Goal: Feedback & Contribution: Contribute content

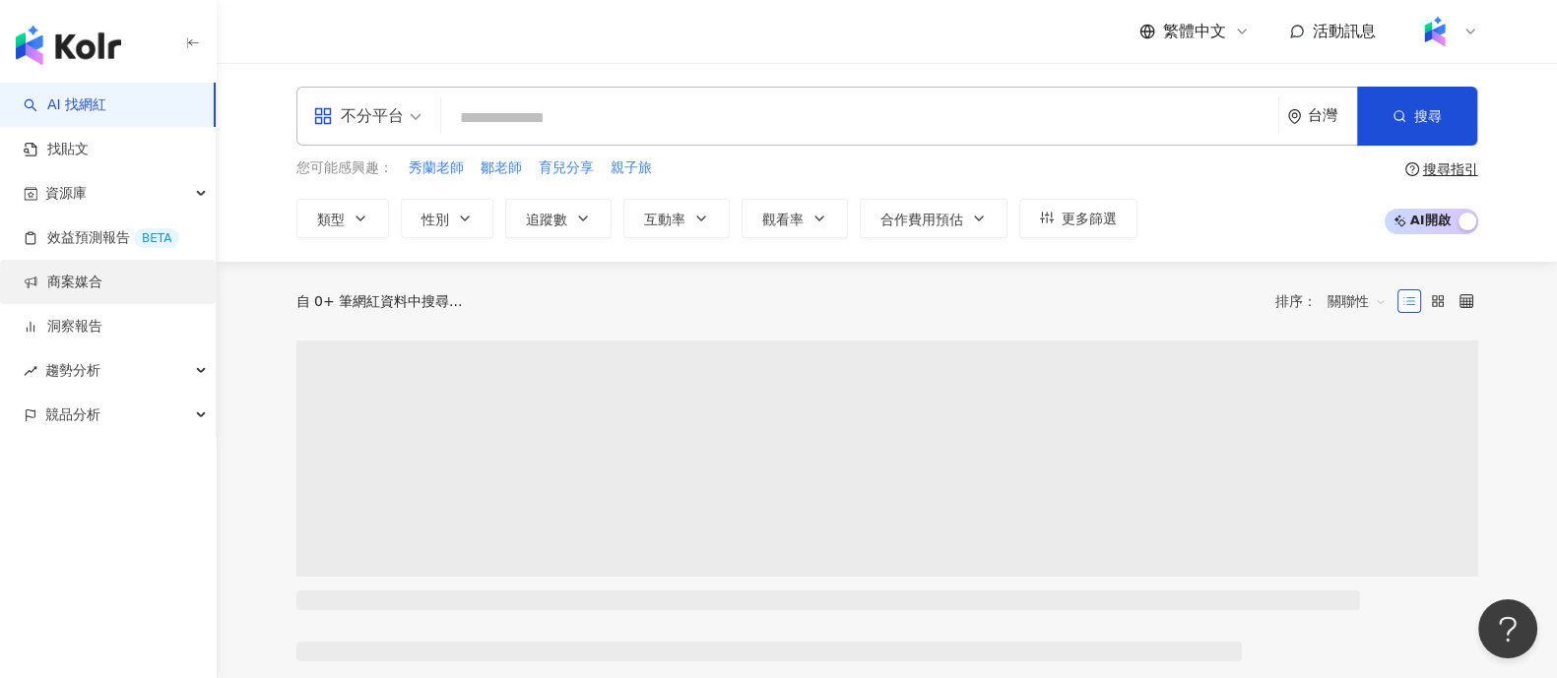
click at [90, 292] on link "商案媒合" at bounding box center [63, 283] width 79 height 20
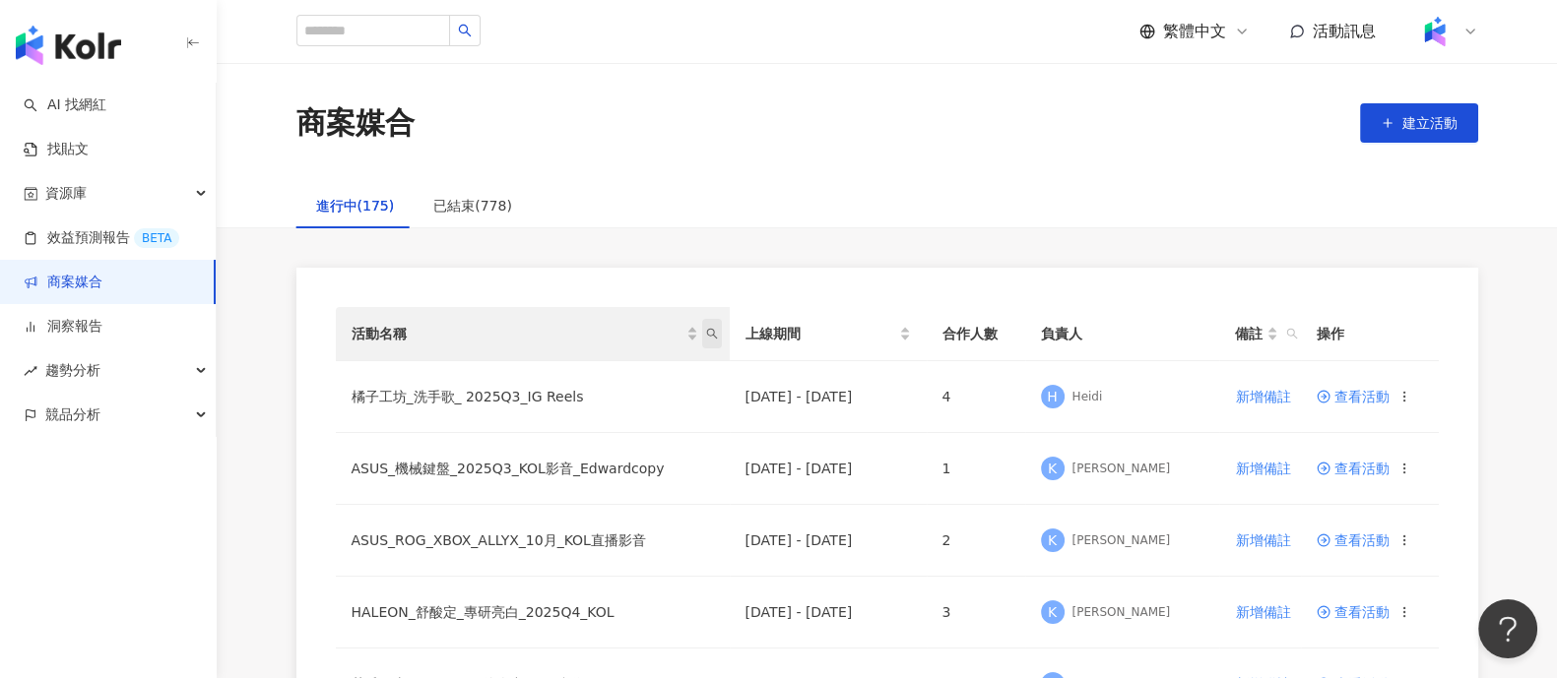
click at [714, 333] on icon "search" at bounding box center [712, 334] width 12 height 12
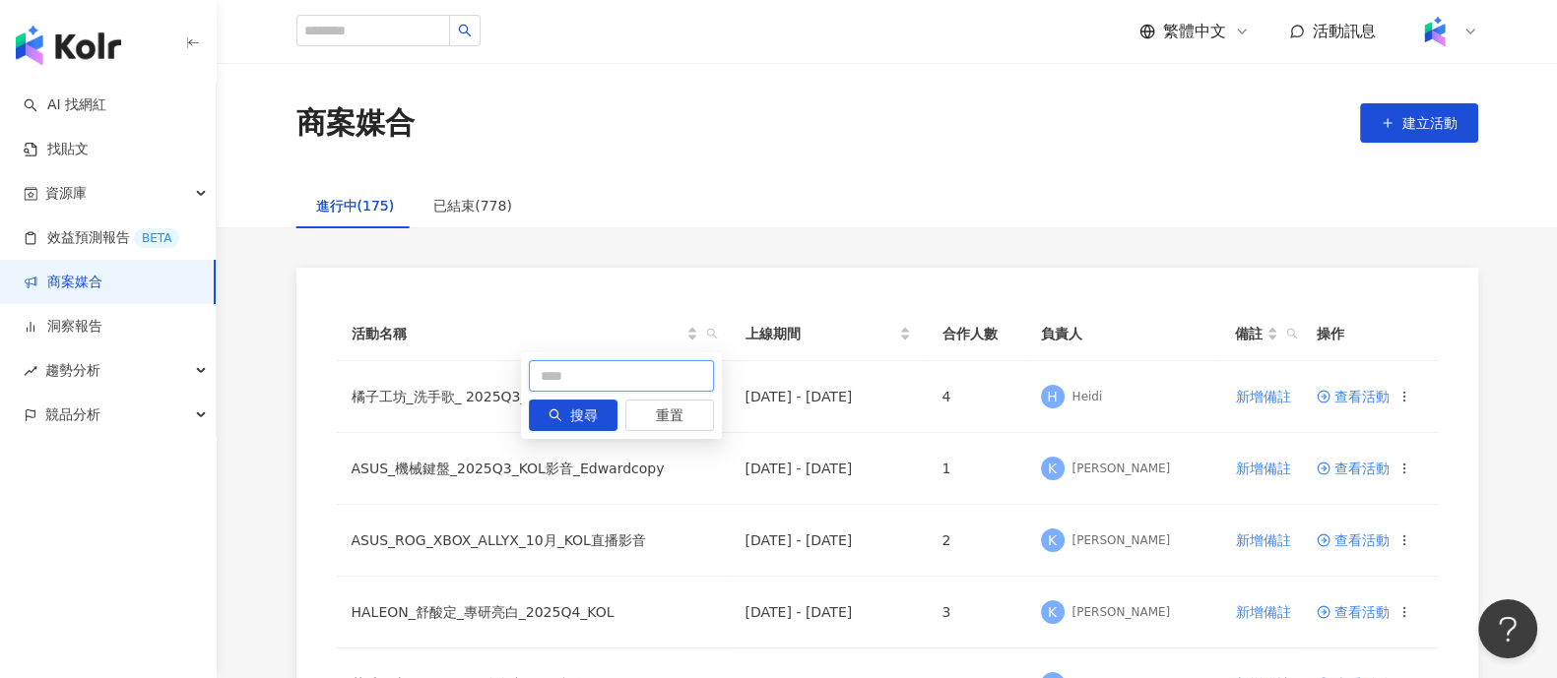
click at [606, 380] on input "text" at bounding box center [621, 376] width 185 height 32
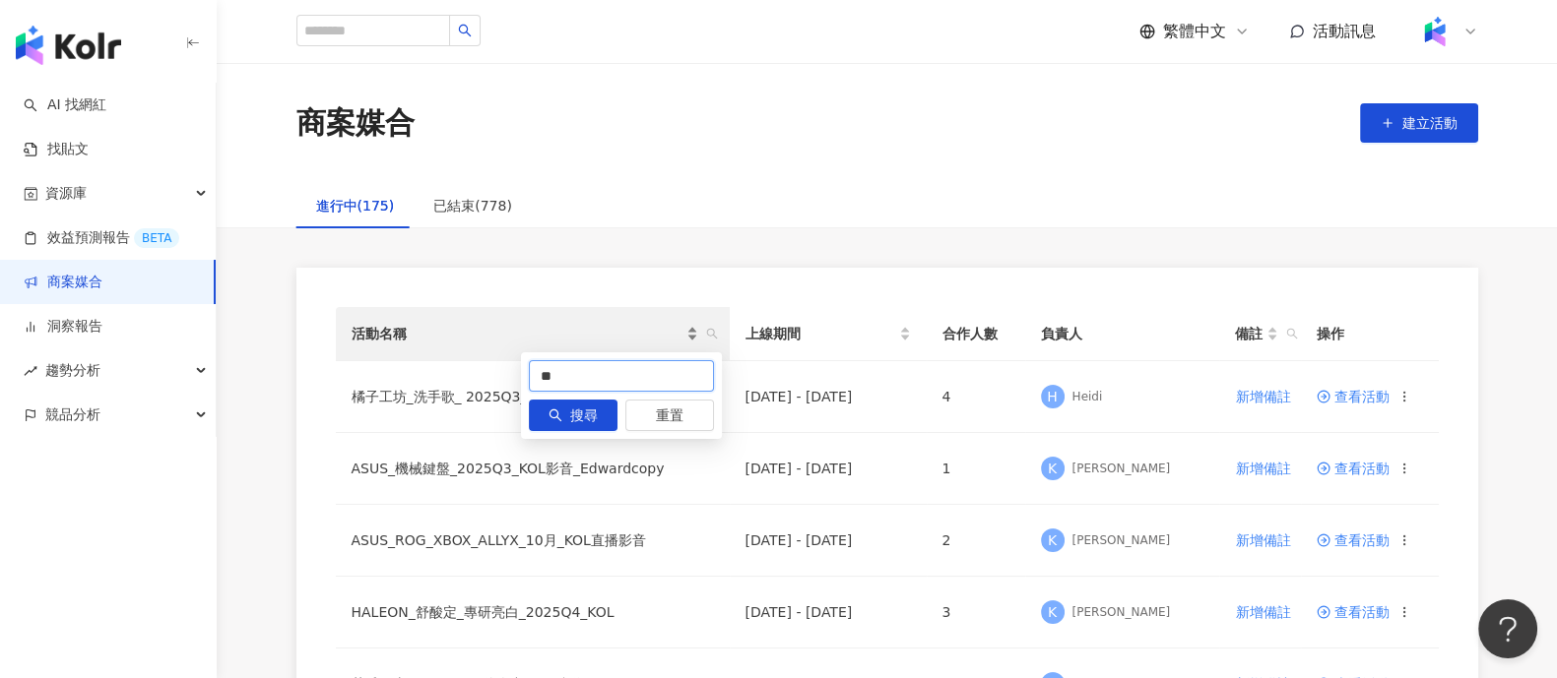
type input "*"
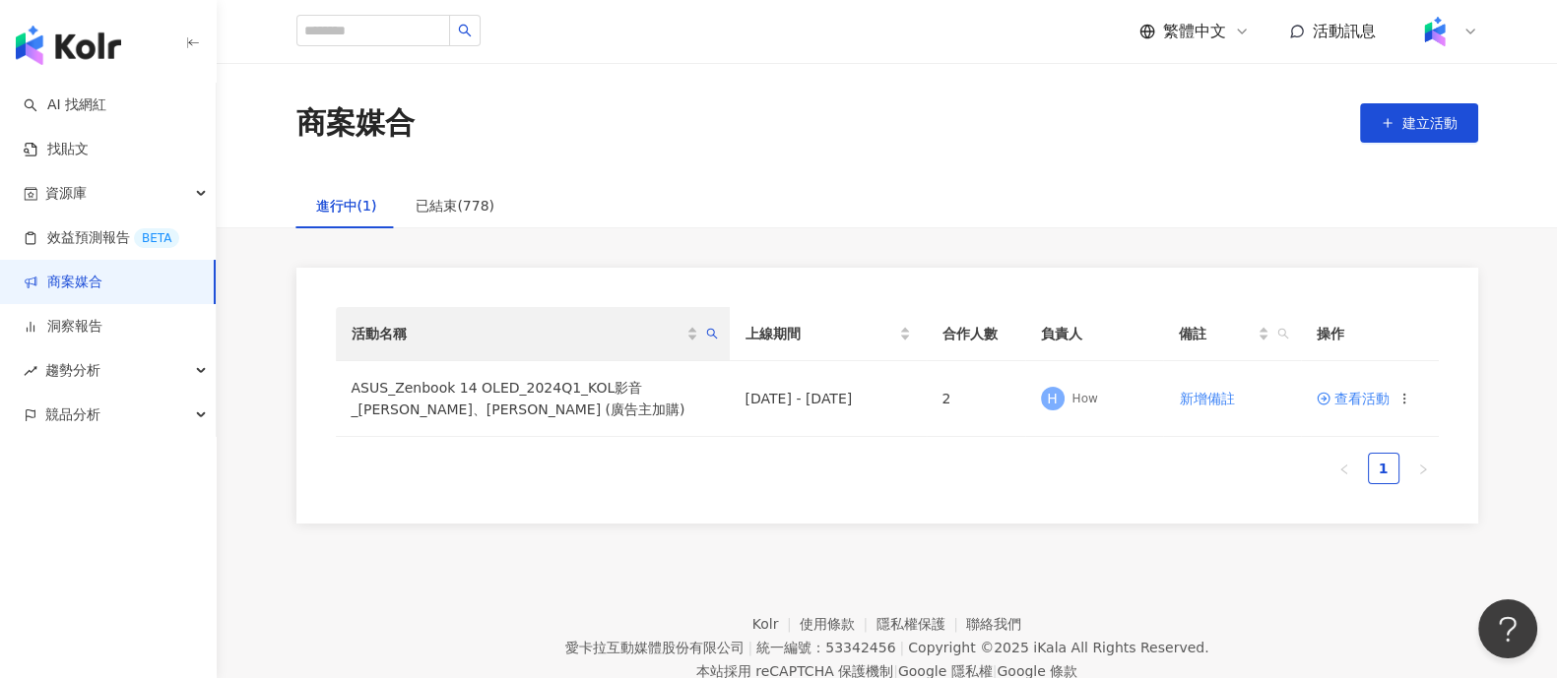
drag, startPoint x: 711, startPoint y: 340, endPoint x: 699, endPoint y: 345, distance: 12.8
click at [712, 340] on span "活動名稱" at bounding box center [712, 334] width 20 height 30
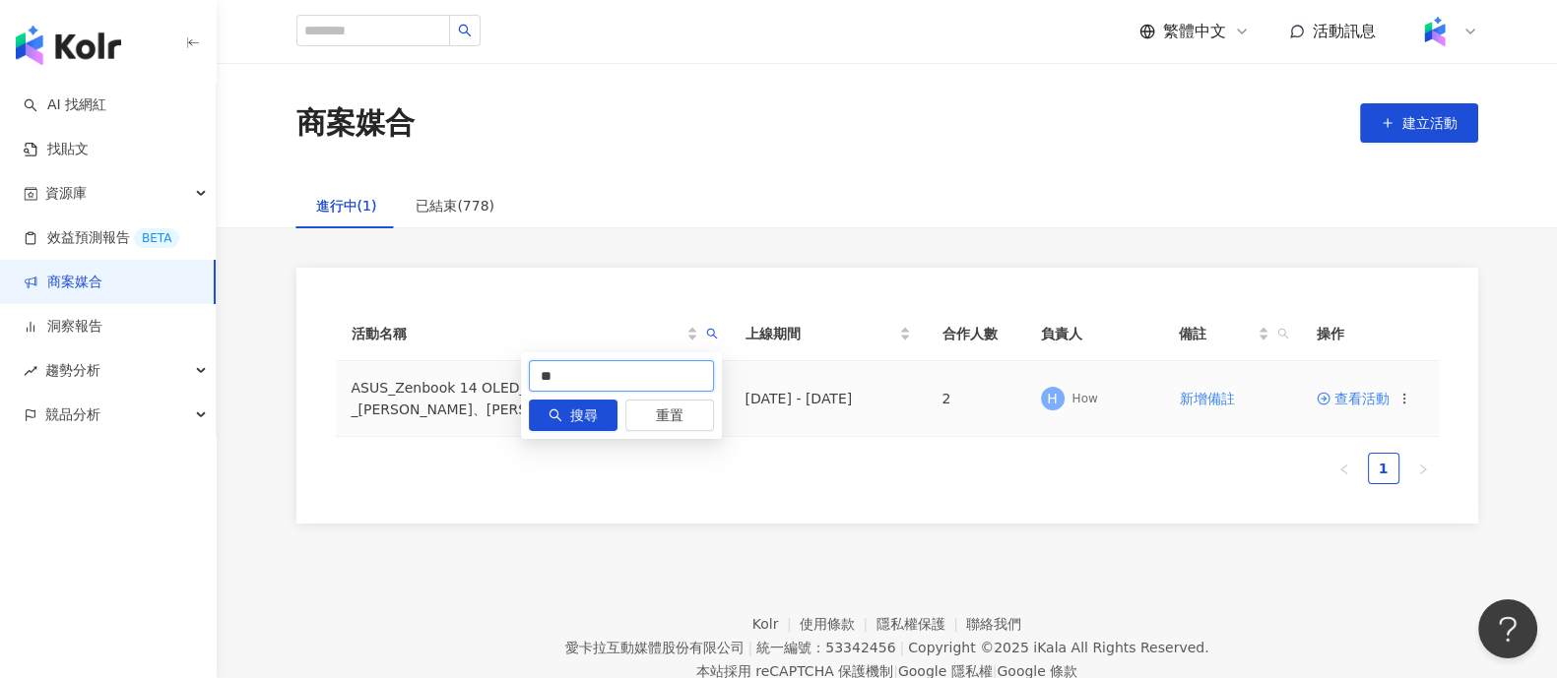
drag, startPoint x: 587, startPoint y: 376, endPoint x: 427, endPoint y: 379, distance: 159.5
click at [427, 379] on body "AI 找網紅 找貼文 資源庫 效益預測報告 BETA 商案媒合 洞察報告 趨勢分析 競品分析 繁體中文 活動訊息 商案媒合 建立活動 進行中(1) 已結束(7…" at bounding box center [778, 339] width 1557 height 678
type input "*"
type input "******"
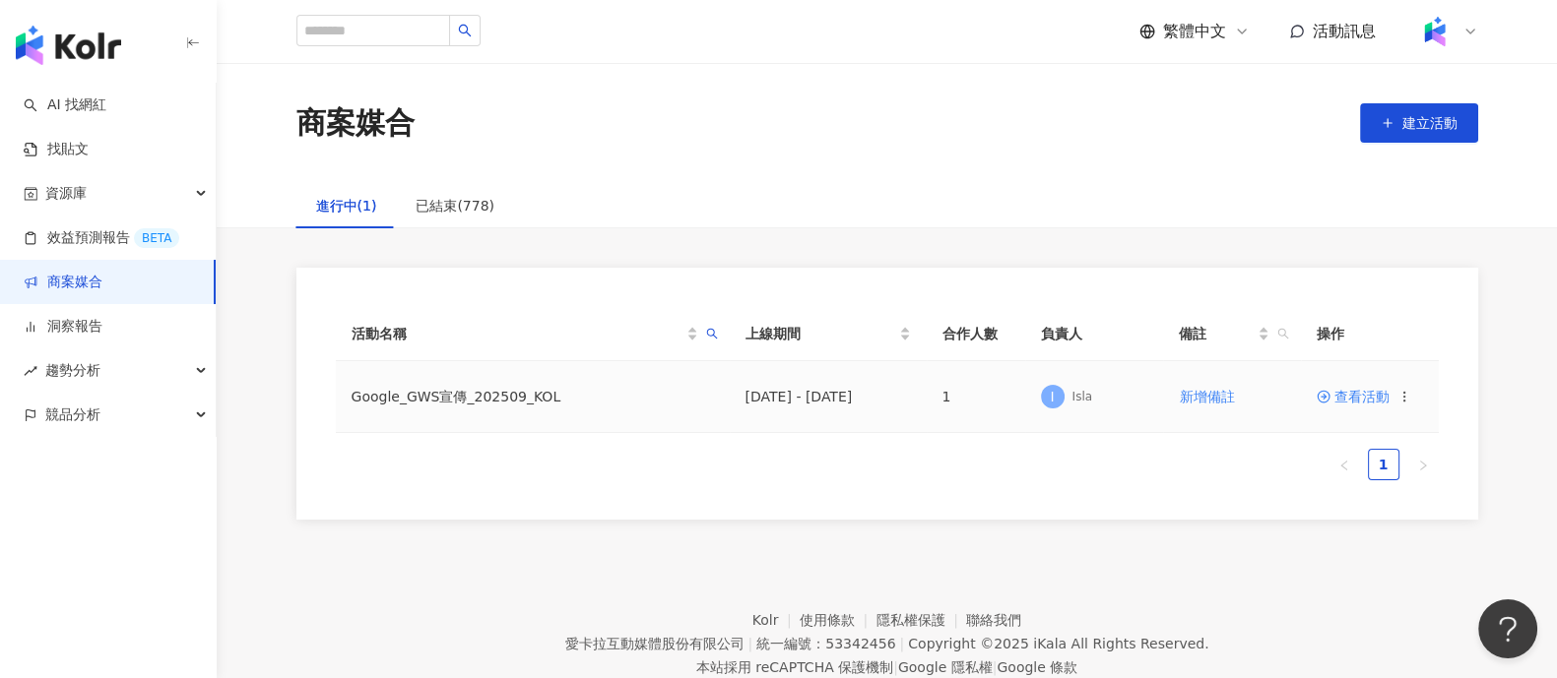
click at [1366, 401] on span "查看活動" at bounding box center [1352, 397] width 73 height 14
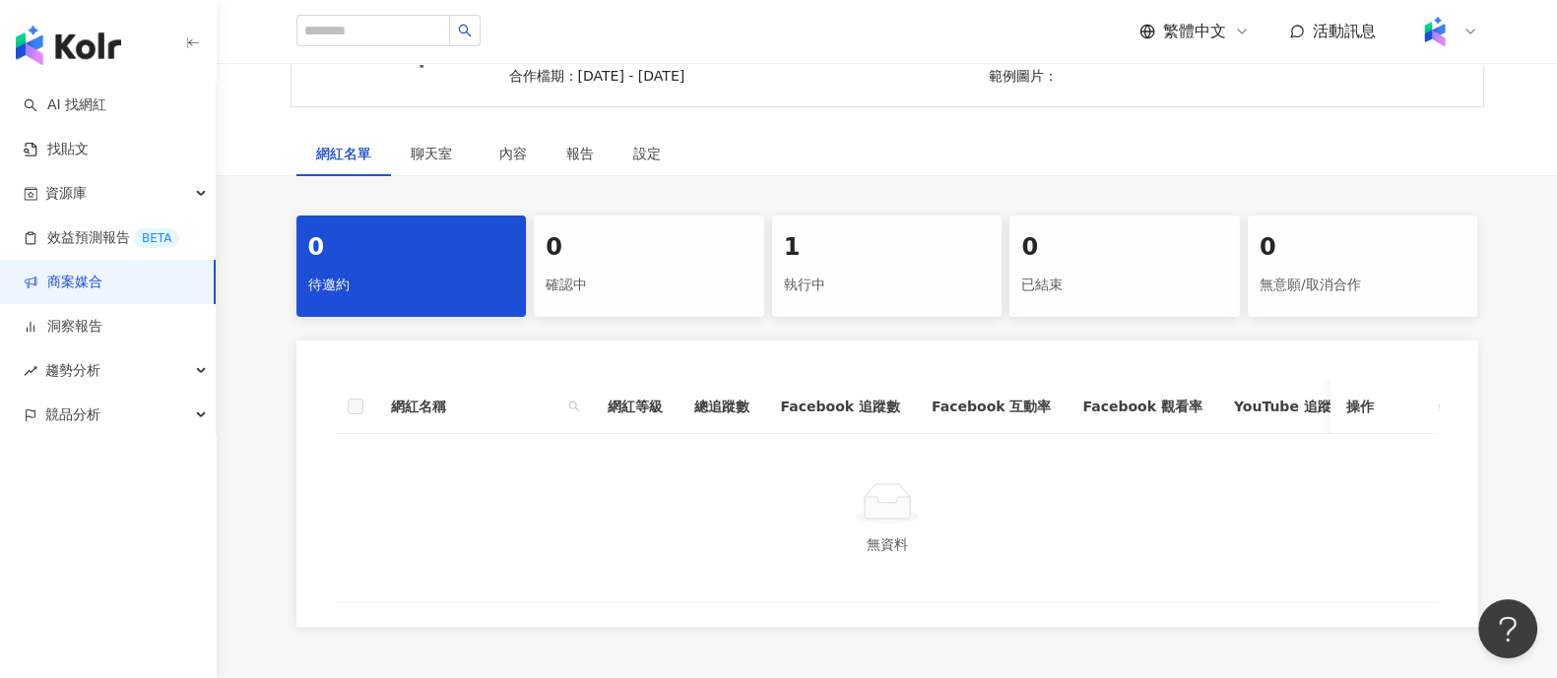
scroll to position [369, 0]
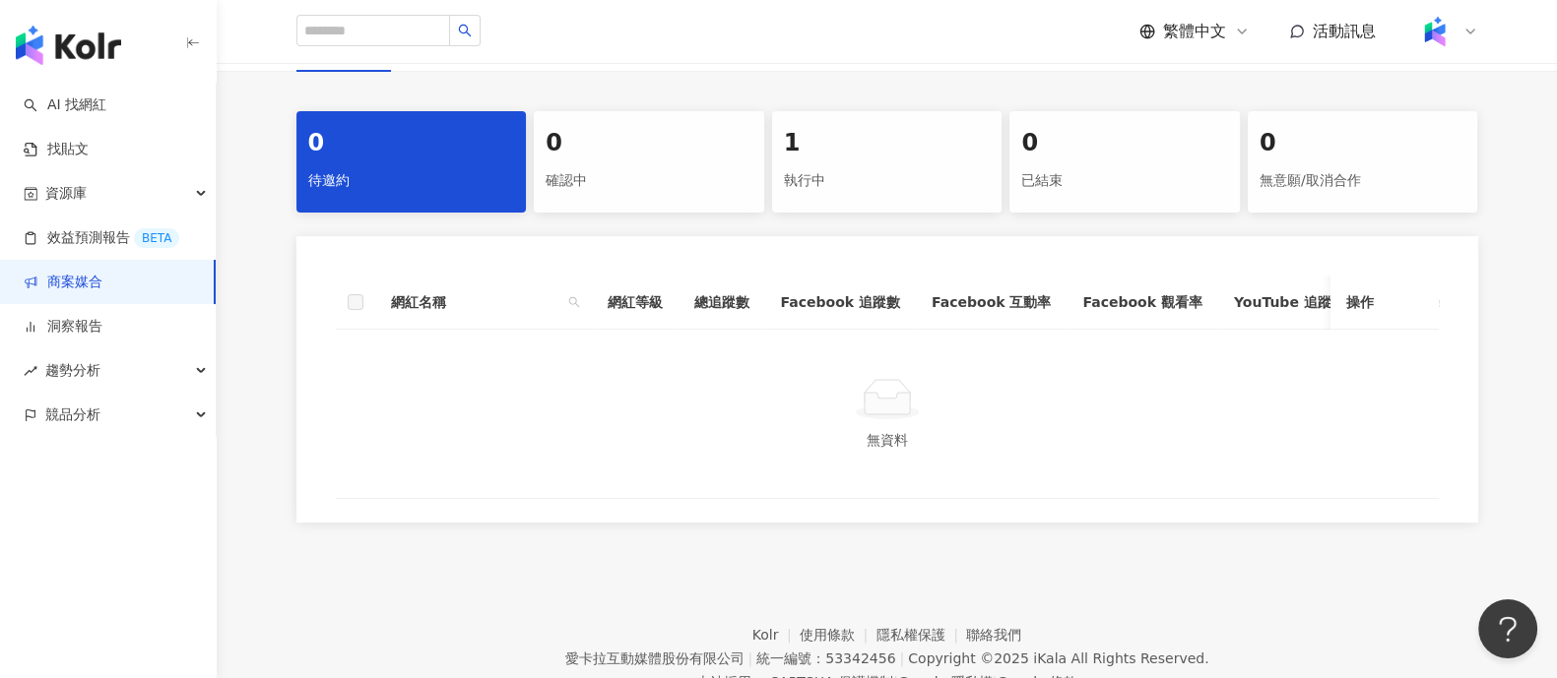
click at [850, 180] on div "執行中" at bounding box center [887, 180] width 207 height 33
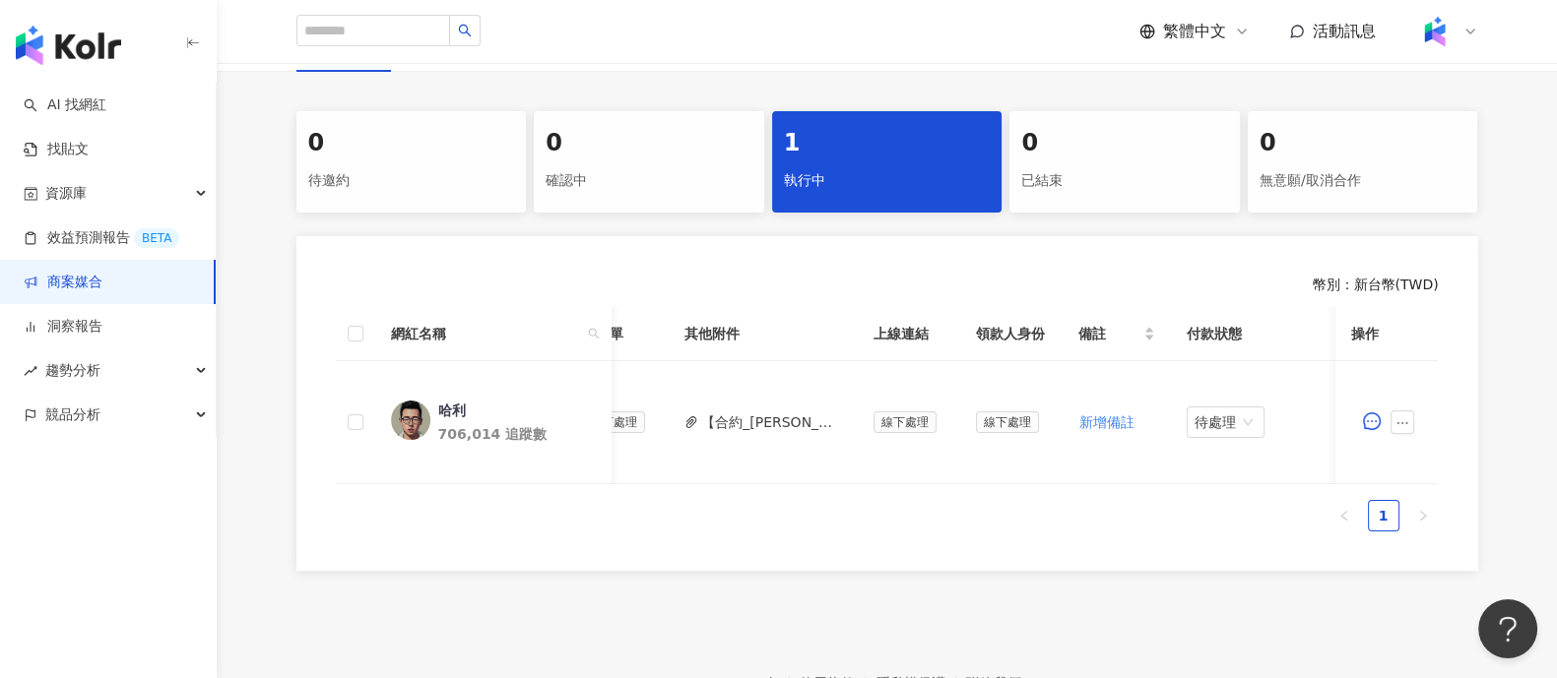
scroll to position [0, 64]
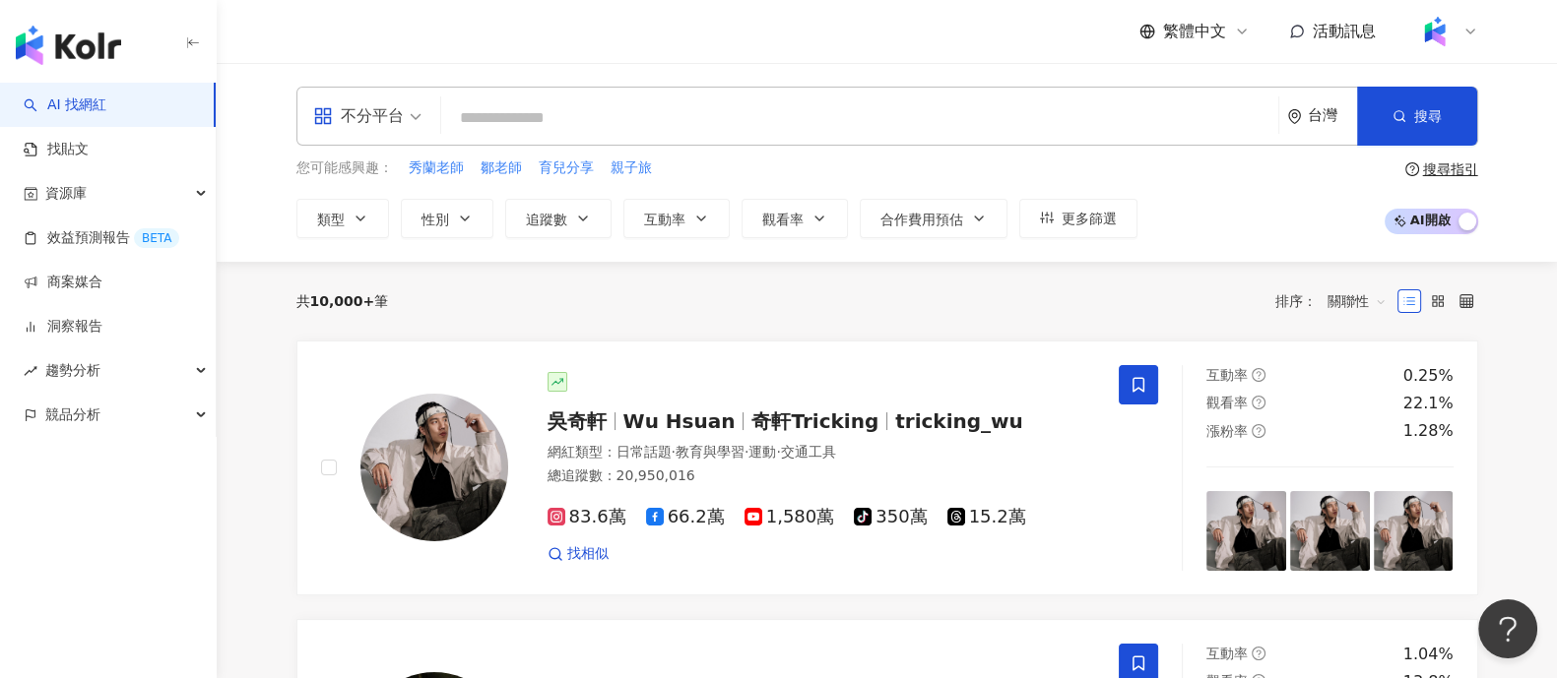
click at [1451, 27] on img at bounding box center [1434, 31] width 37 height 37
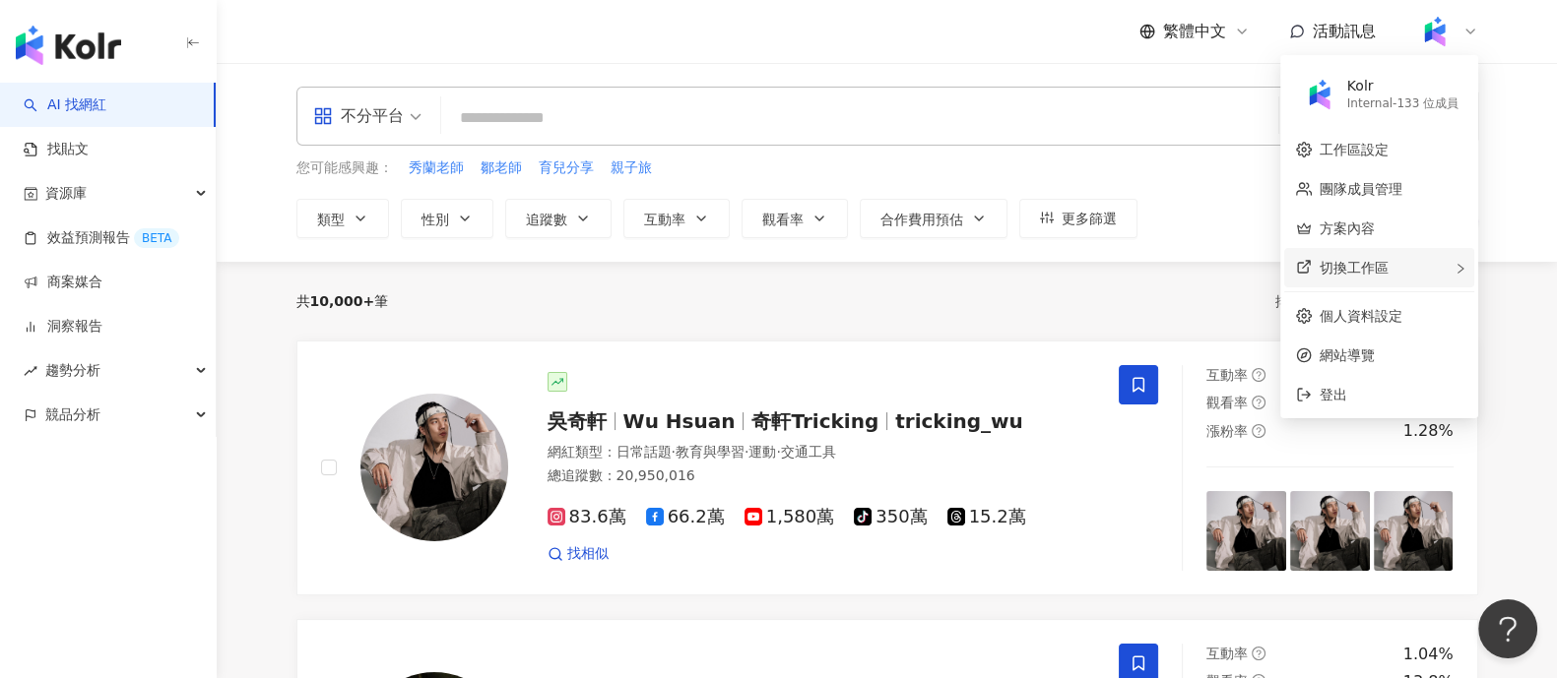
click at [1428, 258] on div "切換工作區" at bounding box center [1379, 267] width 190 height 39
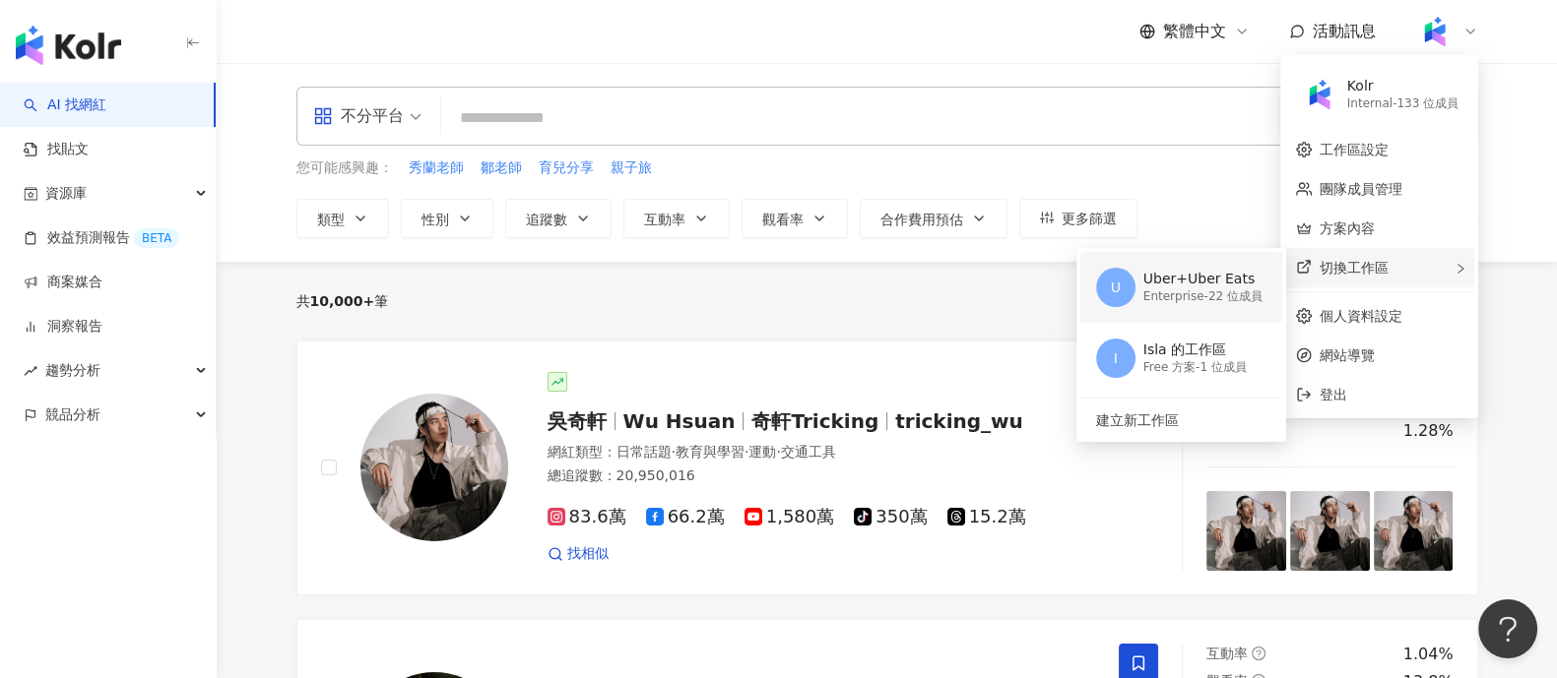
click at [1171, 301] on div "Enterprise - 22 位成員" at bounding box center [1202, 296] width 119 height 17
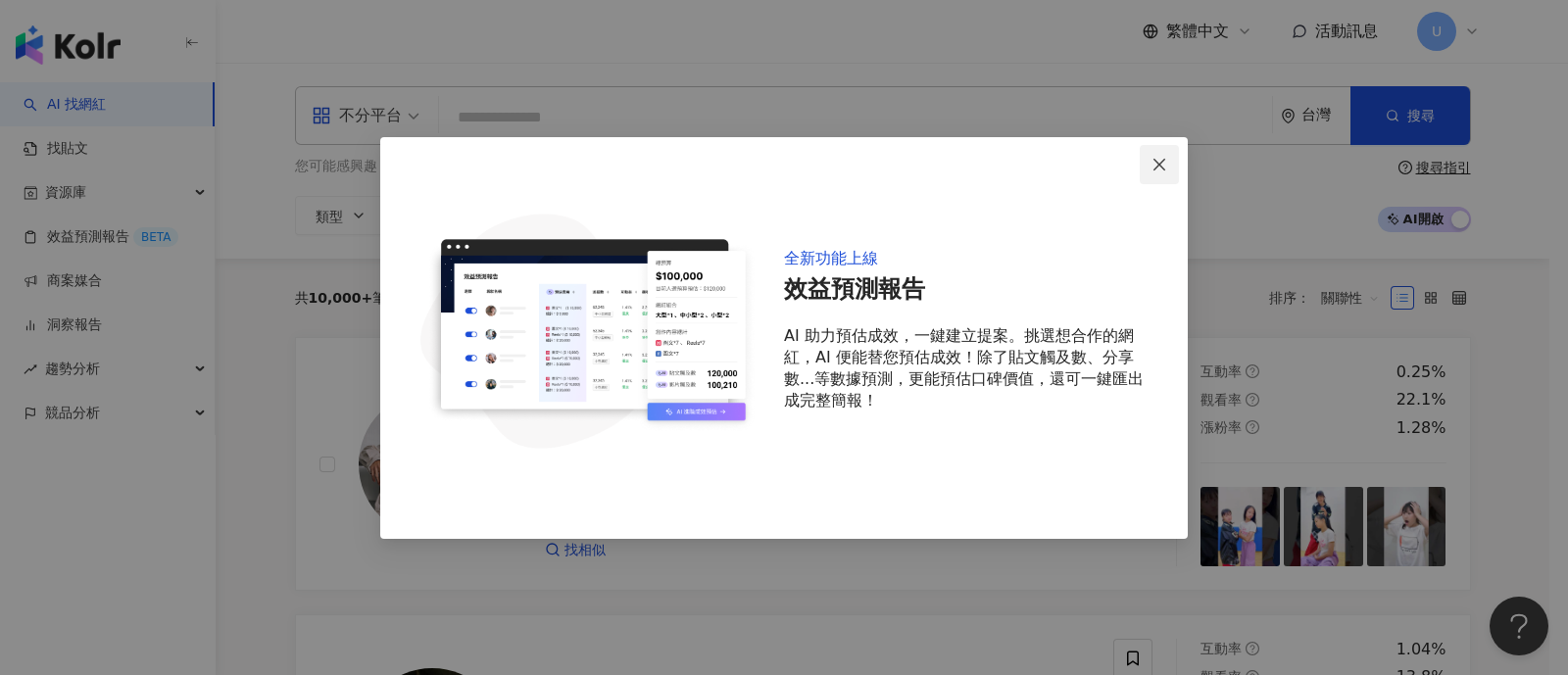
click at [1169, 163] on span "Close" at bounding box center [1159, 165] width 39 height 16
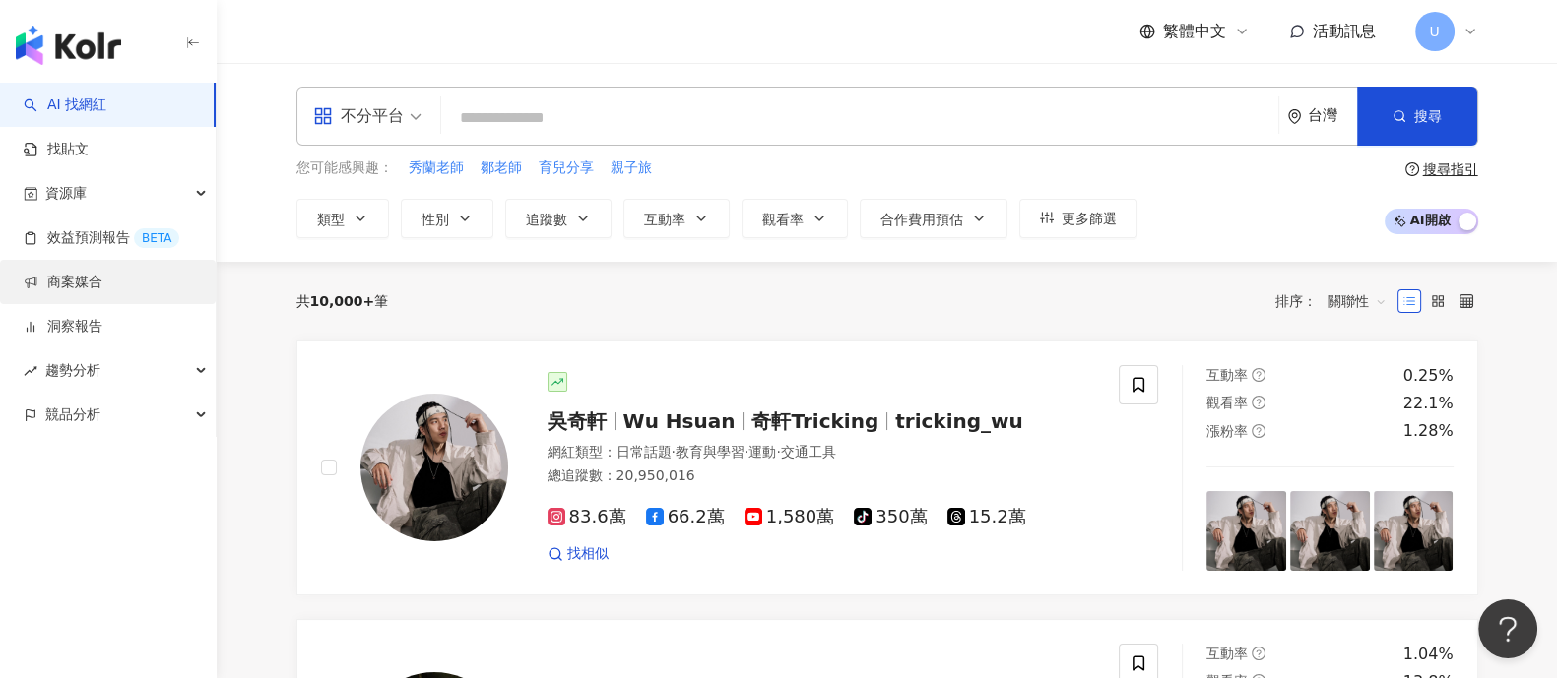
click at [102, 286] on link "商案媒合" at bounding box center [63, 283] width 79 height 20
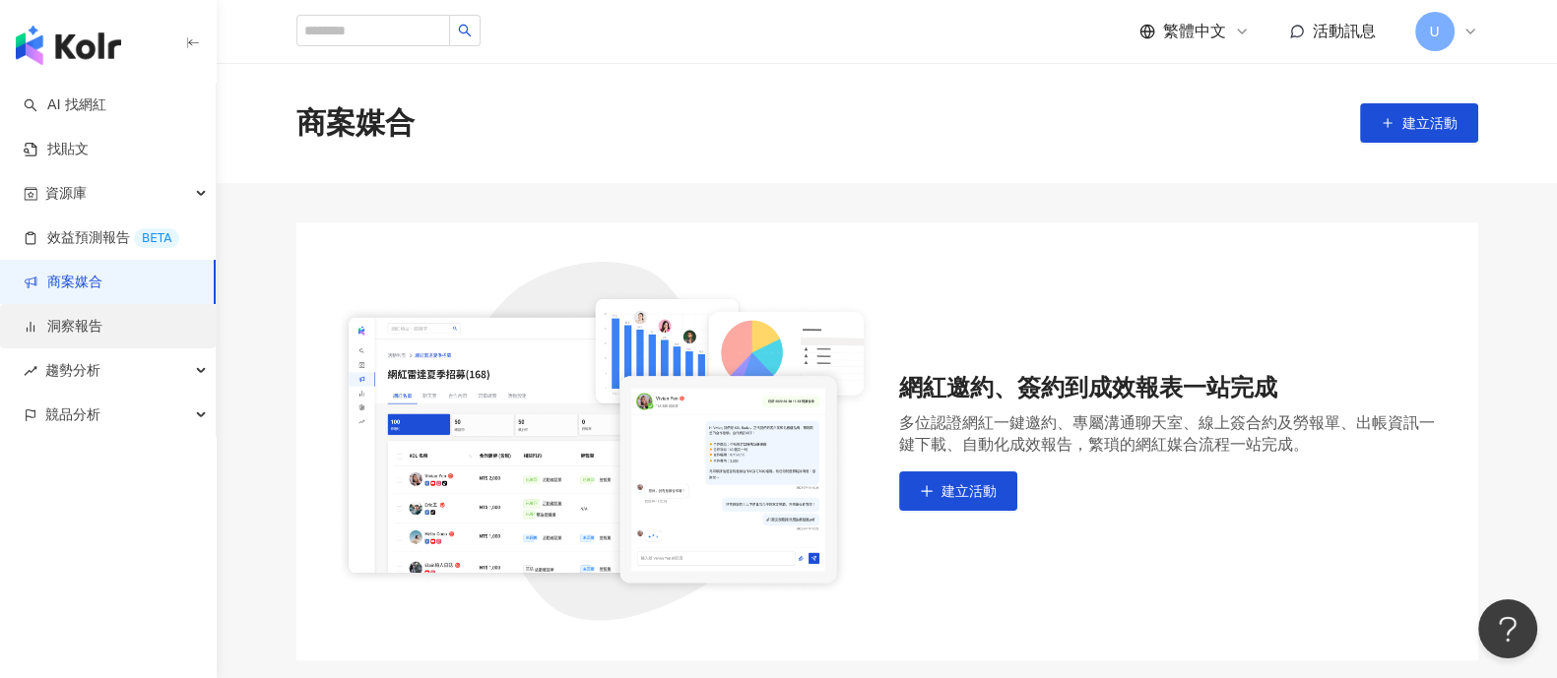
click at [84, 330] on link "洞察報告" at bounding box center [63, 327] width 79 height 20
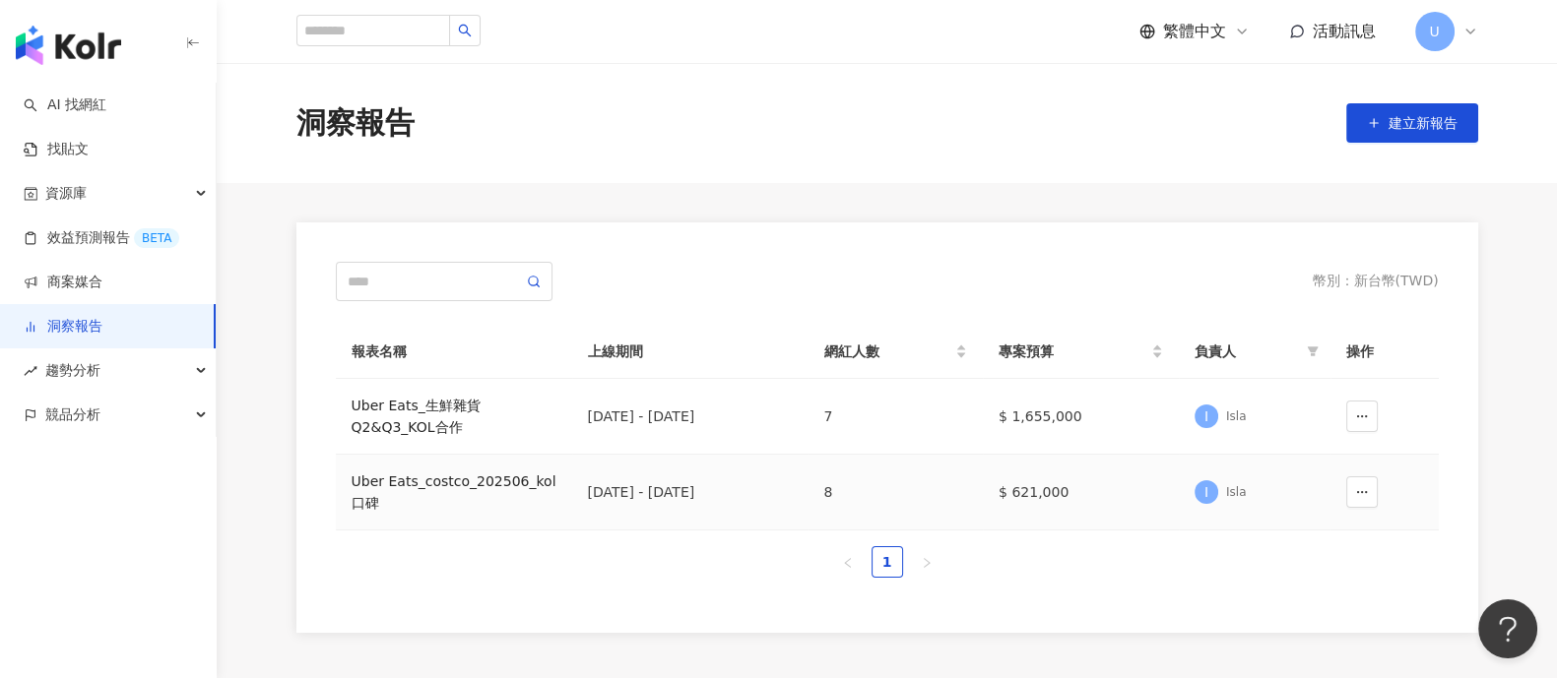
click at [486, 480] on div "Uber Eats_costco_202506_kol口碑" at bounding box center [453, 492] width 205 height 43
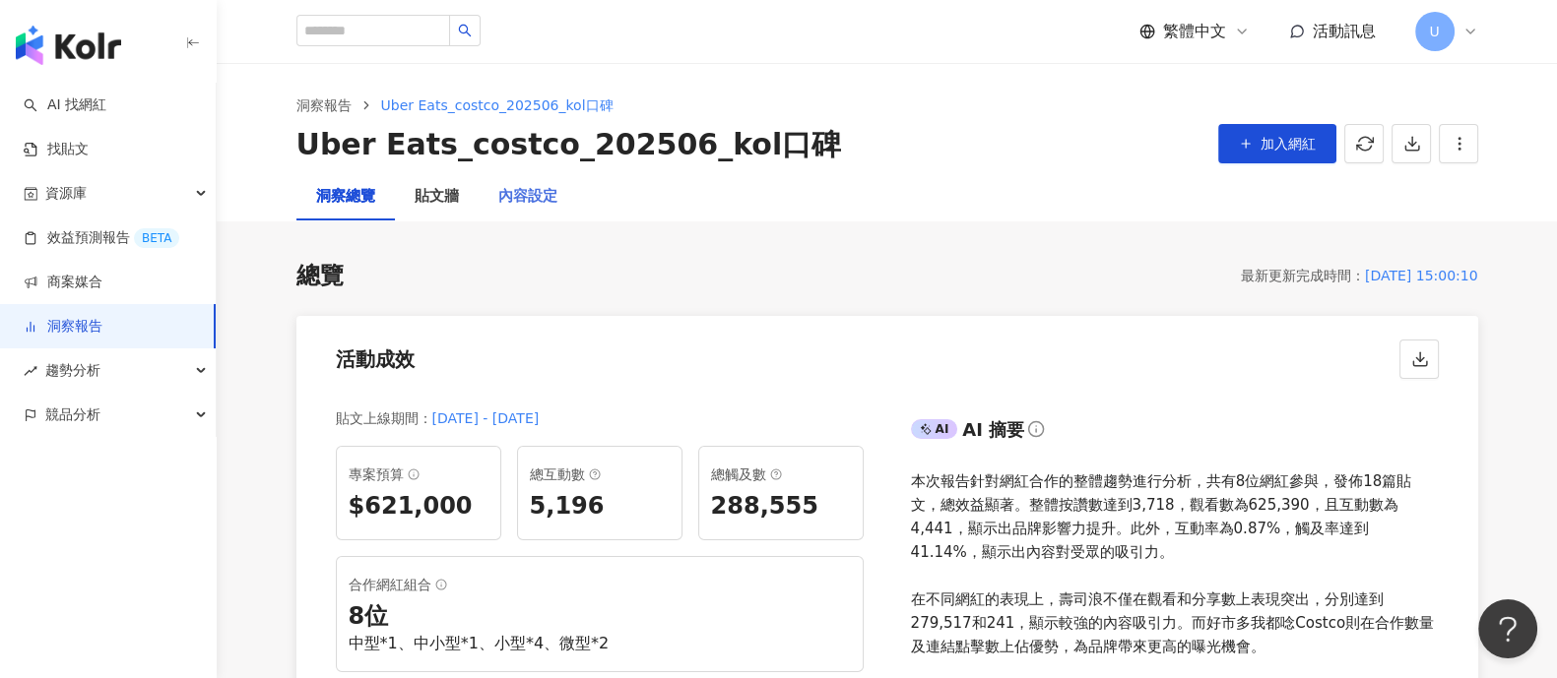
click at [537, 211] on div "內容設定" at bounding box center [527, 196] width 98 height 47
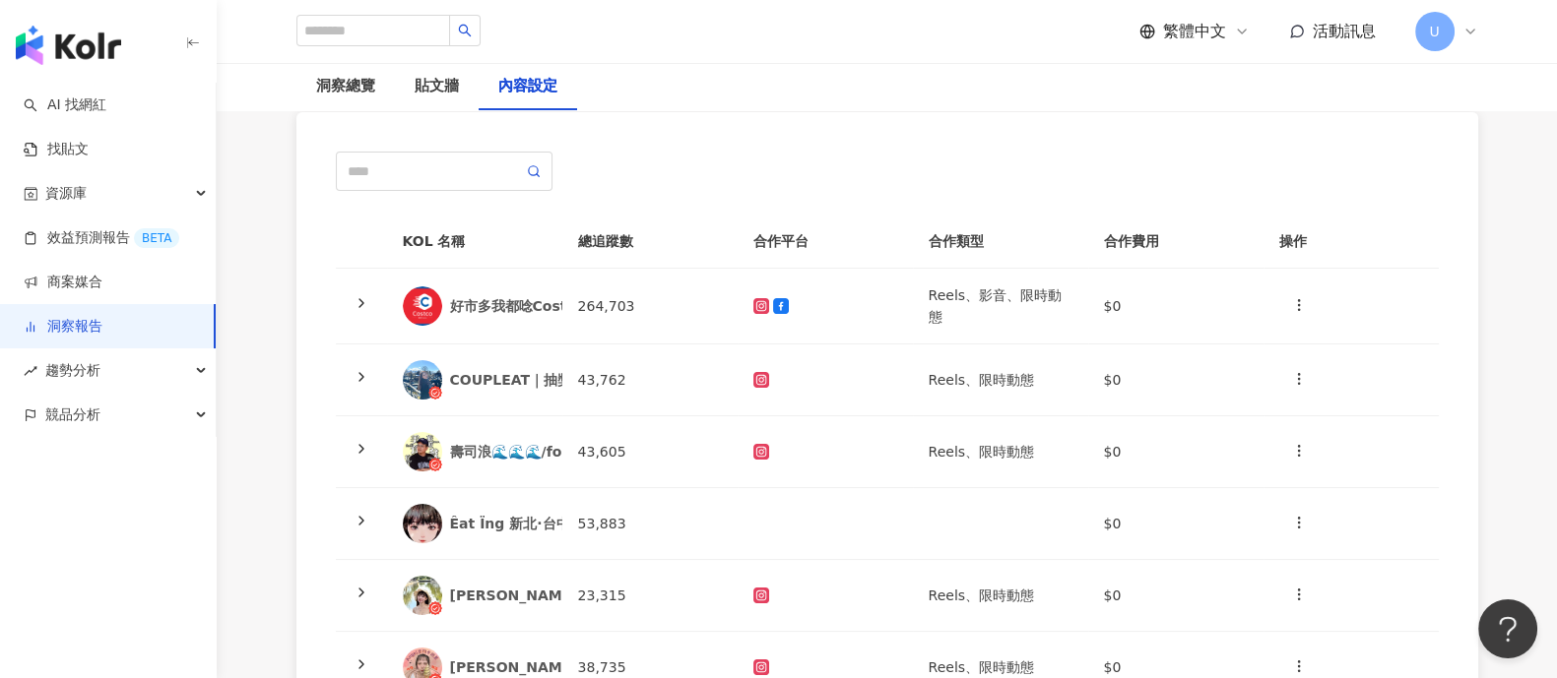
scroll to position [369, 0]
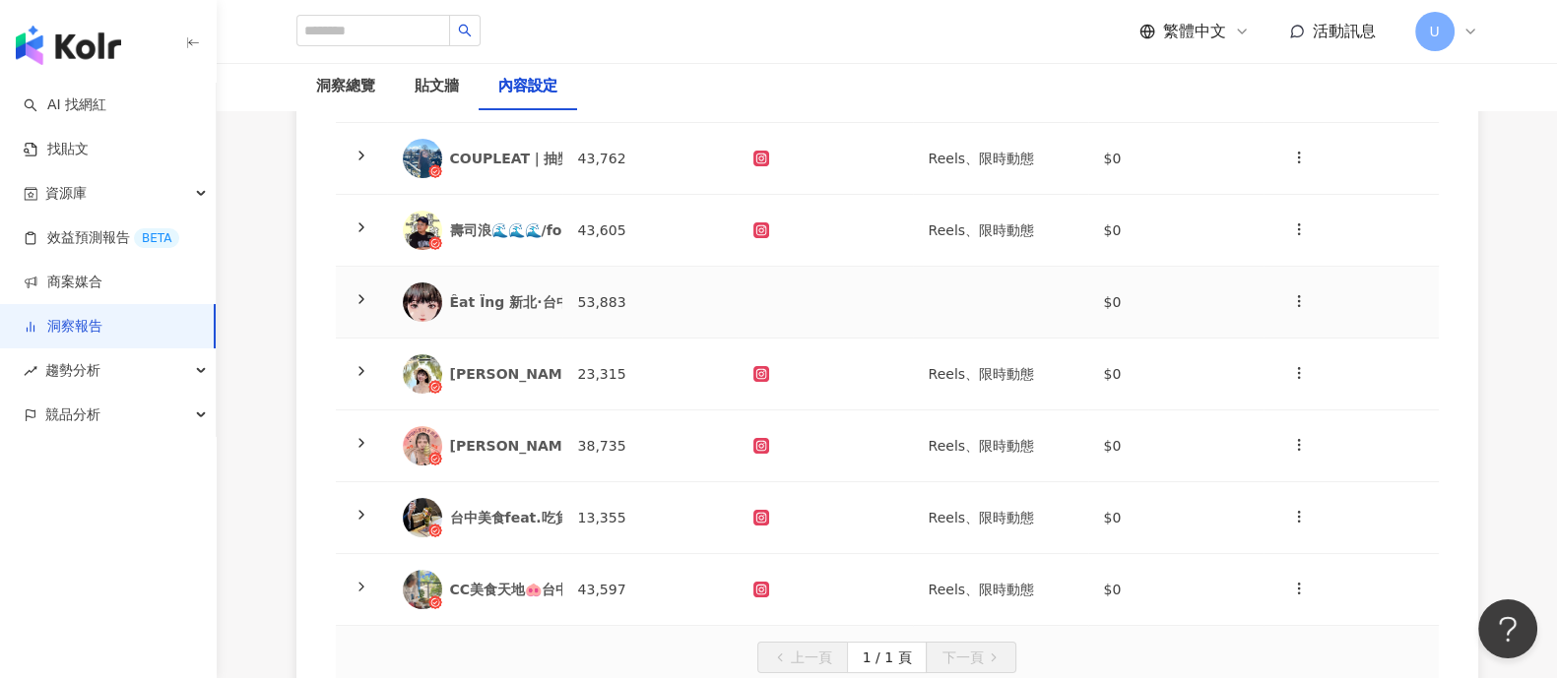
click at [364, 301] on icon at bounding box center [361, 299] width 16 height 16
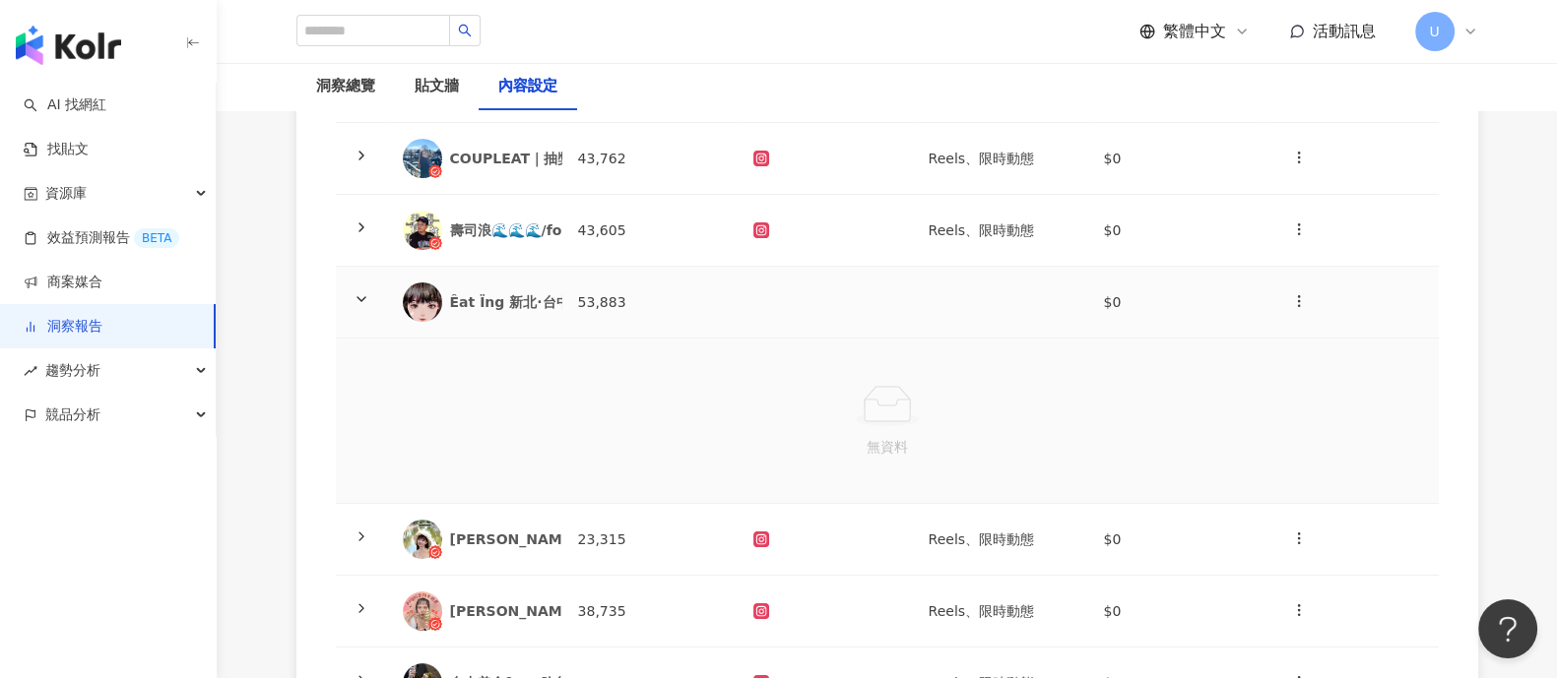
click at [364, 301] on icon at bounding box center [361, 299] width 16 height 16
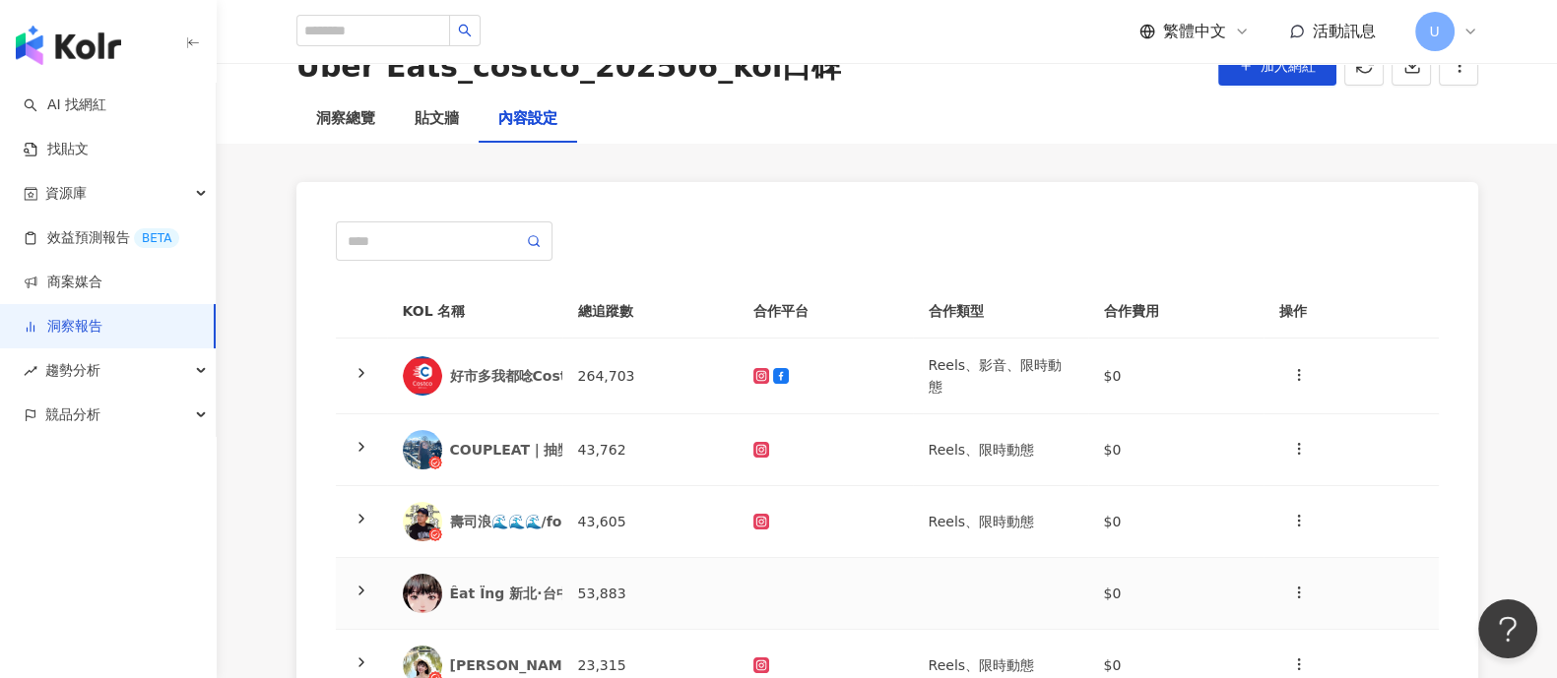
scroll to position [0, 0]
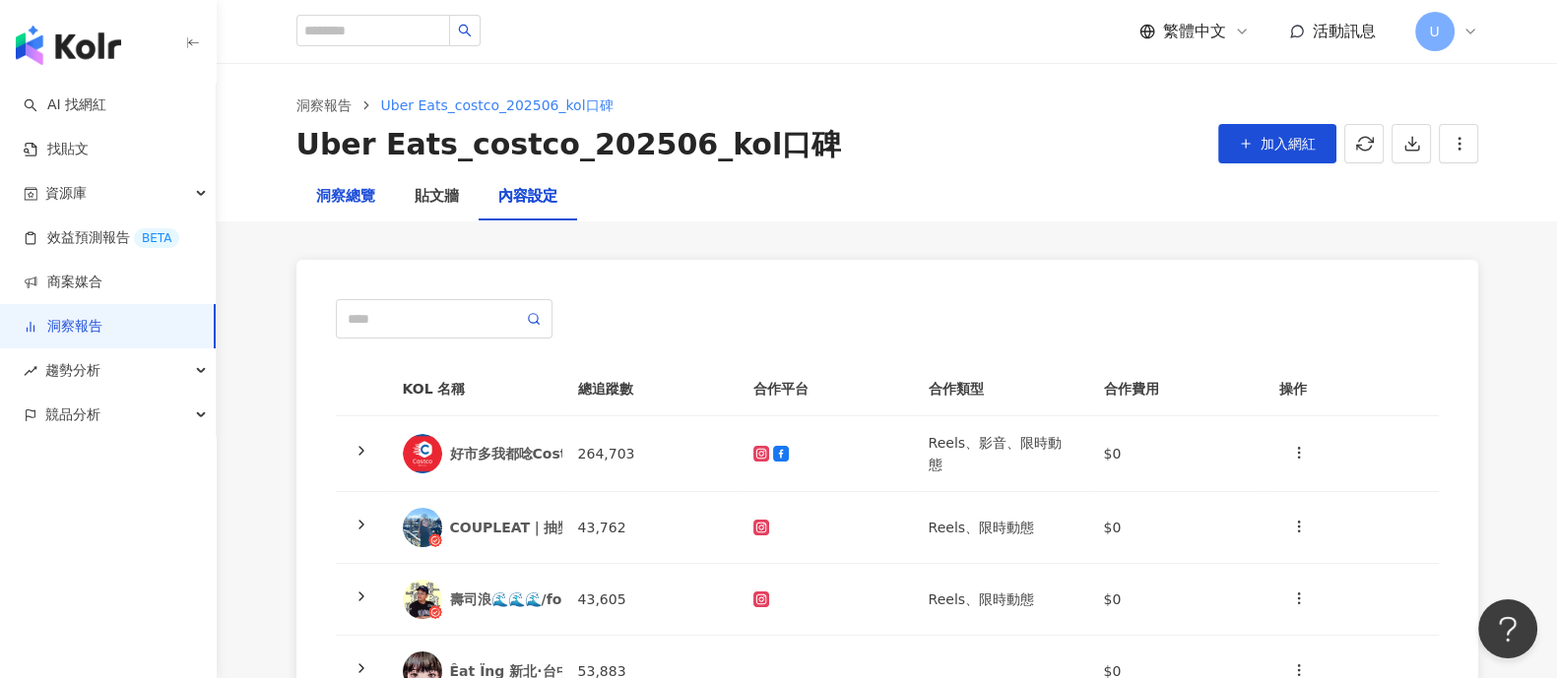
click at [335, 197] on div "洞察總覽" at bounding box center [345, 197] width 59 height 24
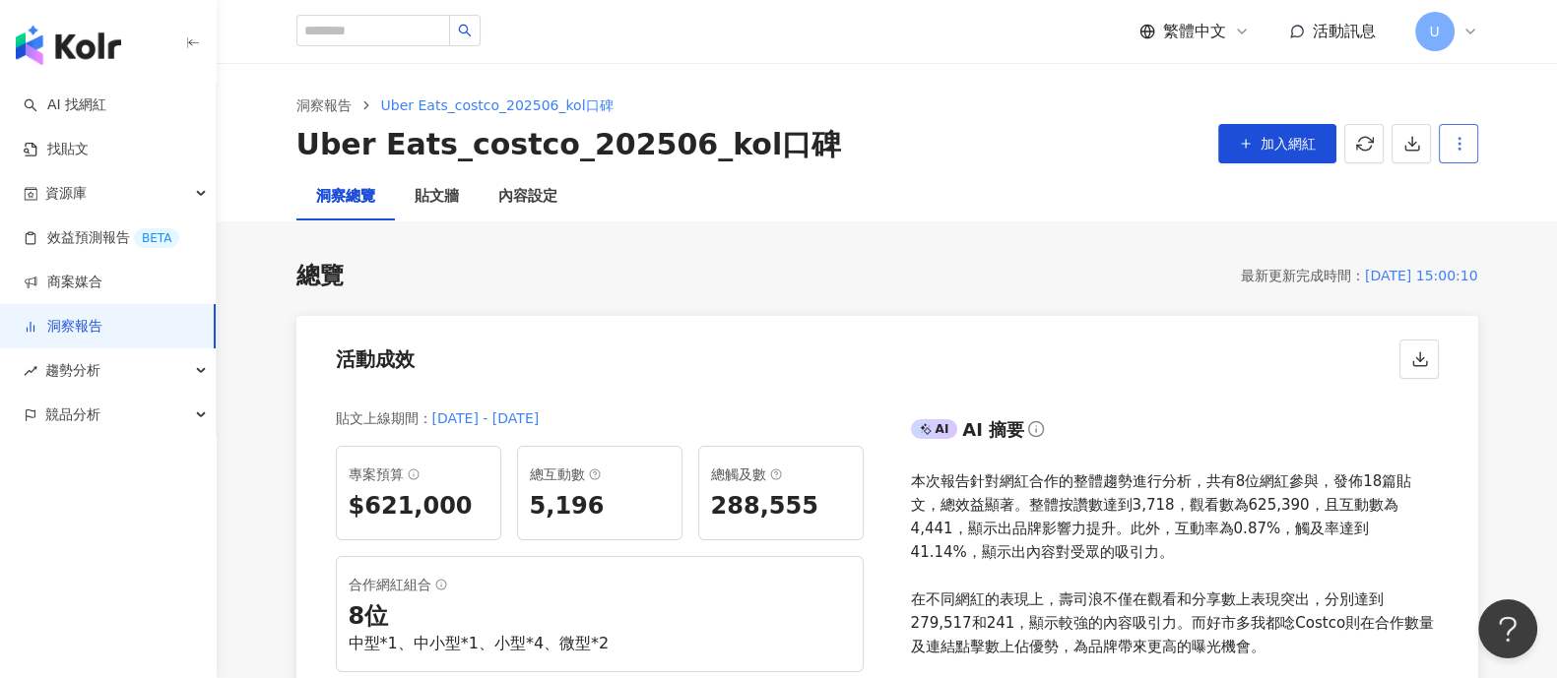
click at [1458, 150] on circle "button" at bounding box center [1459, 149] width 2 height 2
click at [1469, 178] on li "設定報告" at bounding box center [1491, 190] width 100 height 39
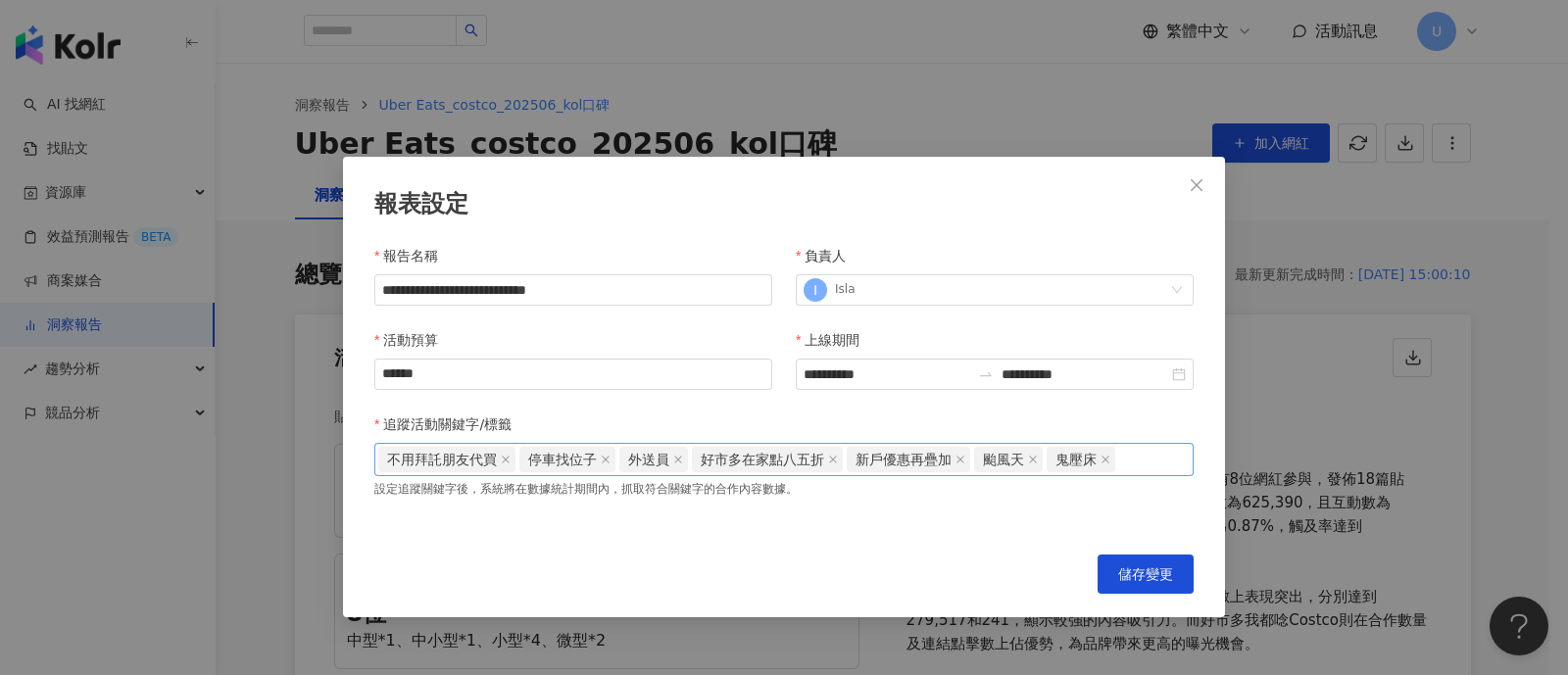
click at [1142, 462] on div "不用拜託朋友代買 停車找位子 外送員 好市多在家點八五折 新戶優惠再疊加 颱風天 鬼壓床" at bounding box center [784, 460] width 811 height 30
paste input "******"
type input "******"
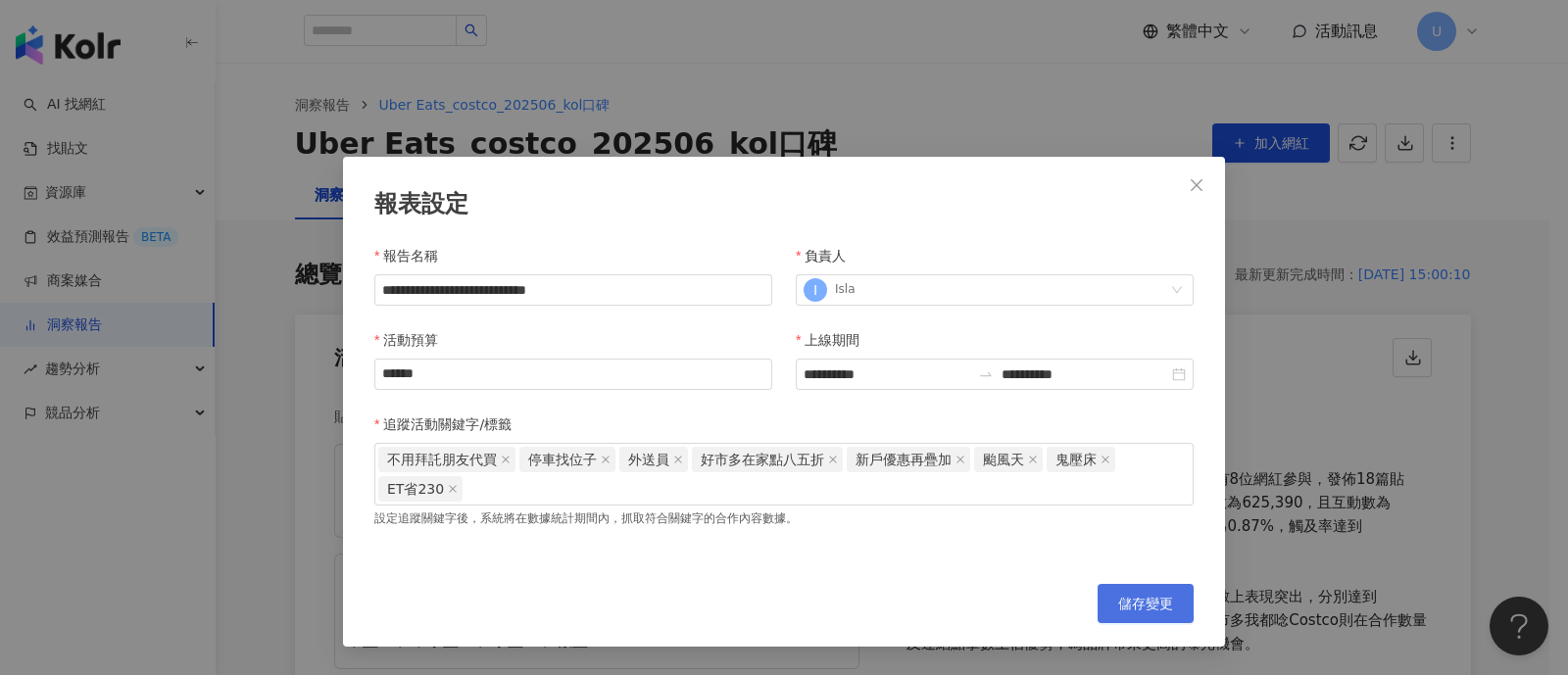
click at [1126, 604] on span "儲存變更" at bounding box center [1145, 604] width 55 height 16
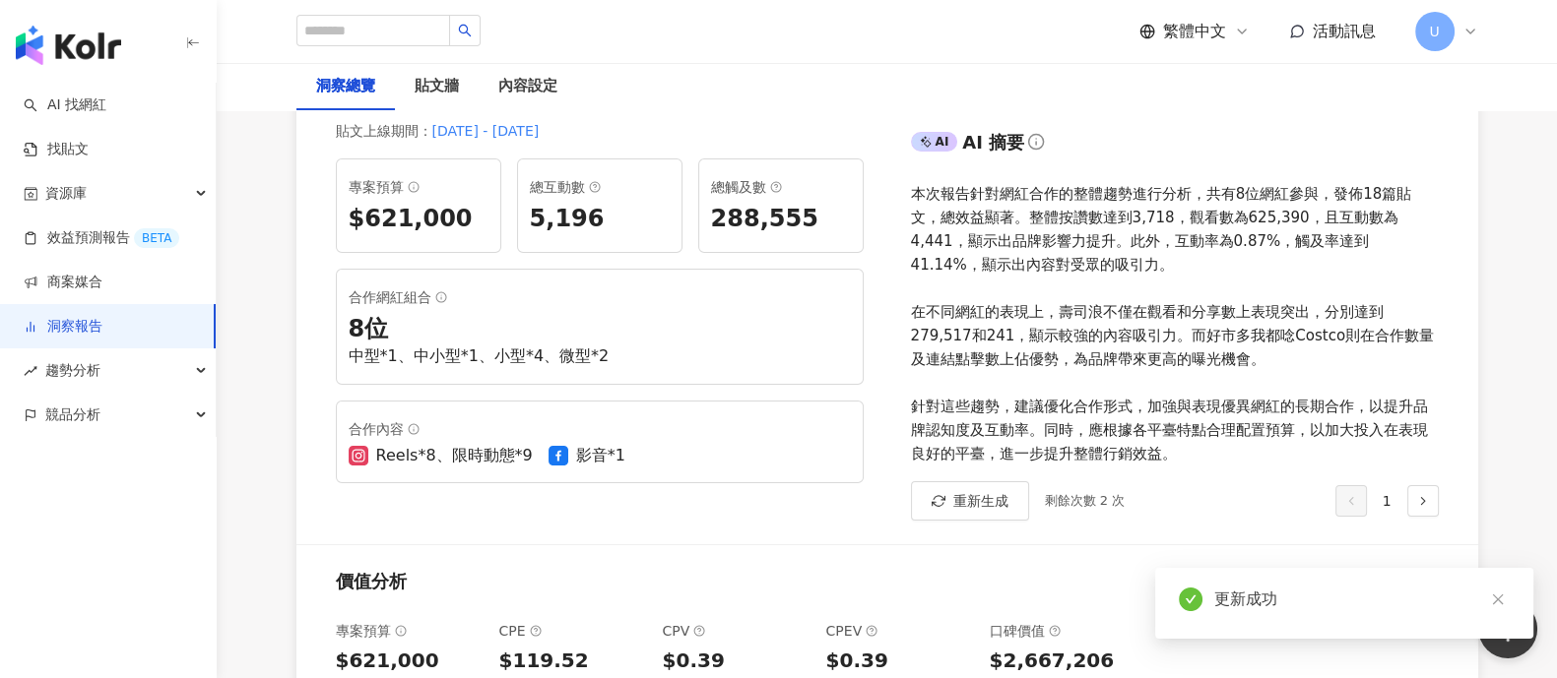
scroll to position [369, 0]
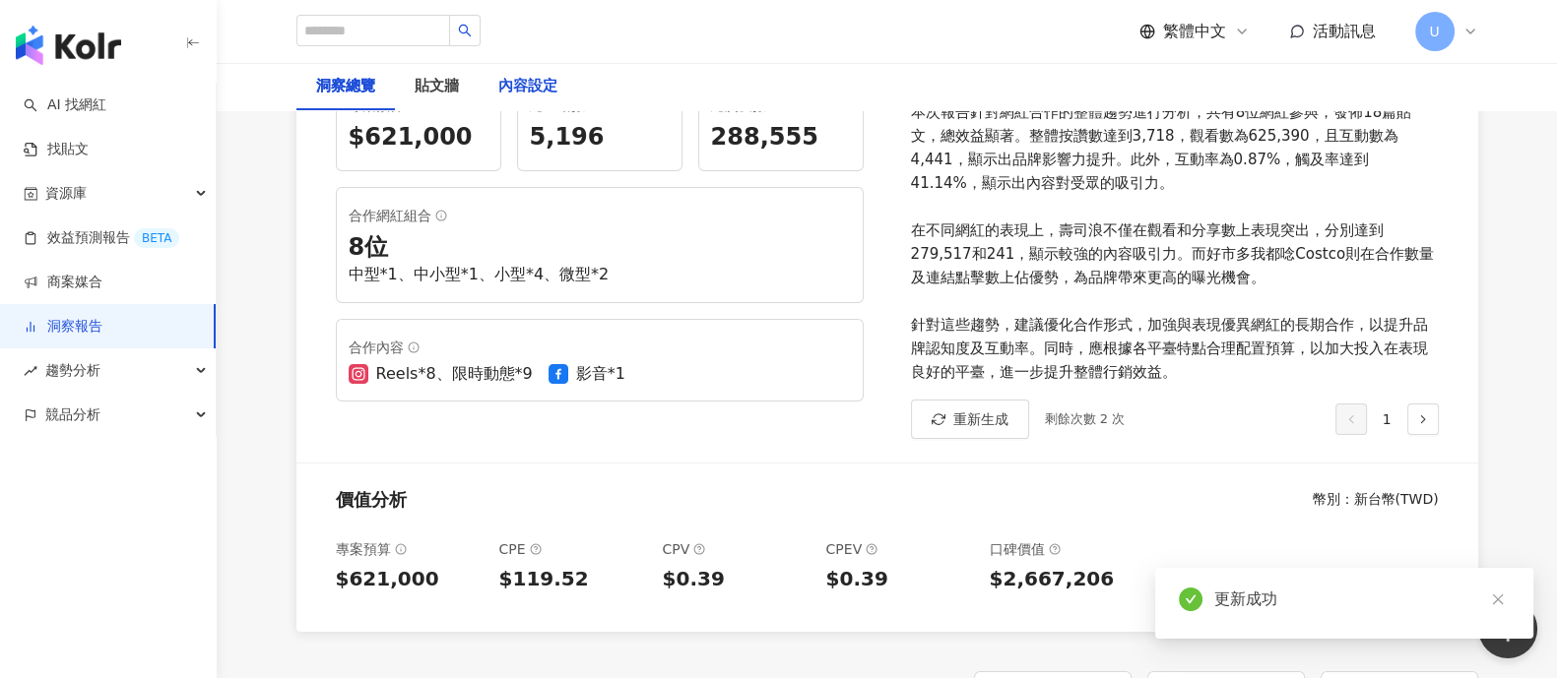
click at [524, 98] on div "內容設定" at bounding box center [527, 87] width 59 height 24
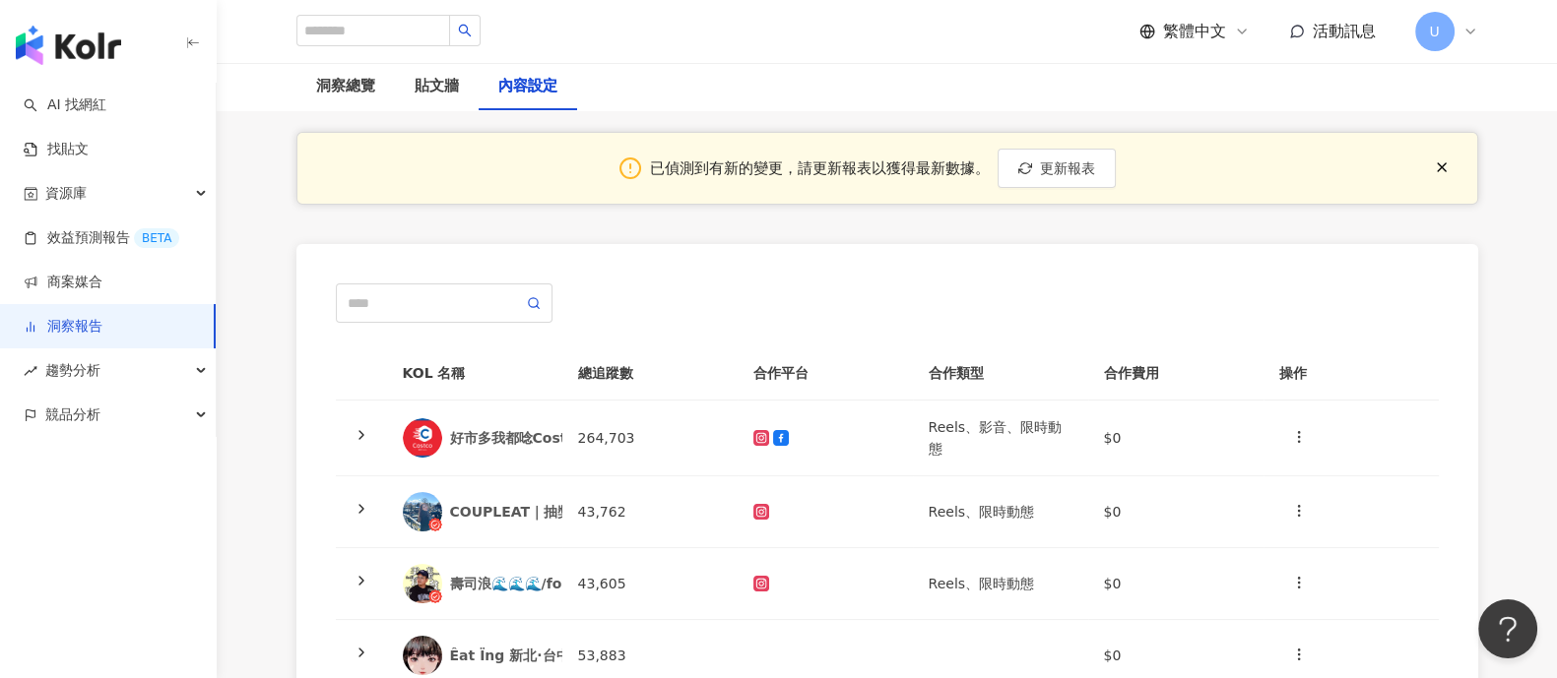
scroll to position [122, 0]
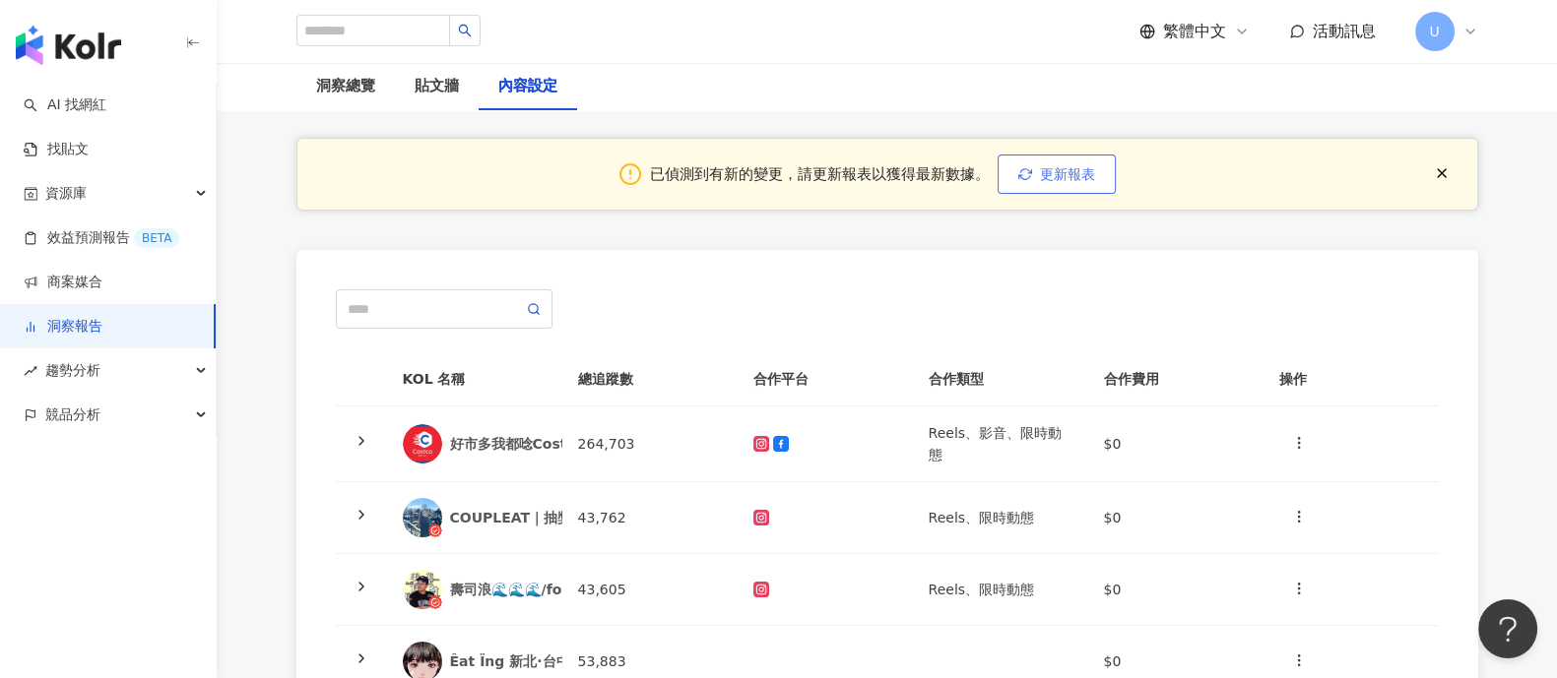
click at [1056, 171] on span "更新報表" at bounding box center [1067, 174] width 55 height 16
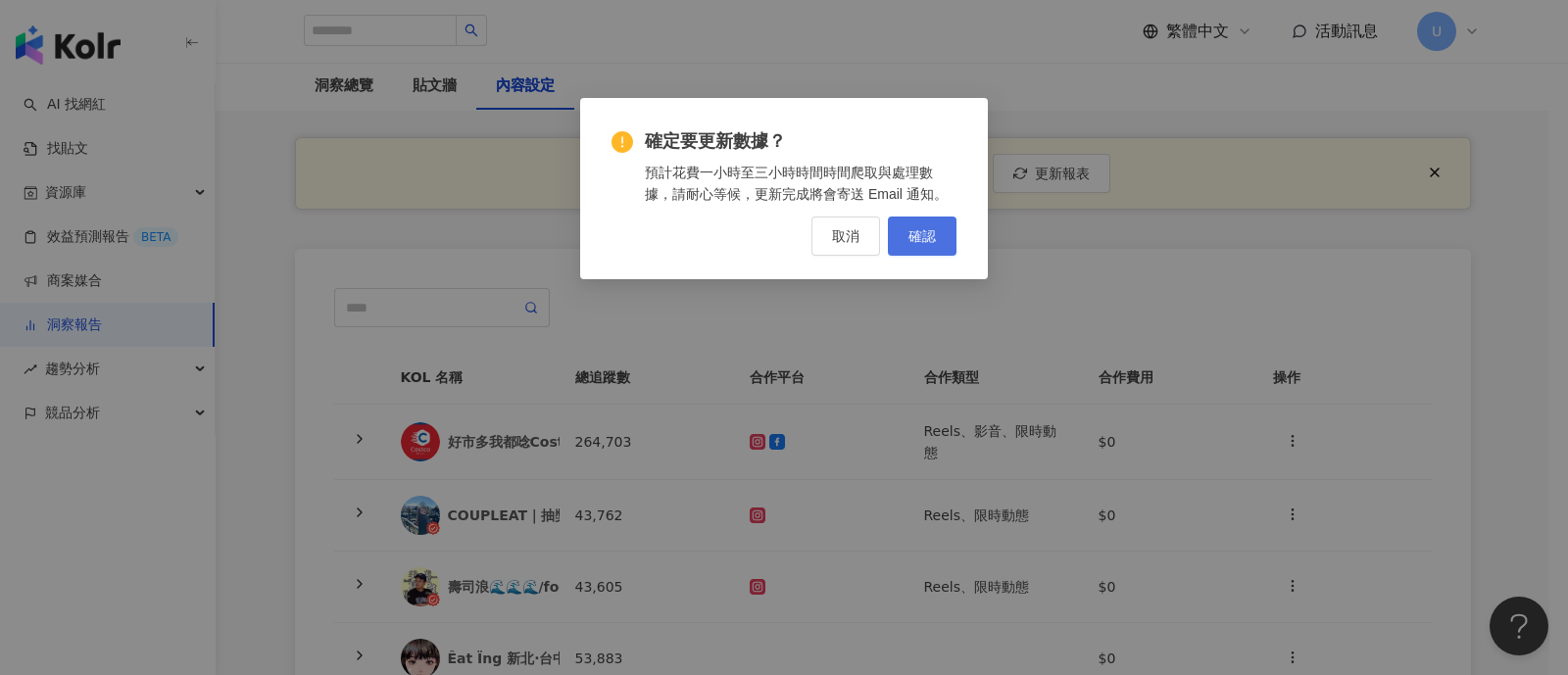
click at [935, 222] on button "確認" at bounding box center [922, 236] width 69 height 39
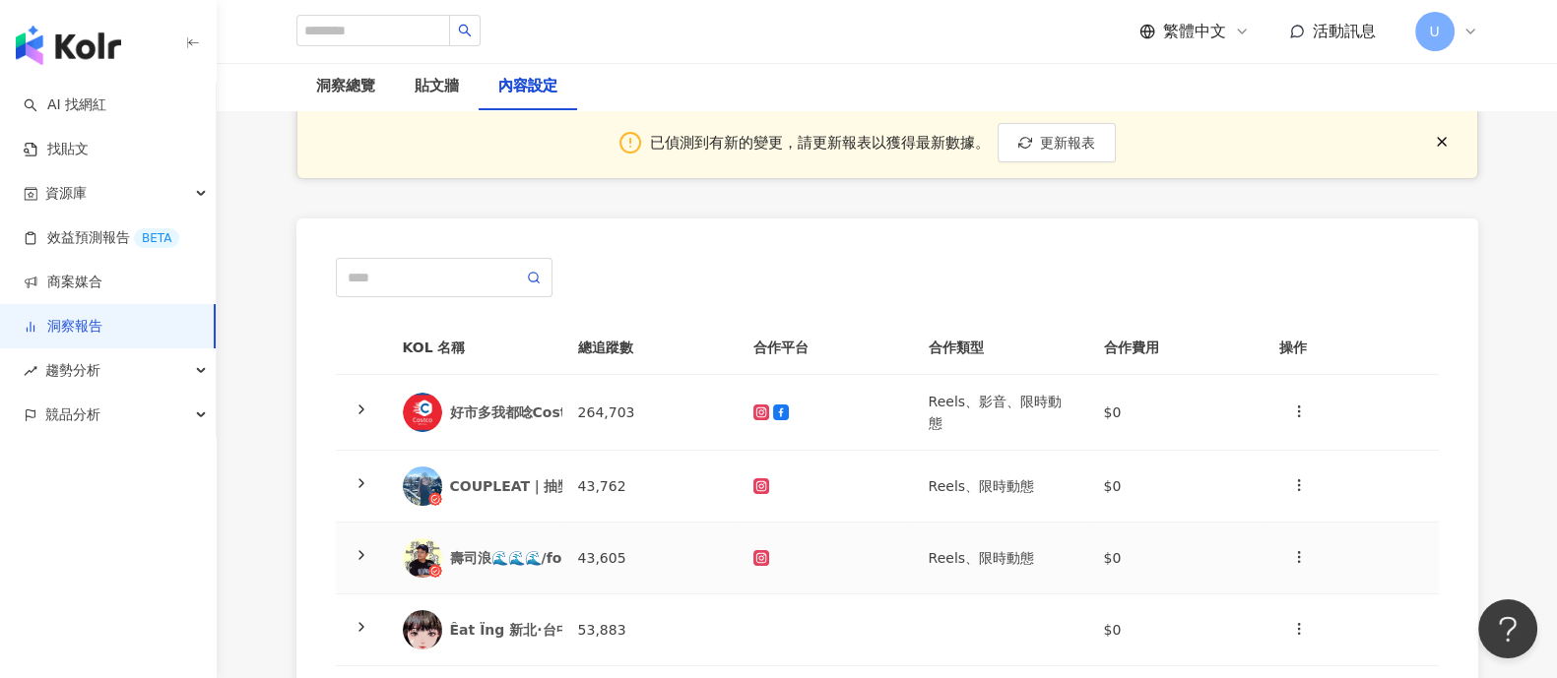
scroll to position [0, 0]
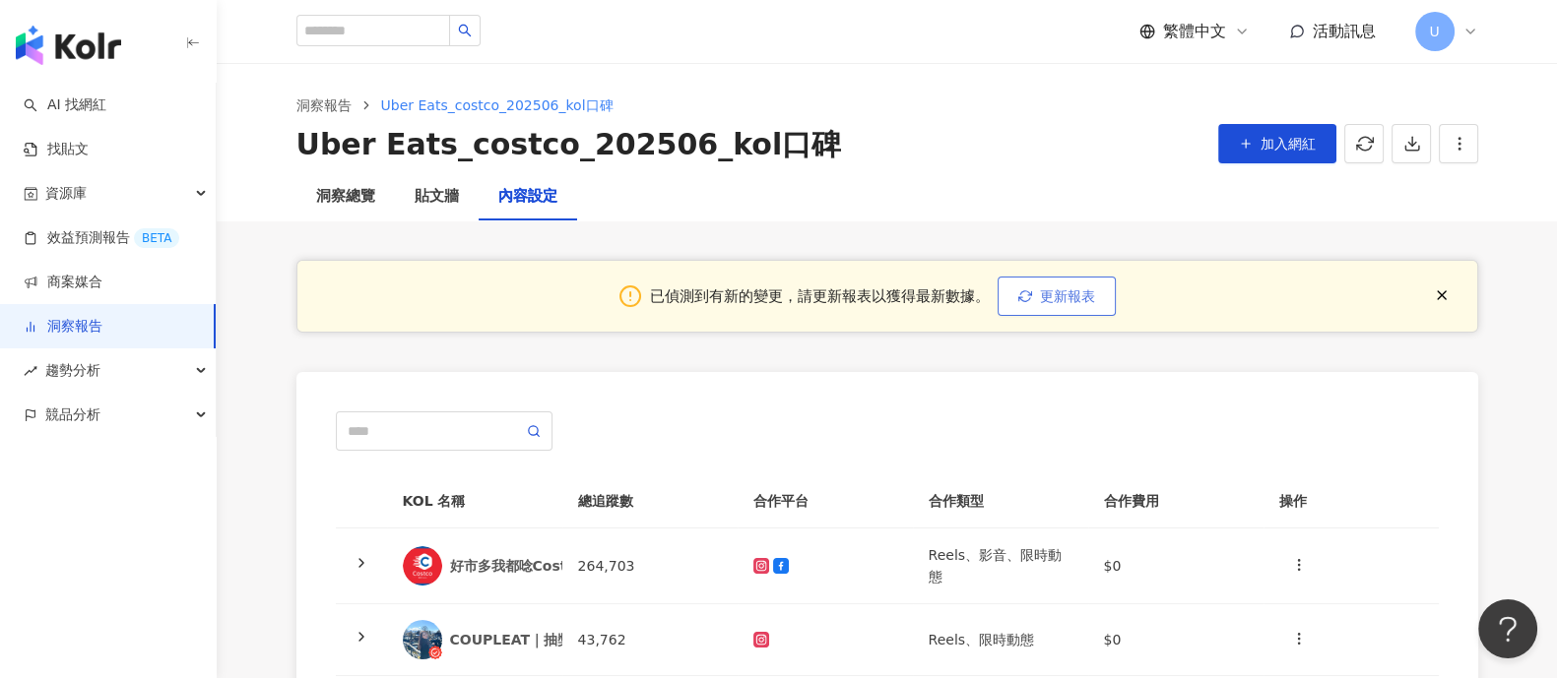
click at [1063, 291] on span "更新報表" at bounding box center [1067, 296] width 55 height 16
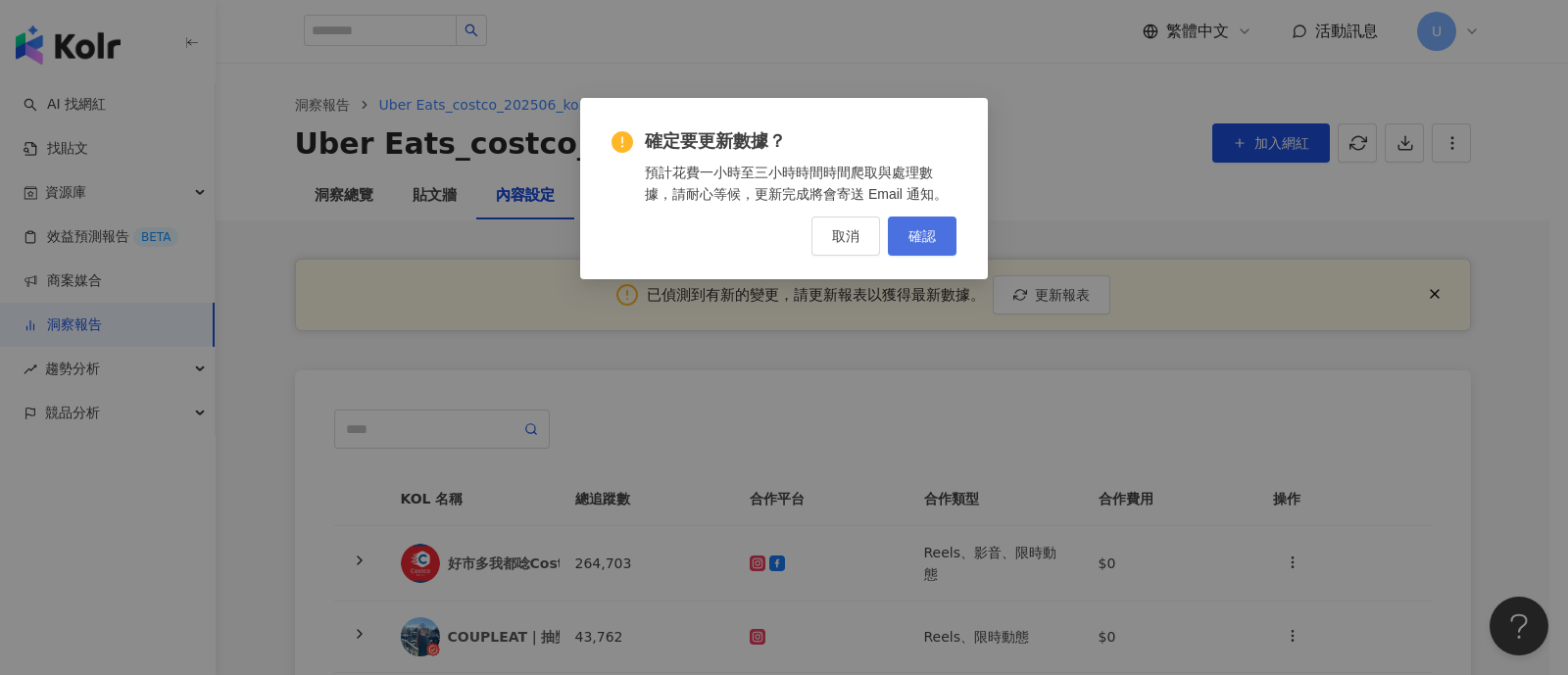
click at [911, 240] on span "確認" at bounding box center [923, 236] width 28 height 16
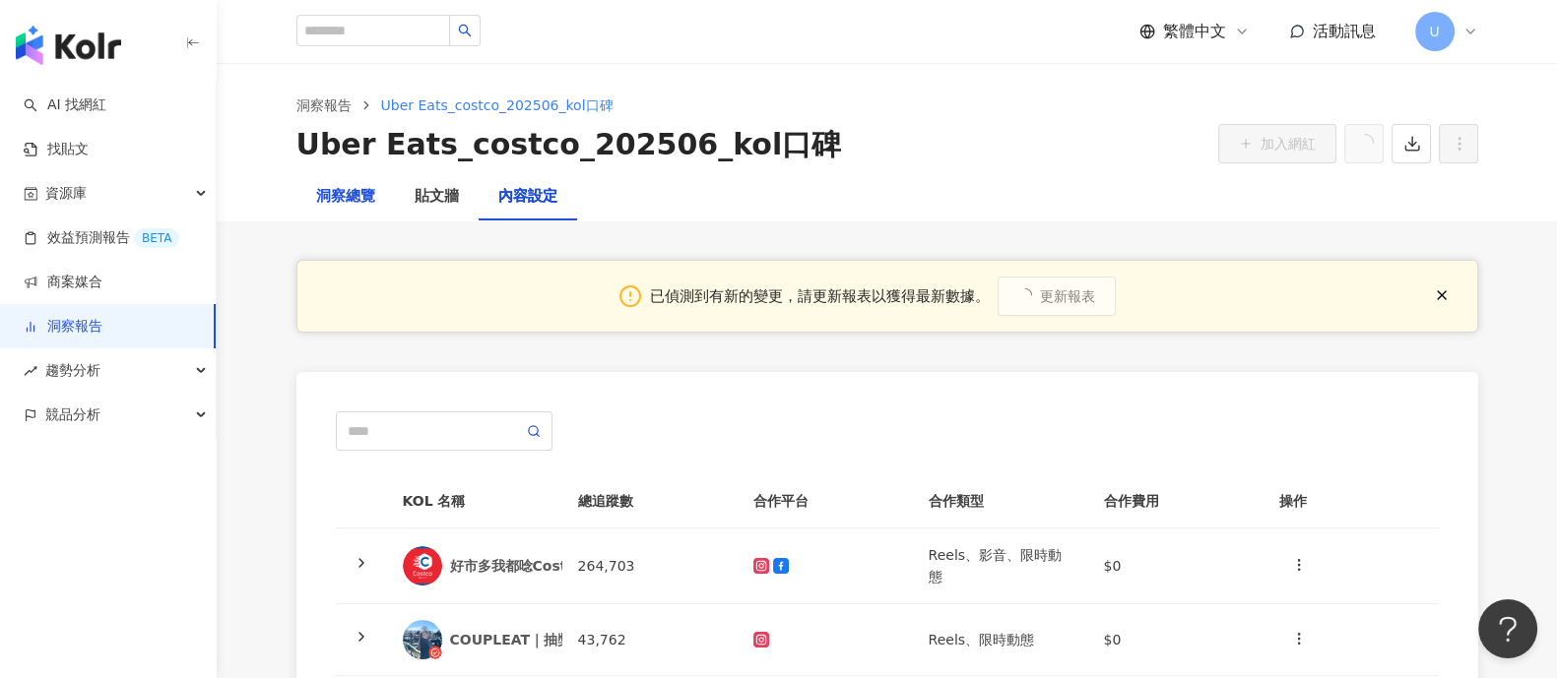
click at [352, 200] on div "洞察總覽" at bounding box center [345, 197] width 59 height 24
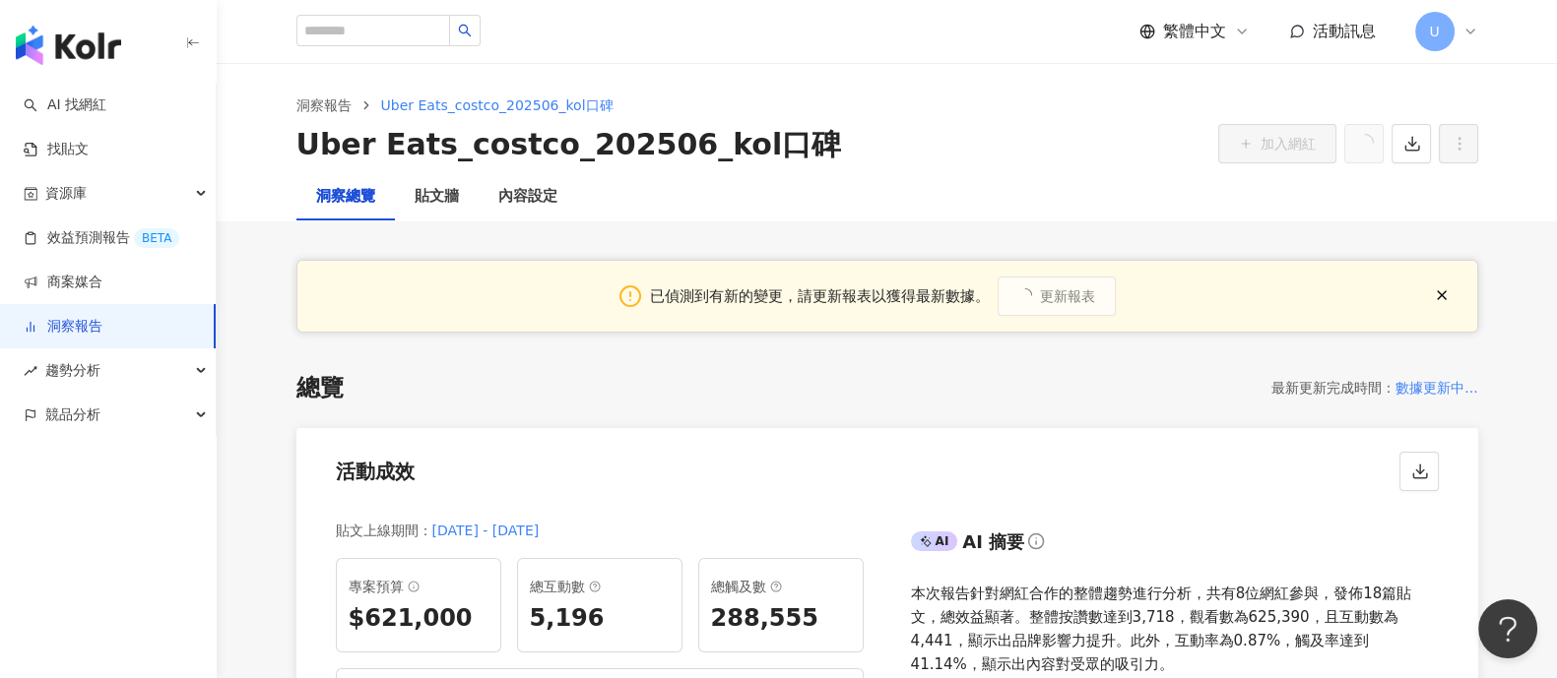
click at [102, 323] on link "洞察報告" at bounding box center [63, 327] width 79 height 20
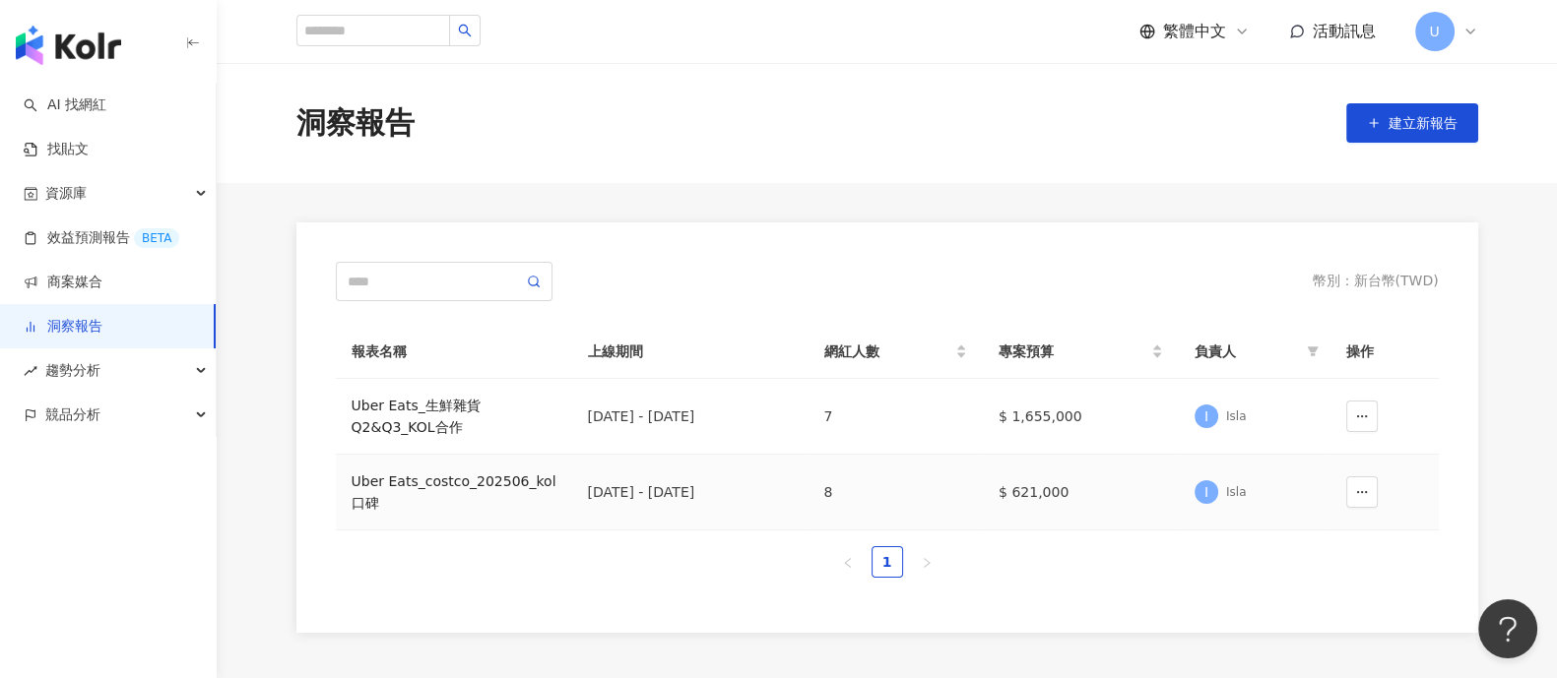
click at [420, 479] on div "Uber Eats_costco_202506_kol口碑" at bounding box center [453, 492] width 205 height 43
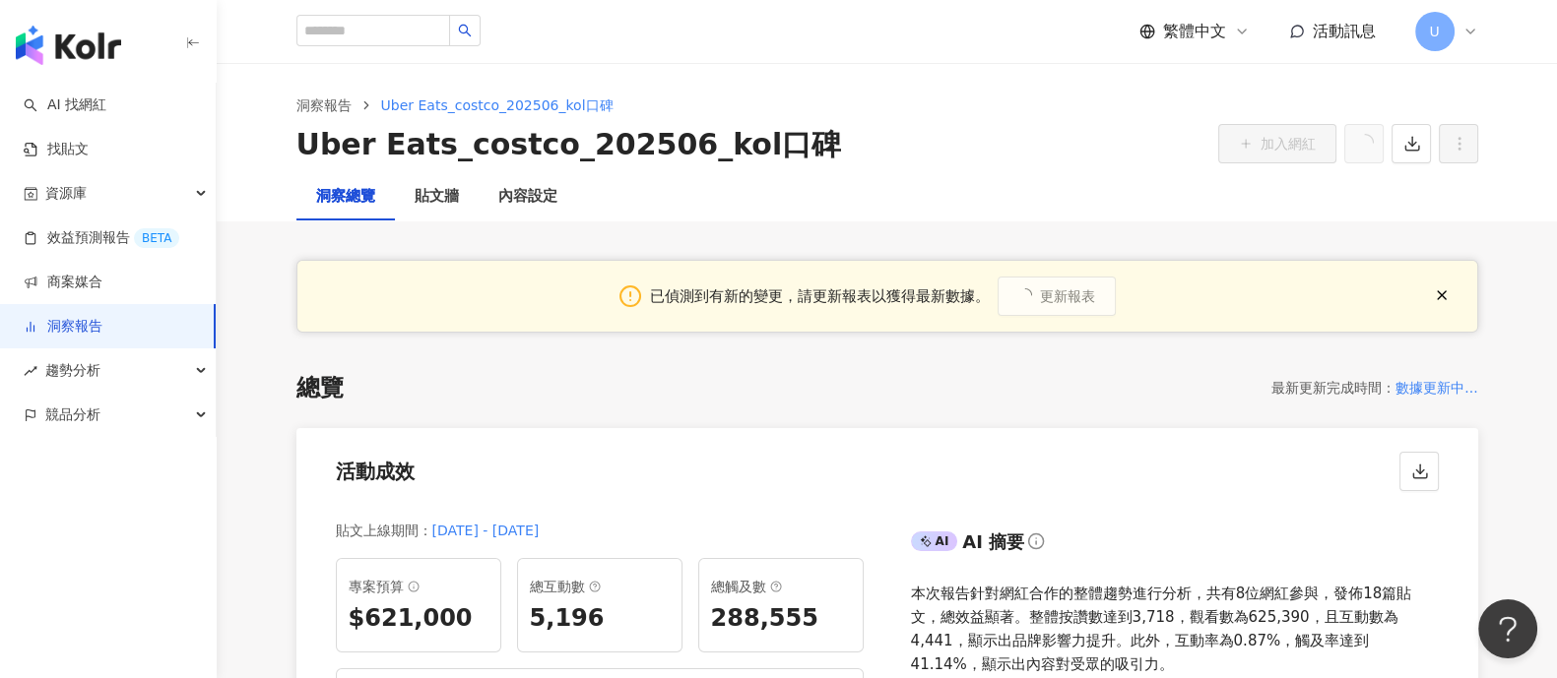
click at [1397, 196] on div "洞察總覽 貼文牆 內容設定" at bounding box center [887, 196] width 1260 height 47
click at [84, 322] on link "洞察報告" at bounding box center [63, 327] width 79 height 20
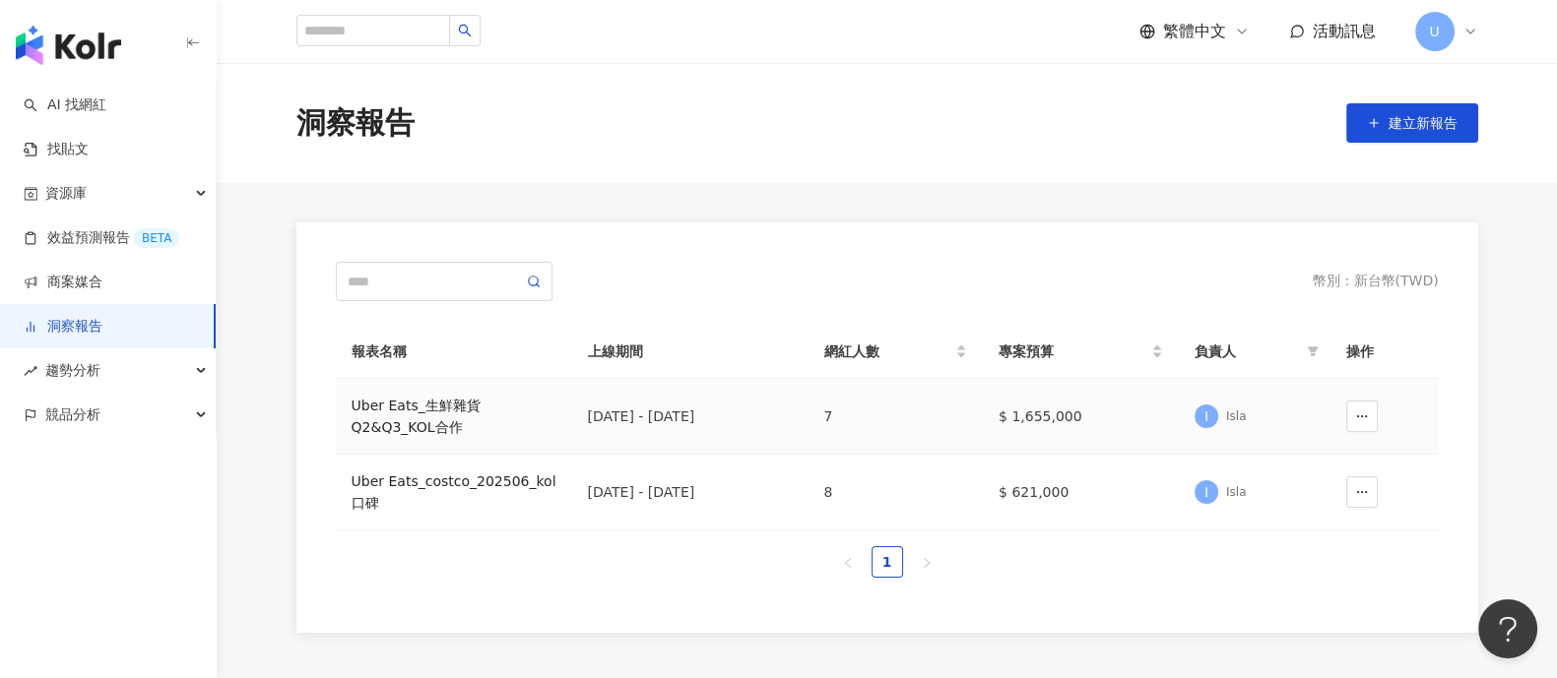
click at [480, 404] on div "Uber Eats_生鮮雜貨Q2&Q3_KOL合作" at bounding box center [453, 416] width 205 height 43
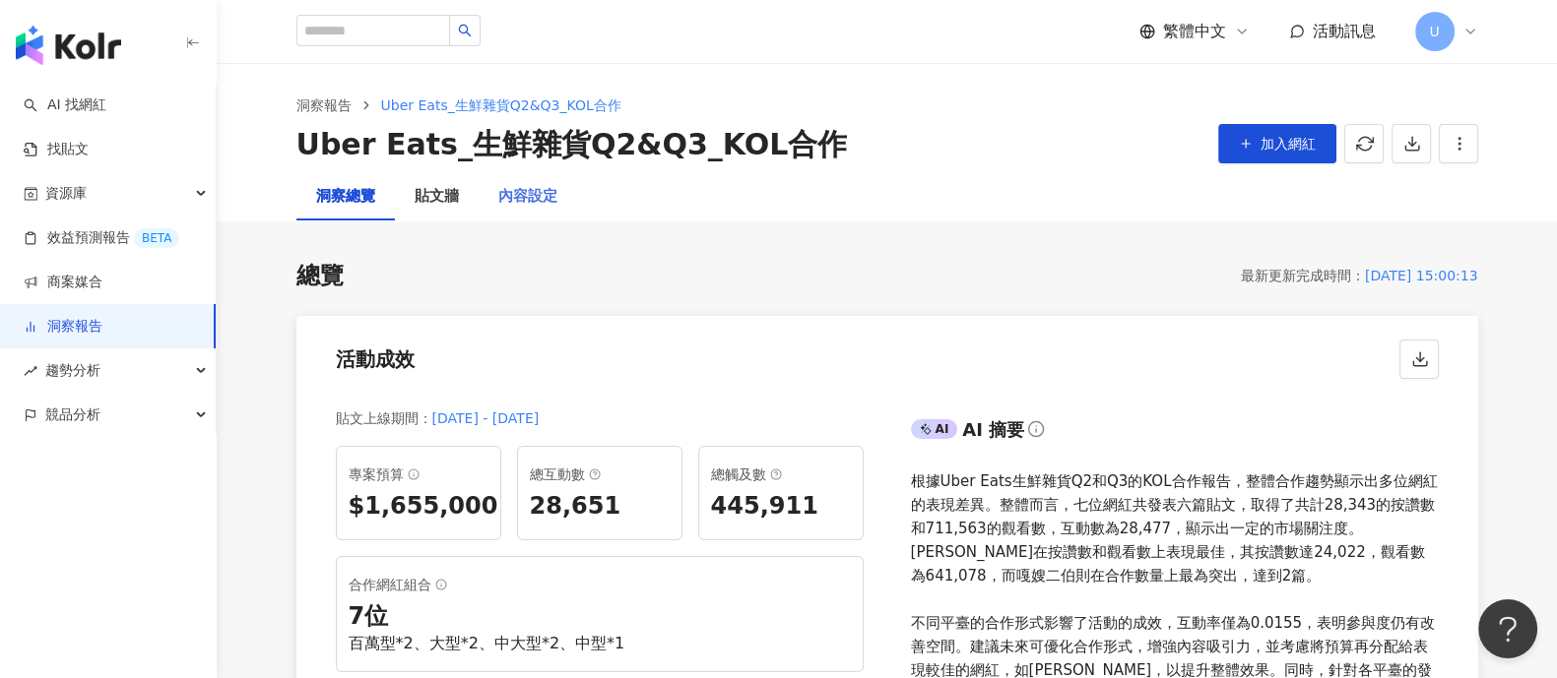
click at [514, 210] on div "內容設定" at bounding box center [527, 196] width 98 height 47
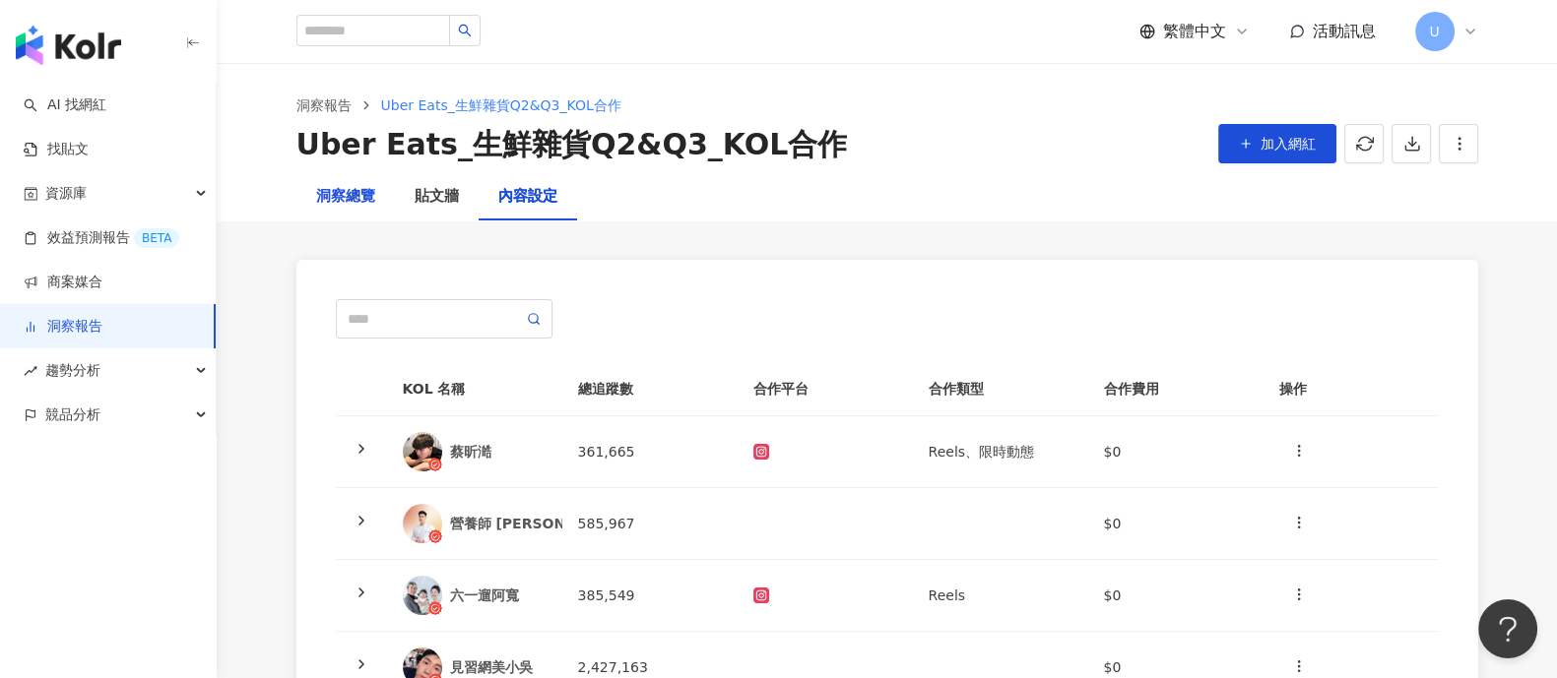
click at [345, 205] on div "洞察總覽" at bounding box center [345, 197] width 59 height 24
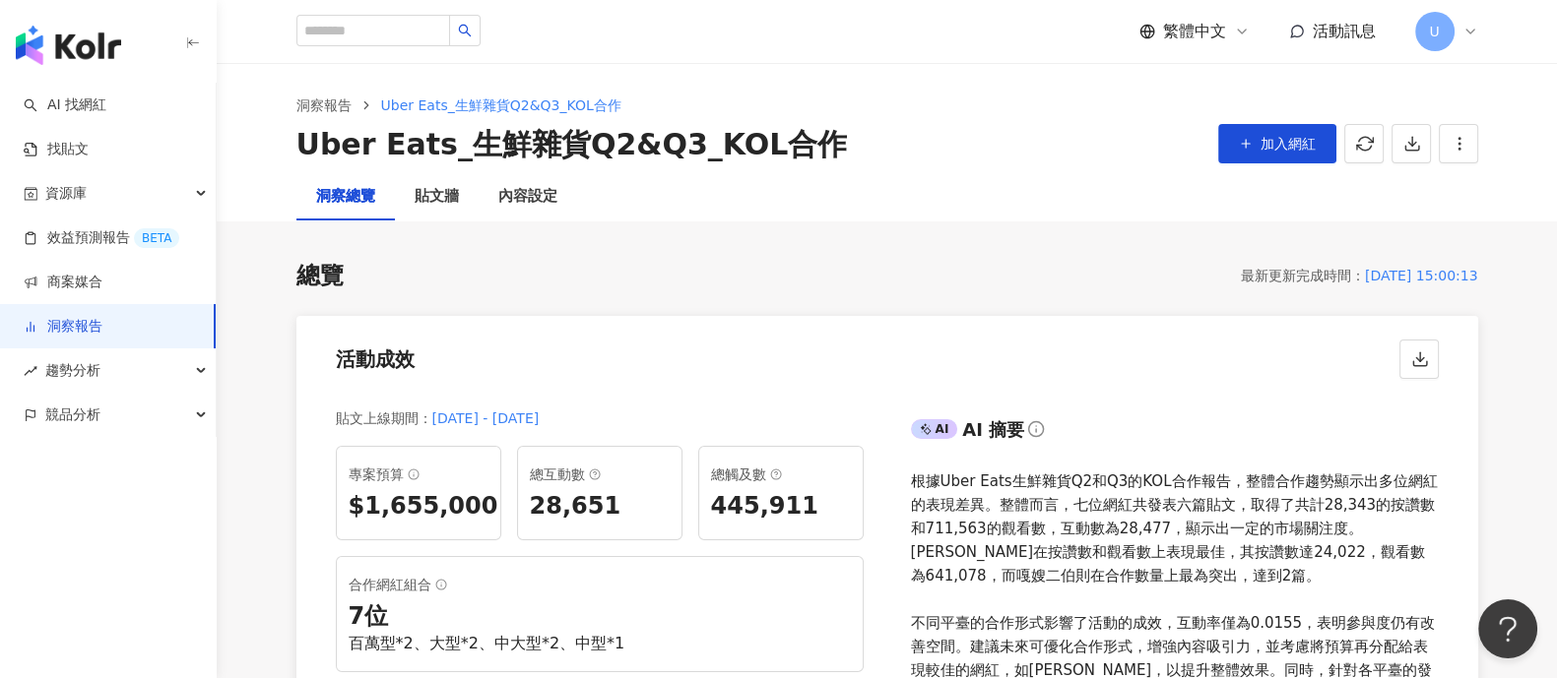
click at [1349, 149] on button "button" at bounding box center [1363, 143] width 39 height 39
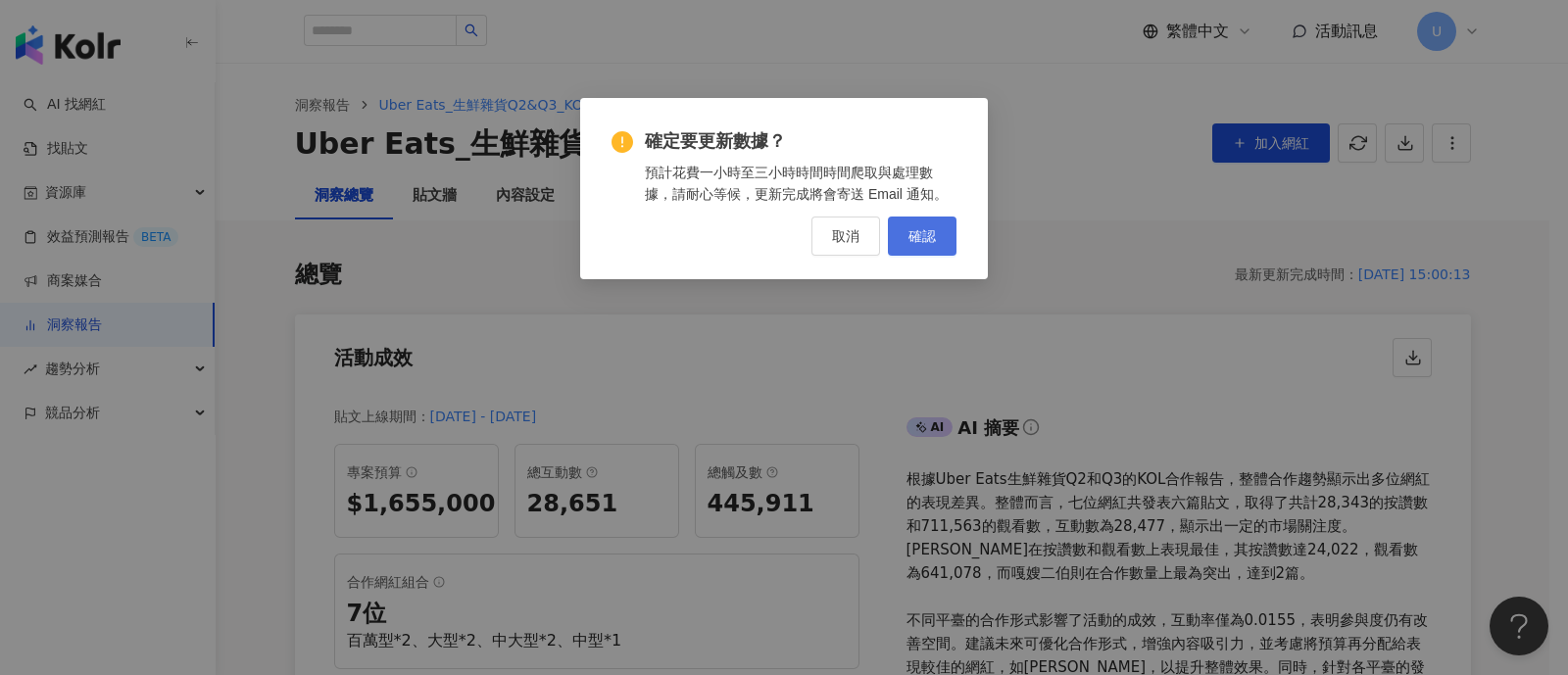
click at [935, 238] on span "確認" at bounding box center [923, 236] width 28 height 16
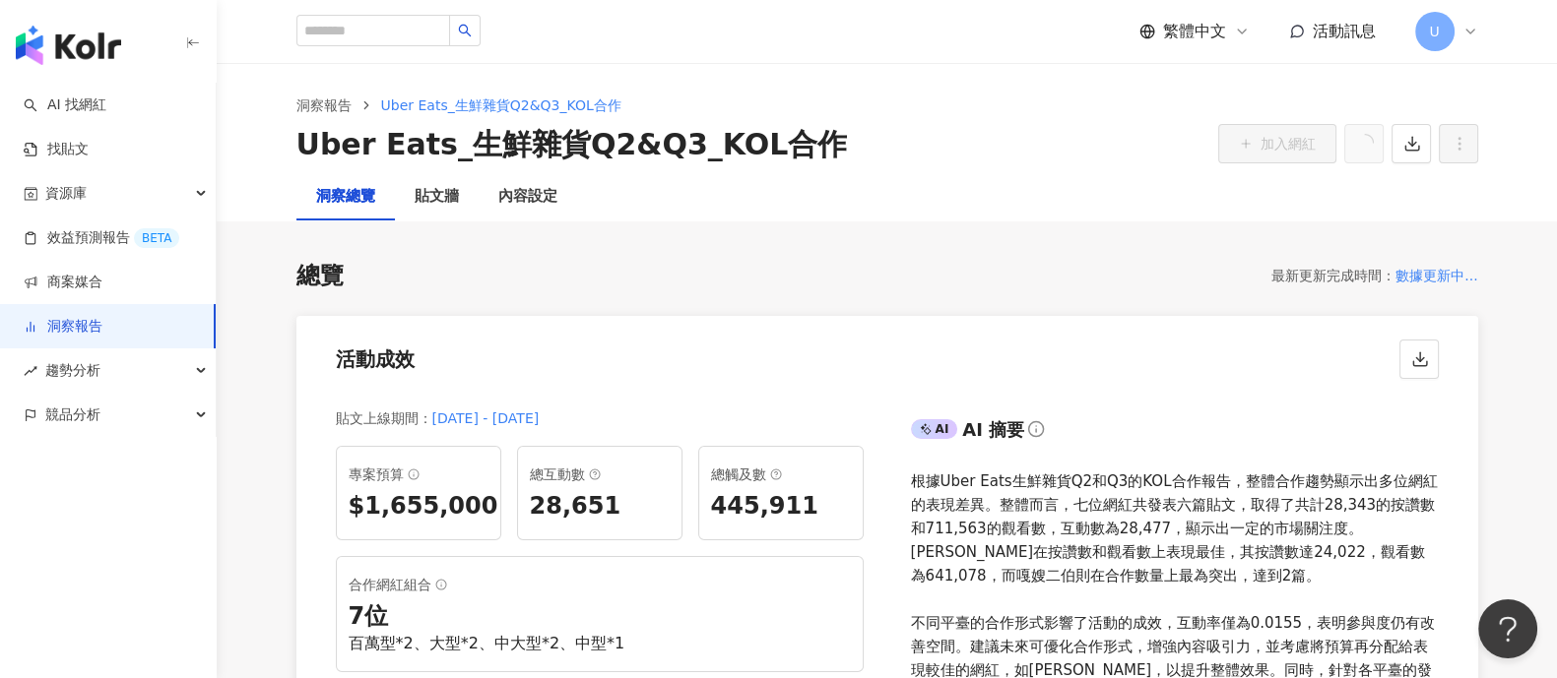
click at [102, 317] on link "洞察報告" at bounding box center [63, 327] width 79 height 20
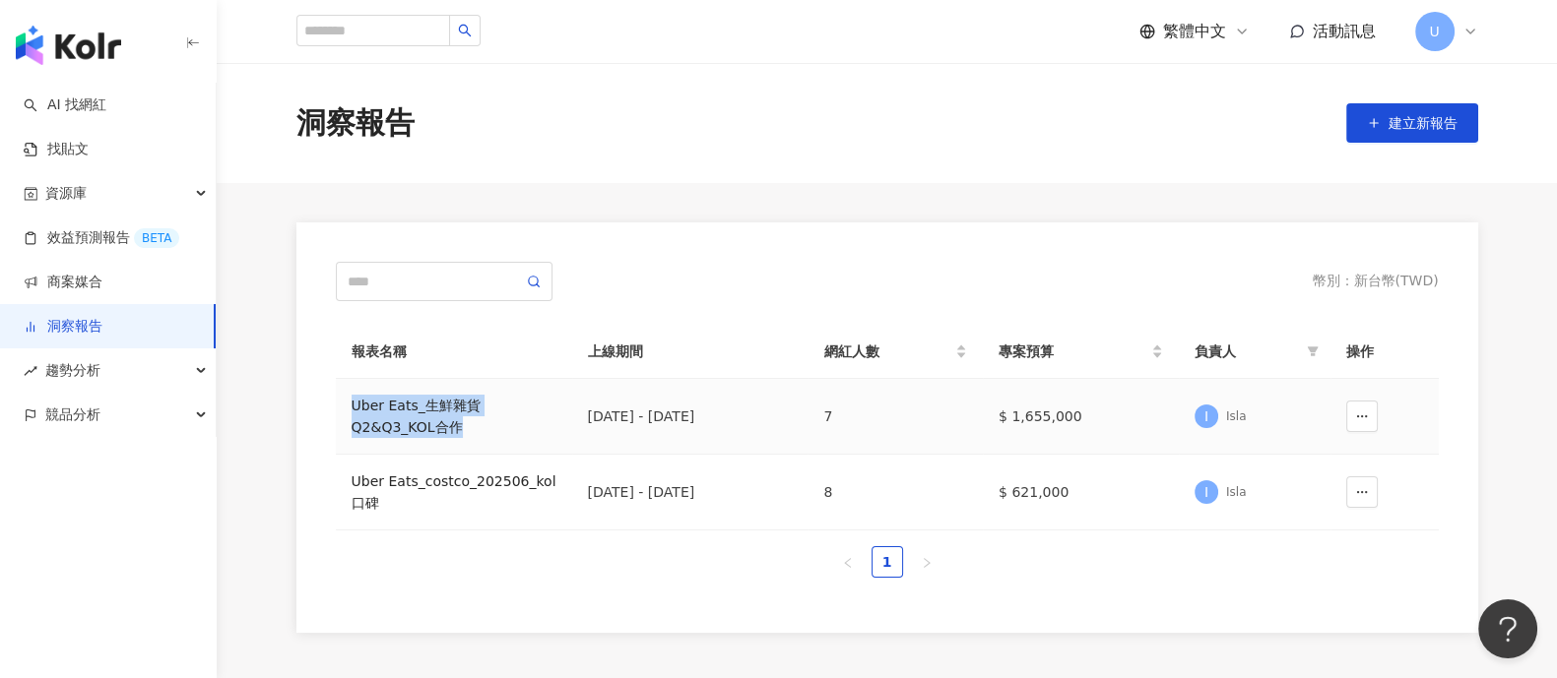
drag, startPoint x: 343, startPoint y: 406, endPoint x: 379, endPoint y: 426, distance: 41.9
click at [379, 426] on td "Uber Eats_生鮮雜貨Q2&Q3_KOL合作" at bounding box center [454, 417] width 236 height 76
copy div "Uber Eats_生鮮雜貨Q2&Q3_KOL合作"
click at [1452, 124] on span "建立新報告" at bounding box center [1422, 123] width 69 height 16
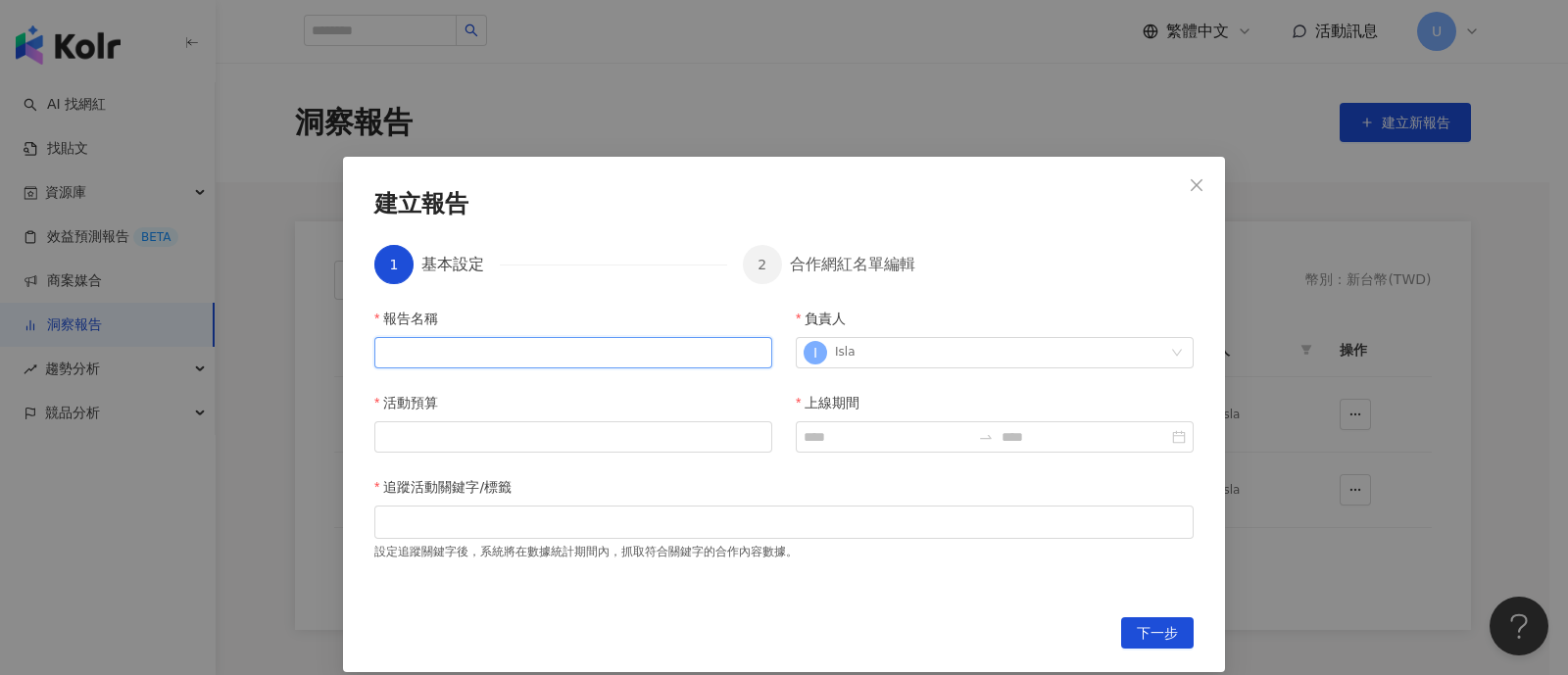
click at [597, 360] on input "報告名稱" at bounding box center [573, 353] width 398 height 32
paste input "**********"
type input "**********"
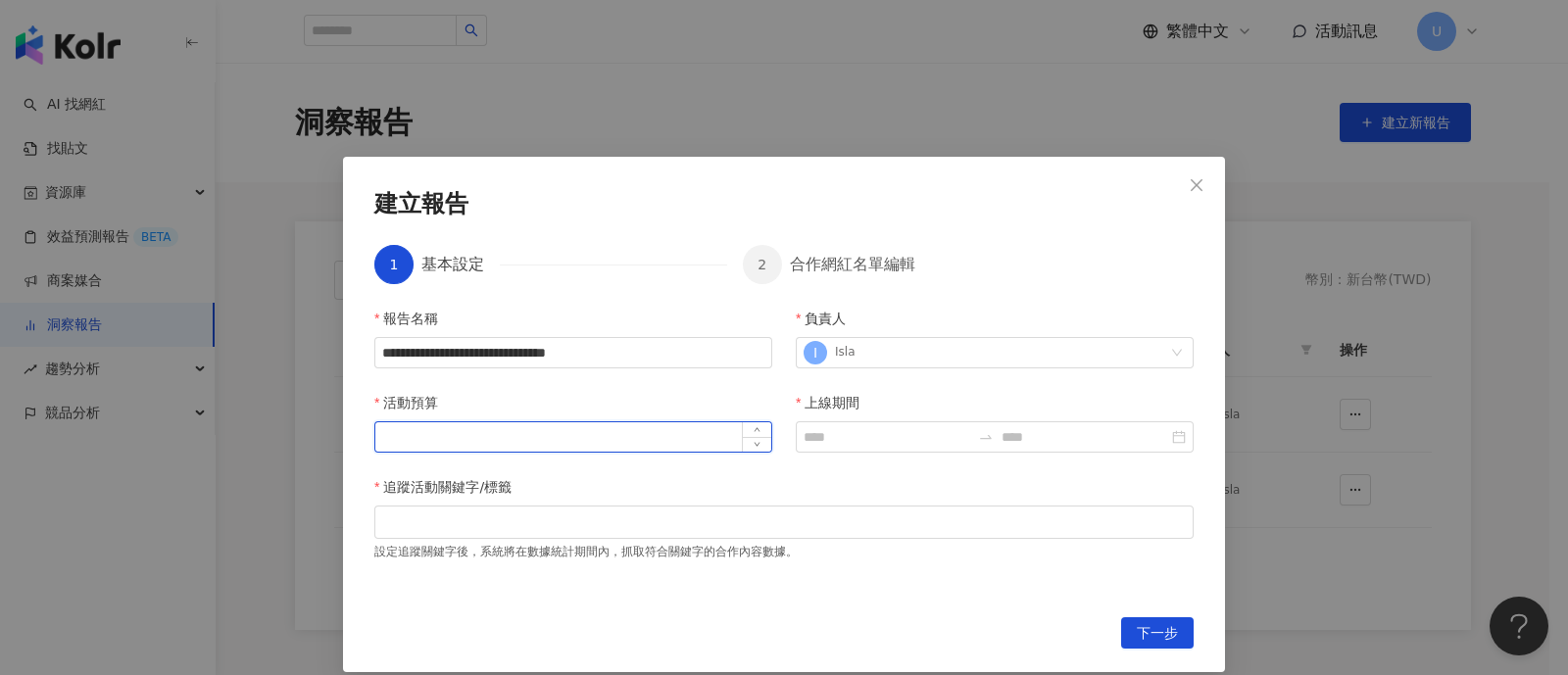
click at [638, 432] on input "活動預算" at bounding box center [573, 437] width 396 height 30
type input "**"
type input "*******"
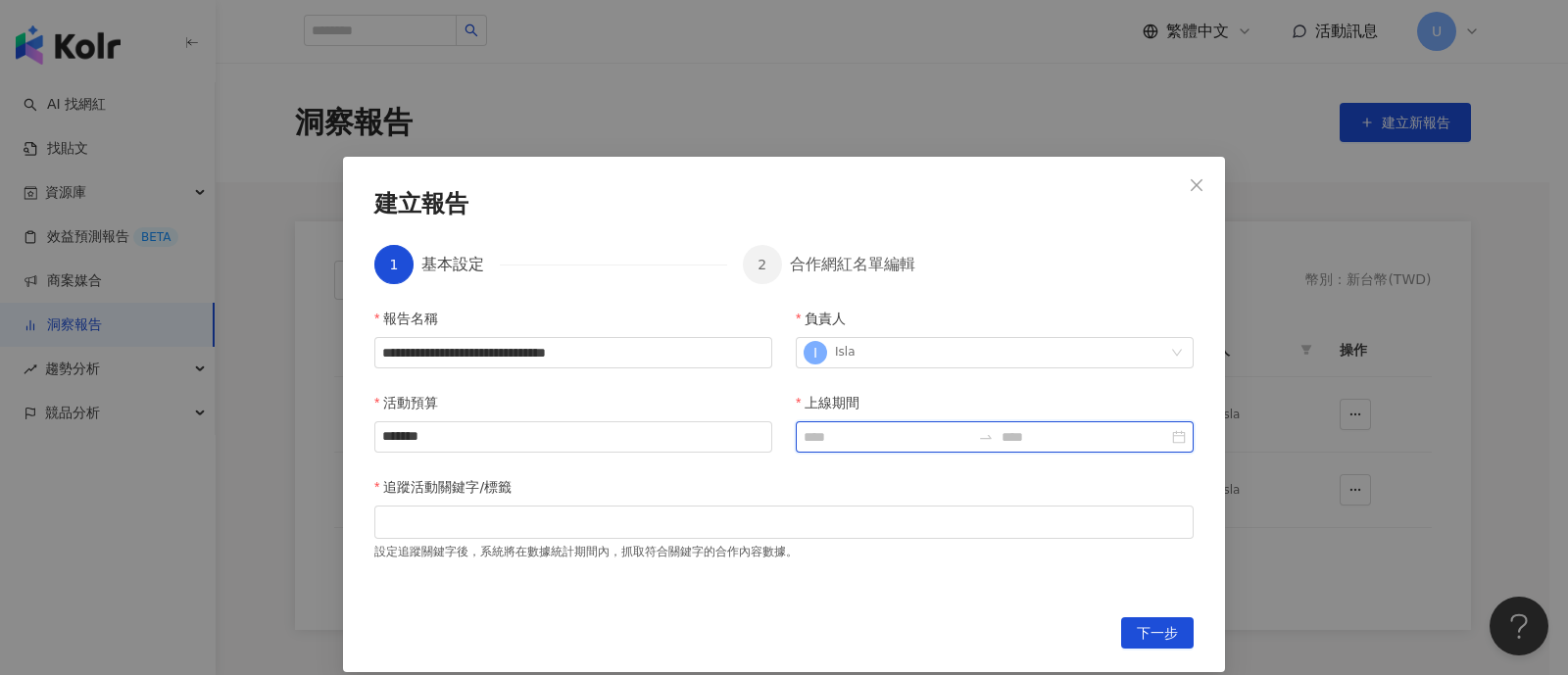
click at [803, 434] on input "上線期間" at bounding box center [886, 437] width 166 height 22
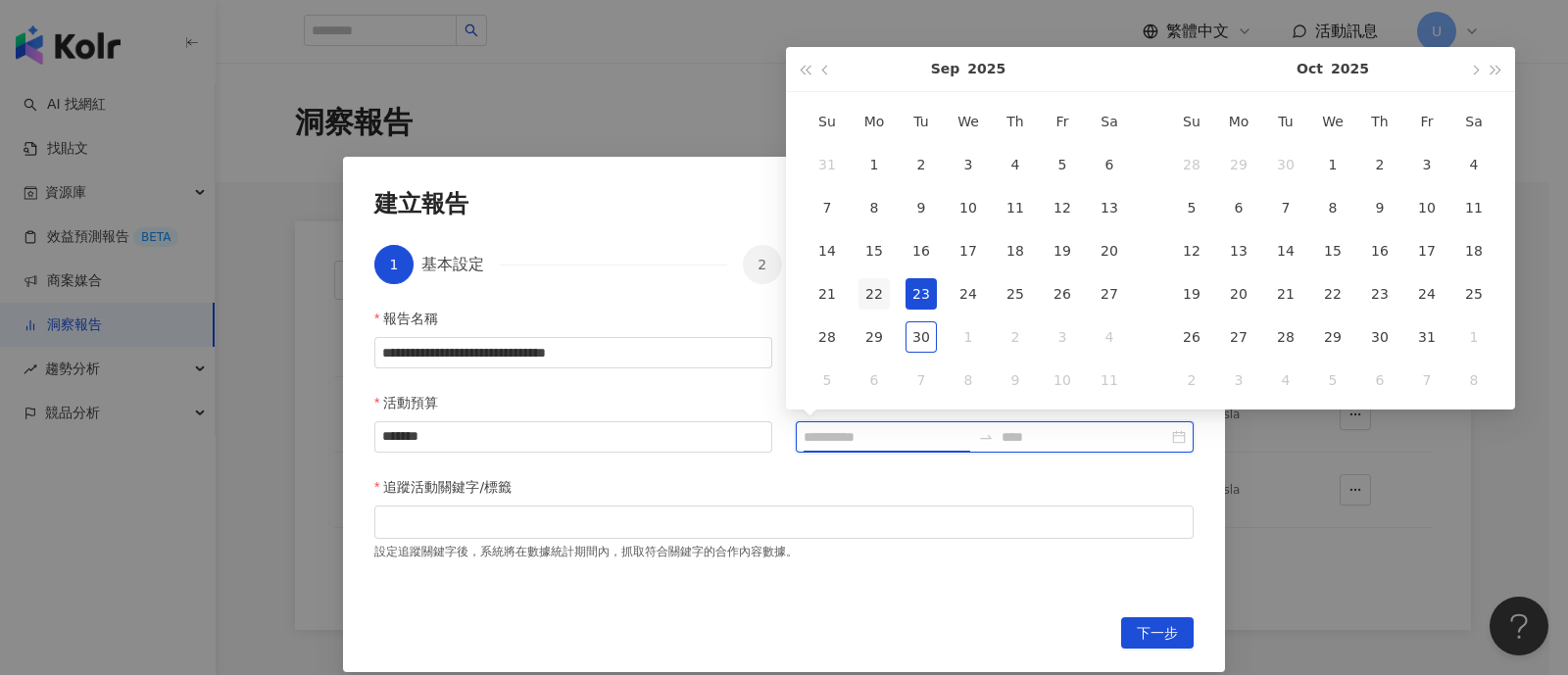
type input "**********"
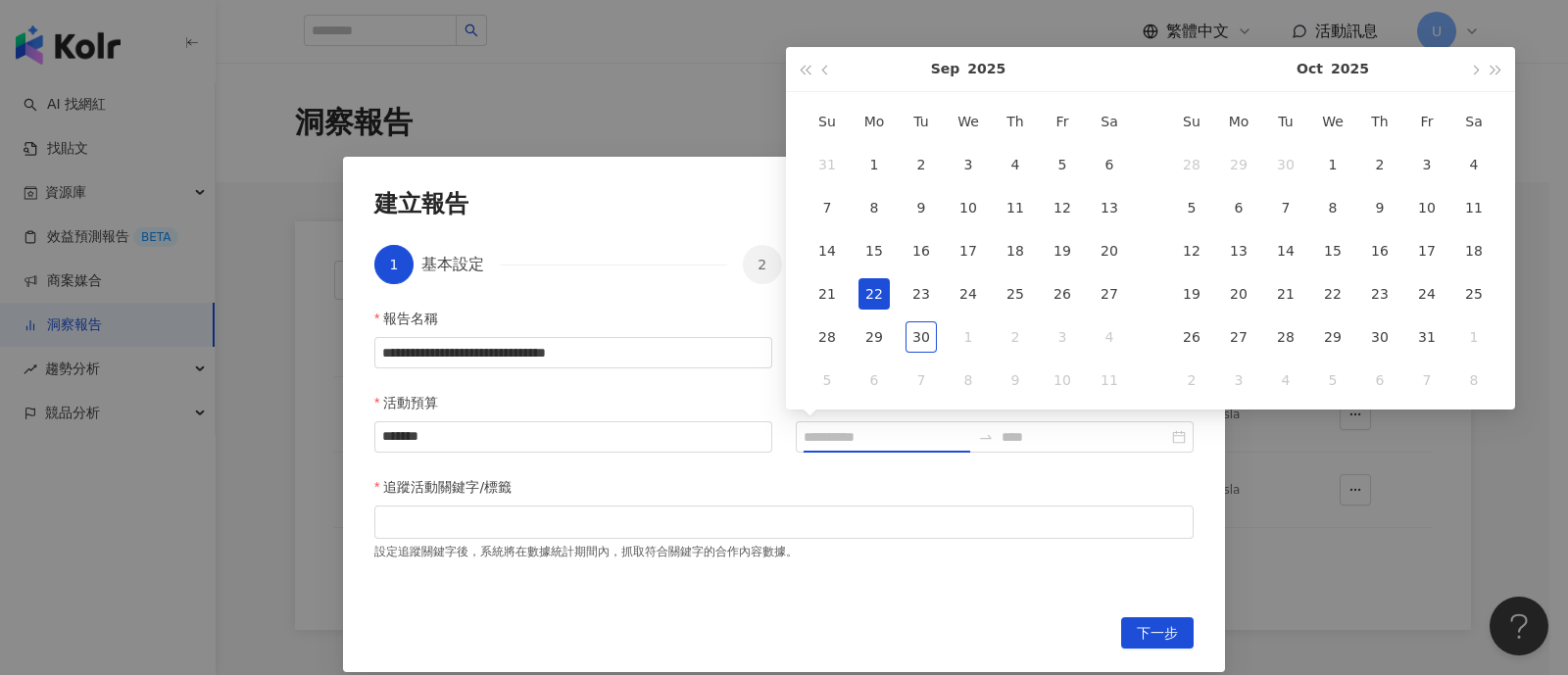
click at [867, 301] on div "22" at bounding box center [874, 295] width 32 height 32
type input "**********"
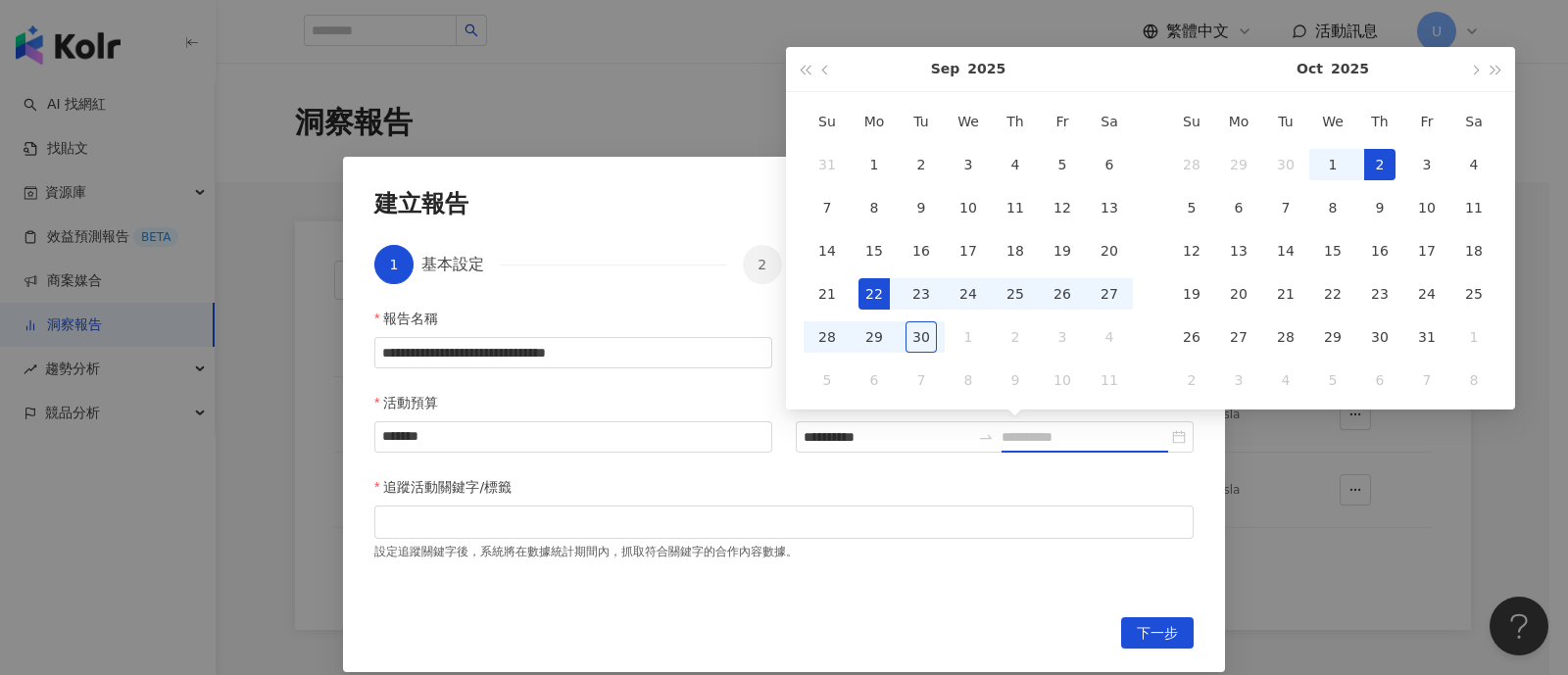
click at [1363, 166] on td "2" at bounding box center [1380, 164] width 47 height 43
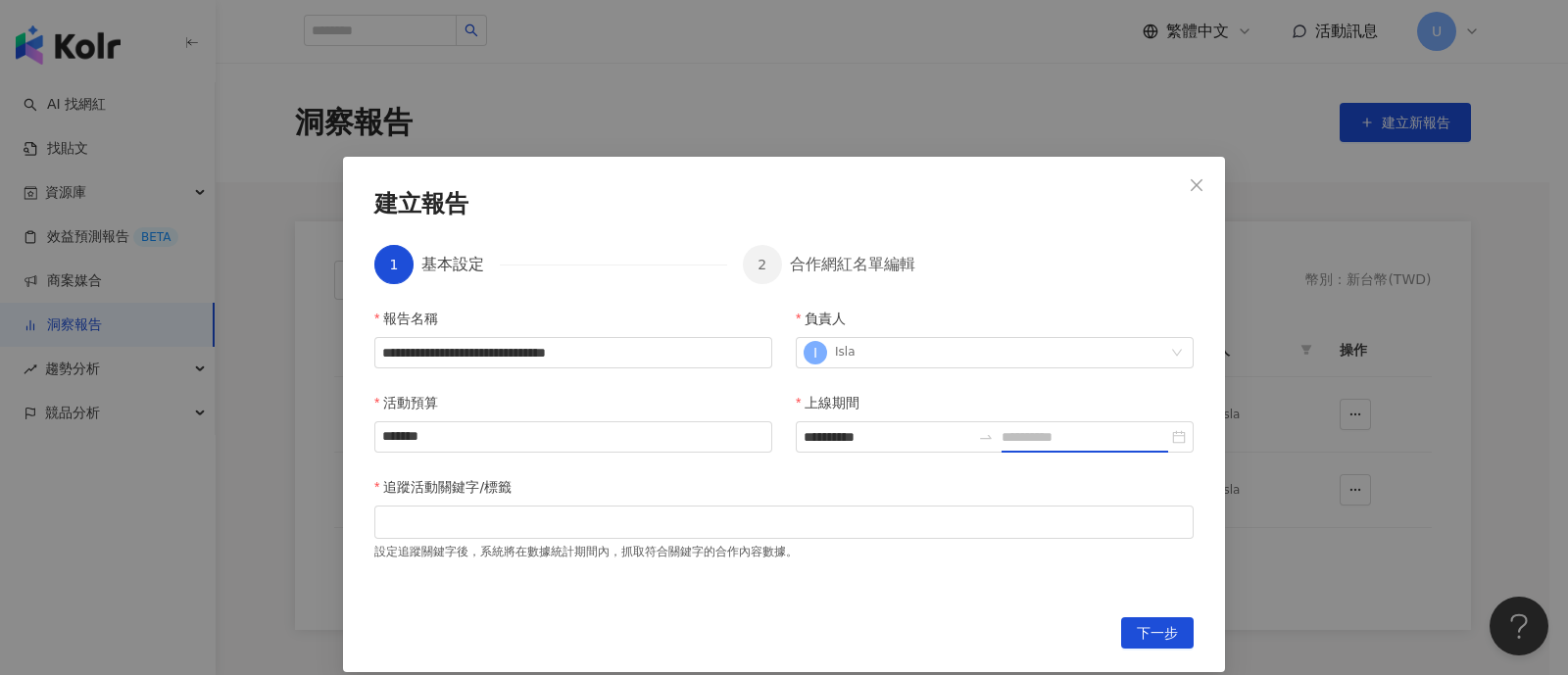
type input "**********"
click at [591, 527] on div at bounding box center [784, 522] width 811 height 15
paste input "**********"
type input "**********"
click at [1147, 636] on span "下一步" at bounding box center [1157, 634] width 41 height 32
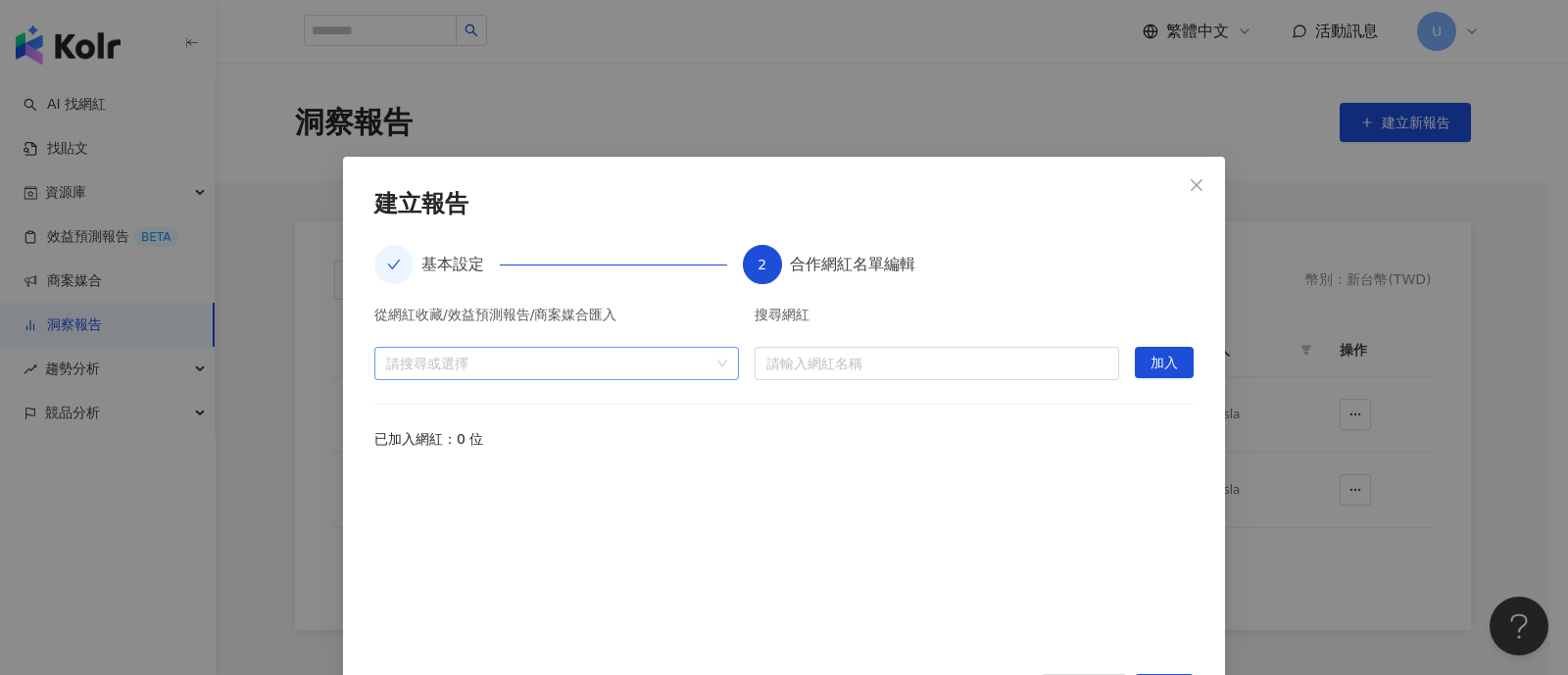
click at [641, 367] on div at bounding box center [547, 362] width 336 height 15
click at [417, 443] on span "活動" at bounding box center [418, 442] width 28 height 16
click at [598, 355] on div at bounding box center [547, 362] width 336 height 15
click at [854, 351] on input "search" at bounding box center [937, 364] width 341 height 32
paste input "*****"
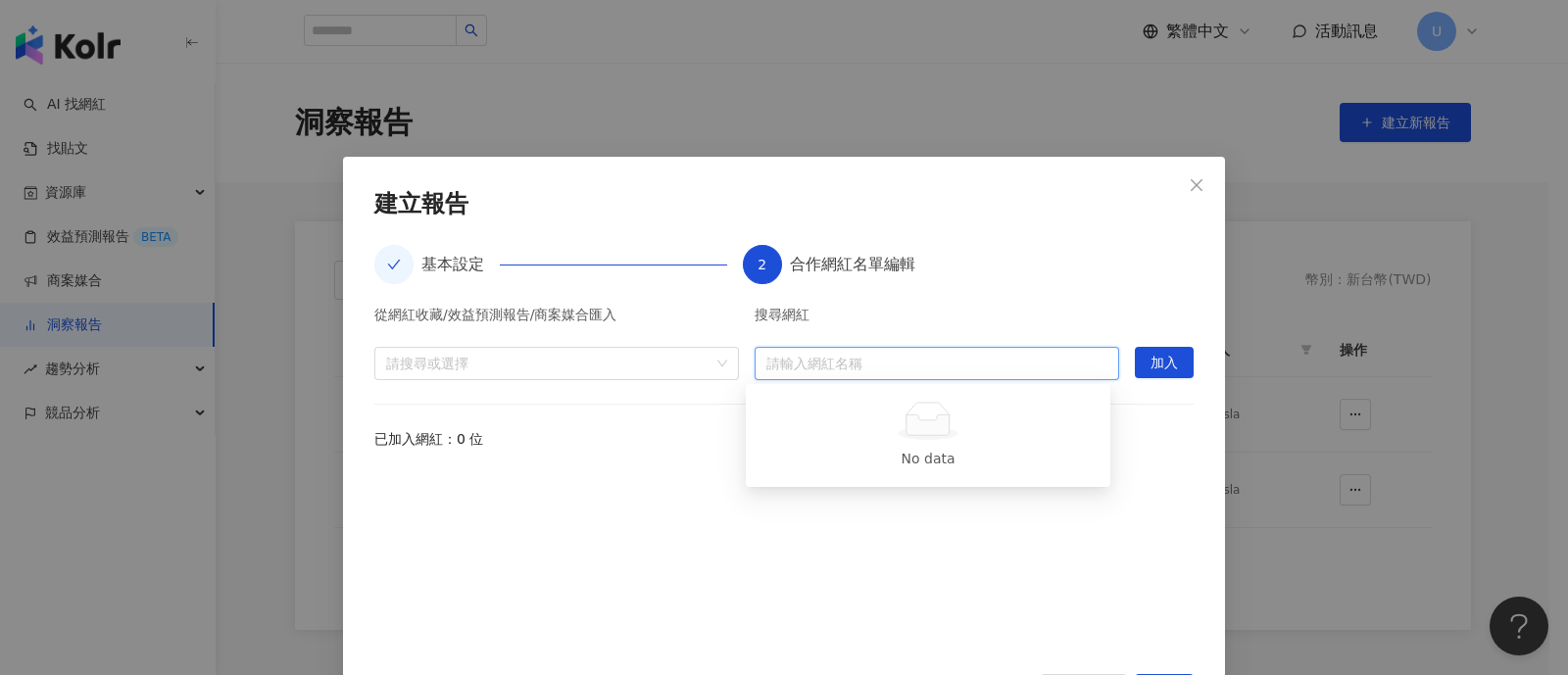
type input "*****"
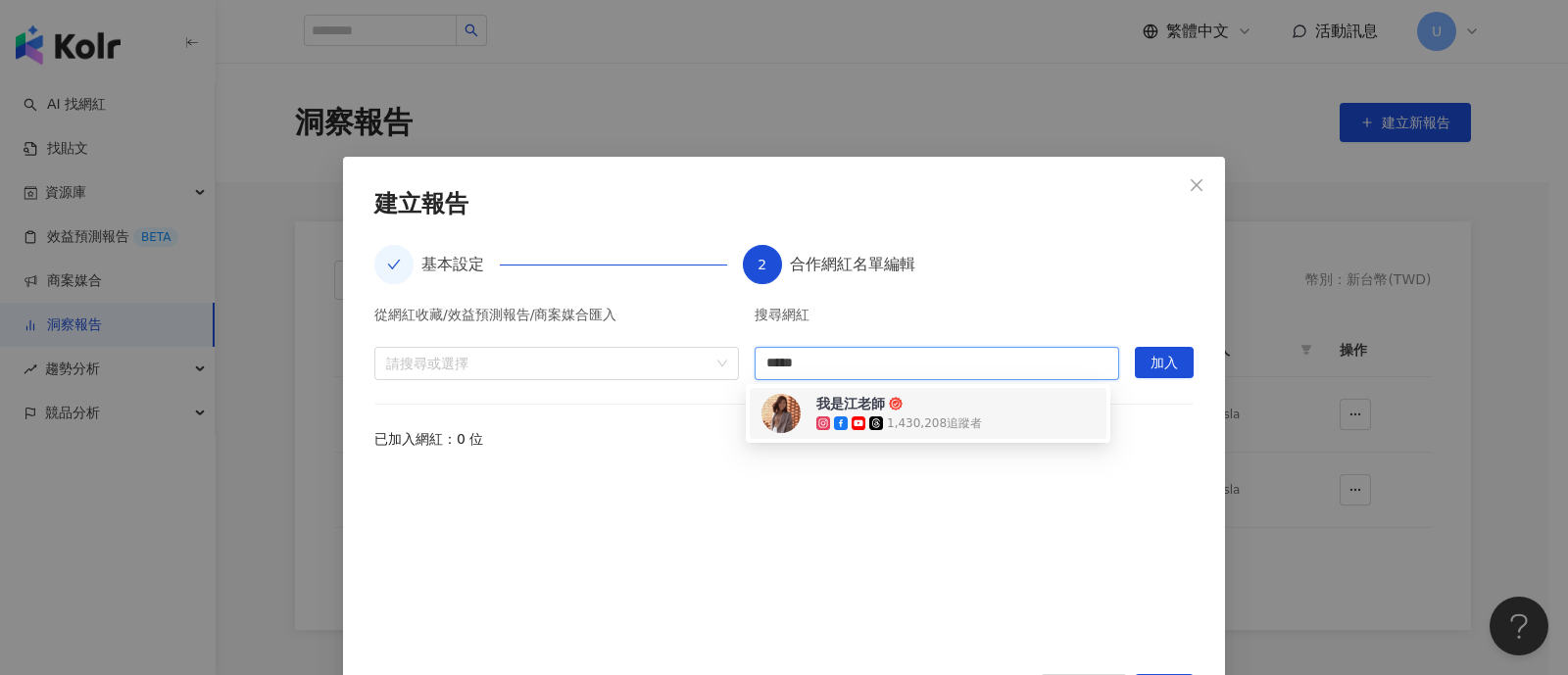
click at [872, 405] on div "我是江老師" at bounding box center [850, 404] width 69 height 20
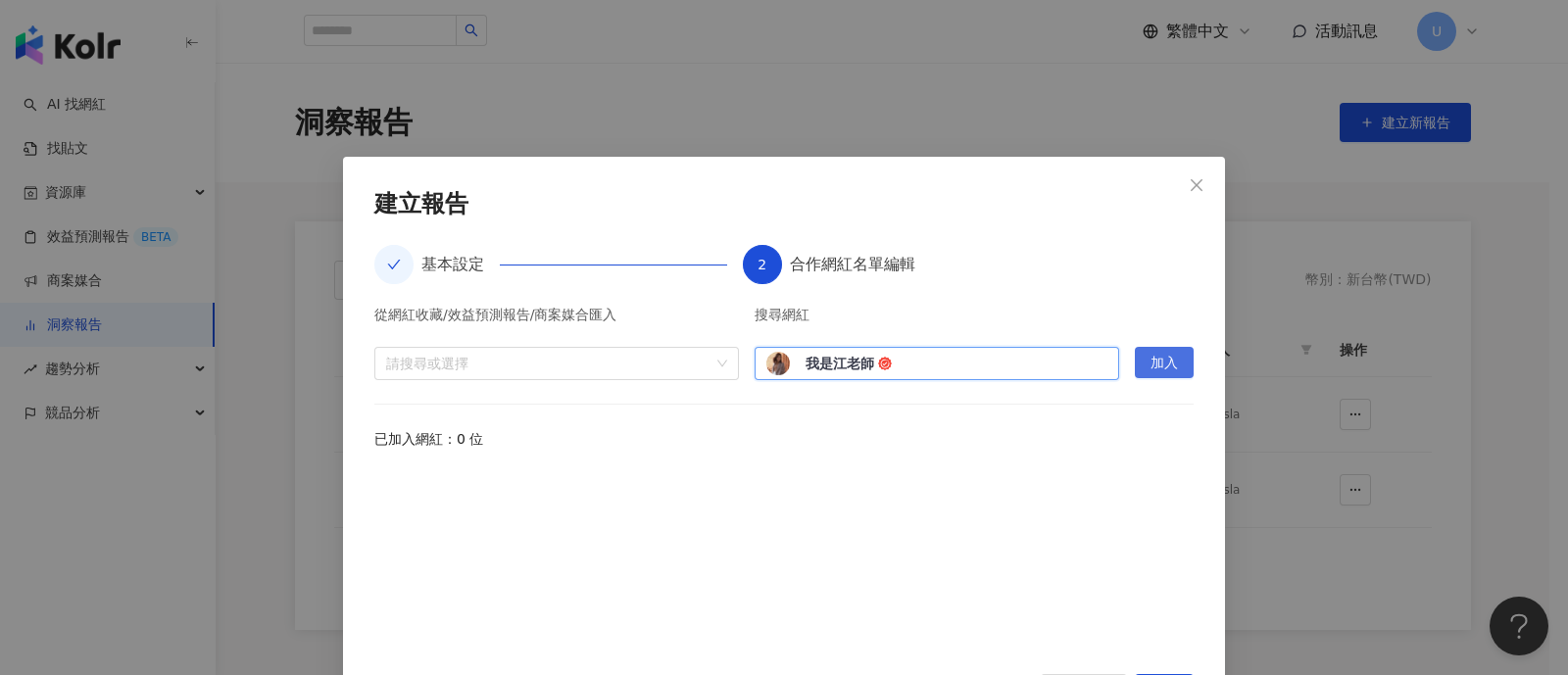
click at [1151, 372] on span "加入" at bounding box center [1165, 364] width 28 height 32
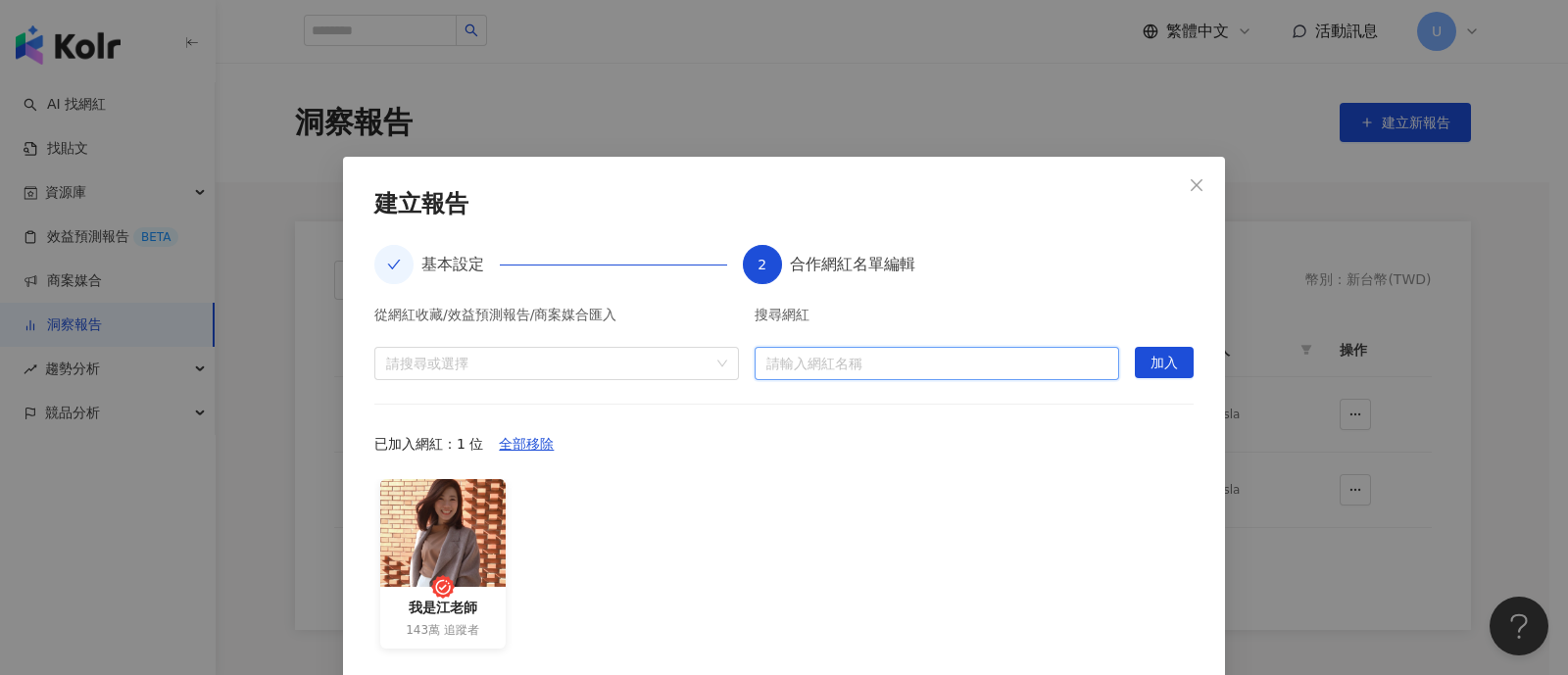
click at [942, 353] on input "search" at bounding box center [937, 364] width 341 height 32
paste input "****"
type input "****"
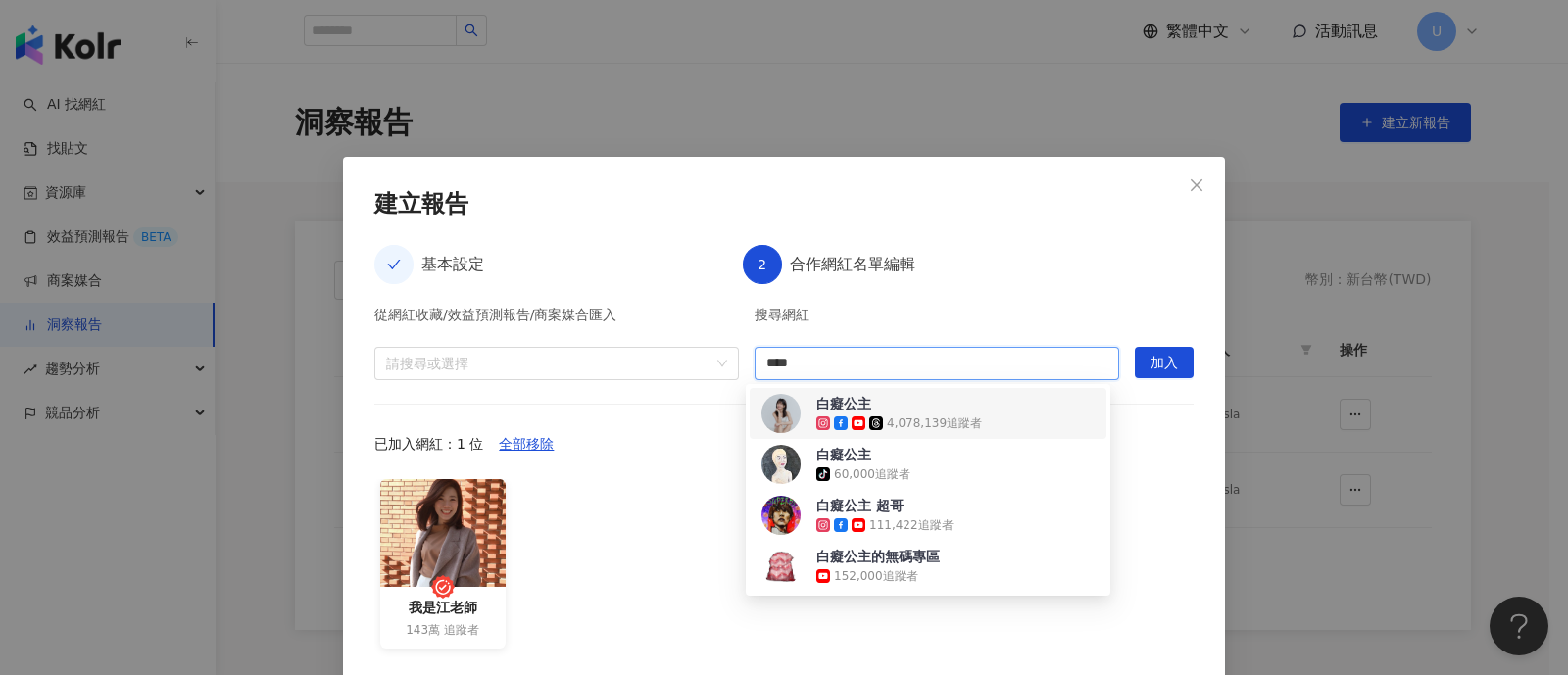
click at [917, 416] on div "4,078,139 追蹤者" at bounding box center [935, 423] width 96 height 17
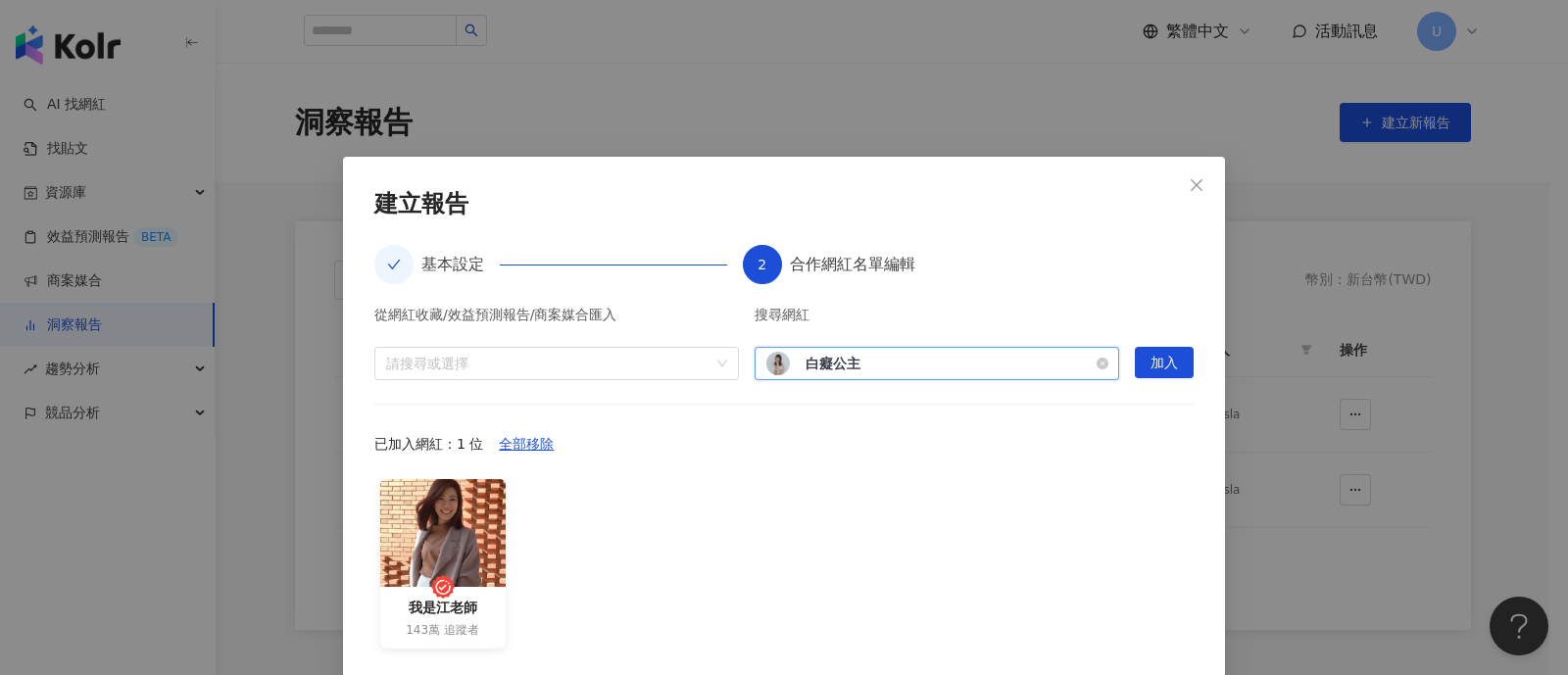
click at [1014, 369] on div "白癡公主 4,078,139 追蹤者" at bounding box center [937, 363] width 341 height 24
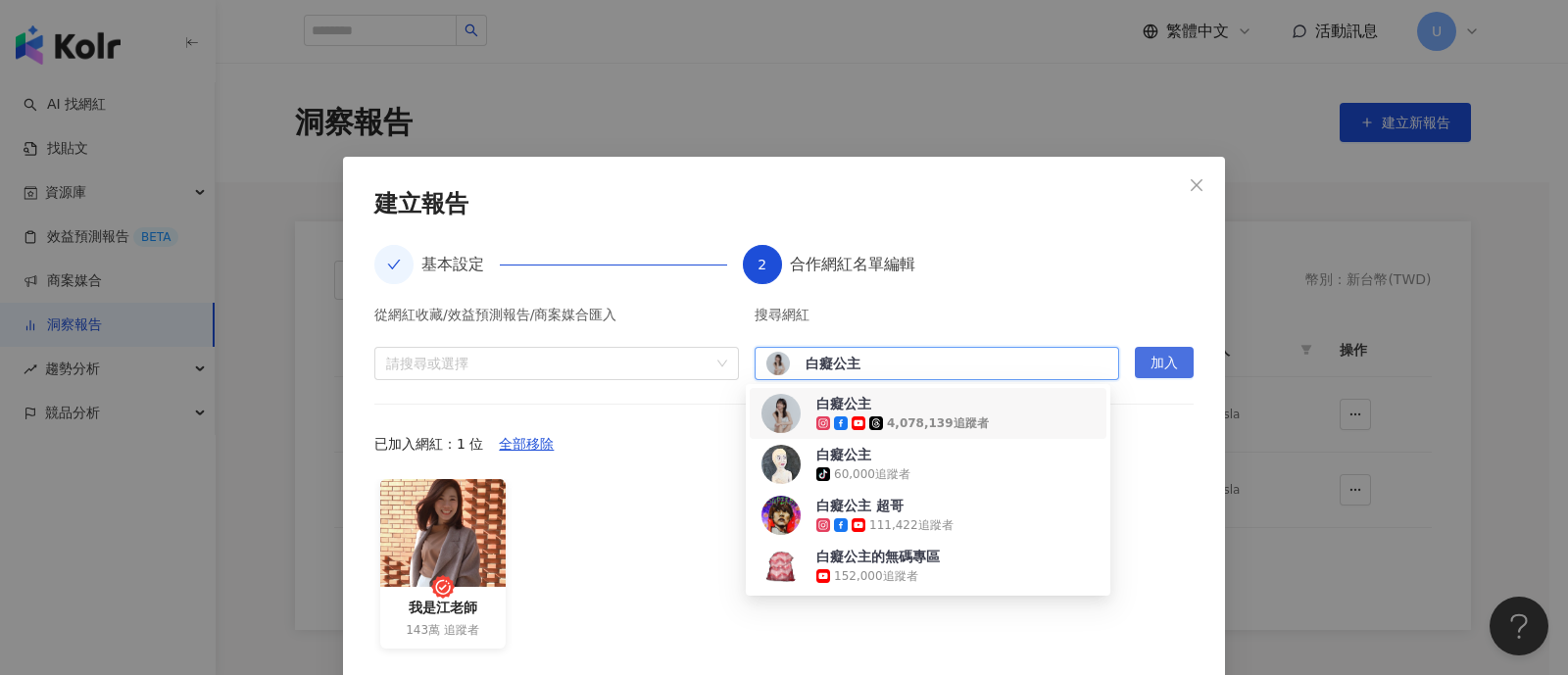
click at [1151, 364] on span "加入" at bounding box center [1165, 364] width 28 height 32
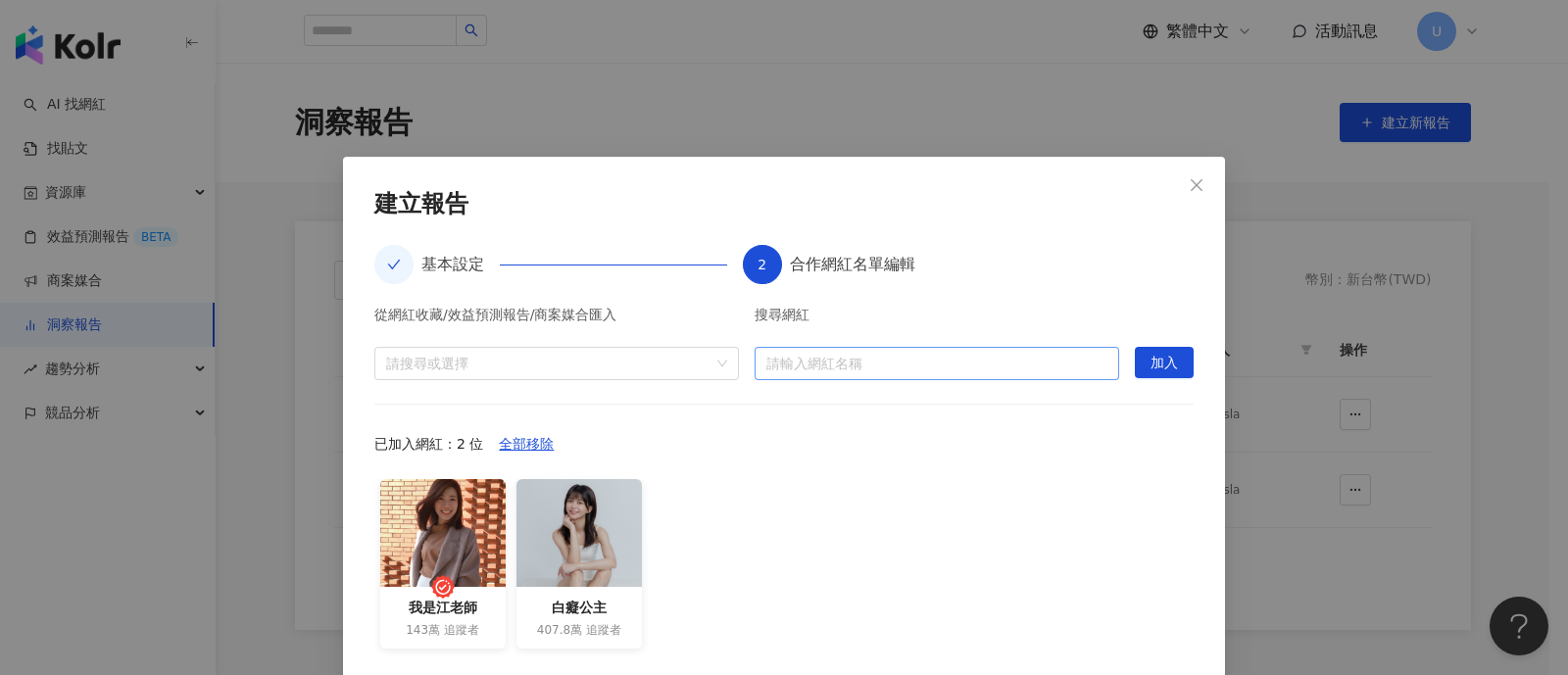
click at [970, 356] on input "search" at bounding box center [937, 364] width 341 height 32
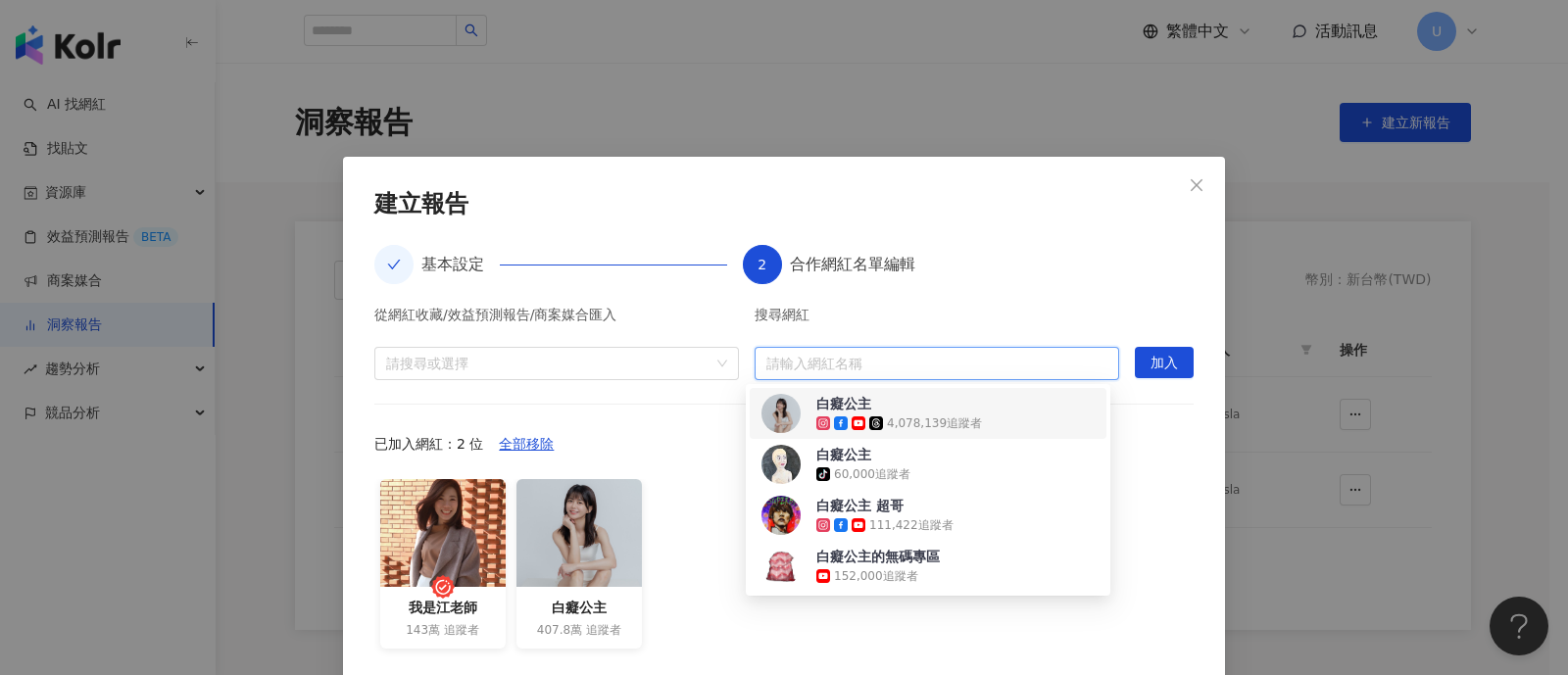
paste input "****"
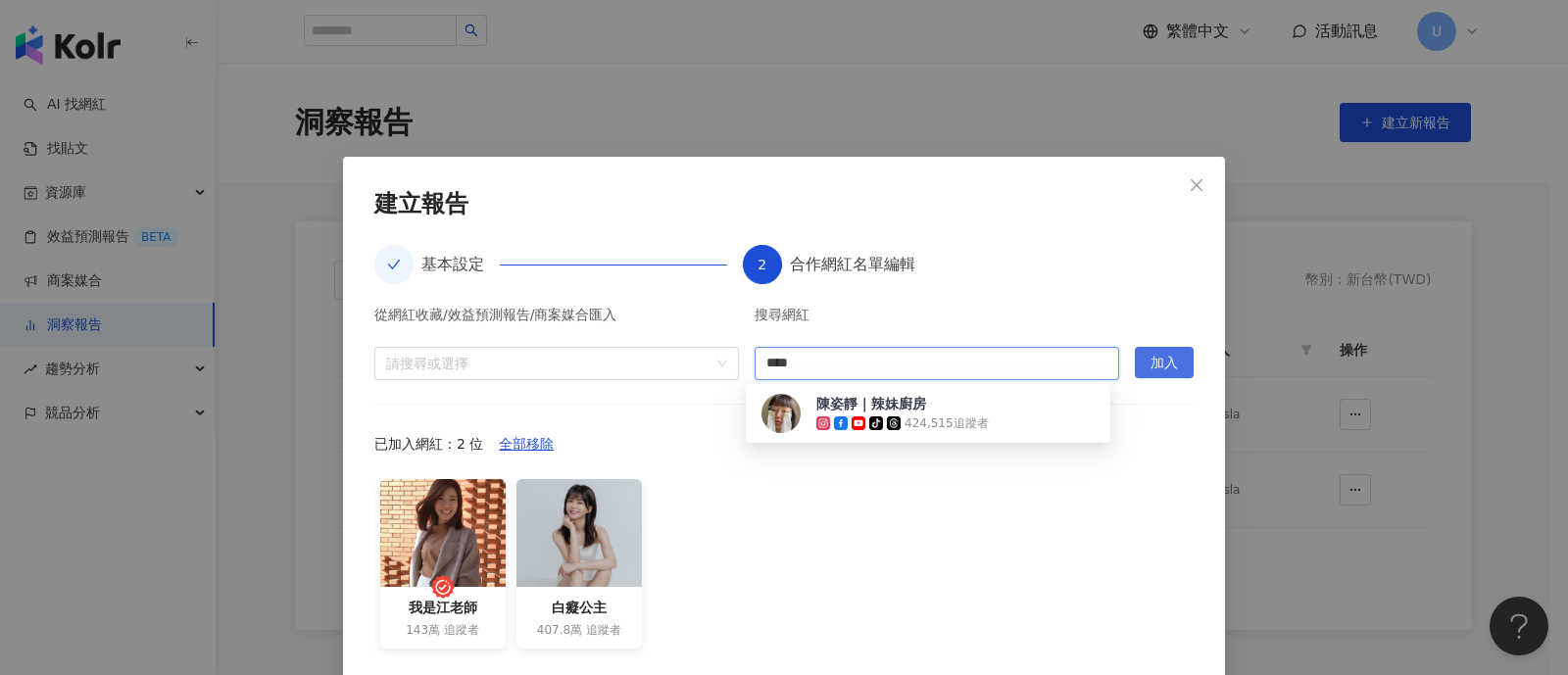
type input "****"
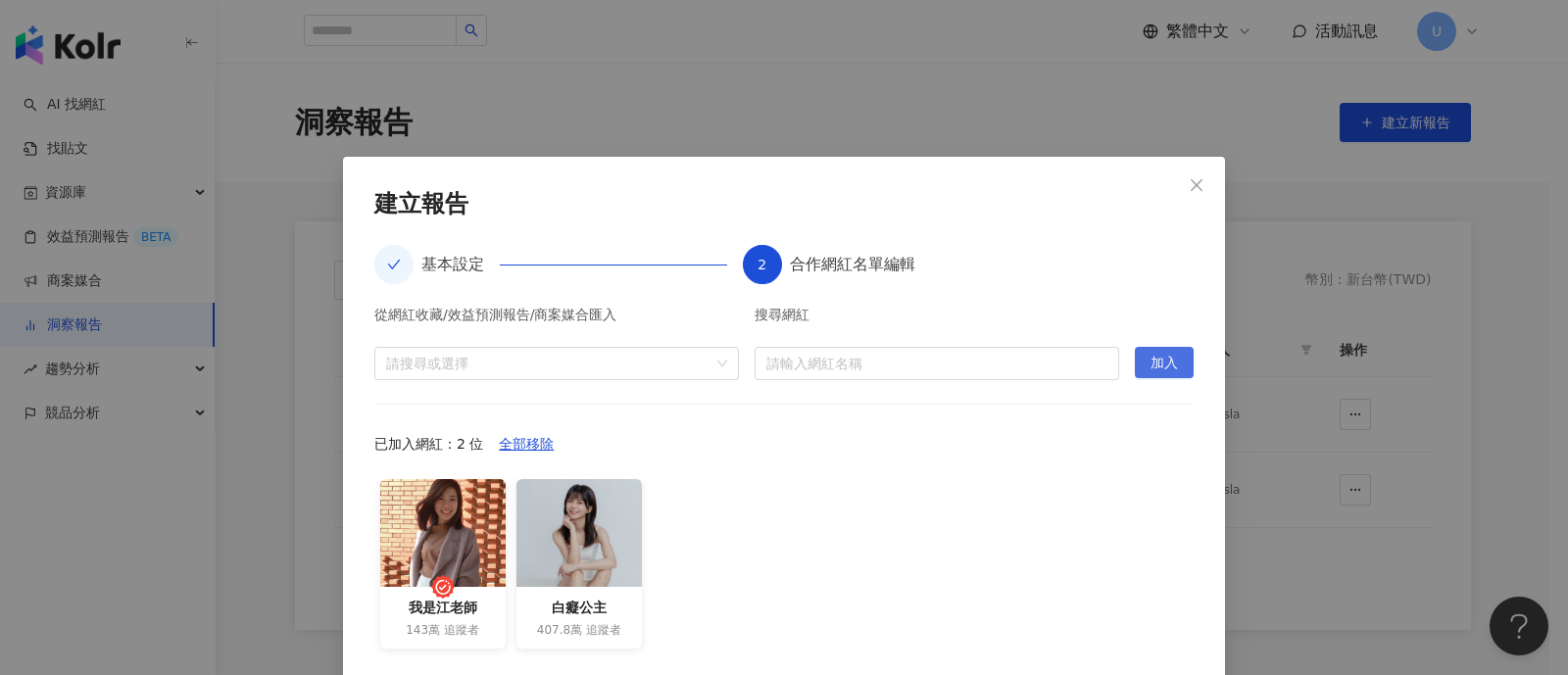
click at [1164, 364] on span "加入" at bounding box center [1165, 364] width 28 height 32
click at [841, 353] on input "search" at bounding box center [937, 364] width 341 height 32
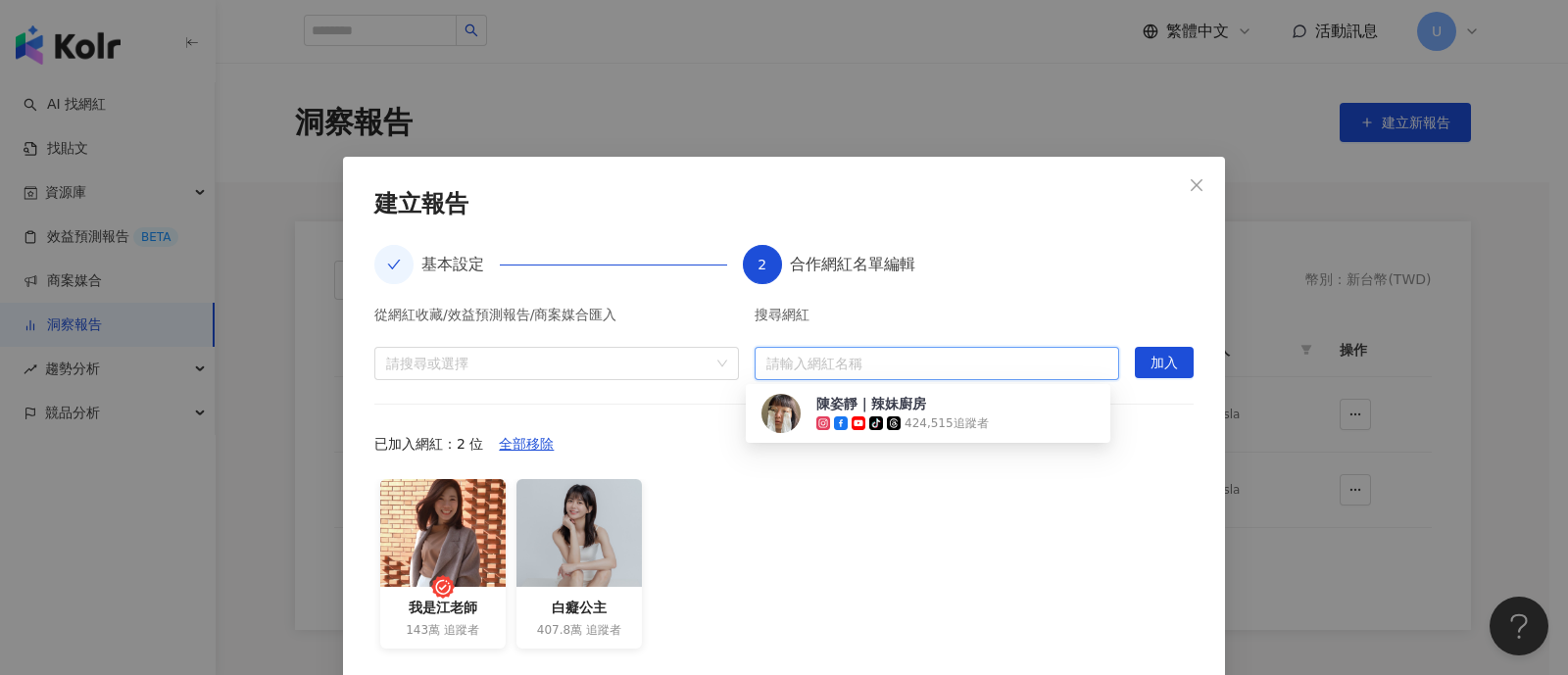
paste input "****"
type input "****"
click at [962, 404] on div "[PERSON_NAME]｜辣妹廚房 tiktok-icon 424,515 追蹤者" at bounding box center [902, 413] width 172 height 39
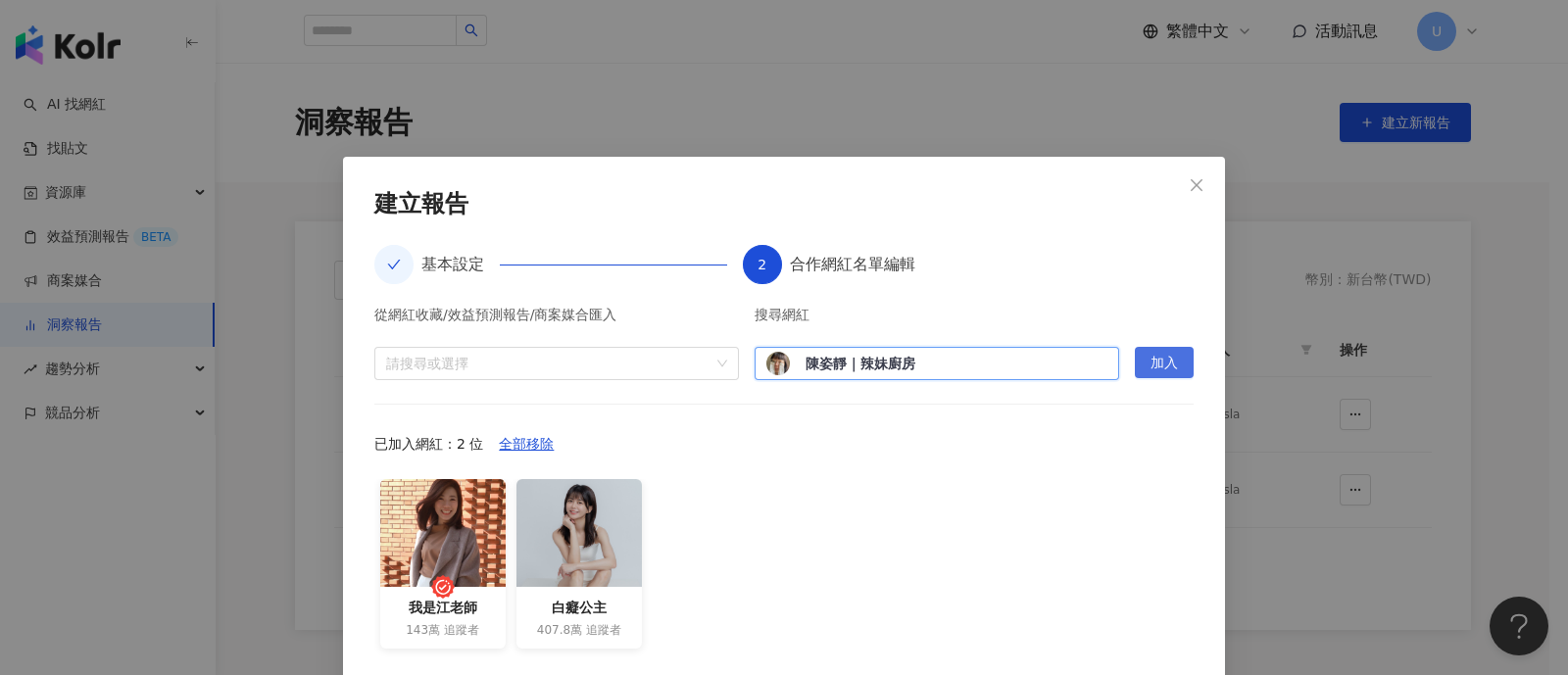
click at [1151, 369] on span "加入" at bounding box center [1165, 364] width 28 height 32
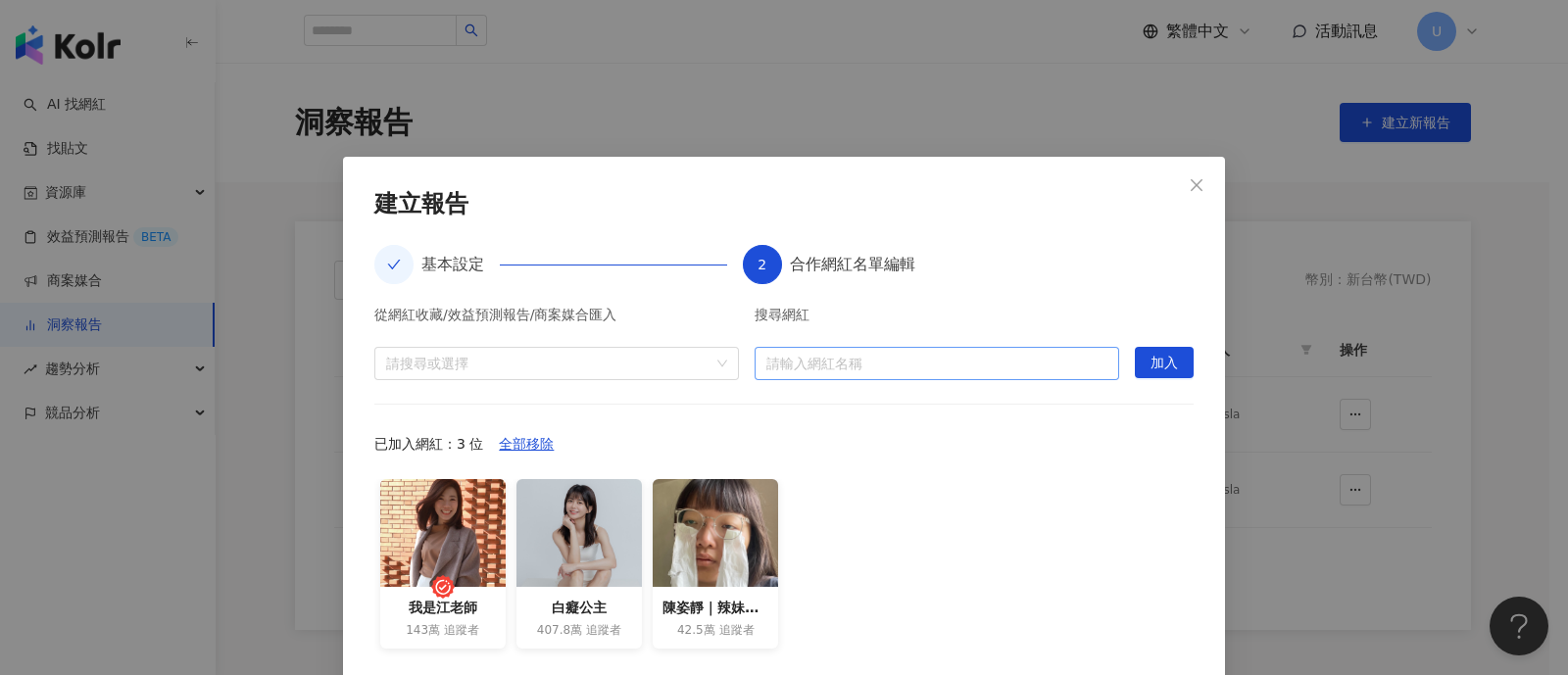
click at [879, 363] on input "search" at bounding box center [937, 364] width 341 height 32
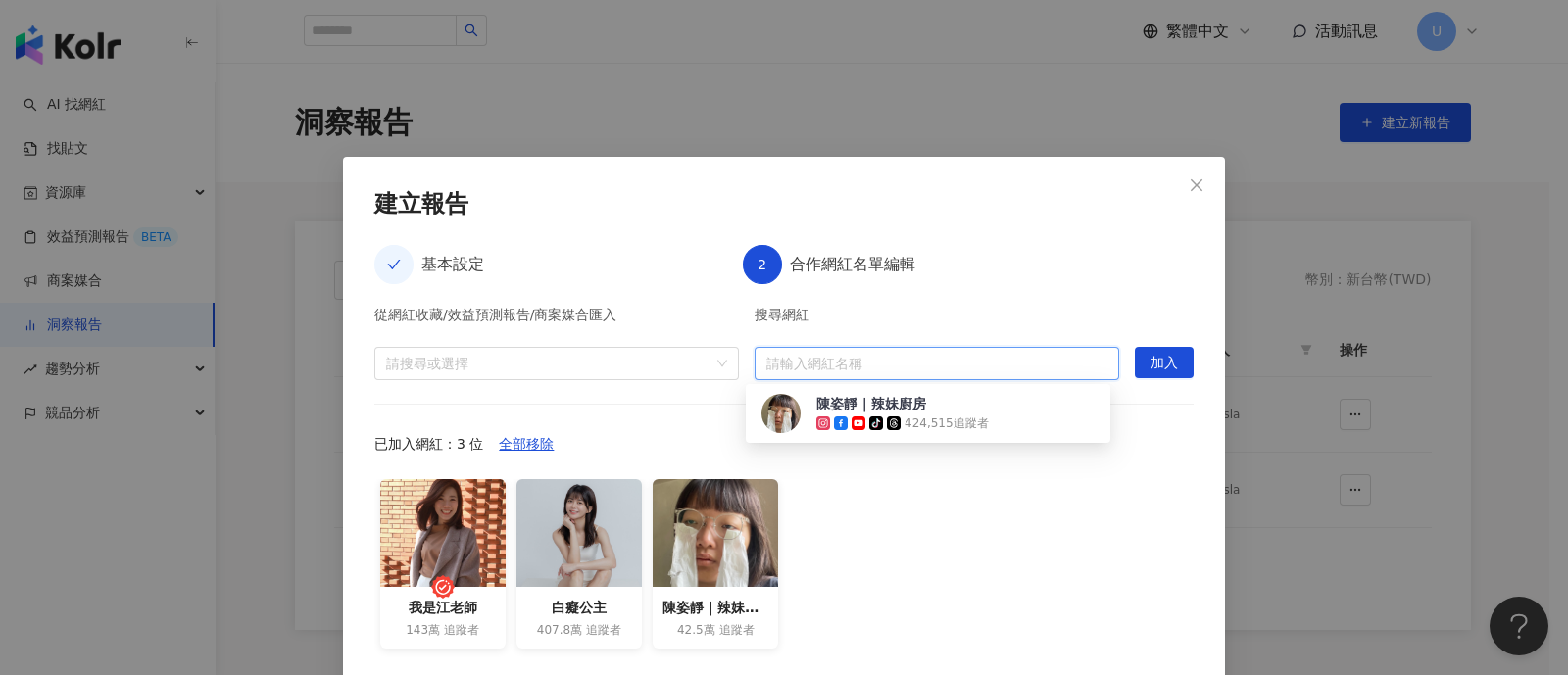
paste input "***"
type input "**"
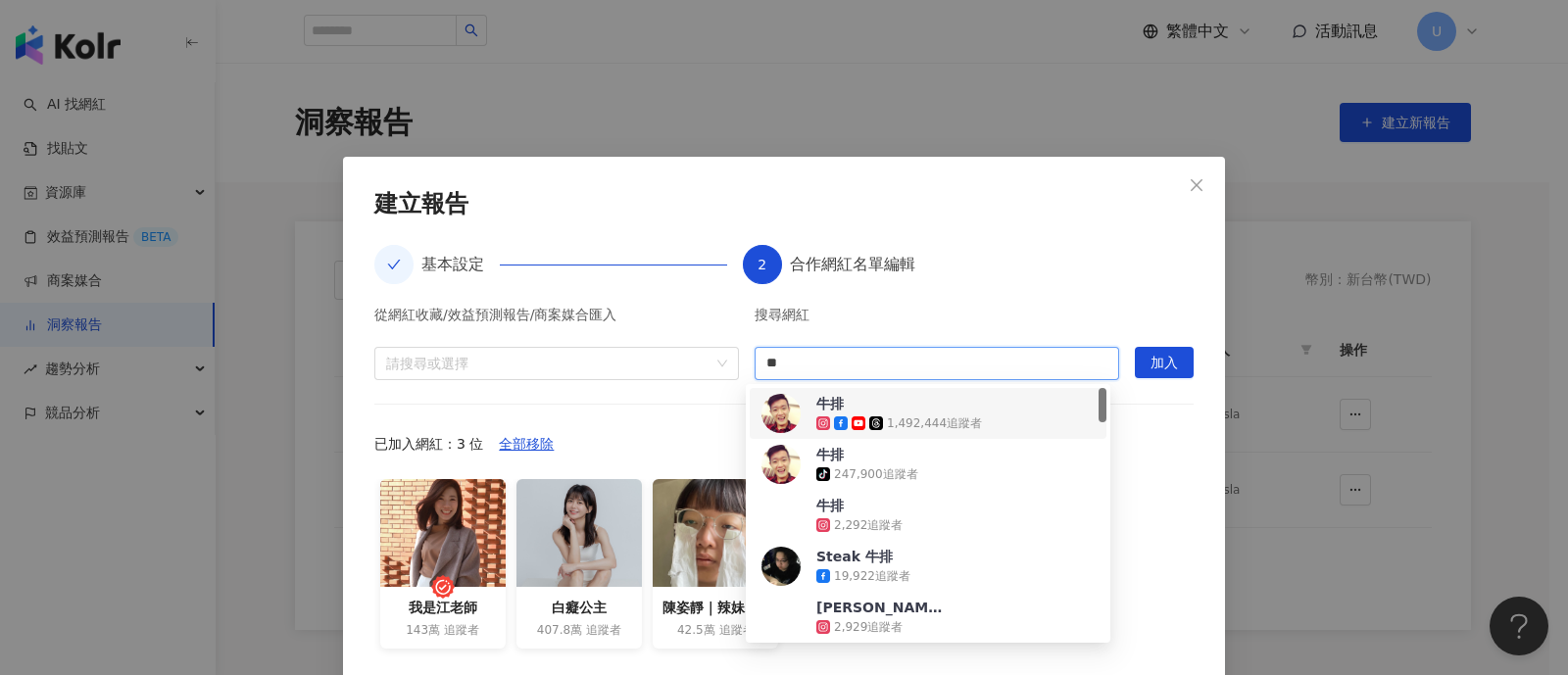
click at [925, 409] on span "牛排" at bounding box center [880, 404] width 127 height 20
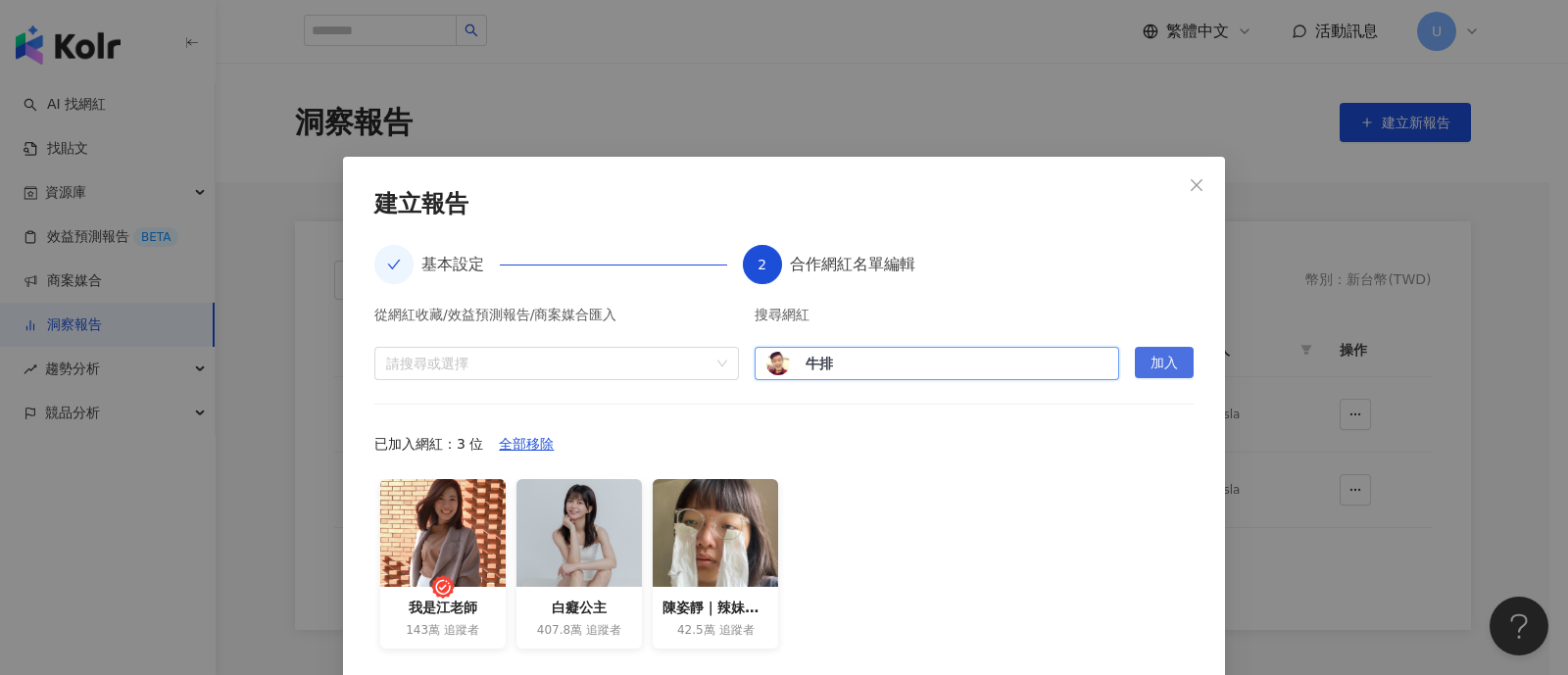
click at [1137, 357] on button "加入" at bounding box center [1164, 363] width 59 height 32
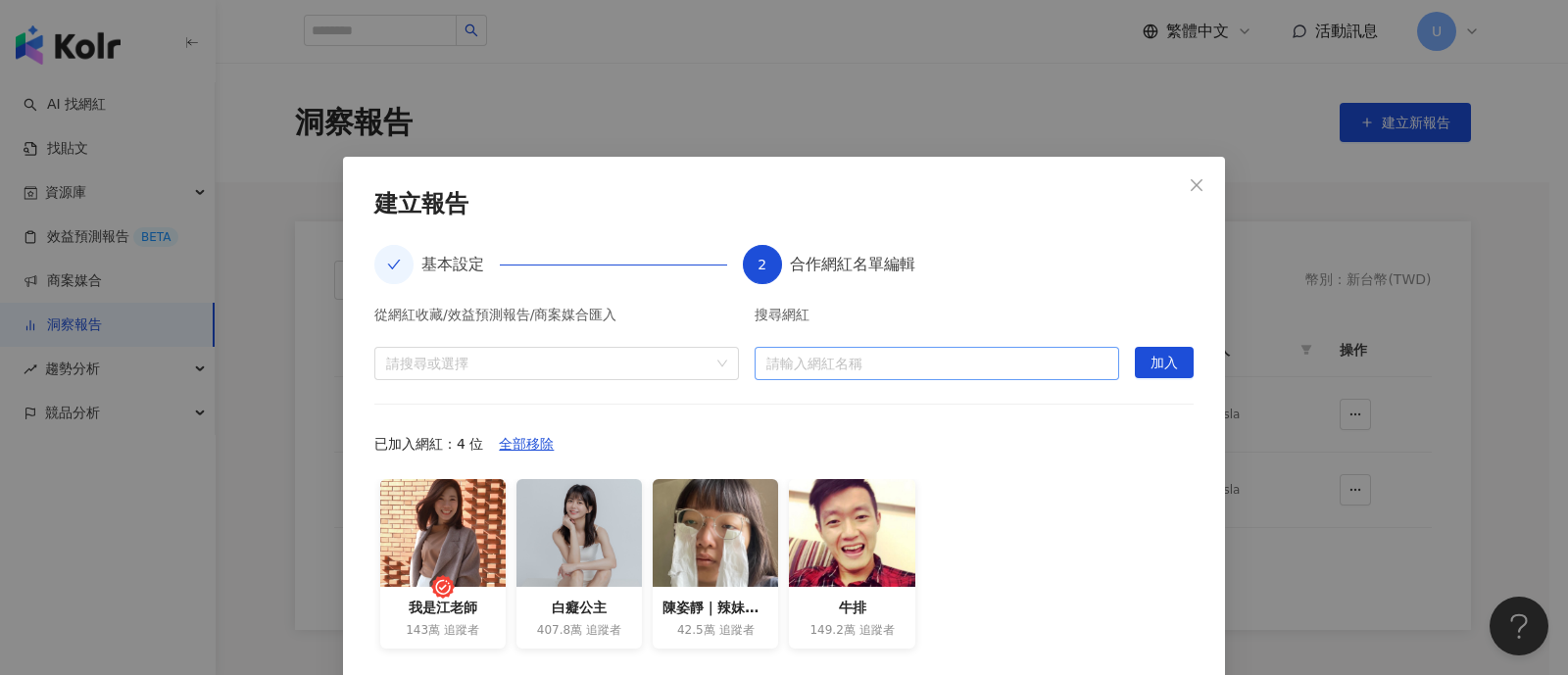
click at [971, 364] on input "search" at bounding box center [937, 364] width 341 height 32
paste input "****"
type input "****"
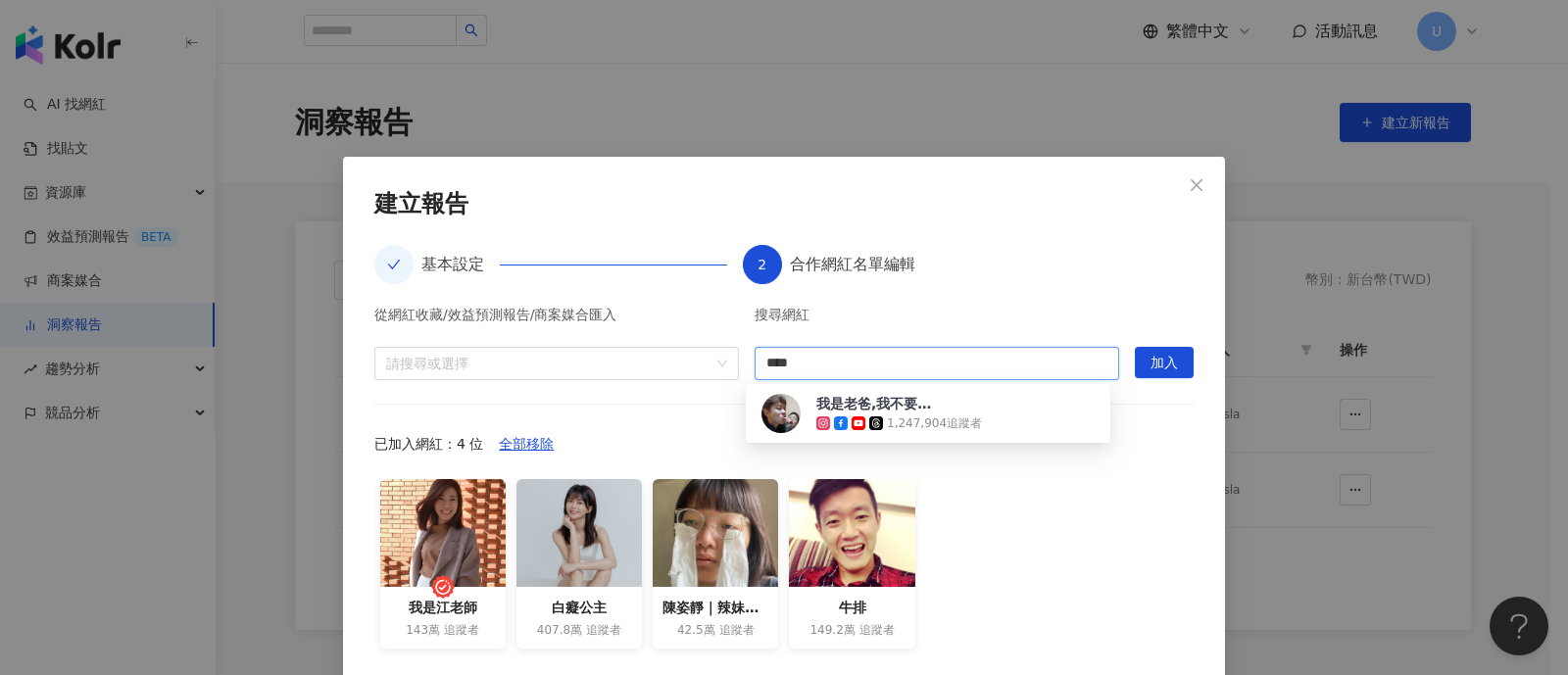
click at [1044, 389] on div "我是老爸,我不要當爸! 1,247,904 追蹤者" at bounding box center [928, 413] width 356 height 51
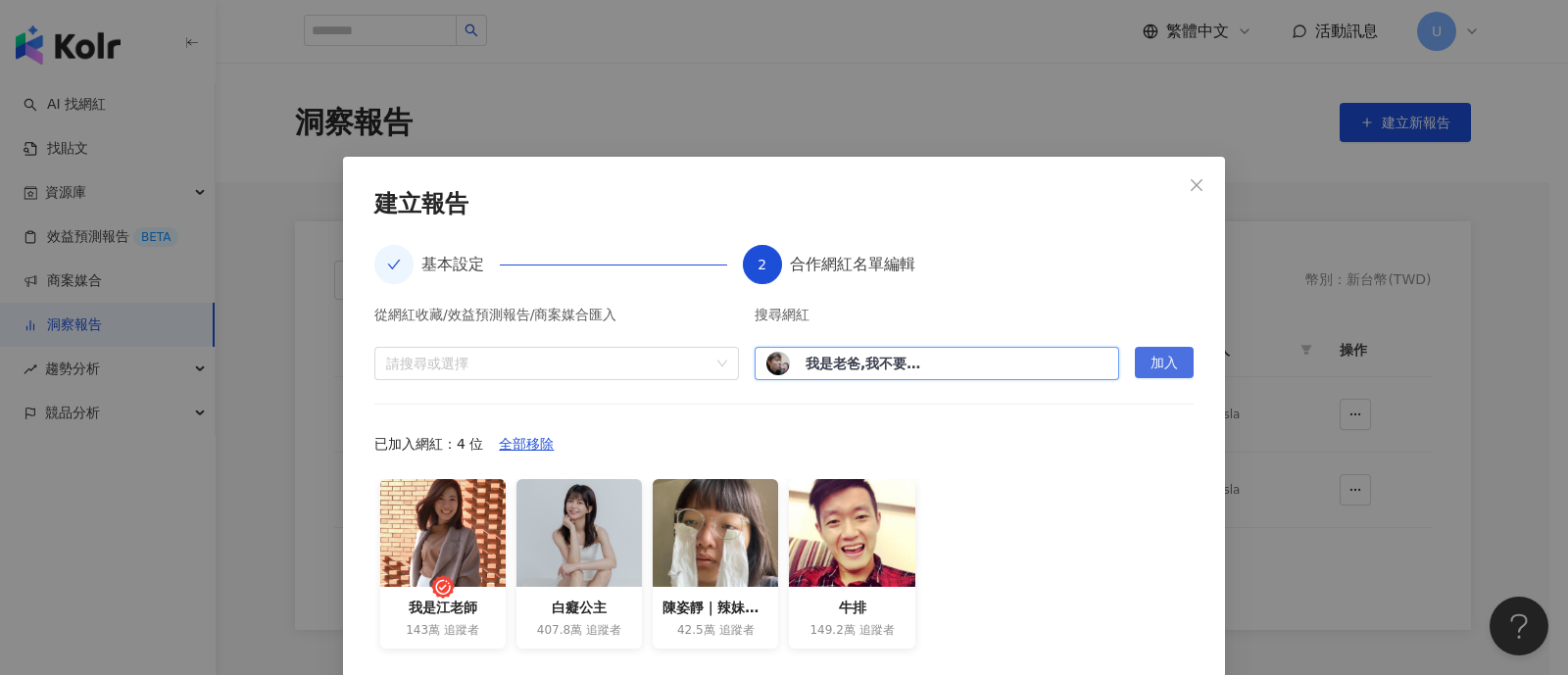
click at [1159, 359] on span "加入" at bounding box center [1165, 364] width 28 height 32
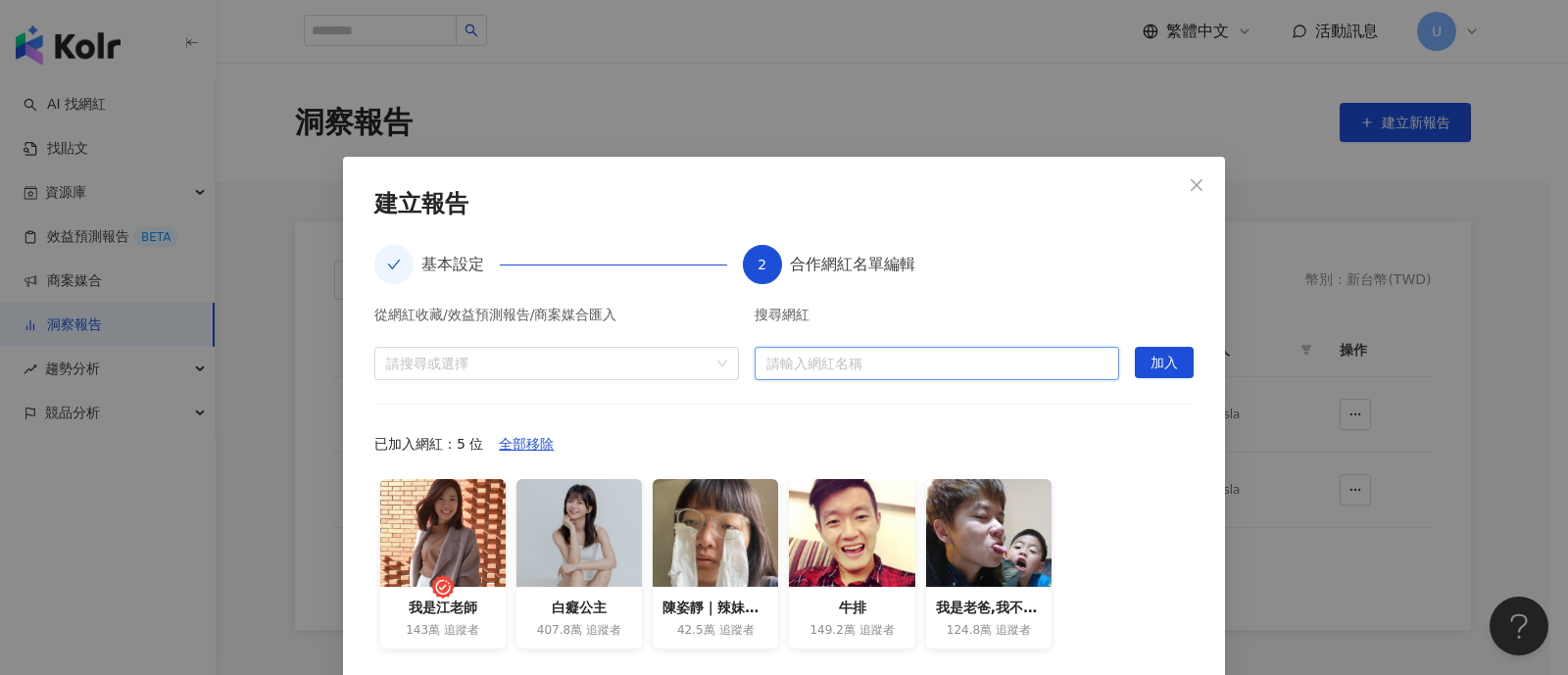
click at [868, 362] on input "search" at bounding box center [937, 364] width 341 height 32
paste input "**"
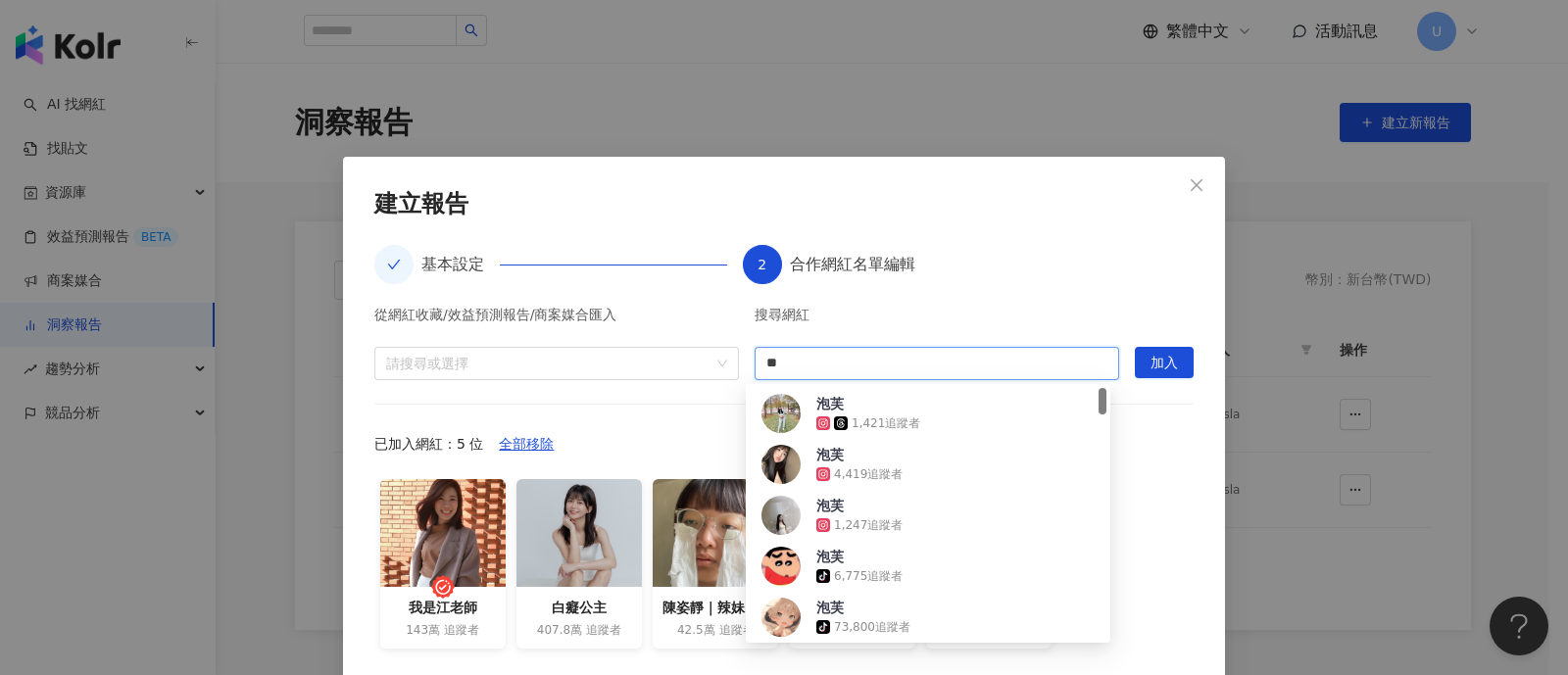
type input "**"
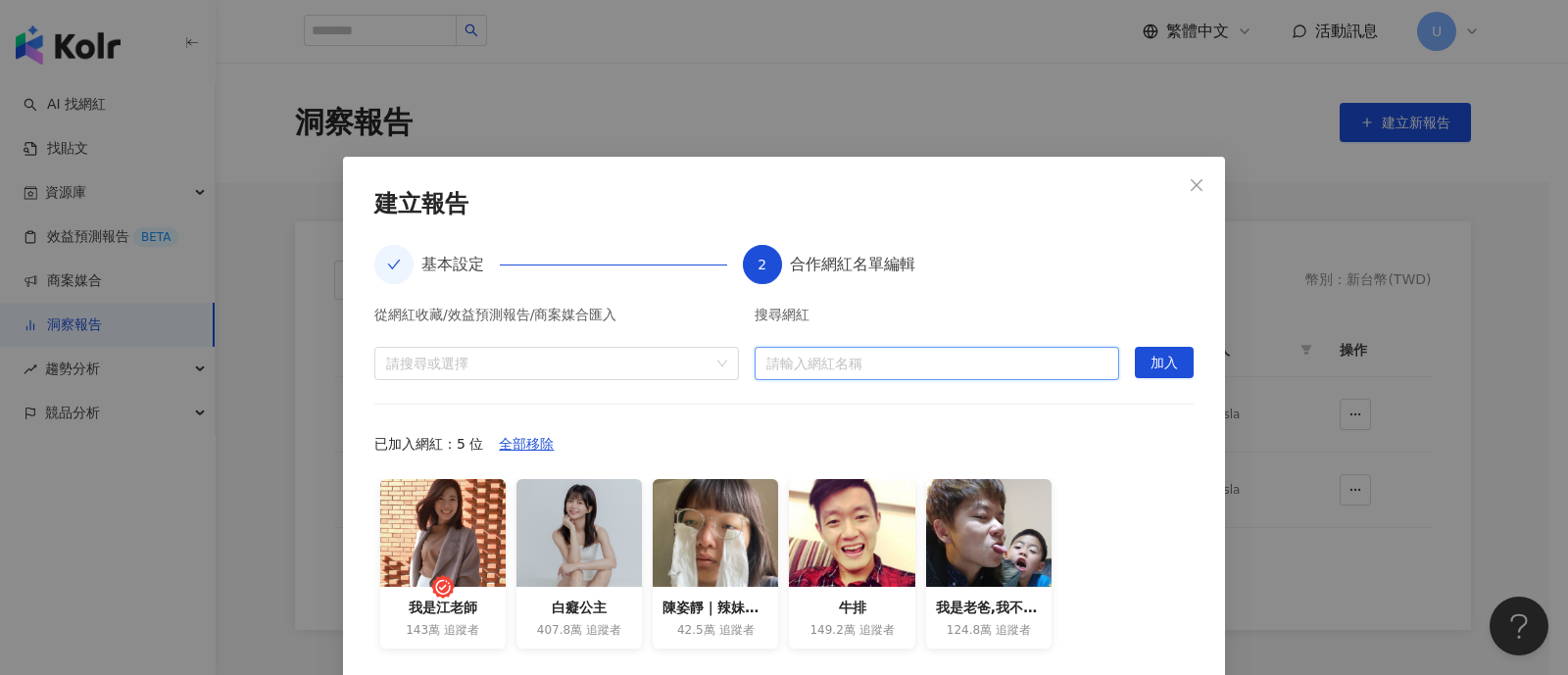
click at [882, 358] on input "search" at bounding box center [937, 364] width 341 height 32
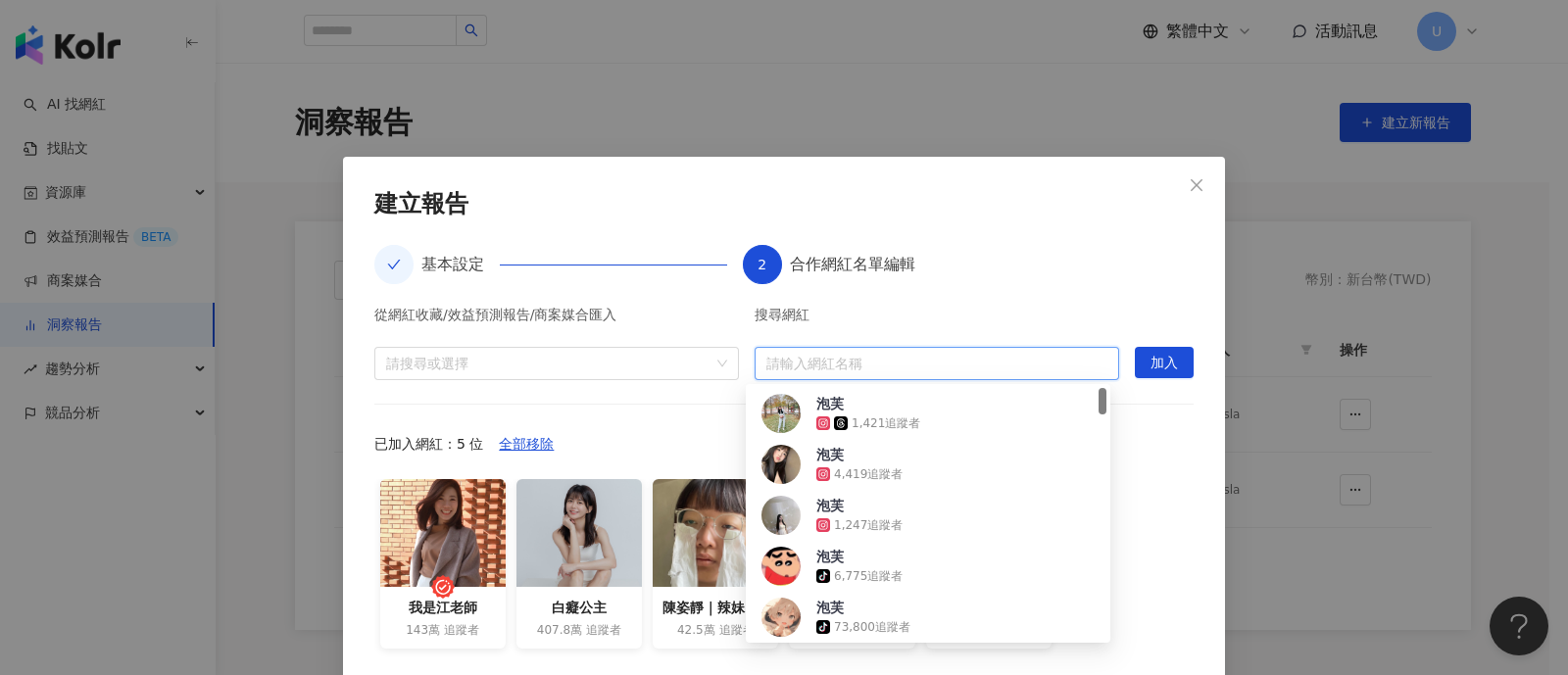
paste input "*****"
type input "*****"
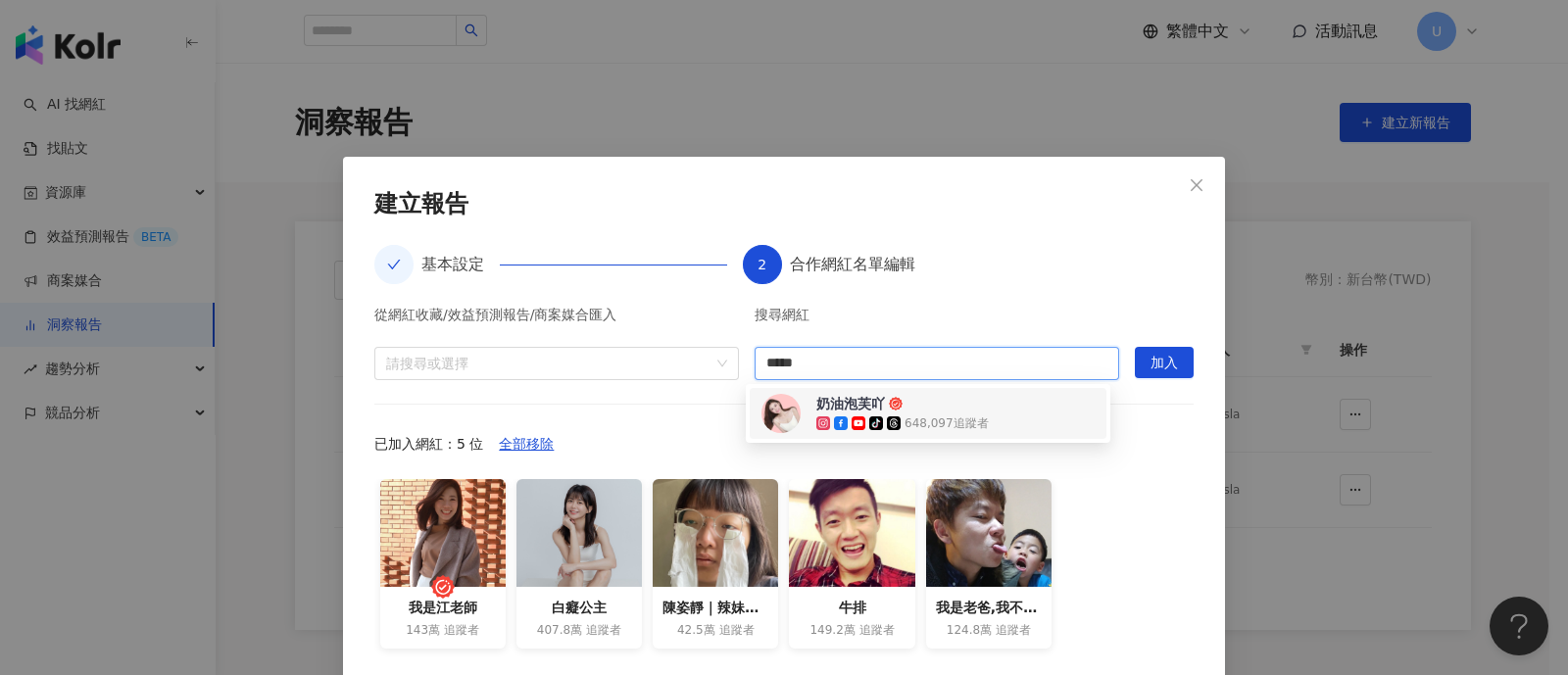
click at [907, 401] on span "奶油泡芙吖" at bounding box center [880, 404] width 127 height 20
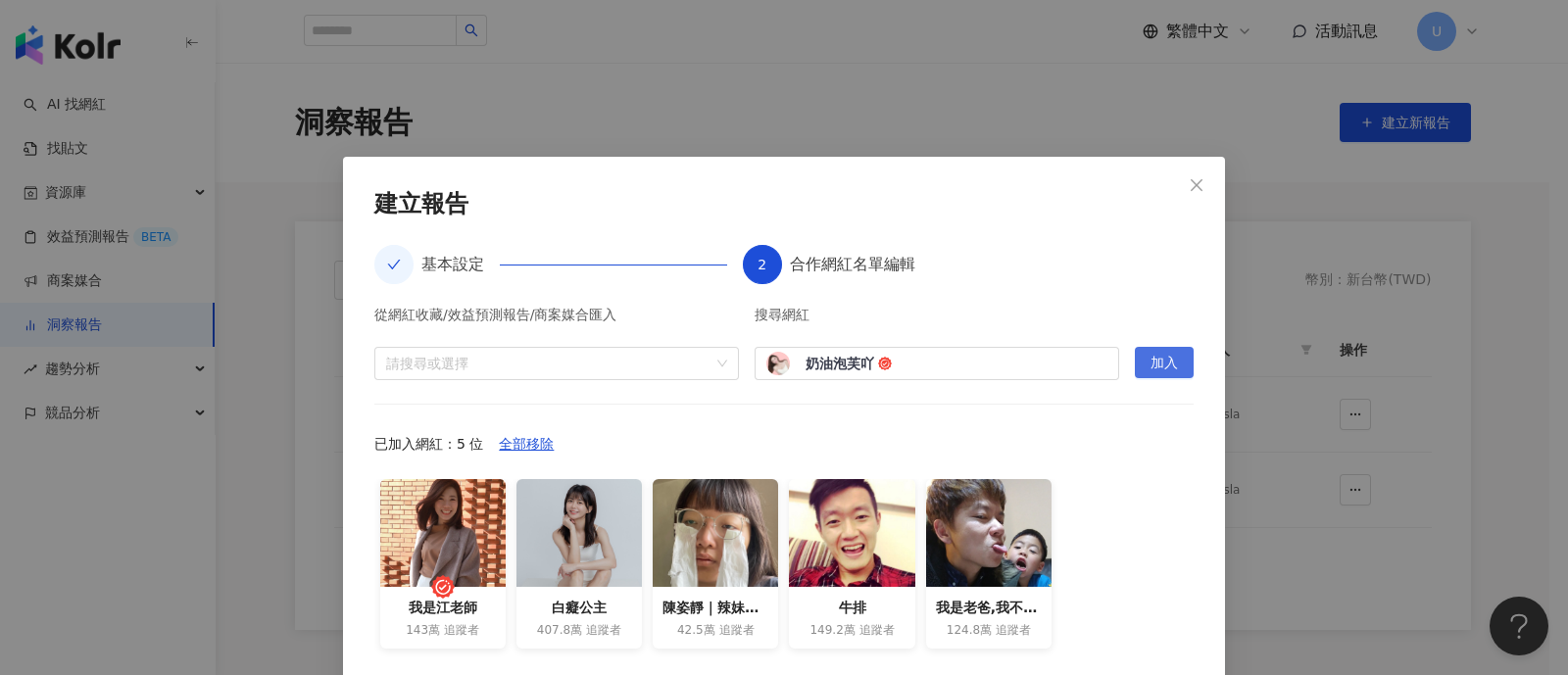
click at [1137, 372] on button "加入" at bounding box center [1164, 363] width 59 height 32
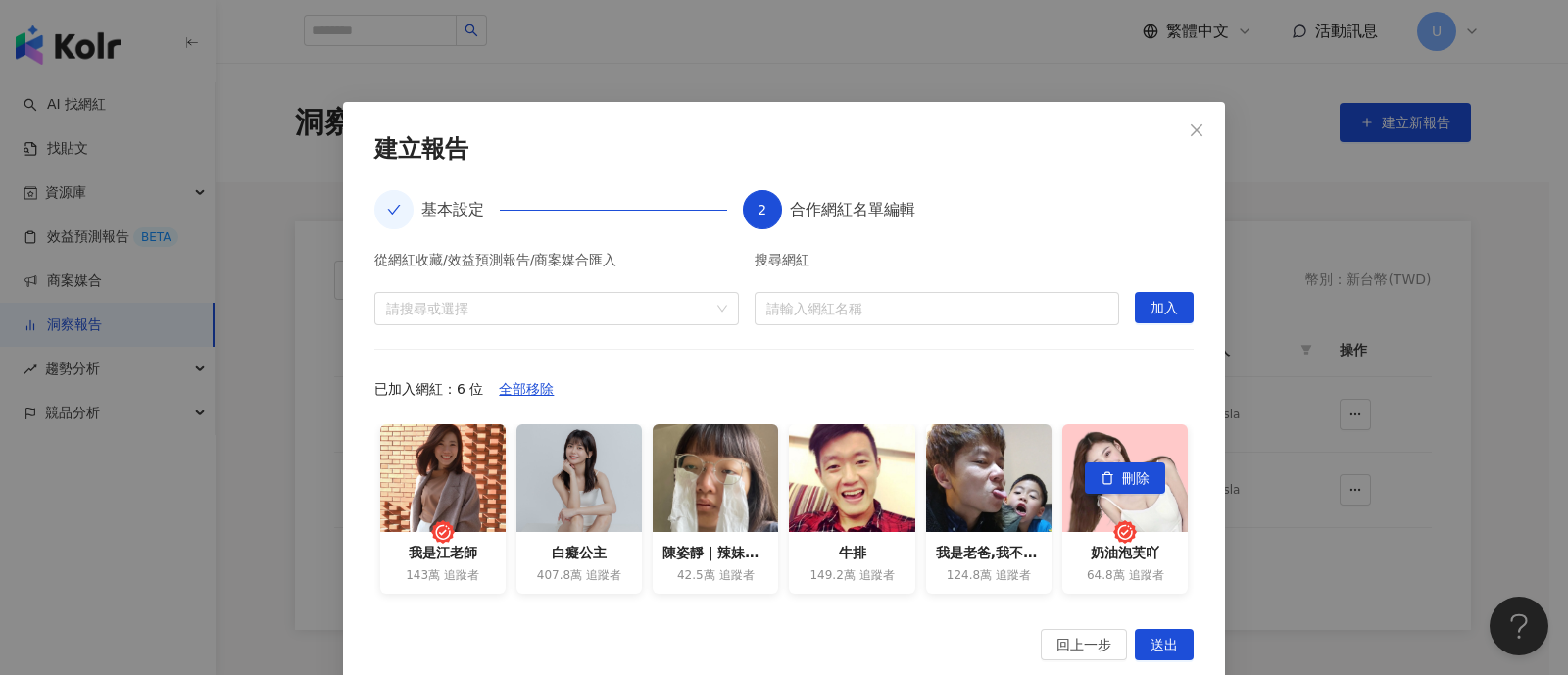
scroll to position [87, 0]
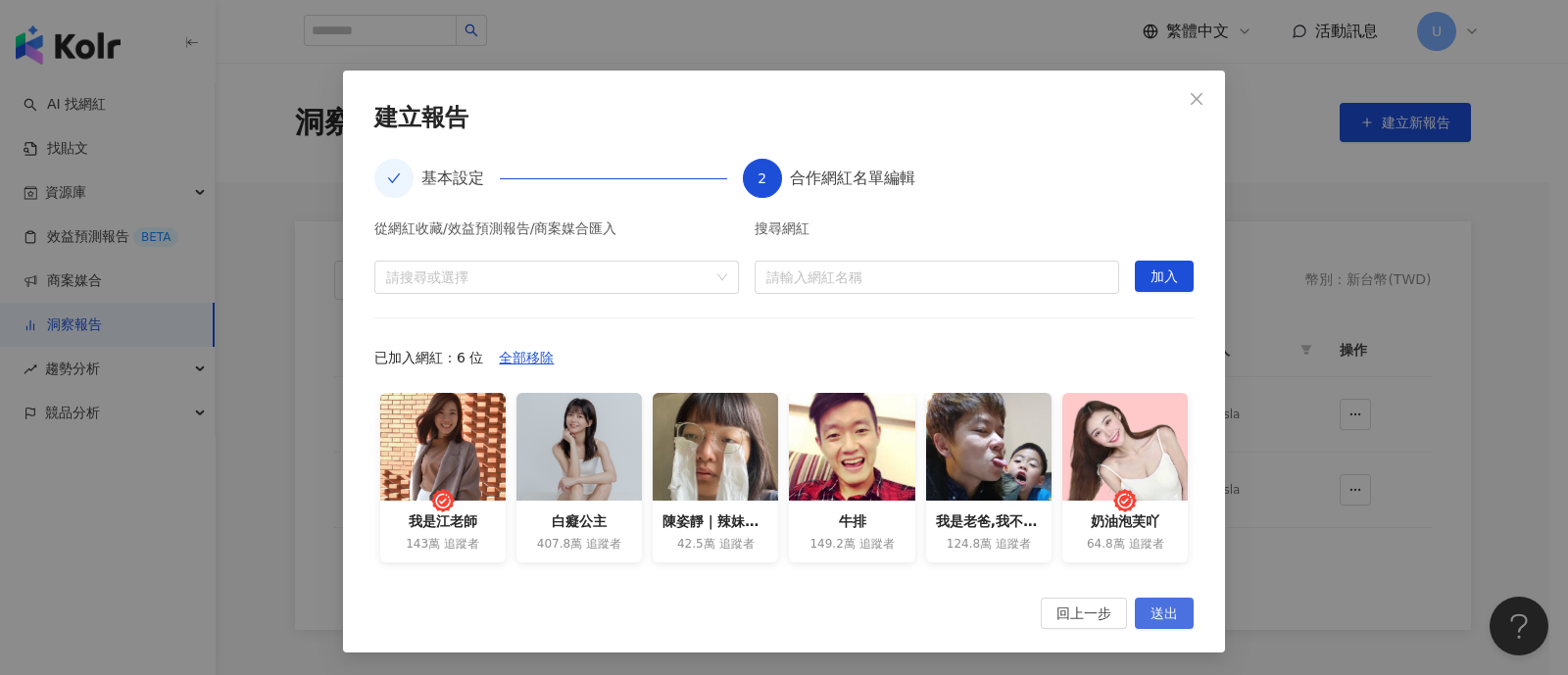
click at [1162, 612] on span "送出" at bounding box center [1165, 615] width 28 height 32
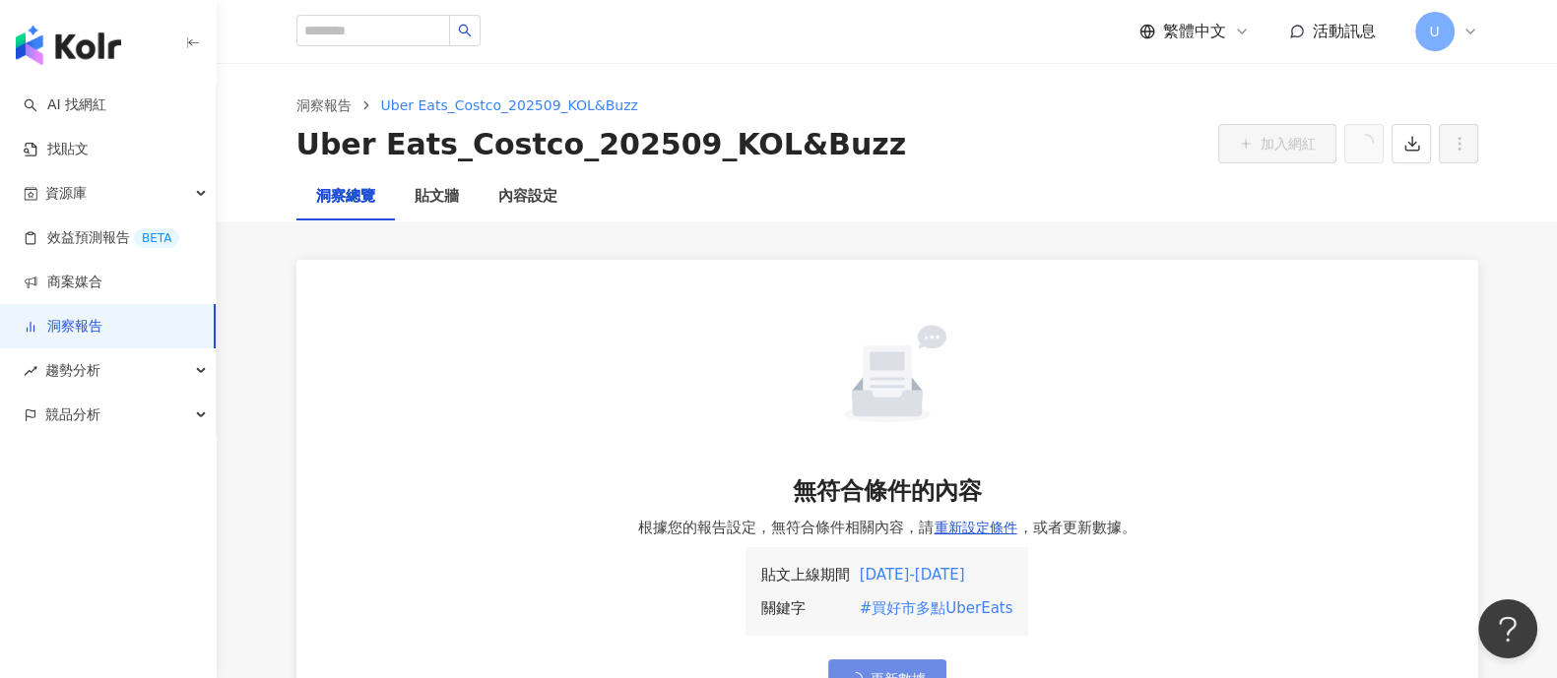
click at [272, 273] on div "無符合條件的內容 根據您的報告設定，無符合條件相關內容，請 重新設定條件 ，或者更新數據。 貼文上線期間 關鍵字 [DATE] - [DATE] #買好市多點…" at bounding box center [887, 510] width 1260 height 578
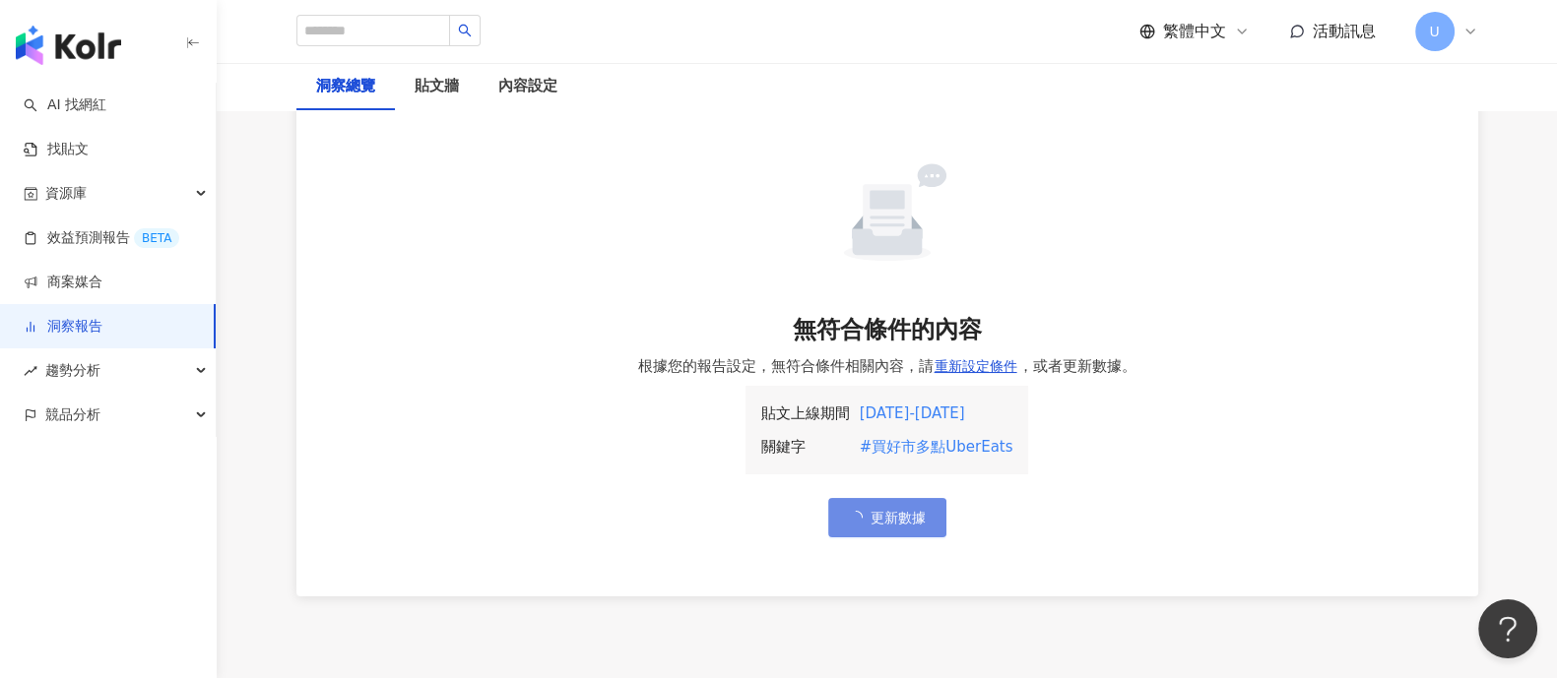
scroll to position [122, 0]
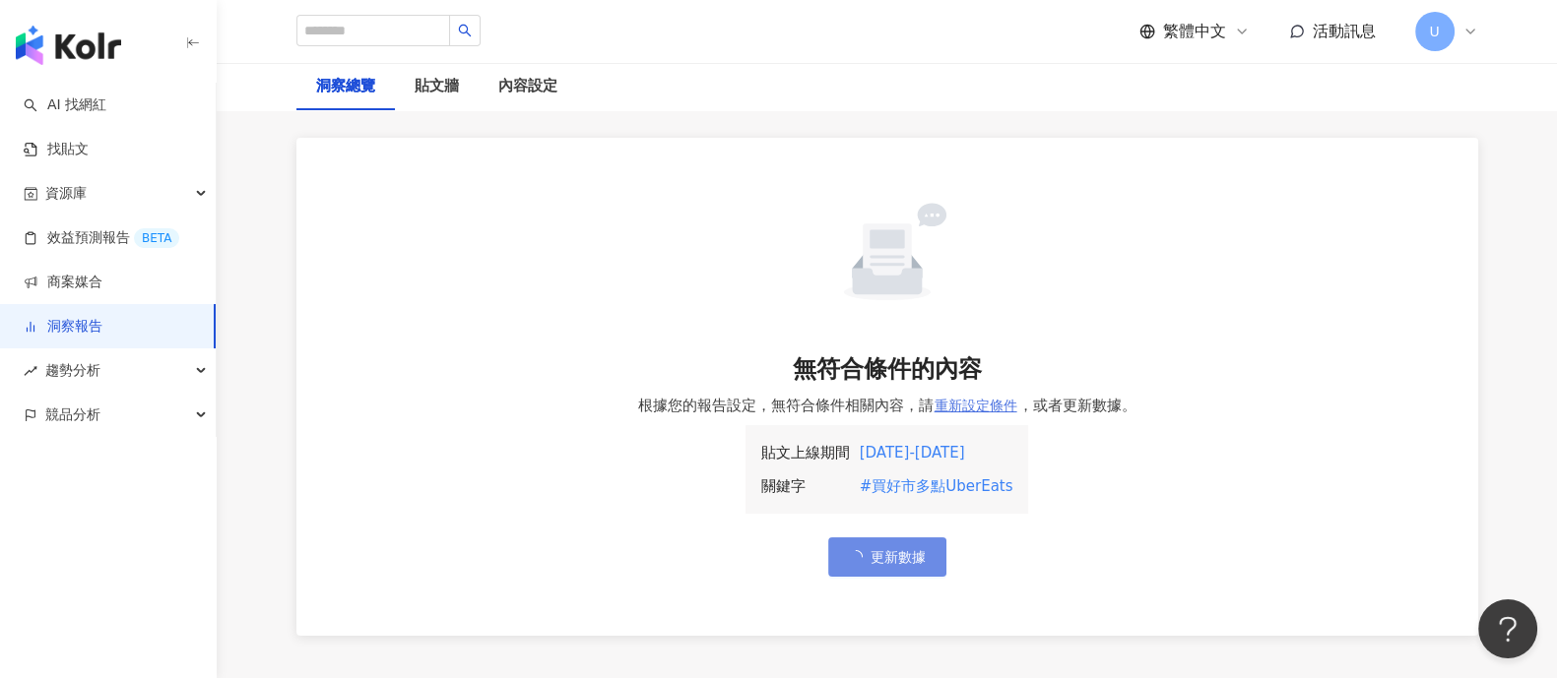
click at [966, 407] on span "重新設定條件" at bounding box center [975, 406] width 83 height 16
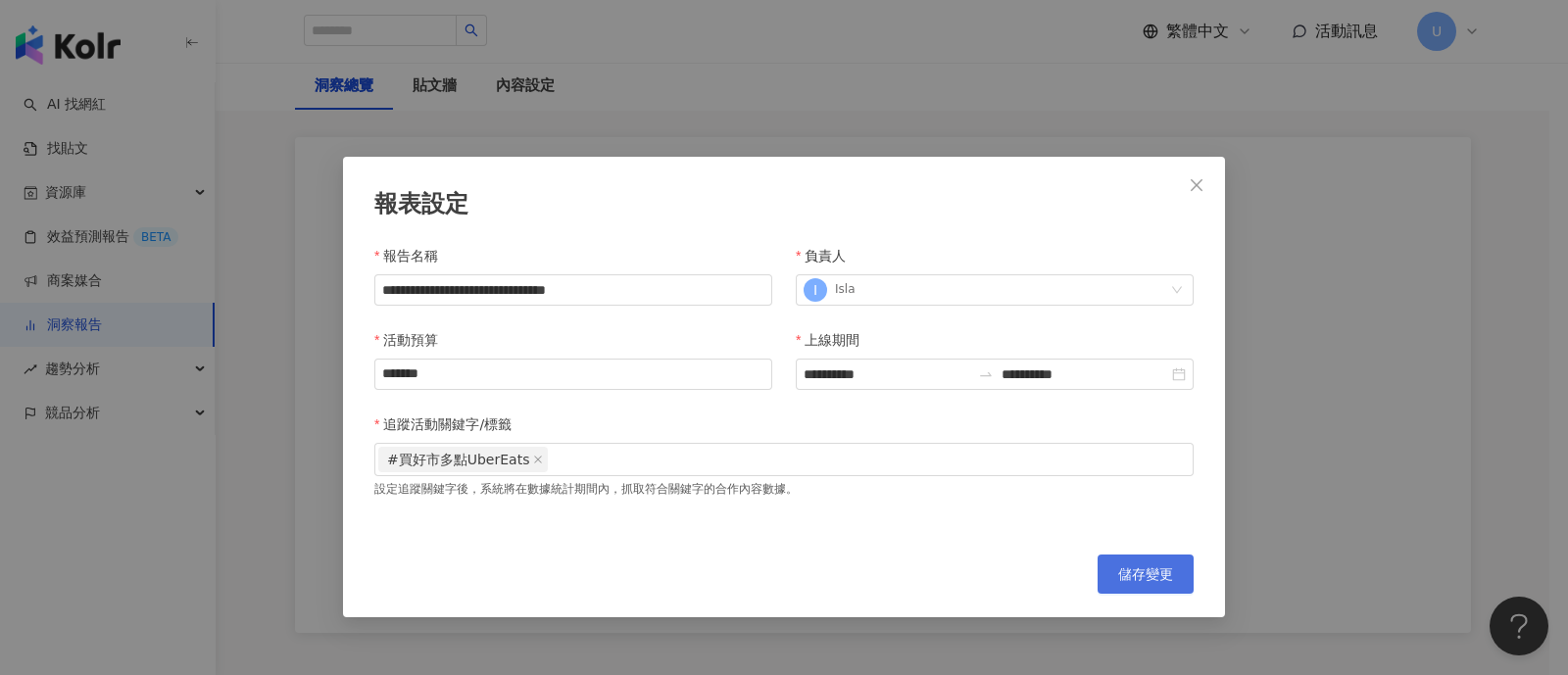
click at [1122, 576] on span "儲存變更" at bounding box center [1145, 574] width 55 height 16
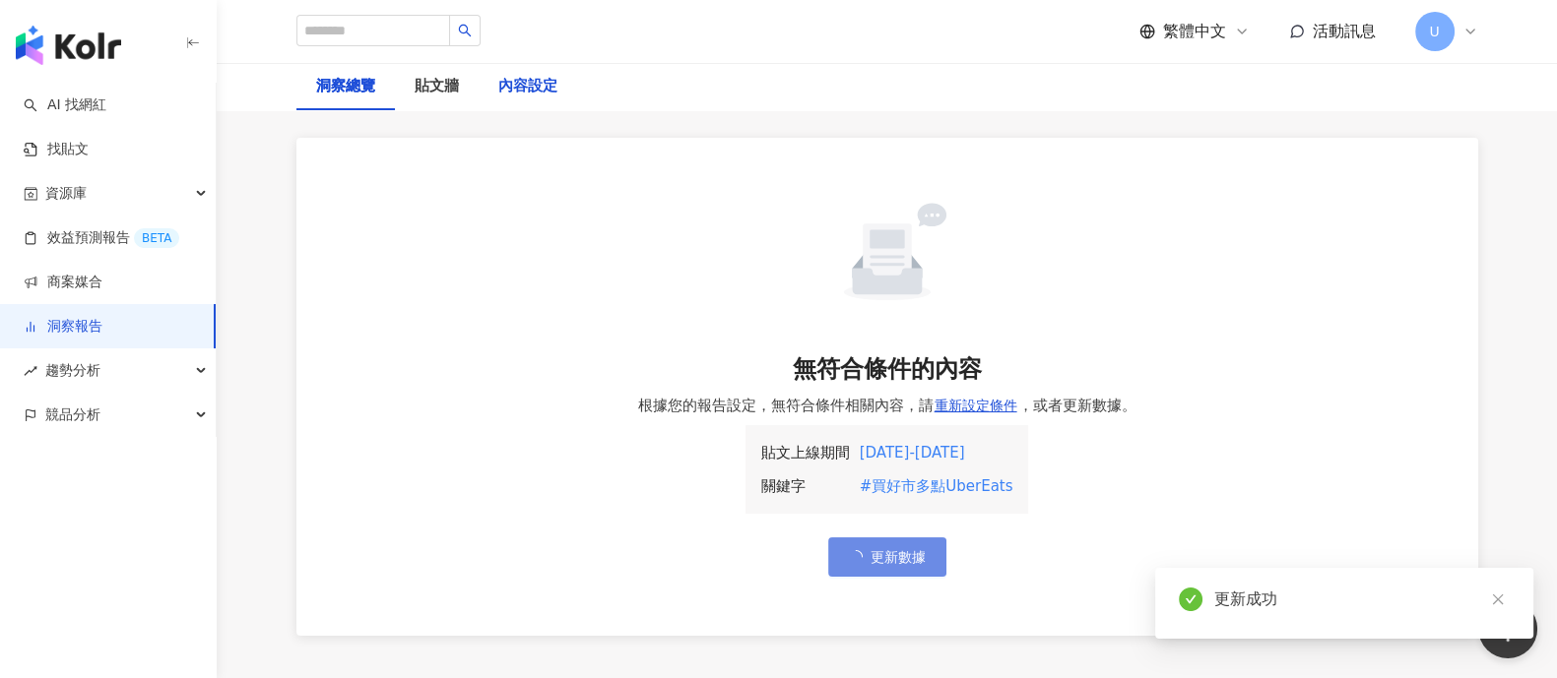
click at [535, 96] on div "內容設定" at bounding box center [527, 87] width 59 height 24
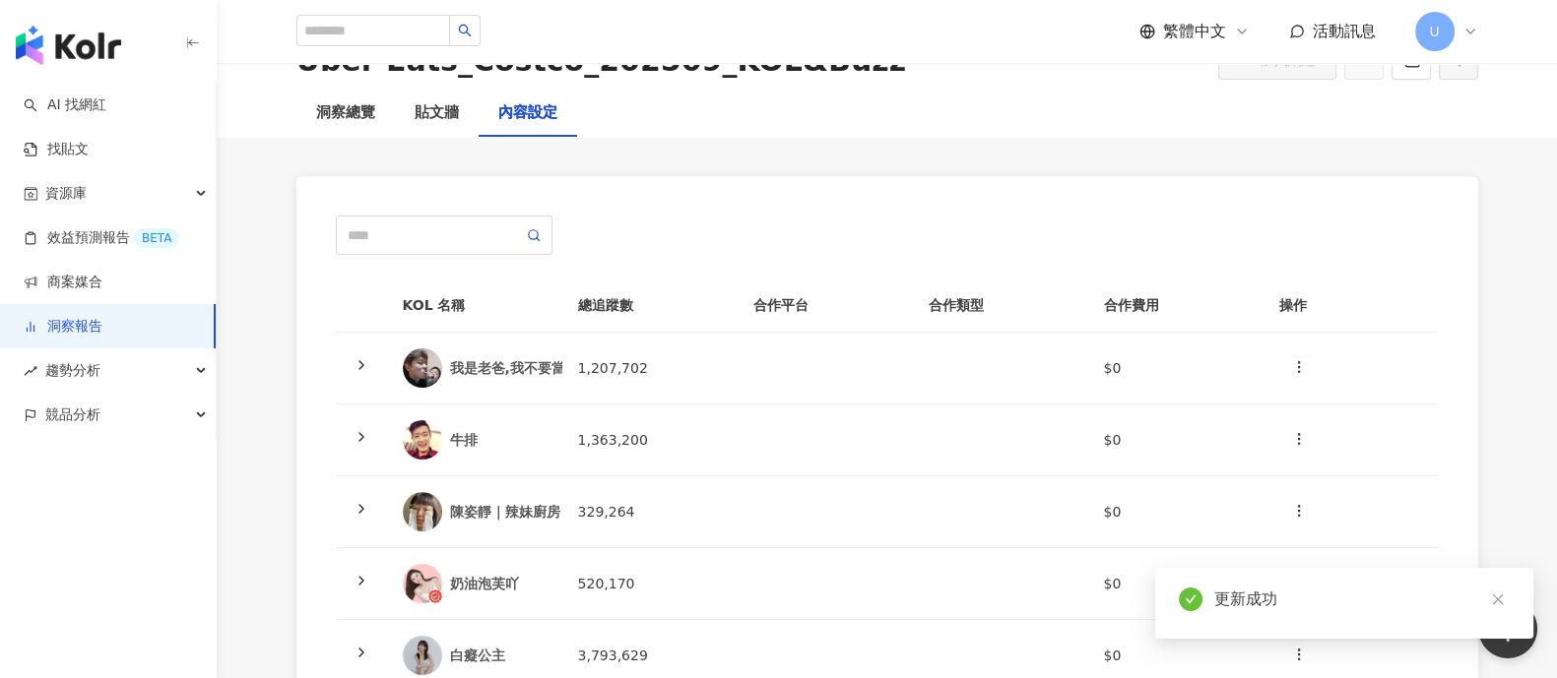
scroll to position [122, 0]
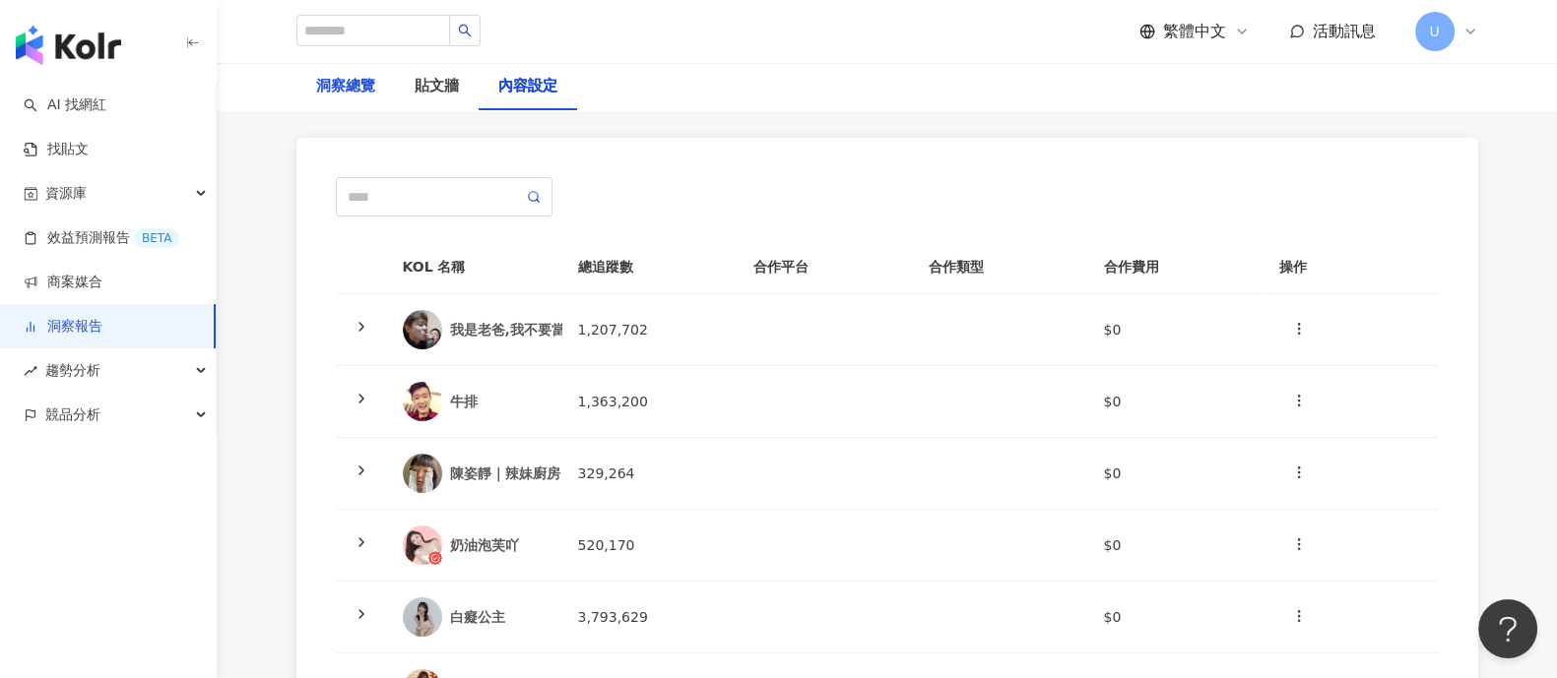
click at [358, 91] on div "洞察總覽" at bounding box center [345, 87] width 59 height 24
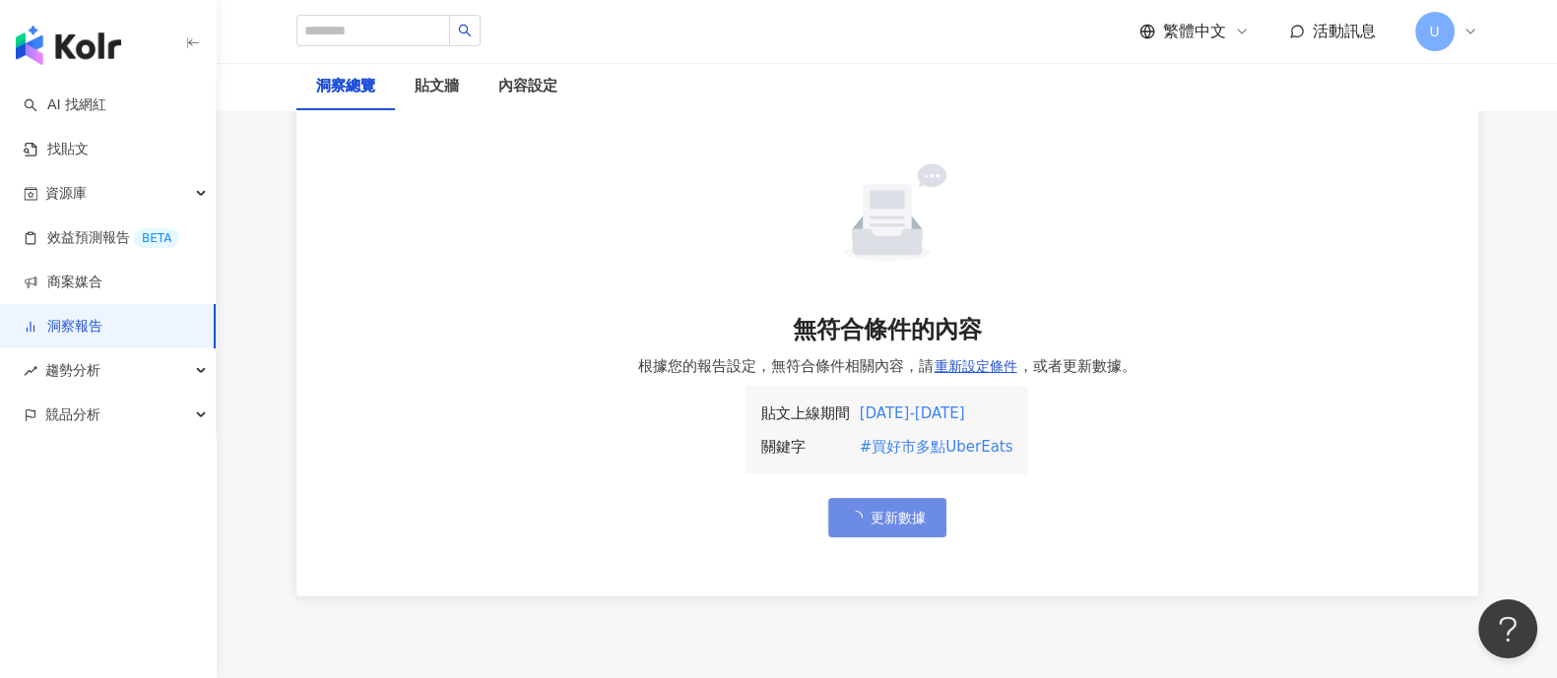
scroll to position [122, 0]
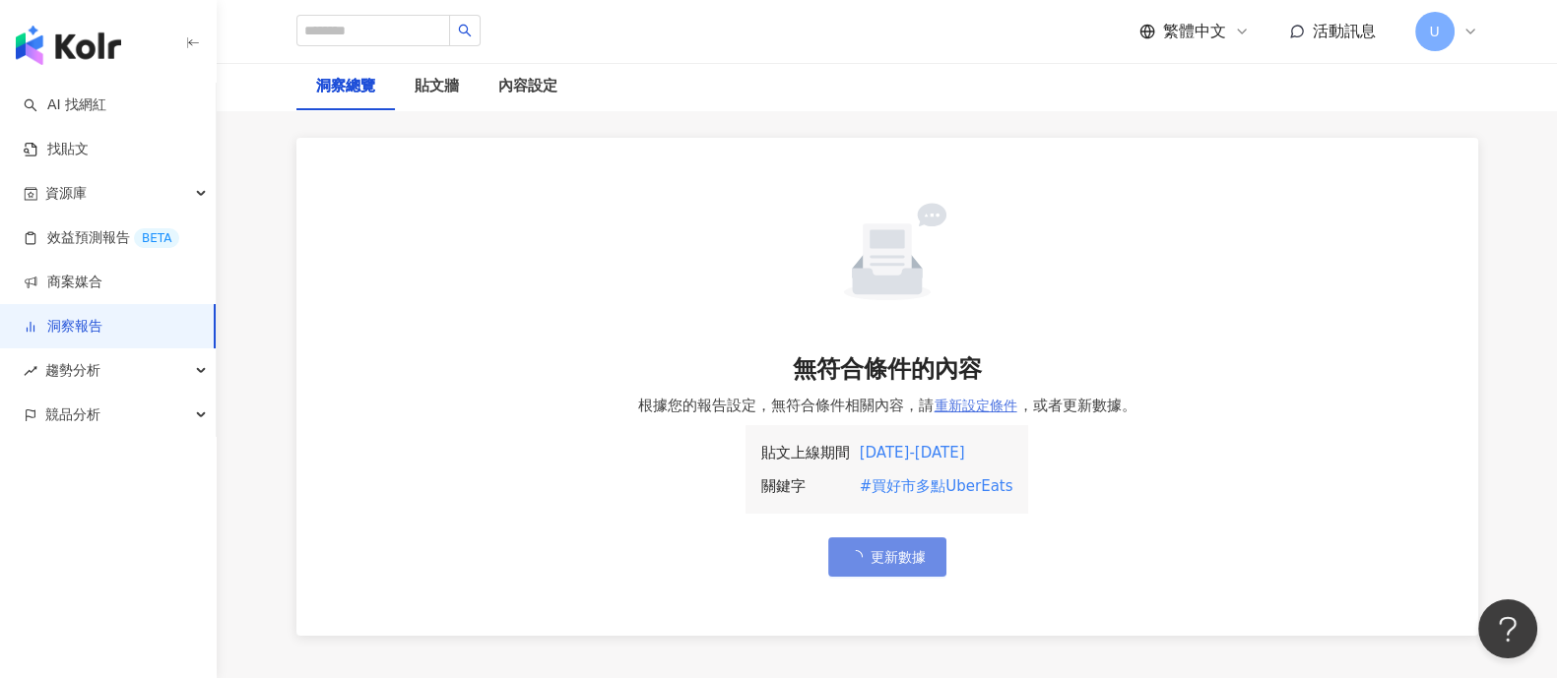
click at [980, 398] on span "重新設定條件" at bounding box center [975, 406] width 83 height 16
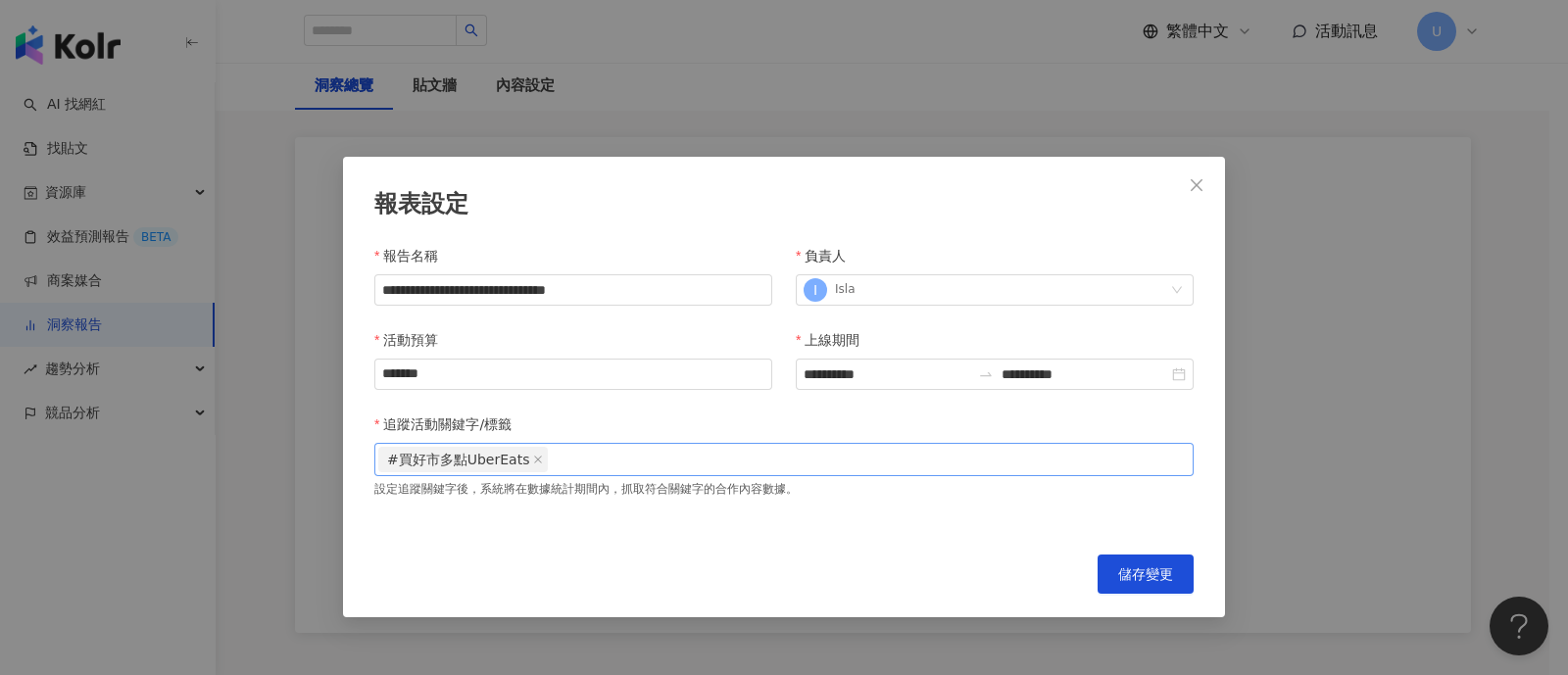
click at [627, 472] on div "#買好市多點UberEats" at bounding box center [784, 460] width 811 height 30
paste input "******"
type input "******"
paste input "******"
type input "******"
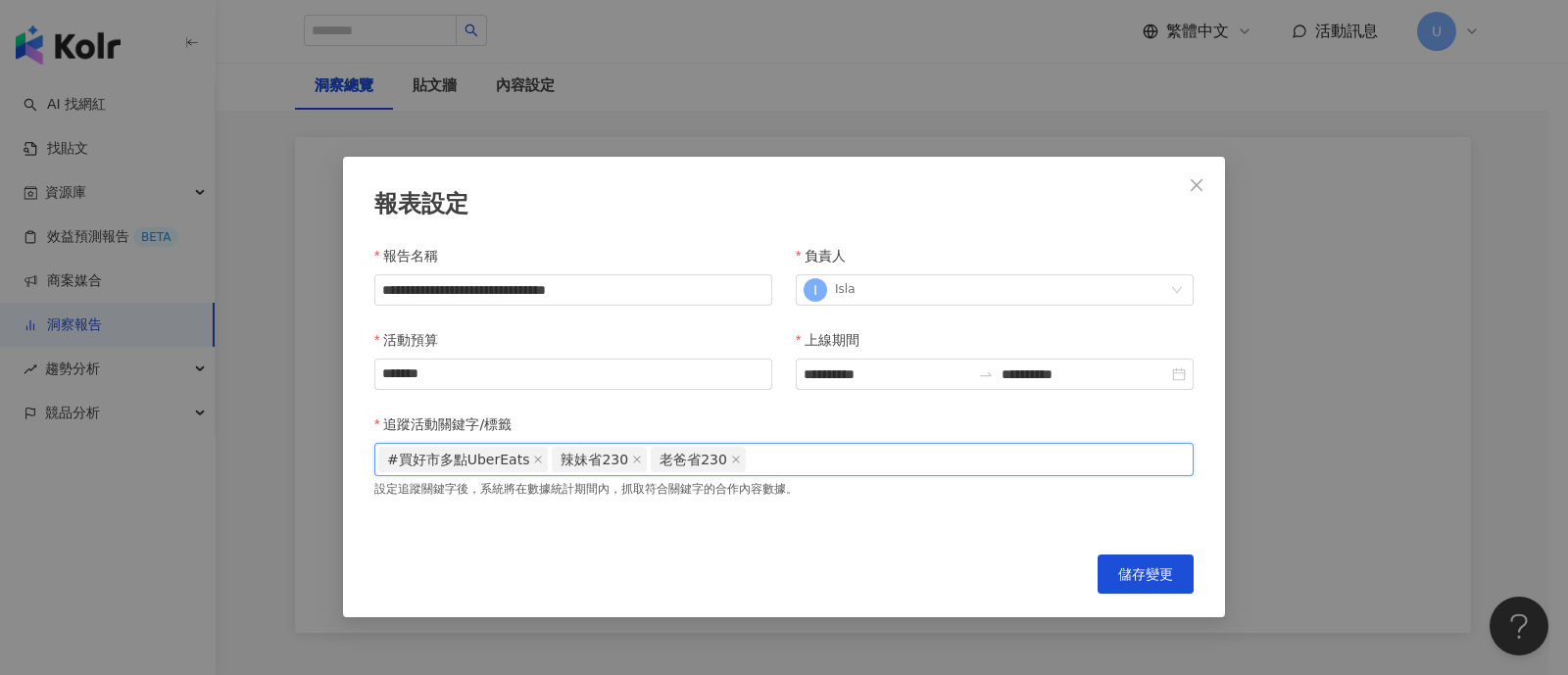
paste input "******"
type input "******"
click at [1137, 566] on span "儲存變更" at bounding box center [1145, 574] width 55 height 16
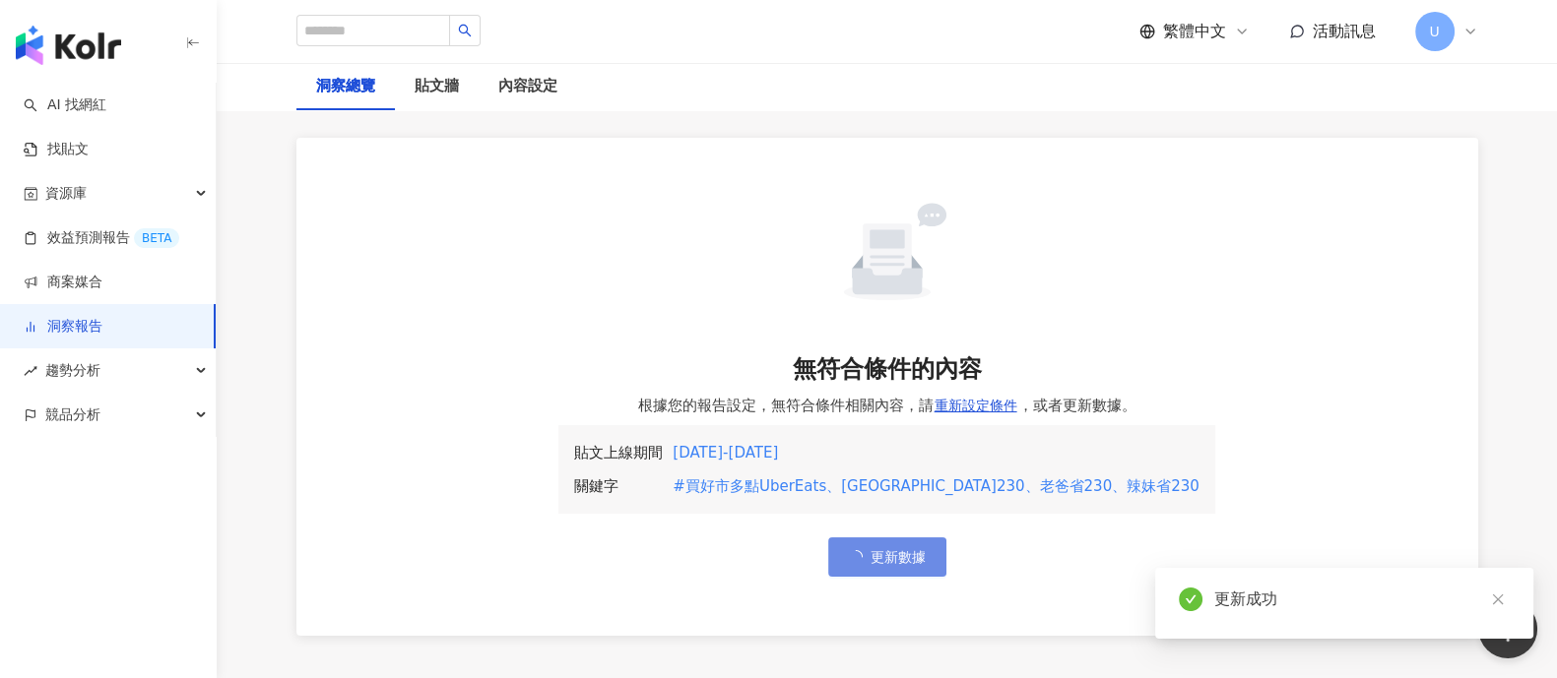
click at [102, 326] on link "洞察報告" at bounding box center [63, 327] width 79 height 20
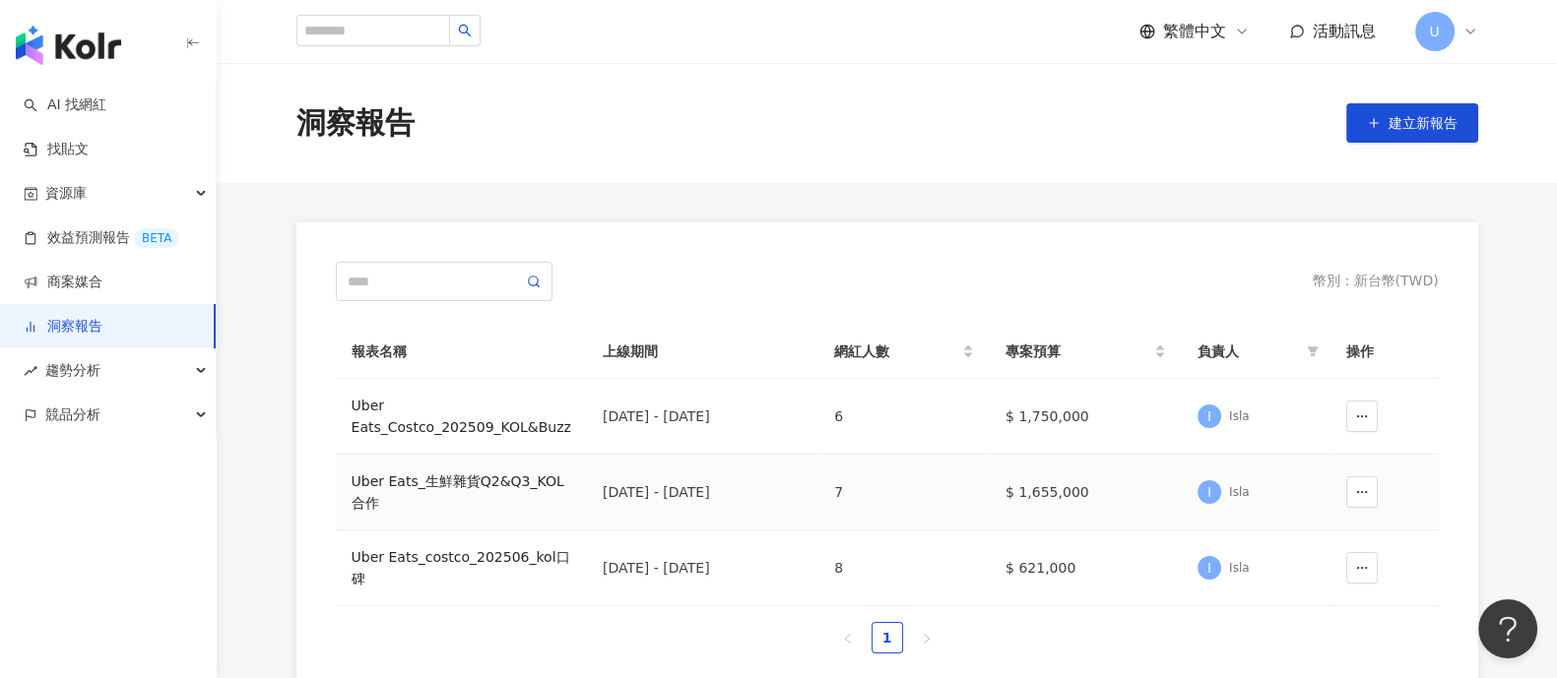
click at [443, 471] on div "Uber Eats_生鮮雜貨Q2&Q3_KOL合作" at bounding box center [461, 492] width 220 height 43
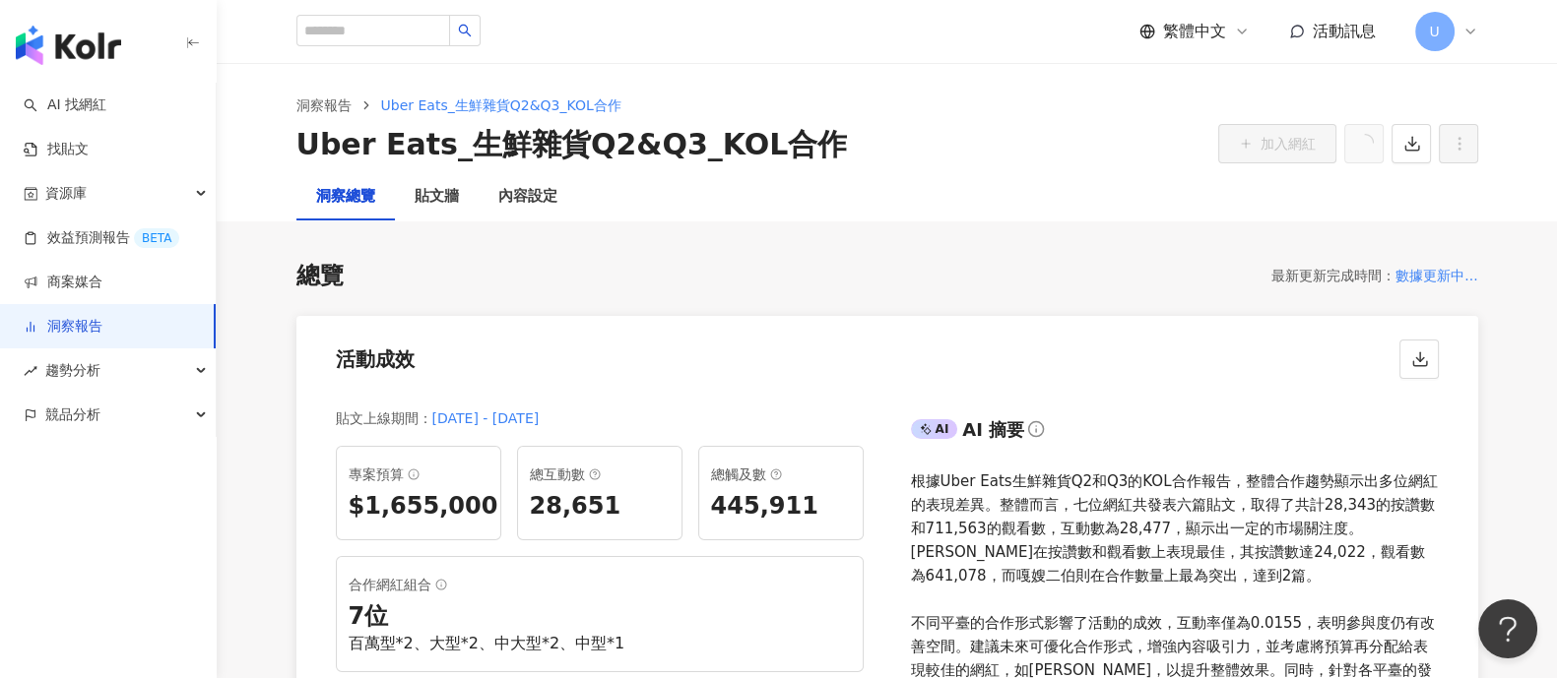
click at [91, 317] on link "洞察報告" at bounding box center [63, 327] width 79 height 20
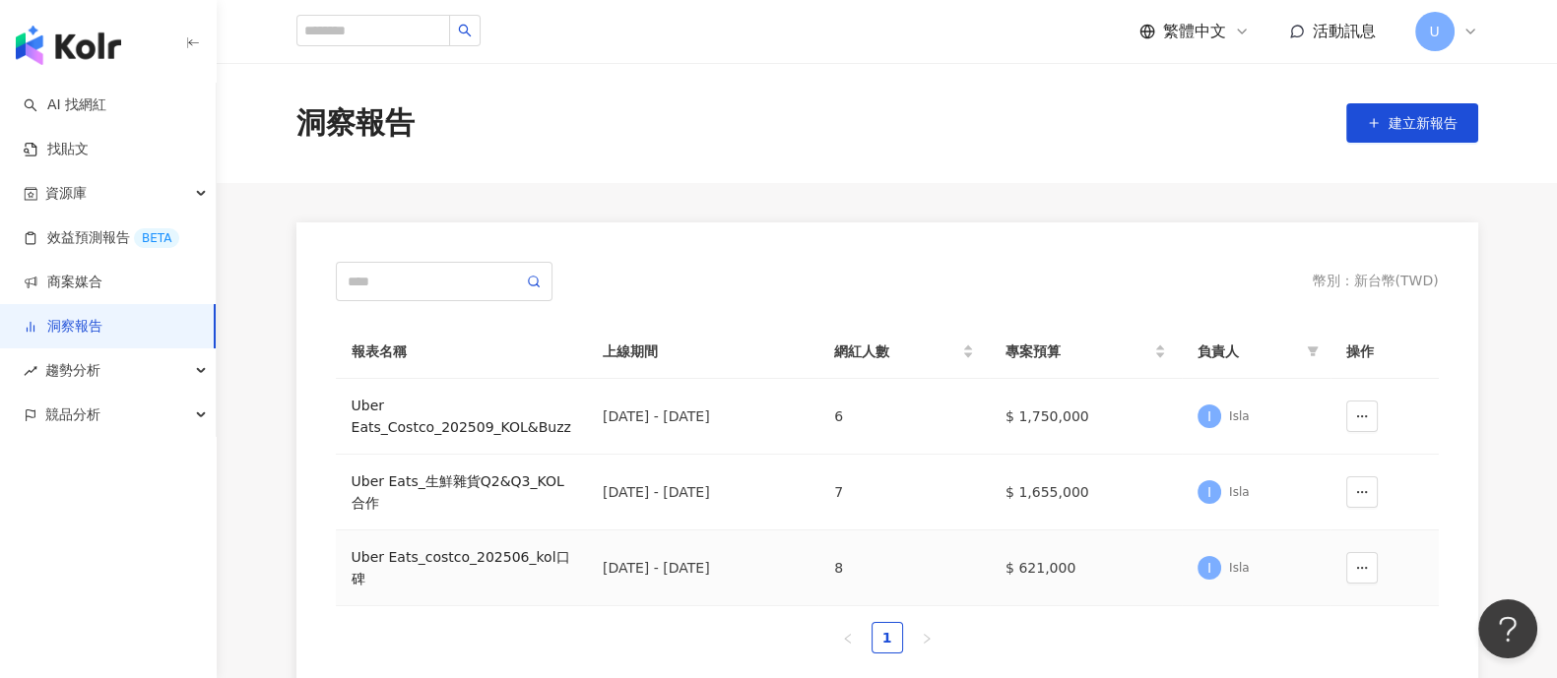
click at [479, 567] on div "Uber Eats_costco_202506_kol口碑" at bounding box center [461, 567] width 220 height 43
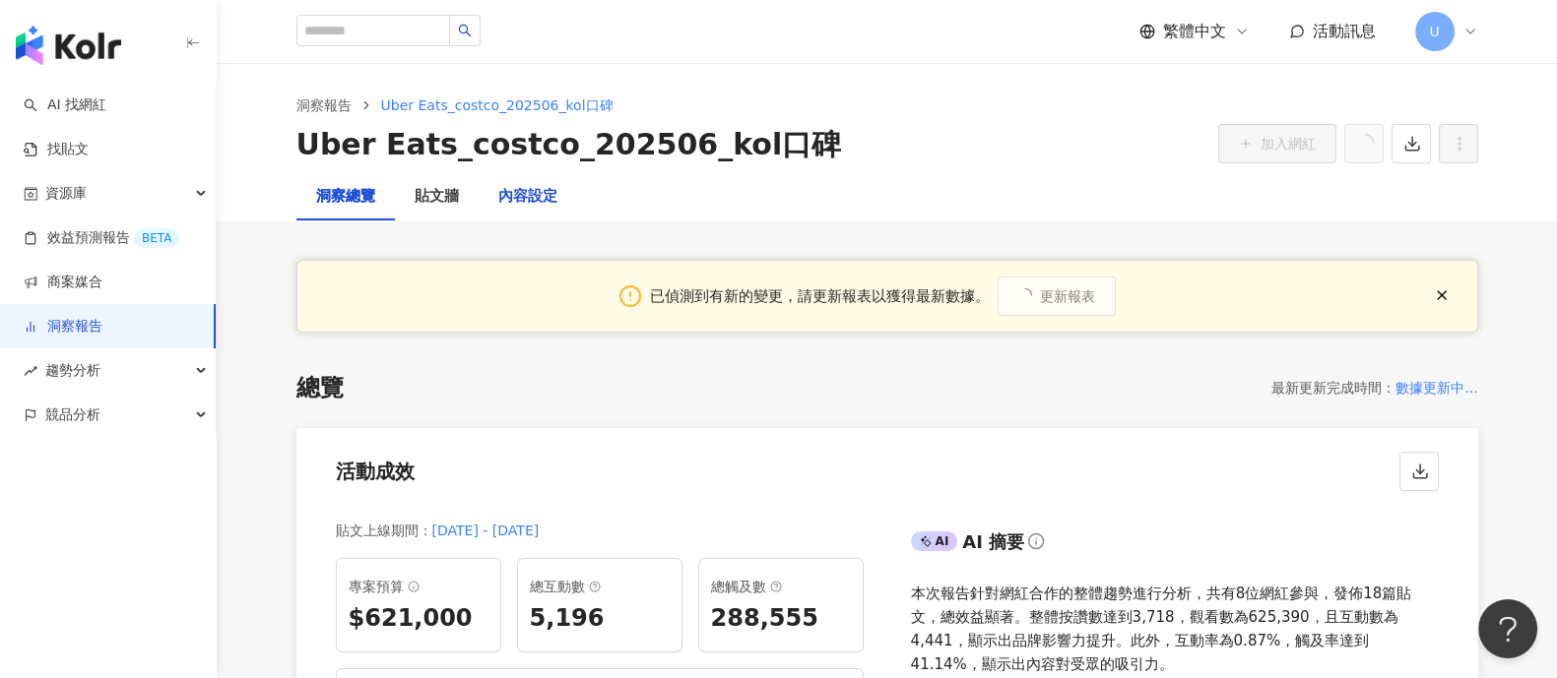
click at [544, 205] on div "內容設定" at bounding box center [527, 197] width 59 height 24
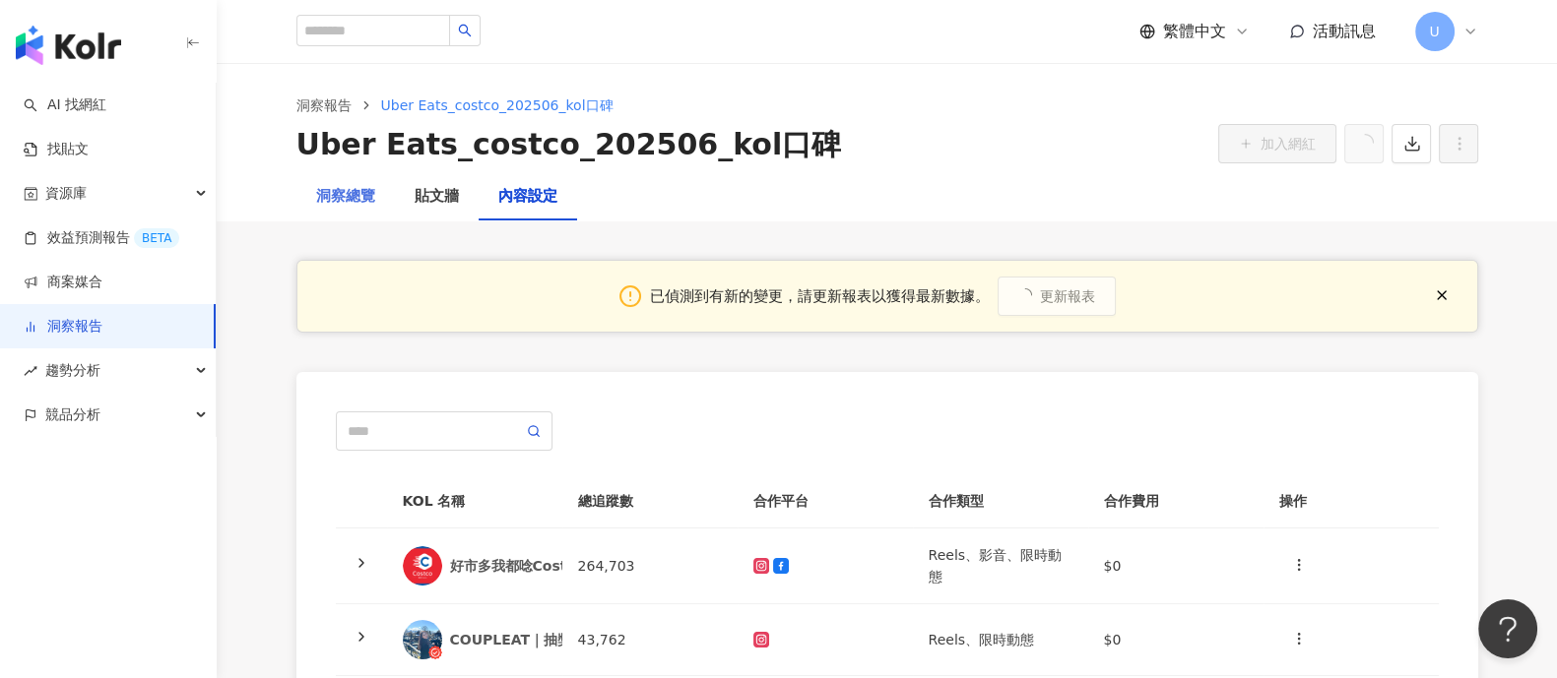
click at [313, 192] on div "洞察總覽" at bounding box center [345, 196] width 98 height 47
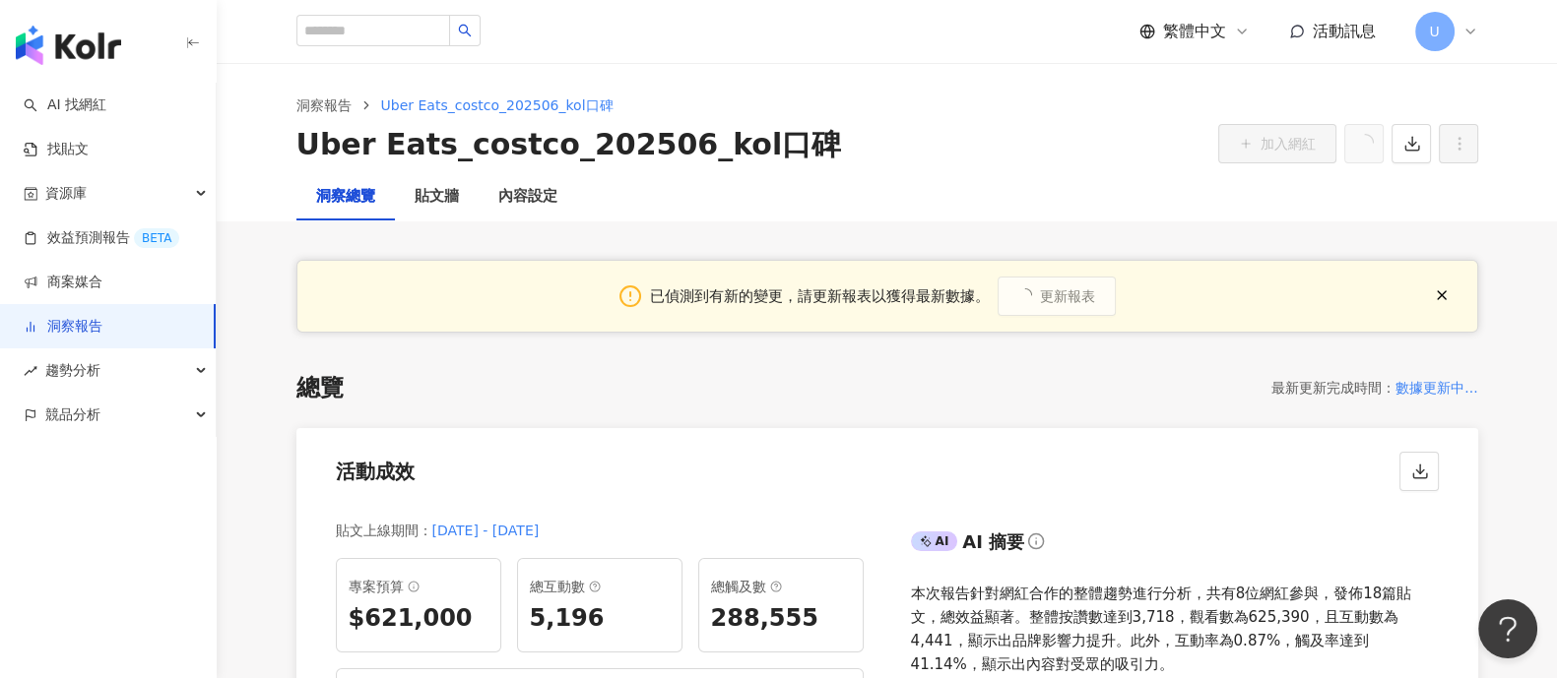
click at [102, 320] on link "洞察報告" at bounding box center [63, 327] width 79 height 20
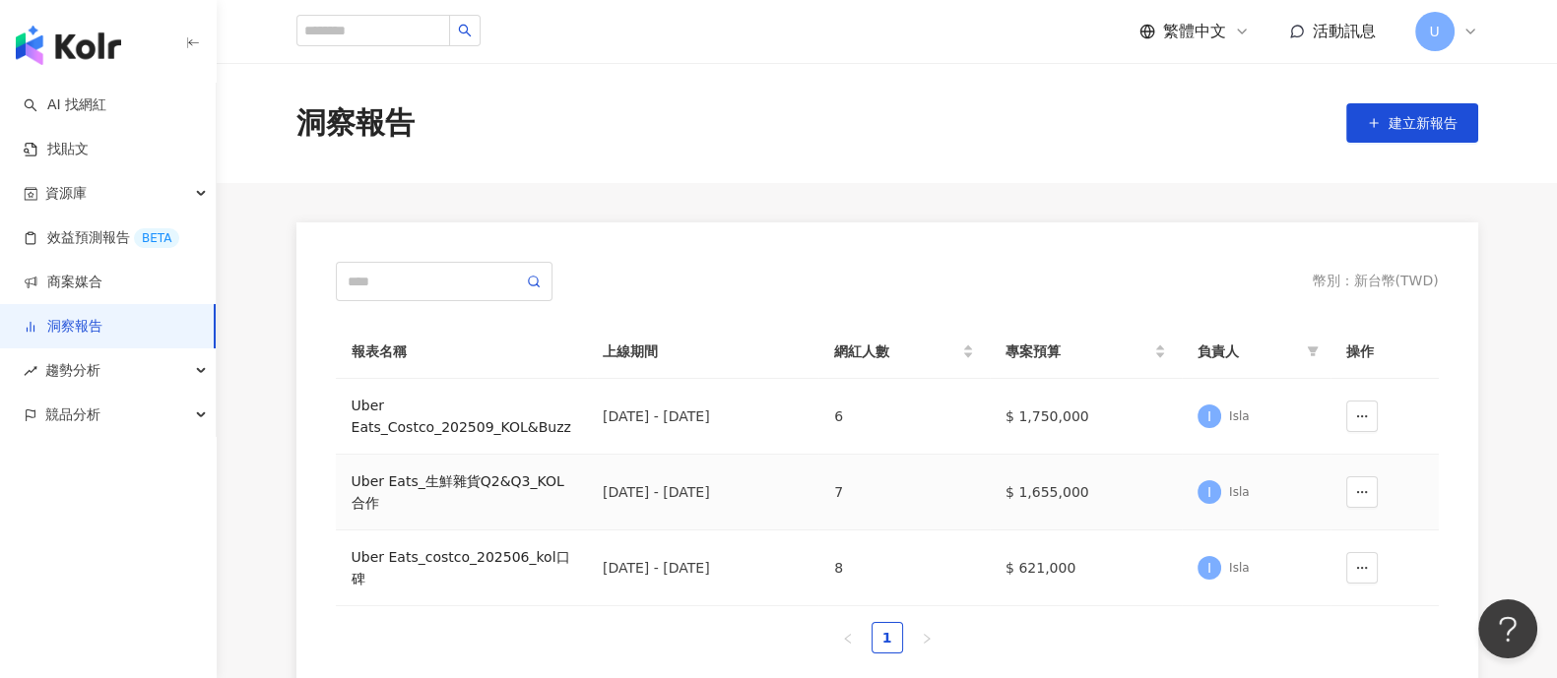
click at [443, 493] on div "Uber Eats_生鮮雜貨Q2&Q3_KOL合作" at bounding box center [461, 492] width 220 height 43
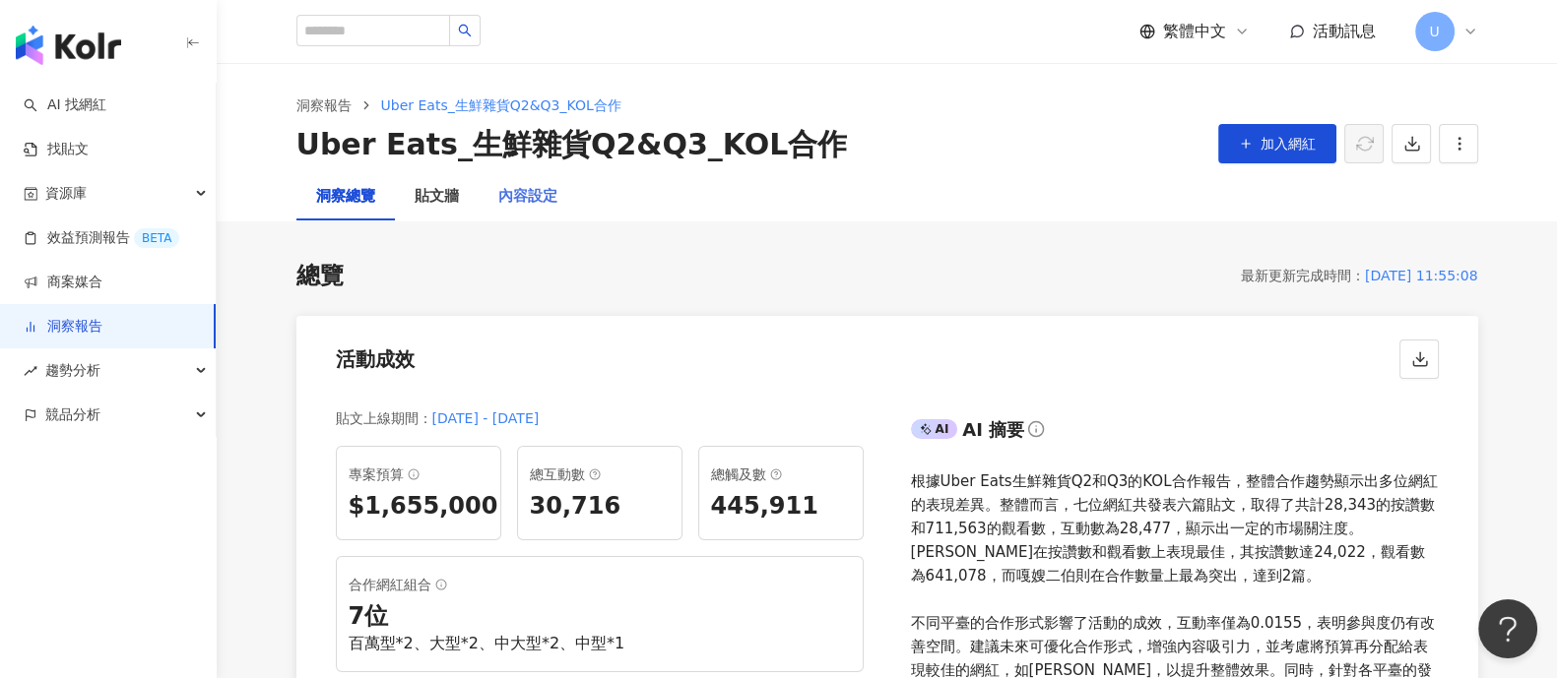
click at [527, 209] on div "內容設定" at bounding box center [527, 196] width 98 height 47
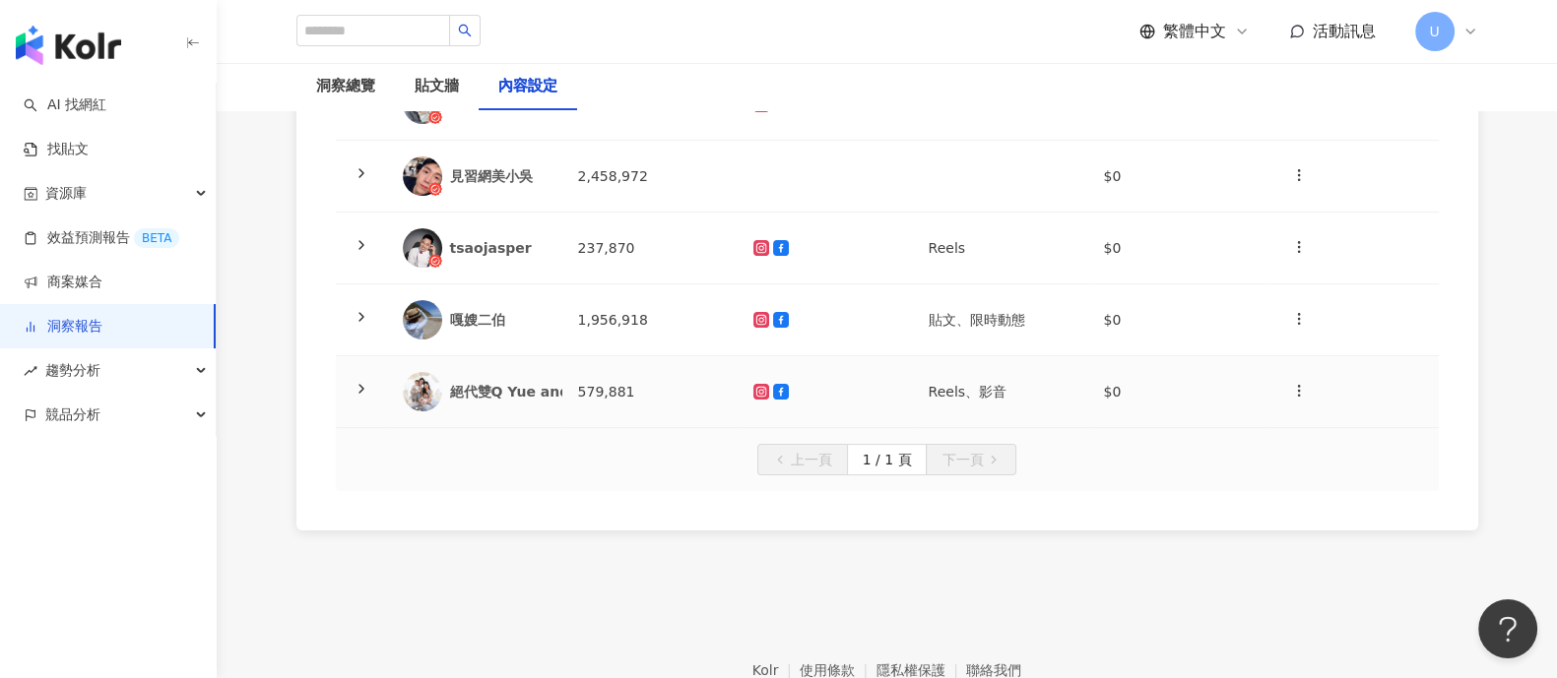
scroll to position [245, 0]
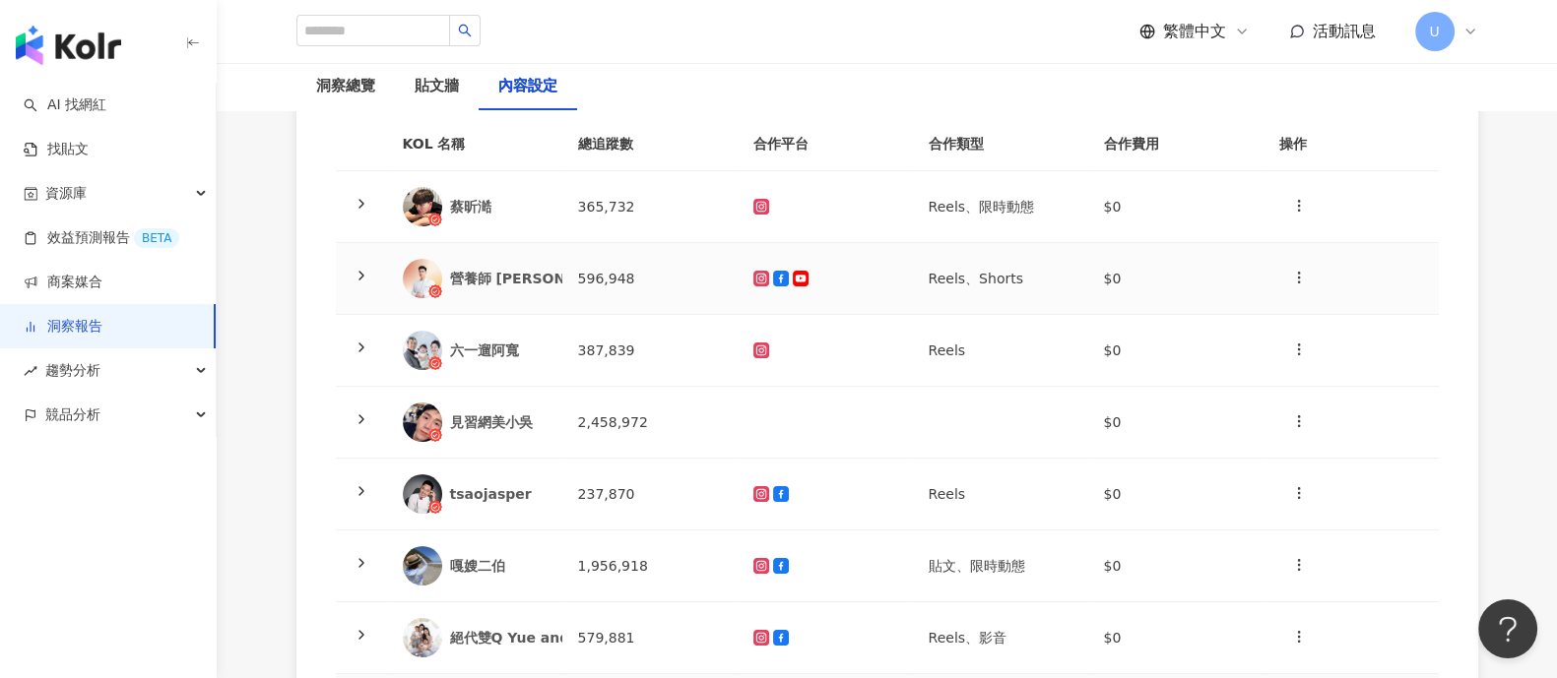
click at [354, 283] on span at bounding box center [361, 279] width 16 height 16
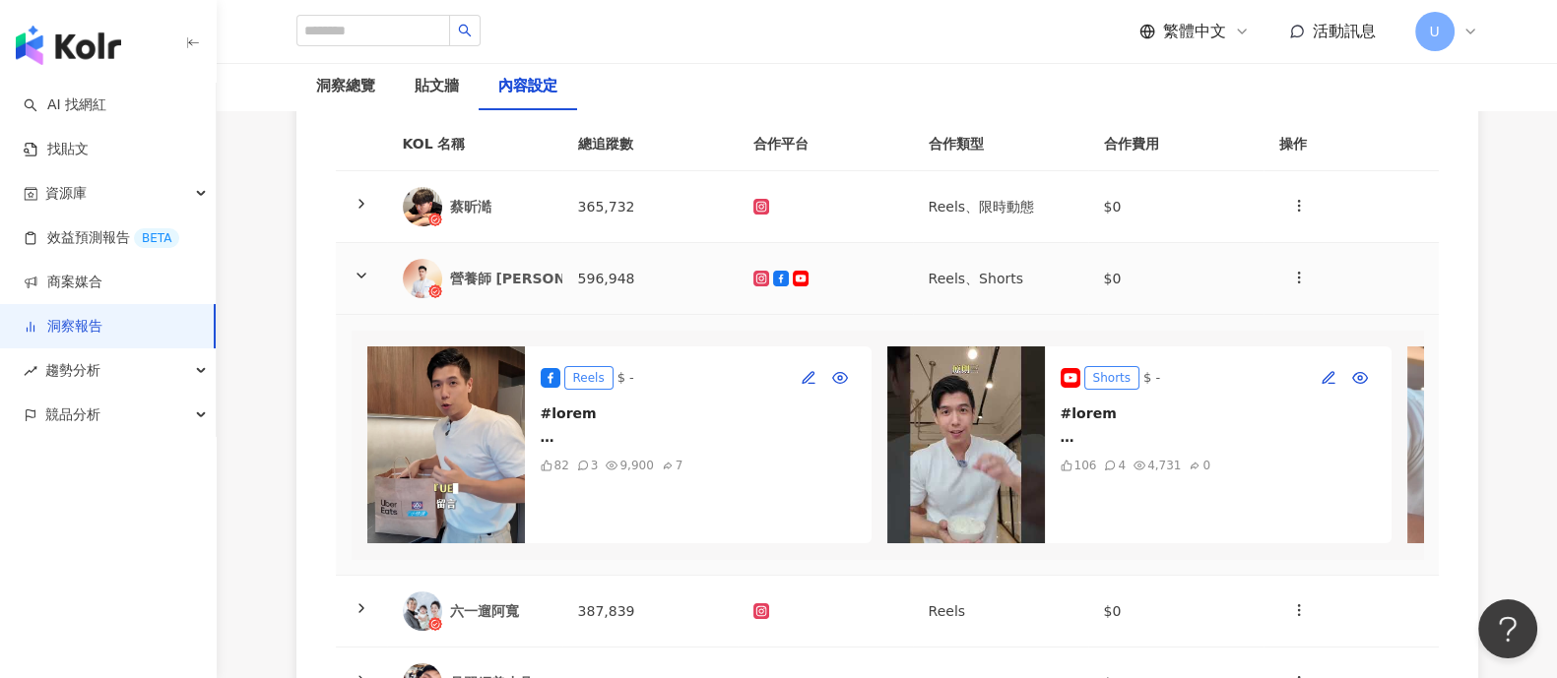
click at [354, 283] on span at bounding box center [361, 279] width 16 height 16
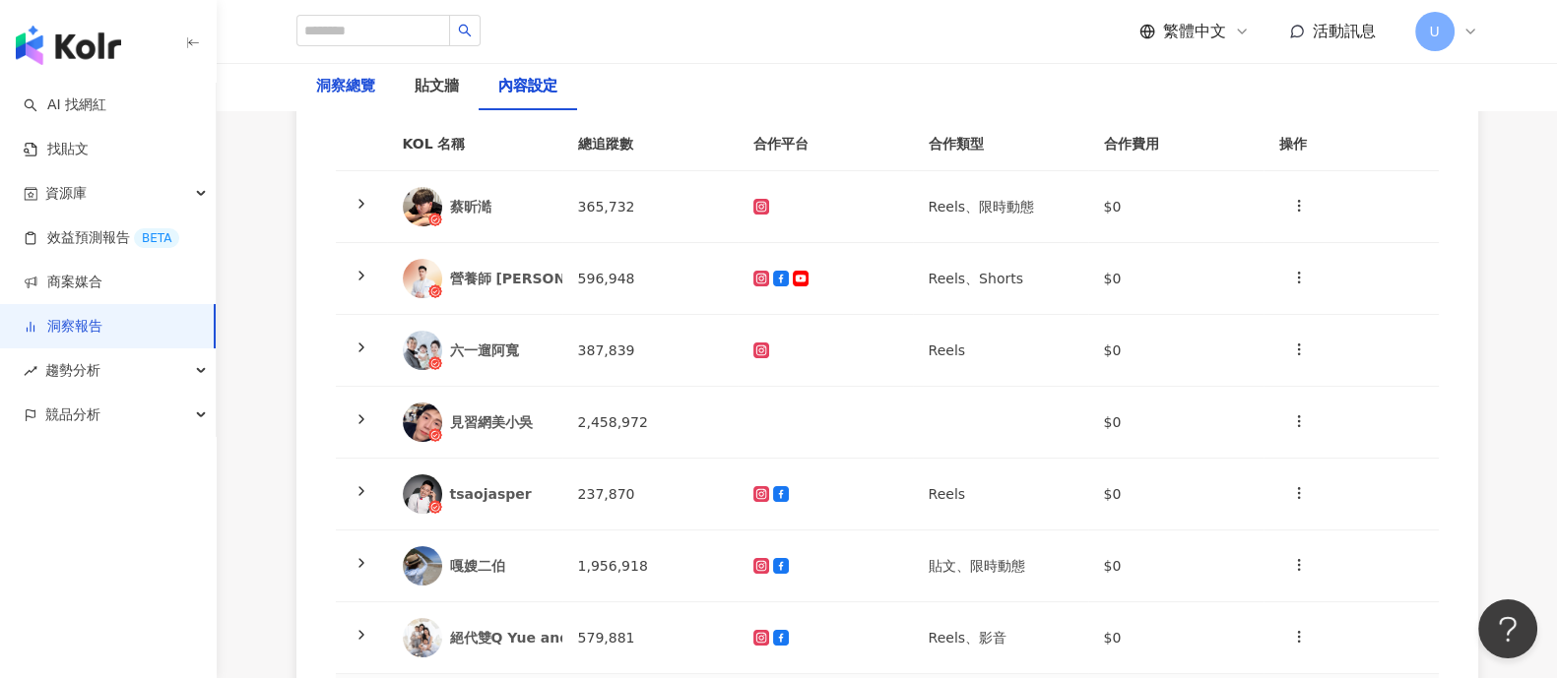
click at [345, 88] on div "洞察總覽" at bounding box center [345, 87] width 59 height 24
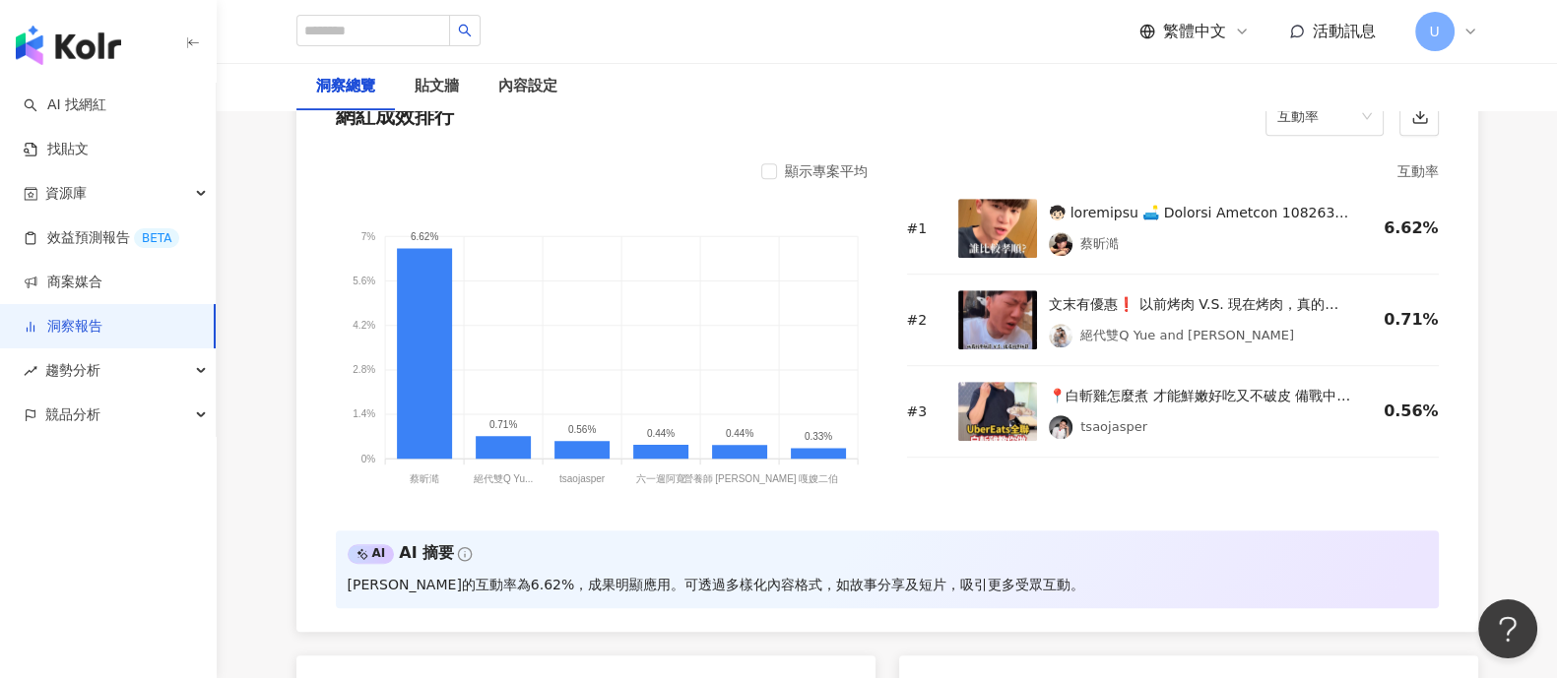
scroll to position [1599, 0]
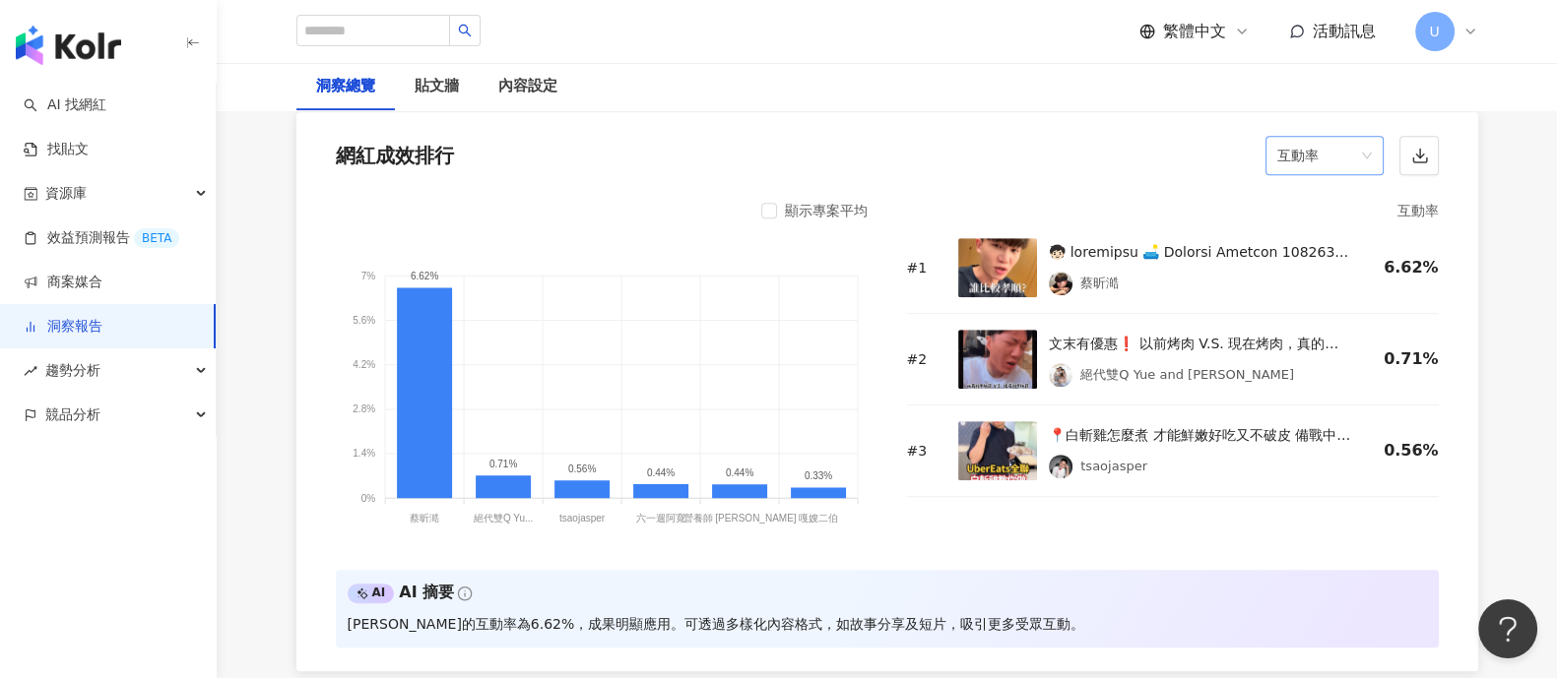
click at [1331, 155] on span "互動率" at bounding box center [1324, 155] width 95 height 37
click at [1309, 366] on div "觀看率" at bounding box center [1323, 365] width 87 height 22
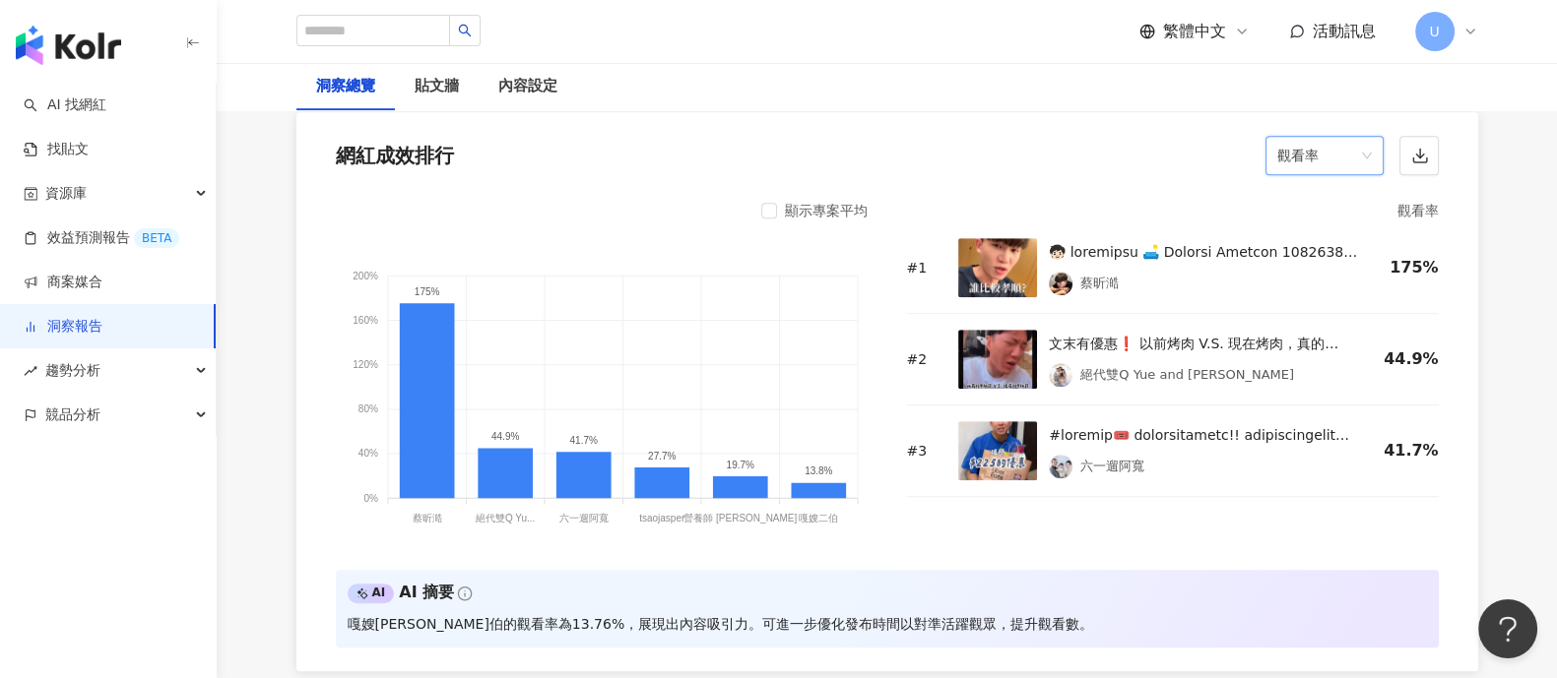
click at [1307, 138] on span "觀看率" at bounding box center [1324, 155] width 95 height 37
click at [1327, 298] on div "互動率" at bounding box center [1323, 298] width 87 height 22
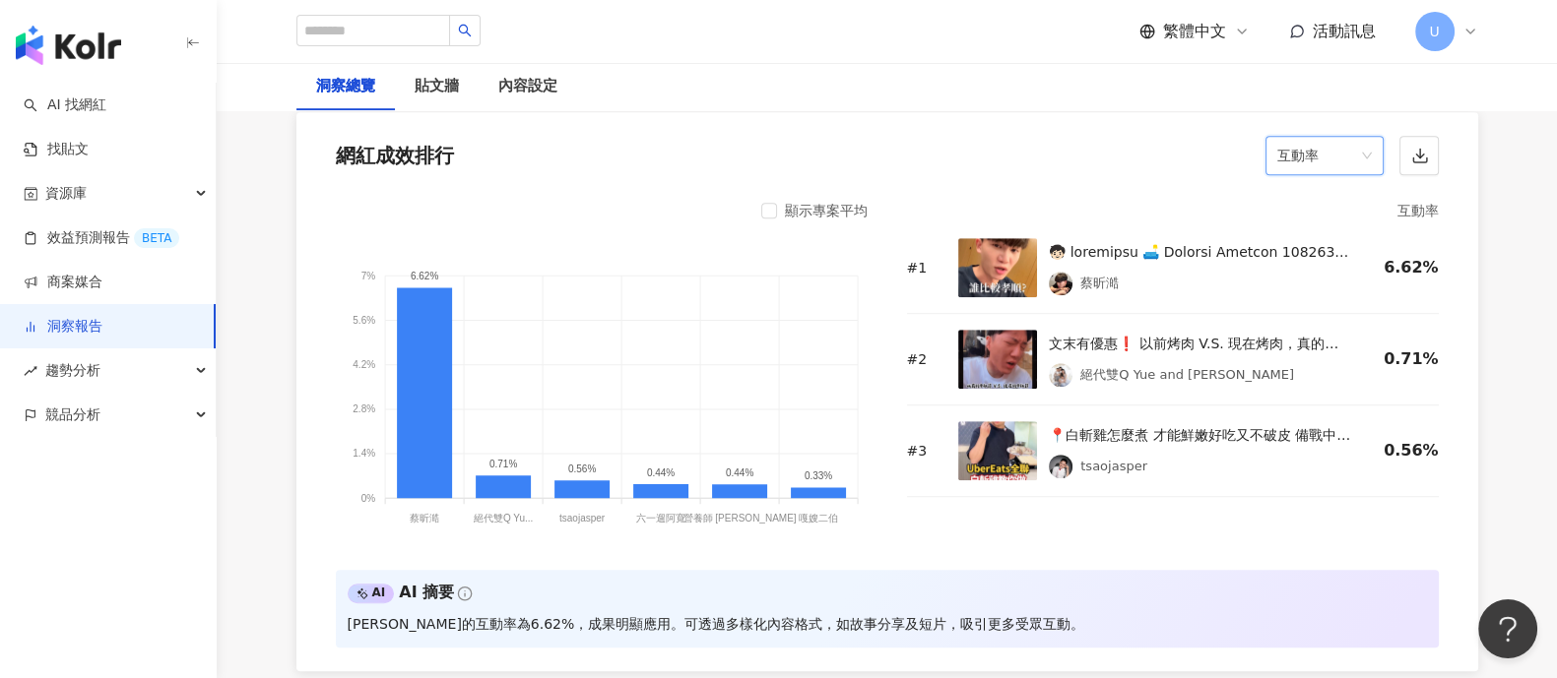
click at [1334, 152] on span "互動率" at bounding box center [1324, 155] width 95 height 37
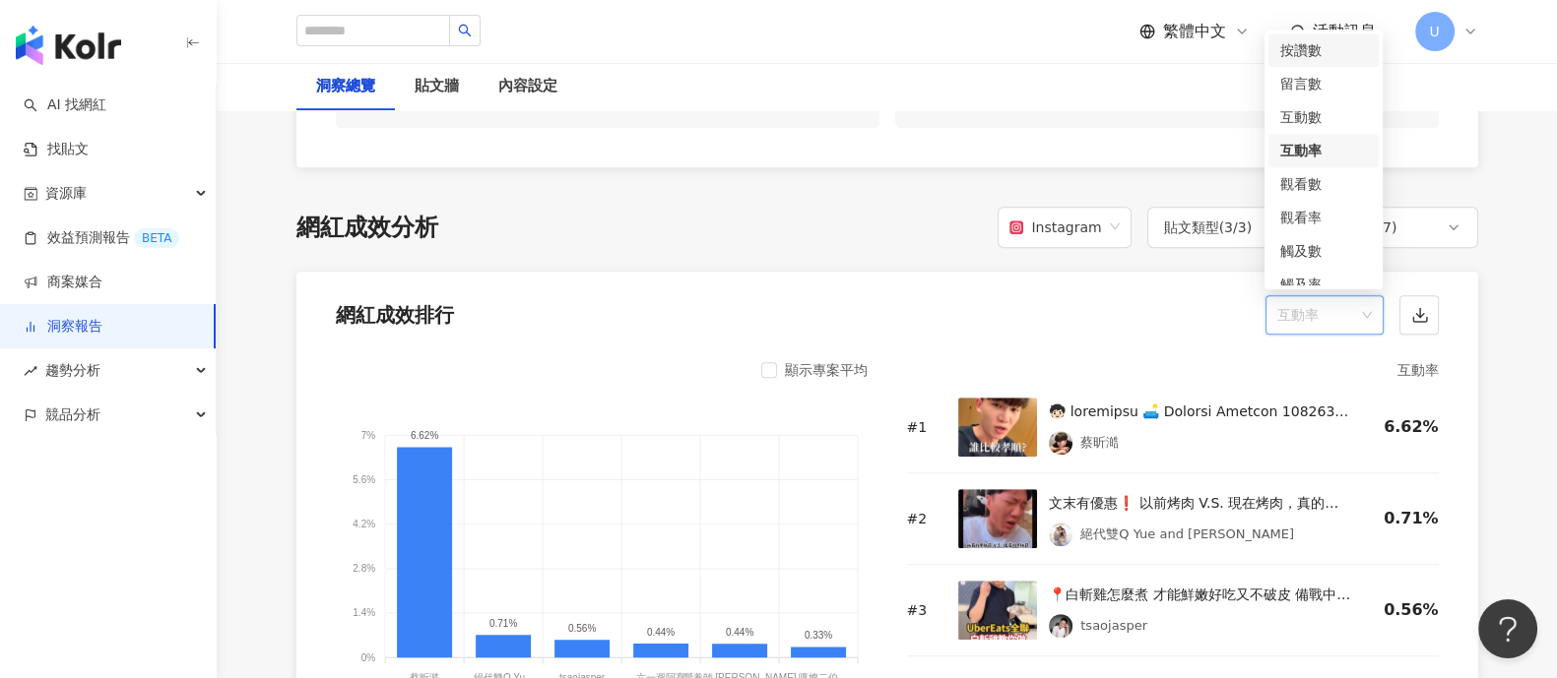
scroll to position [1354, 0]
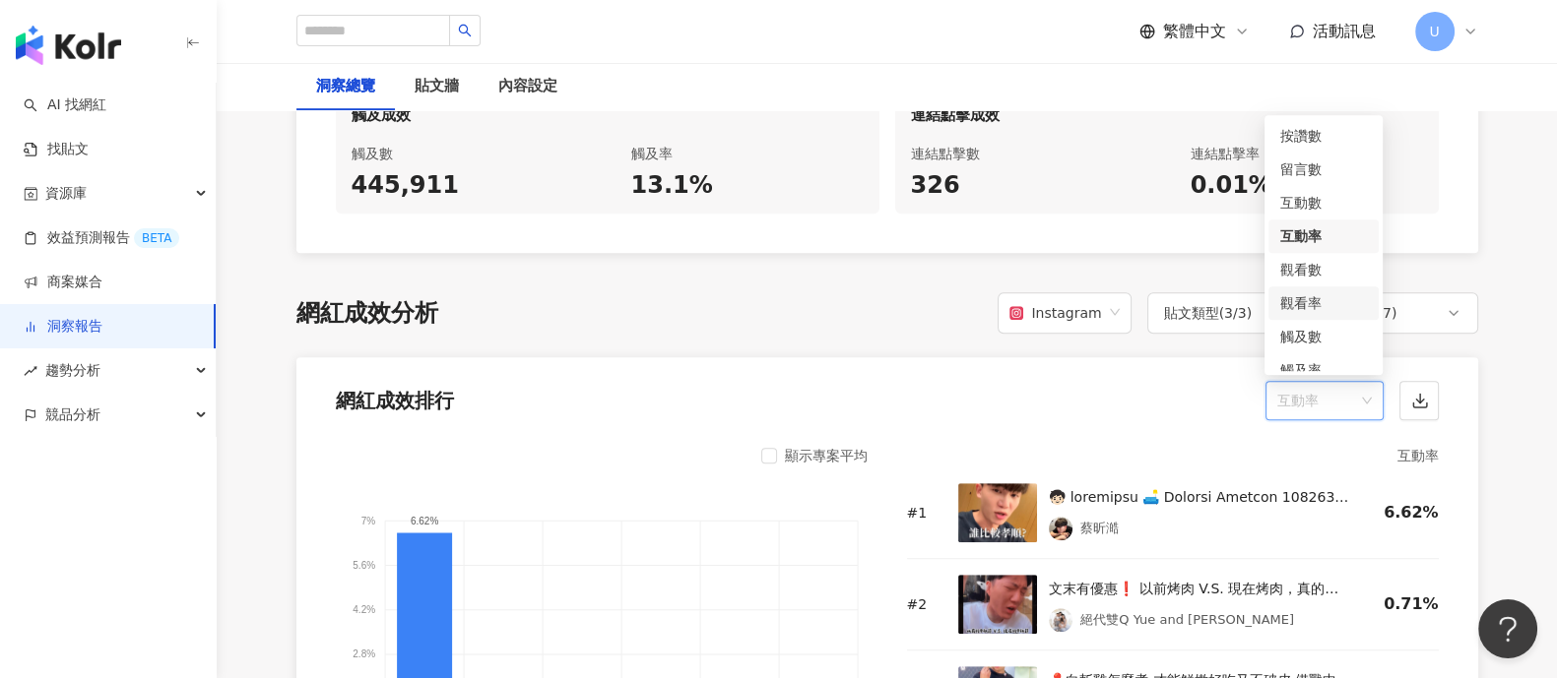
click at [1314, 281] on div "觀看數" at bounding box center [1323, 269] width 110 height 33
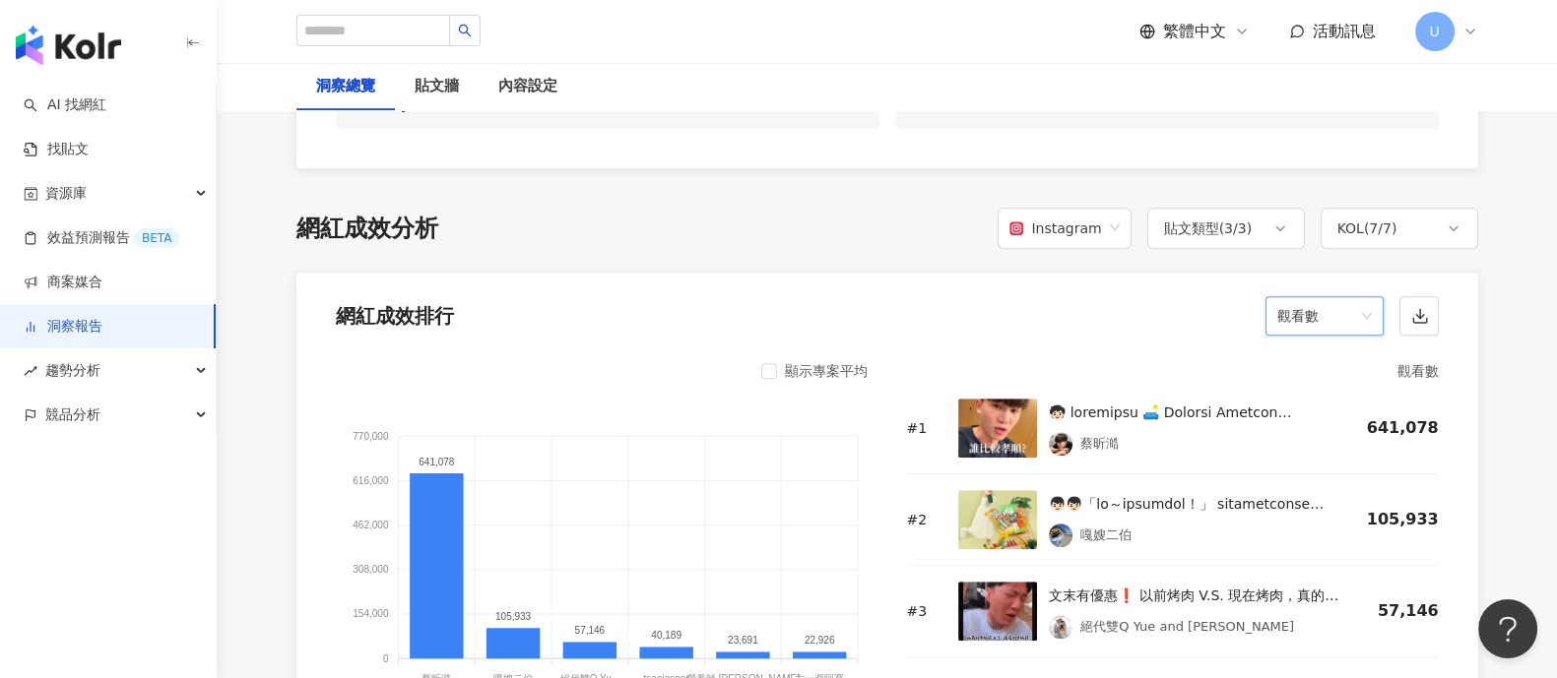
scroll to position [1477, 0]
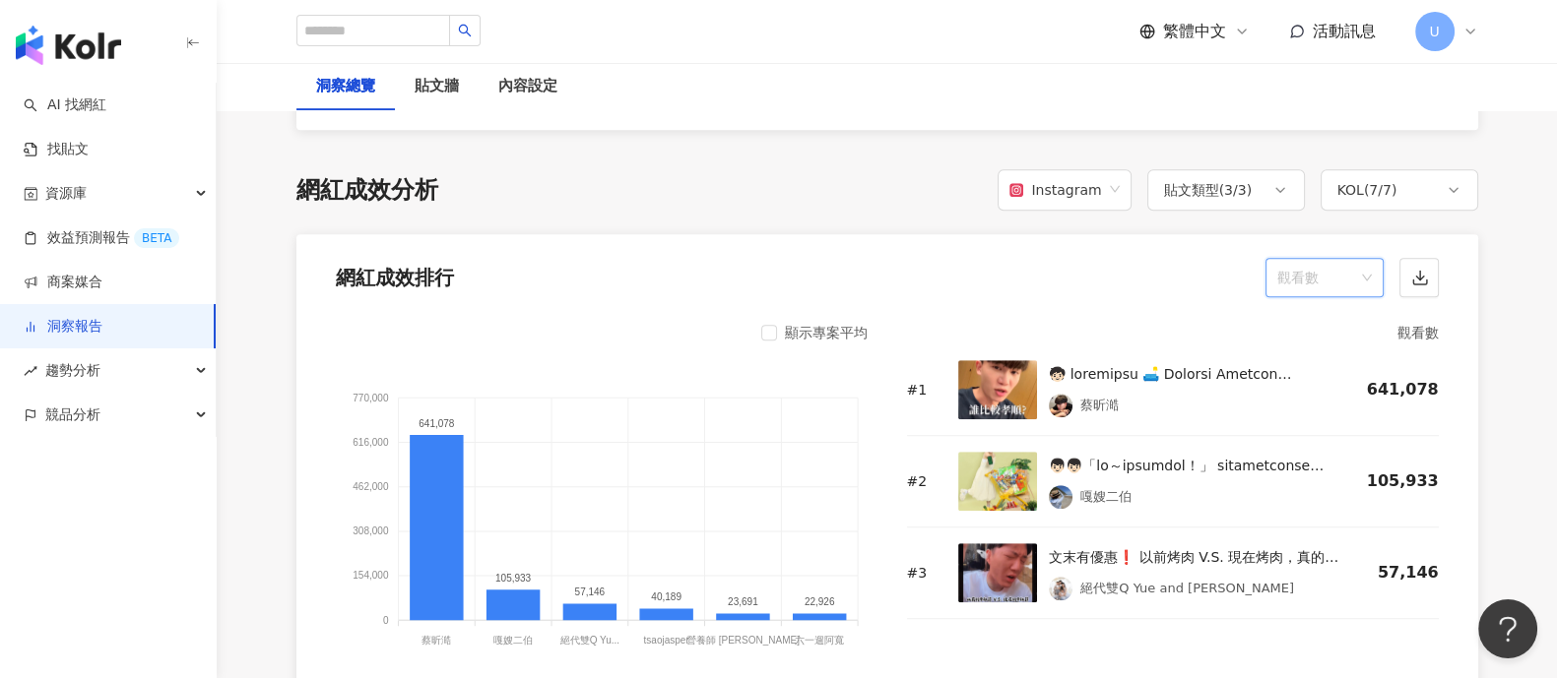
click at [1339, 292] on span "觀看數" at bounding box center [1324, 277] width 95 height 37
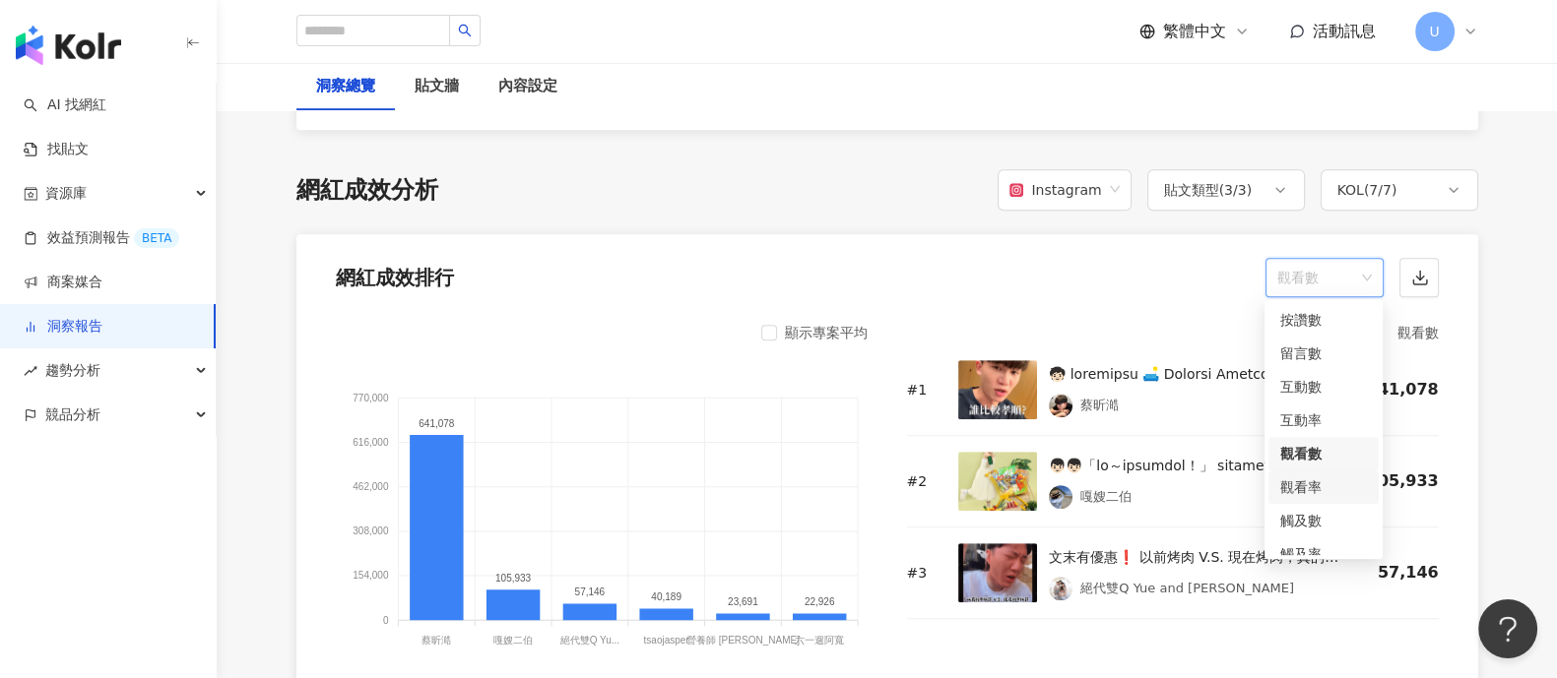
click at [1327, 484] on div "觀看率" at bounding box center [1323, 488] width 87 height 22
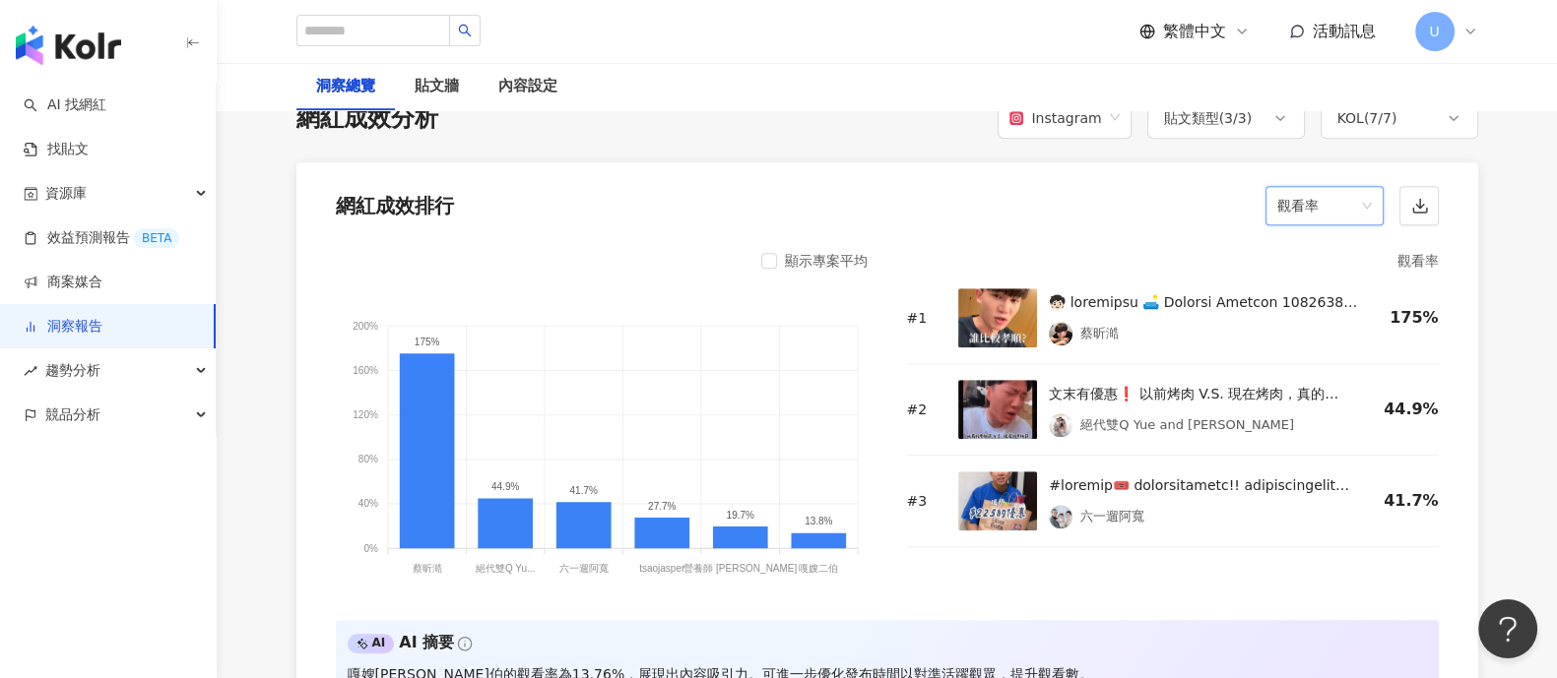
scroll to position [1599, 0]
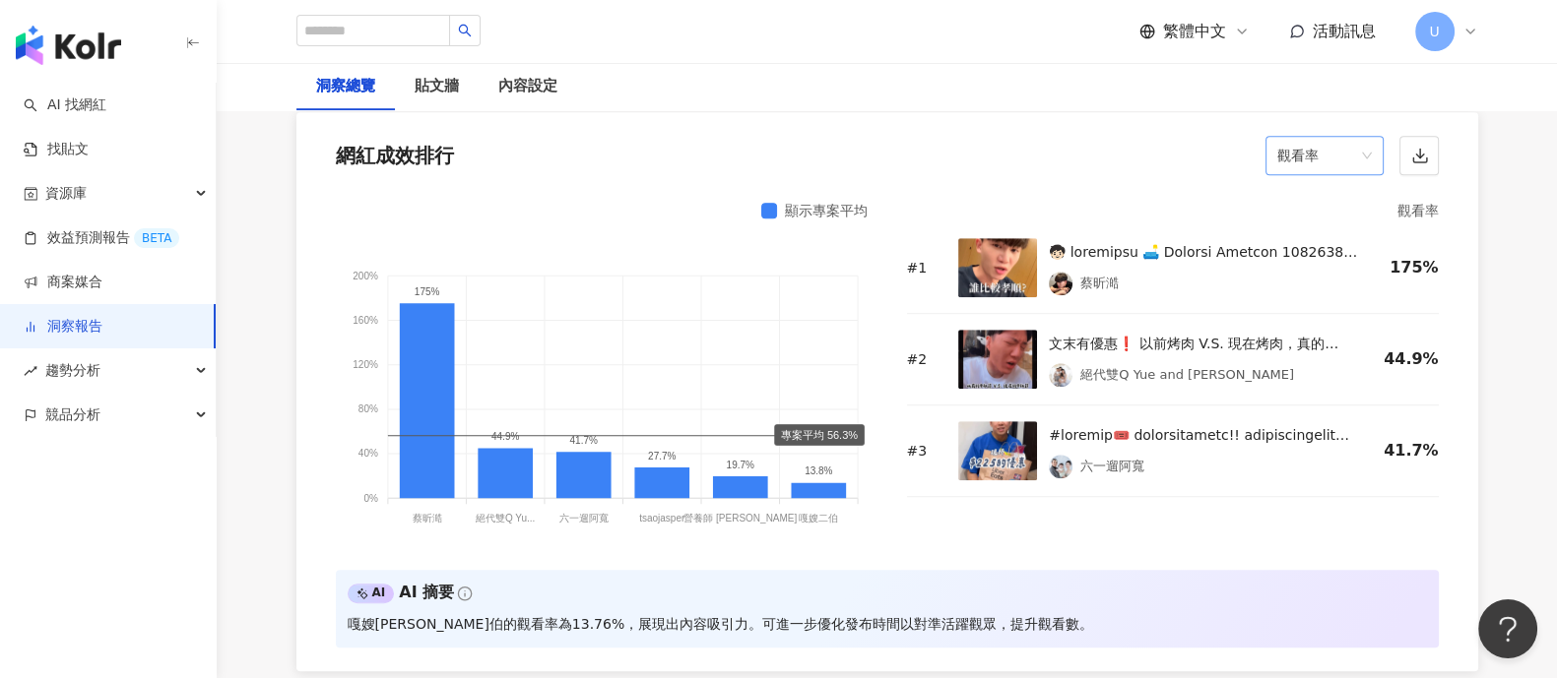
click at [1325, 153] on span "觀看率" at bounding box center [1324, 155] width 95 height 37
click at [1321, 295] on div "互動率" at bounding box center [1323, 298] width 87 height 22
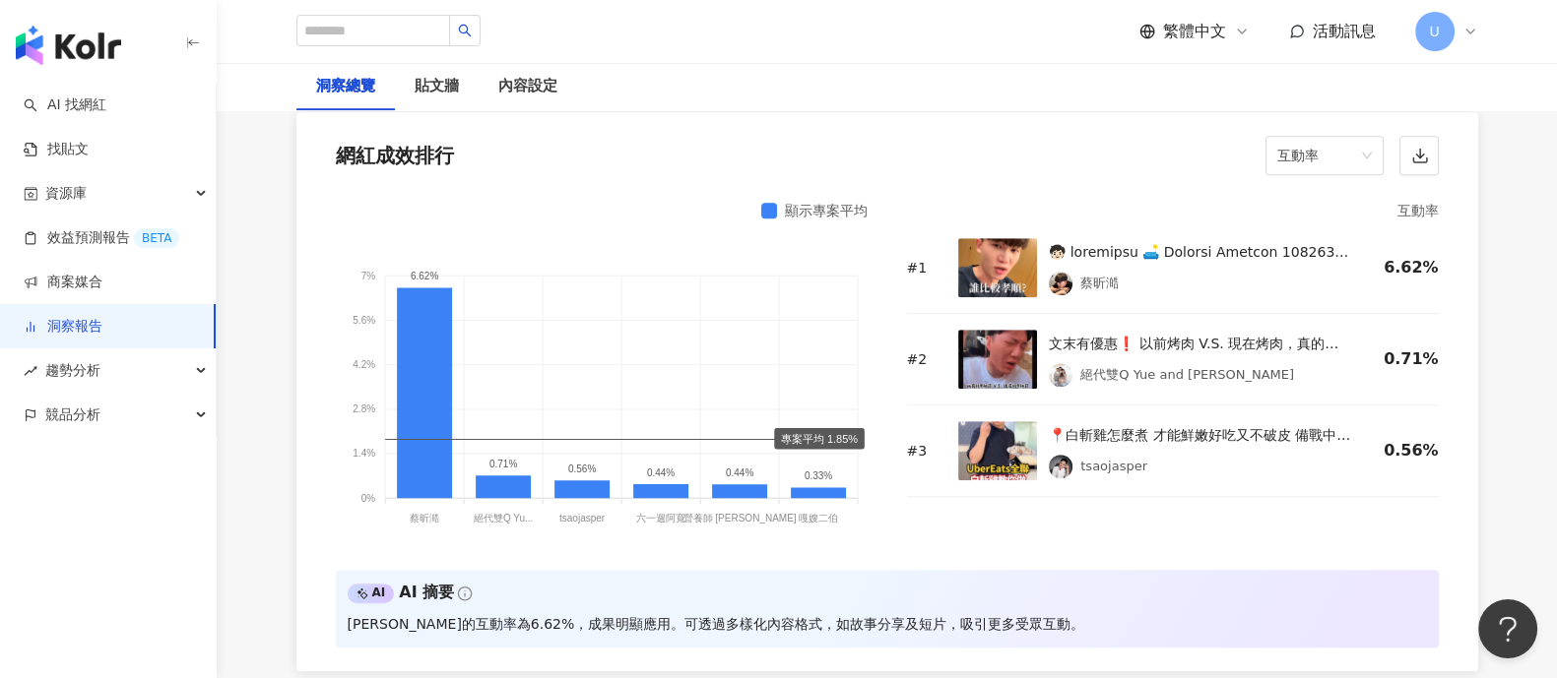
click at [1014, 351] on img at bounding box center [997, 359] width 79 height 59
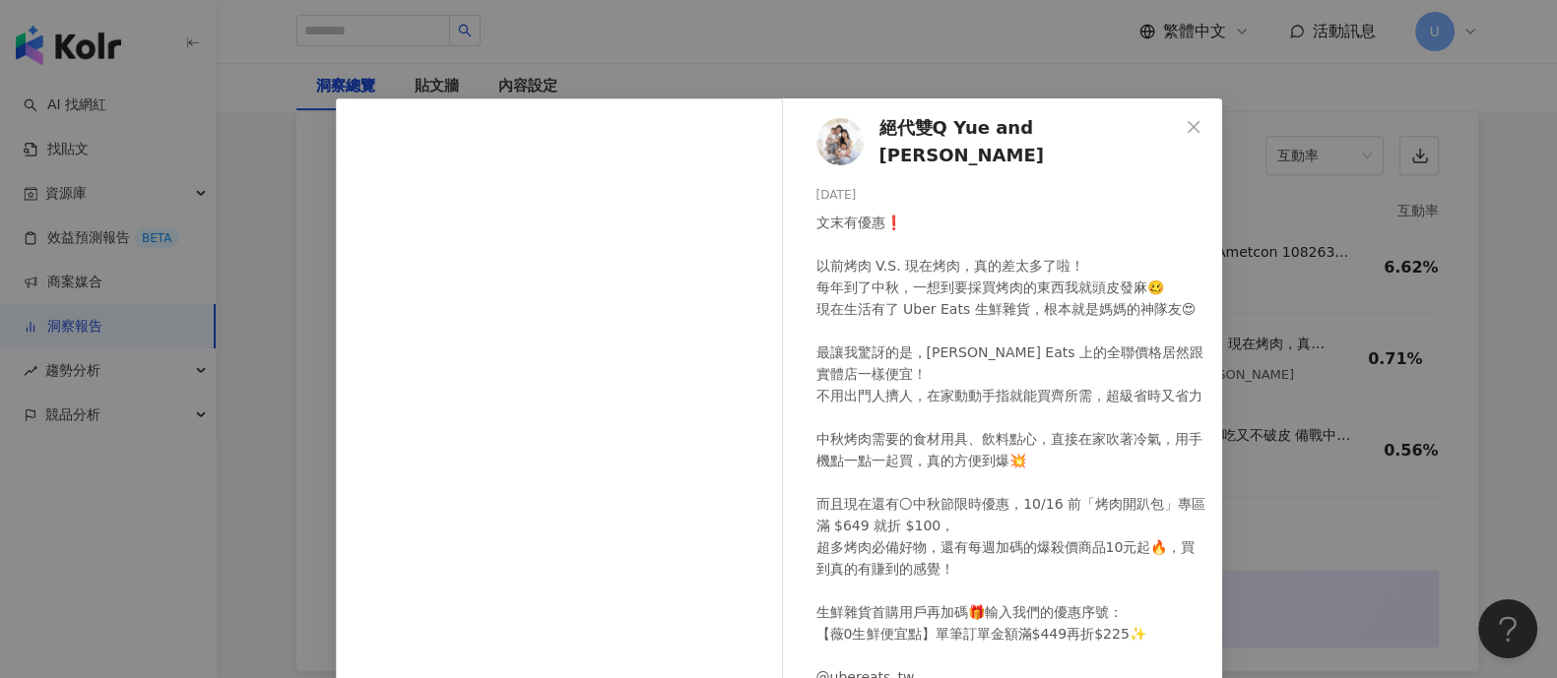
scroll to position [204, 0]
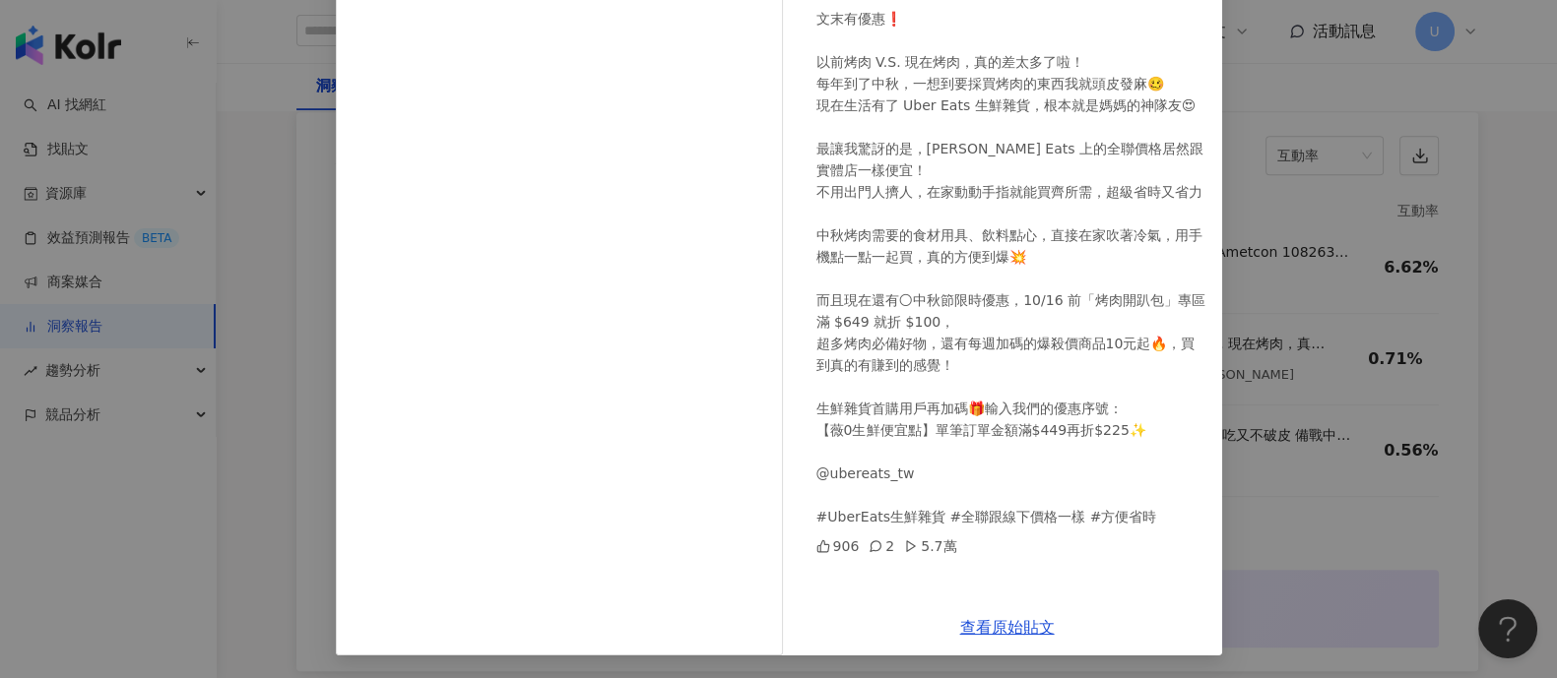
click at [1263, 301] on div "絕代雙Q Yue and [PERSON_NAME] [DATE] 文末有優惠❗️ 以前烤肉 V.S. 現在烤肉，真的差太多了啦！ 每年到了中秋，一想到要採買…" at bounding box center [778, 339] width 1557 height 678
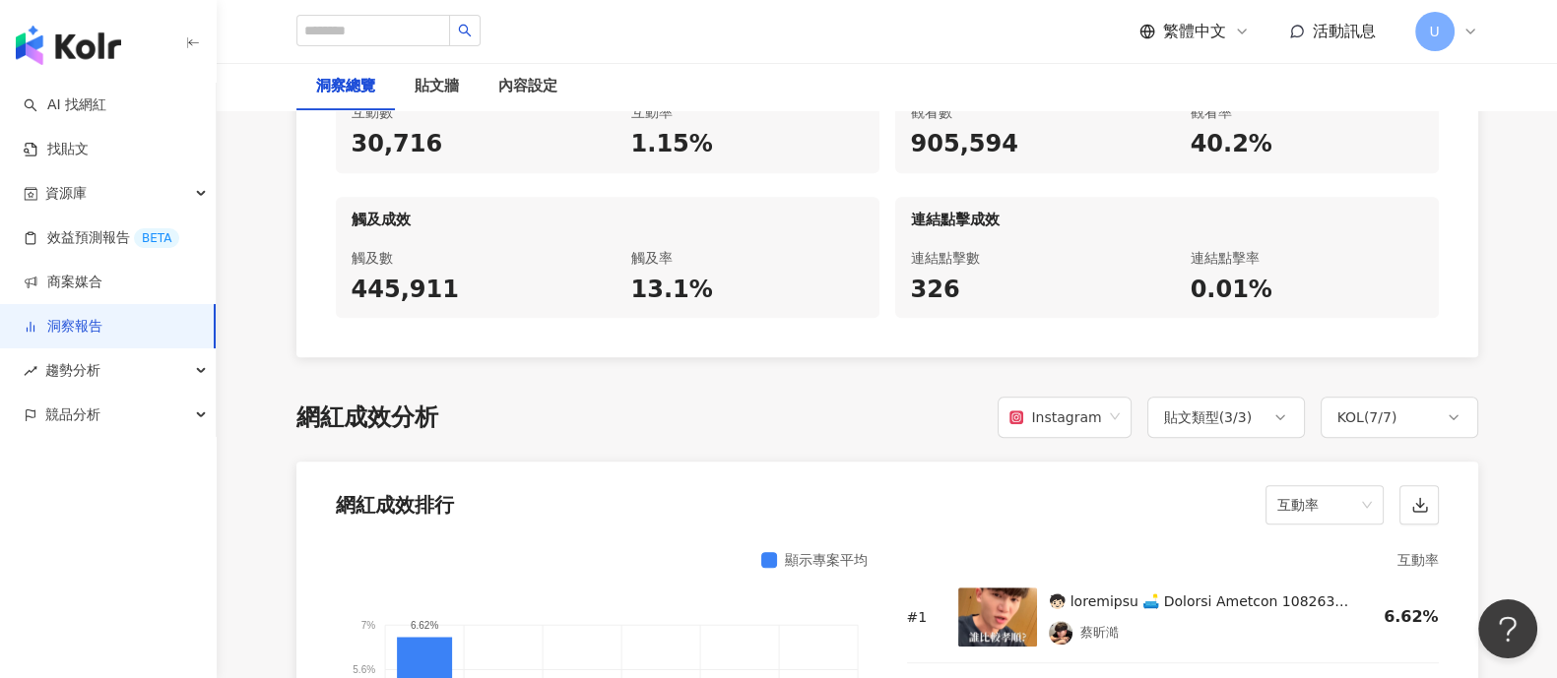
scroll to position [1108, 0]
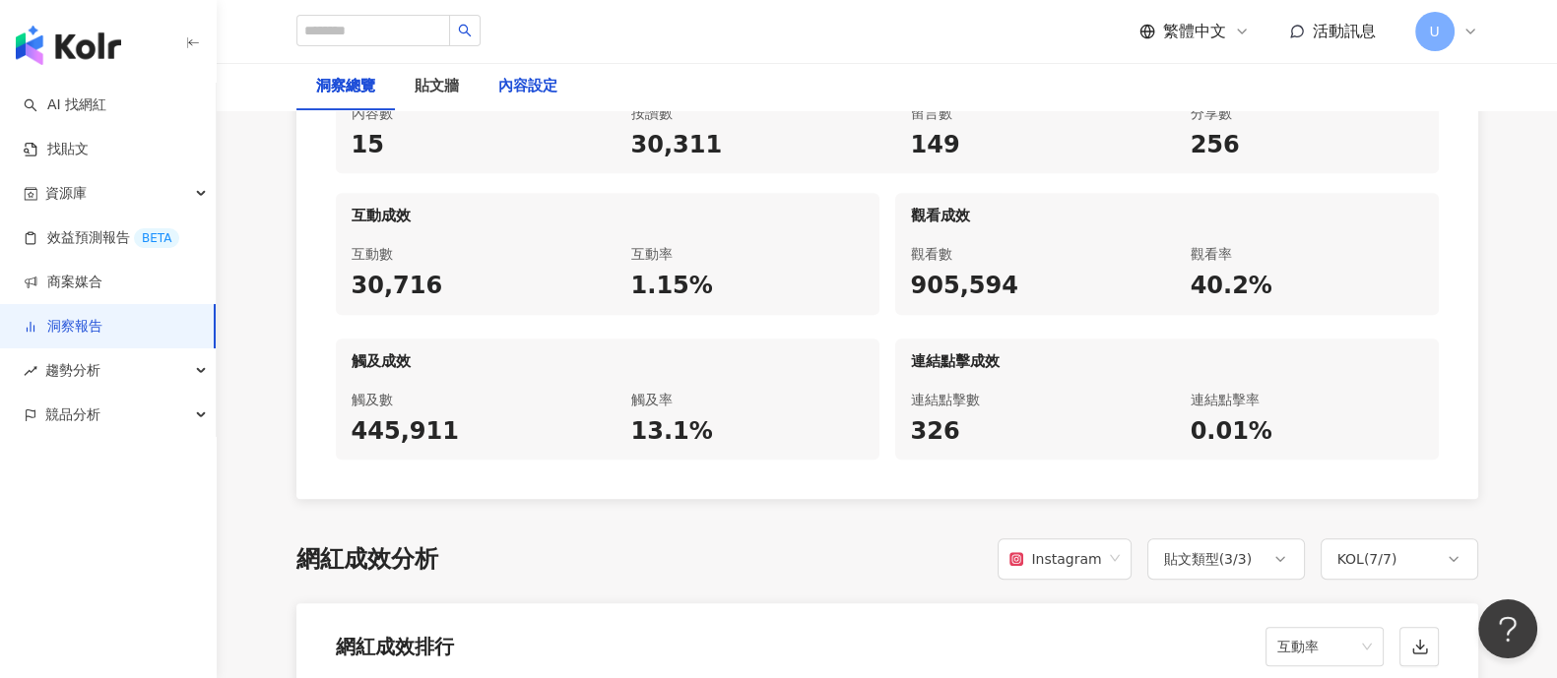
click at [525, 81] on div "內容設定" at bounding box center [527, 87] width 59 height 24
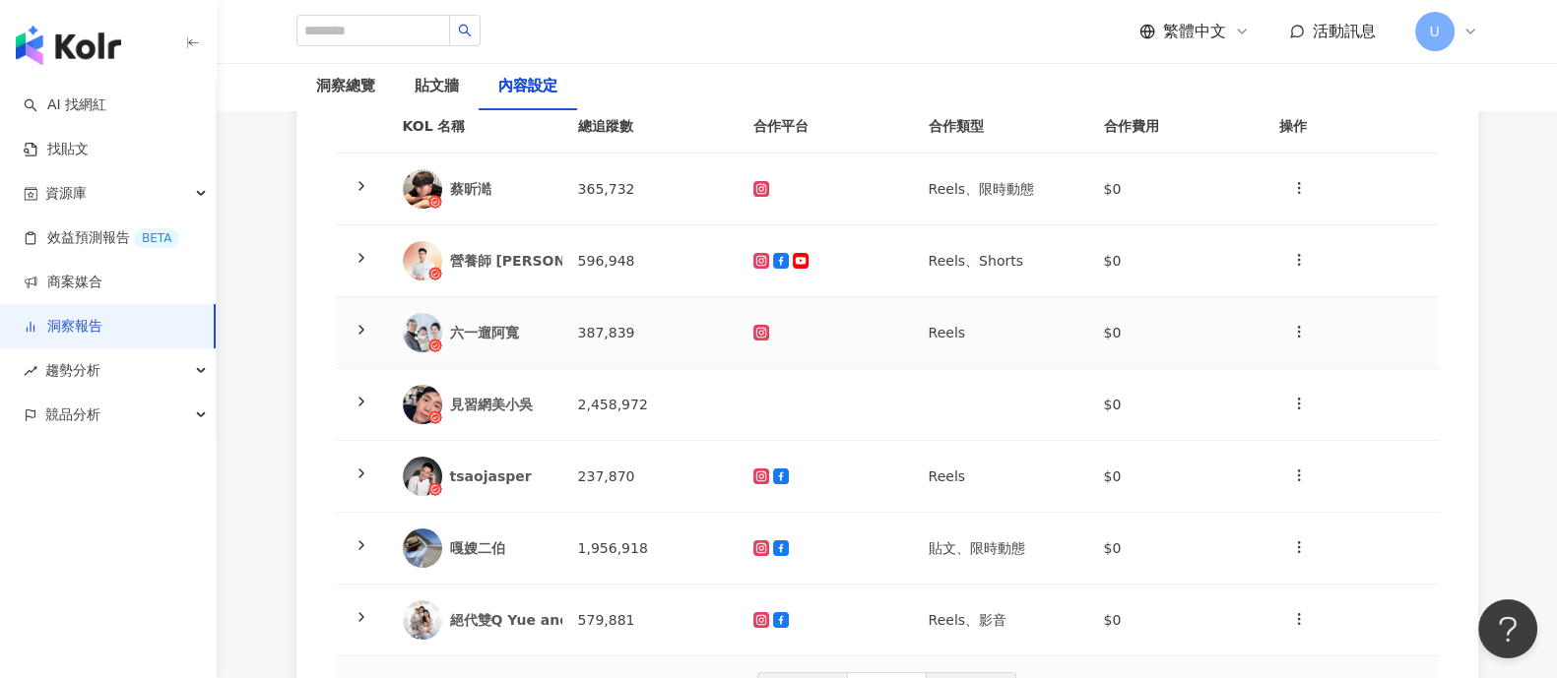
scroll to position [122, 0]
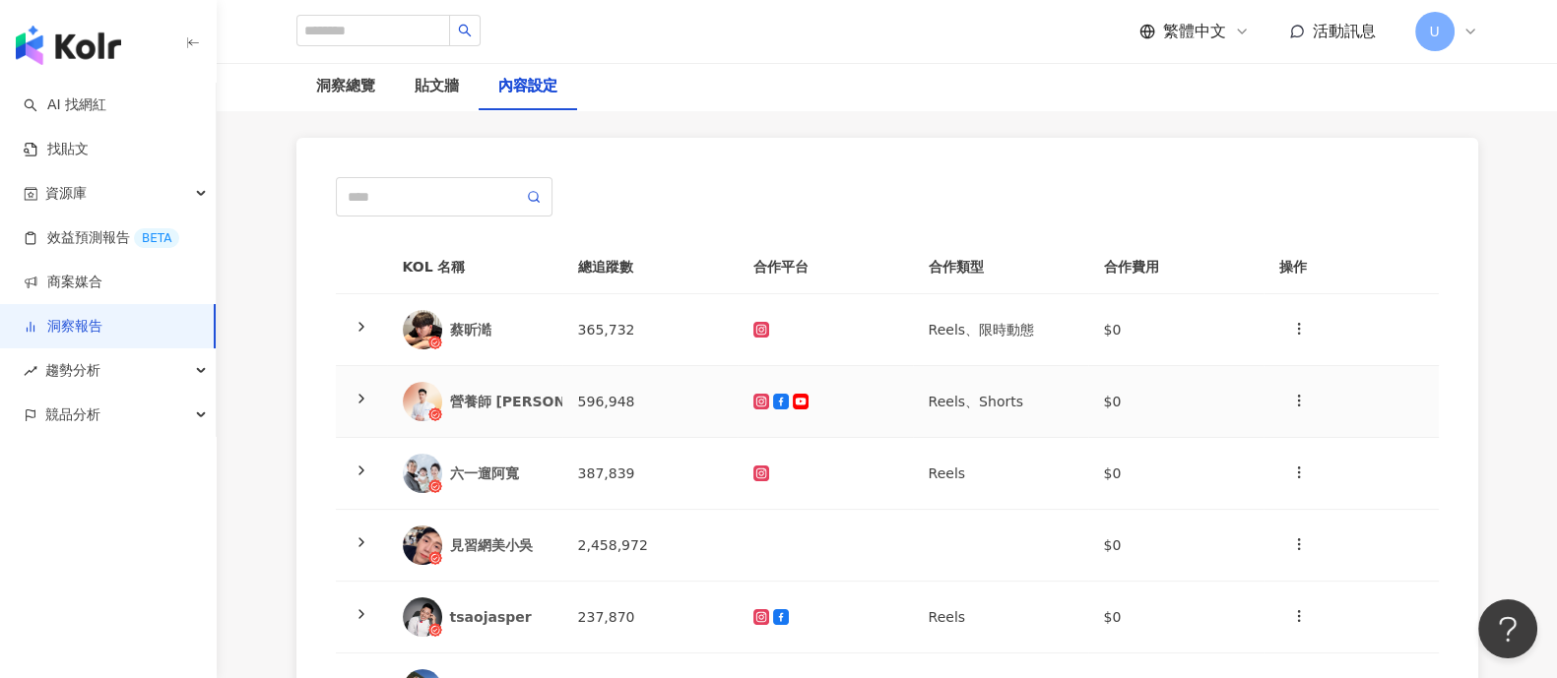
click at [354, 403] on icon at bounding box center [361, 399] width 16 height 16
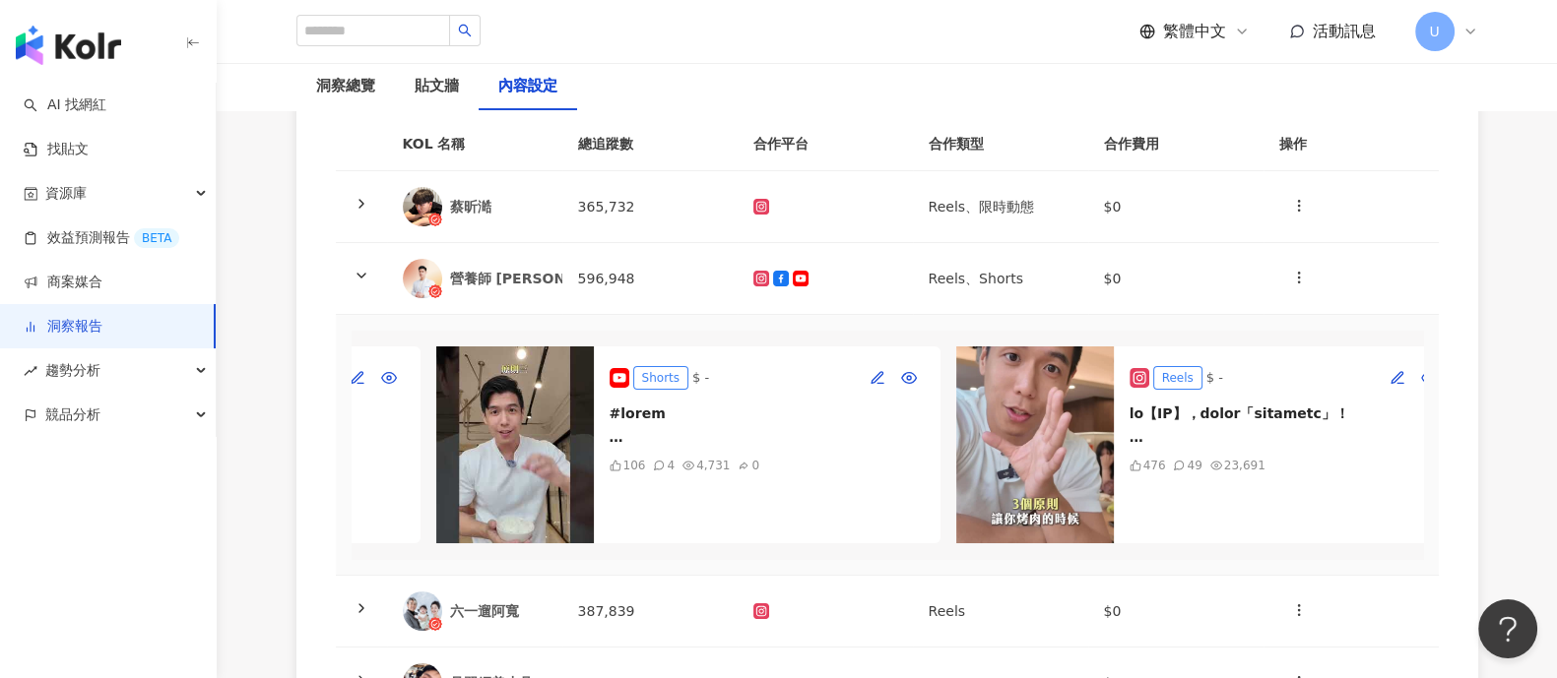
scroll to position [0, 522]
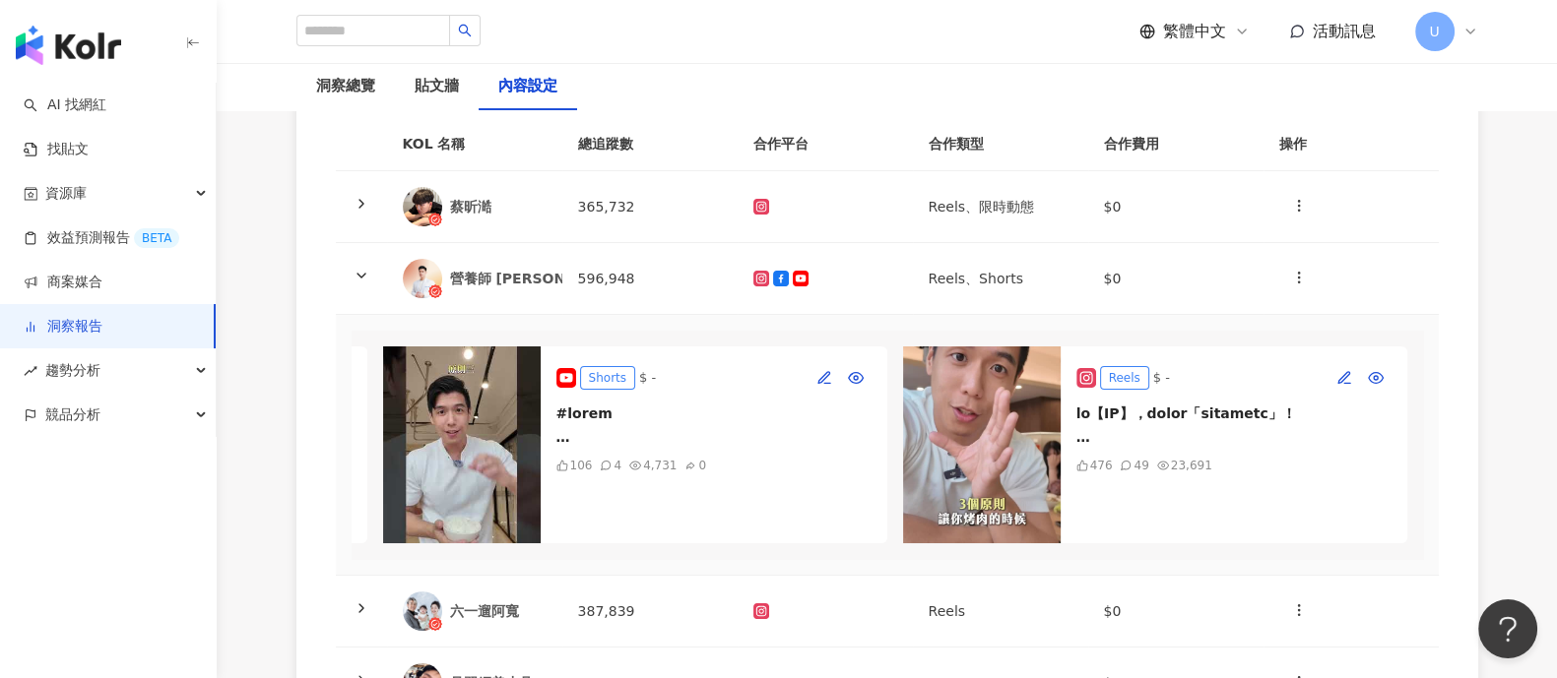
click at [1102, 381] on div "Reels" at bounding box center [1124, 378] width 49 height 24
click at [1128, 425] on div at bounding box center [1233, 425] width 315 height 47
click at [1076, 445] on div at bounding box center [1233, 425] width 315 height 47
click at [1368, 376] on icon "button" at bounding box center [1376, 378] width 16 height 16
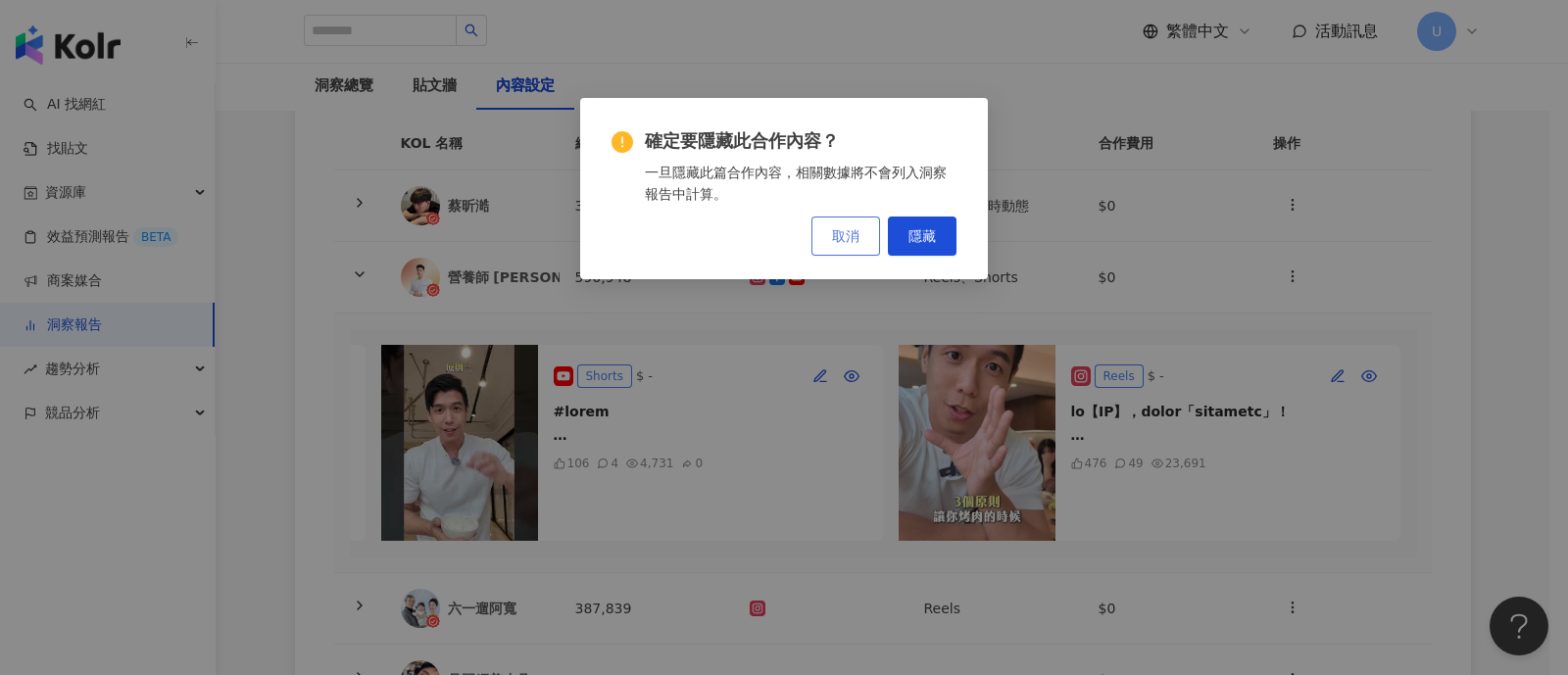
click at [846, 236] on span "取消" at bounding box center [846, 236] width 28 height 16
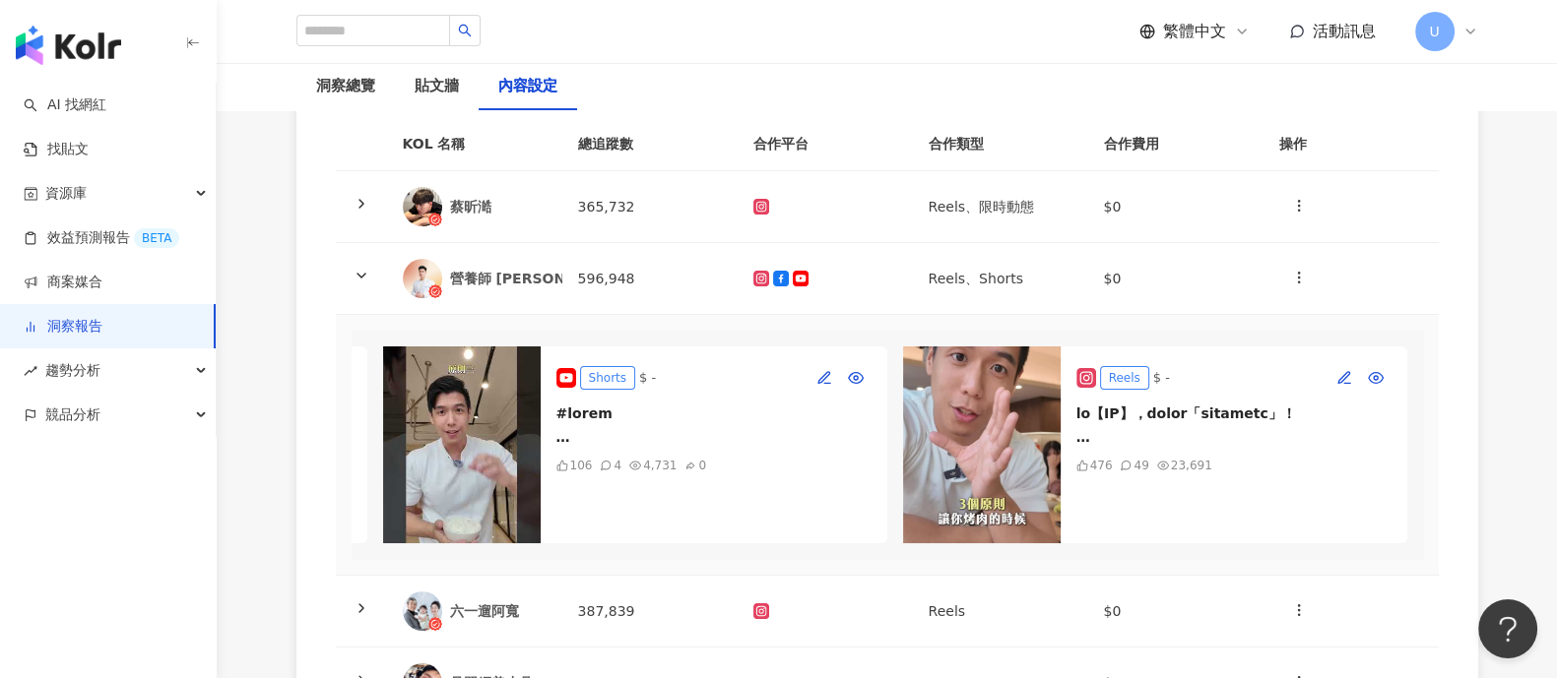
click at [1084, 362] on div "Reels $ -" at bounding box center [1233, 378] width 315 height 32
click at [1100, 378] on div "Reels" at bounding box center [1124, 378] width 49 height 24
click at [1083, 376] on icon at bounding box center [1085, 377] width 4 height 4
click at [1083, 439] on div at bounding box center [1233, 425] width 315 height 47
click at [342, 88] on div "洞察總覽" at bounding box center [345, 87] width 59 height 24
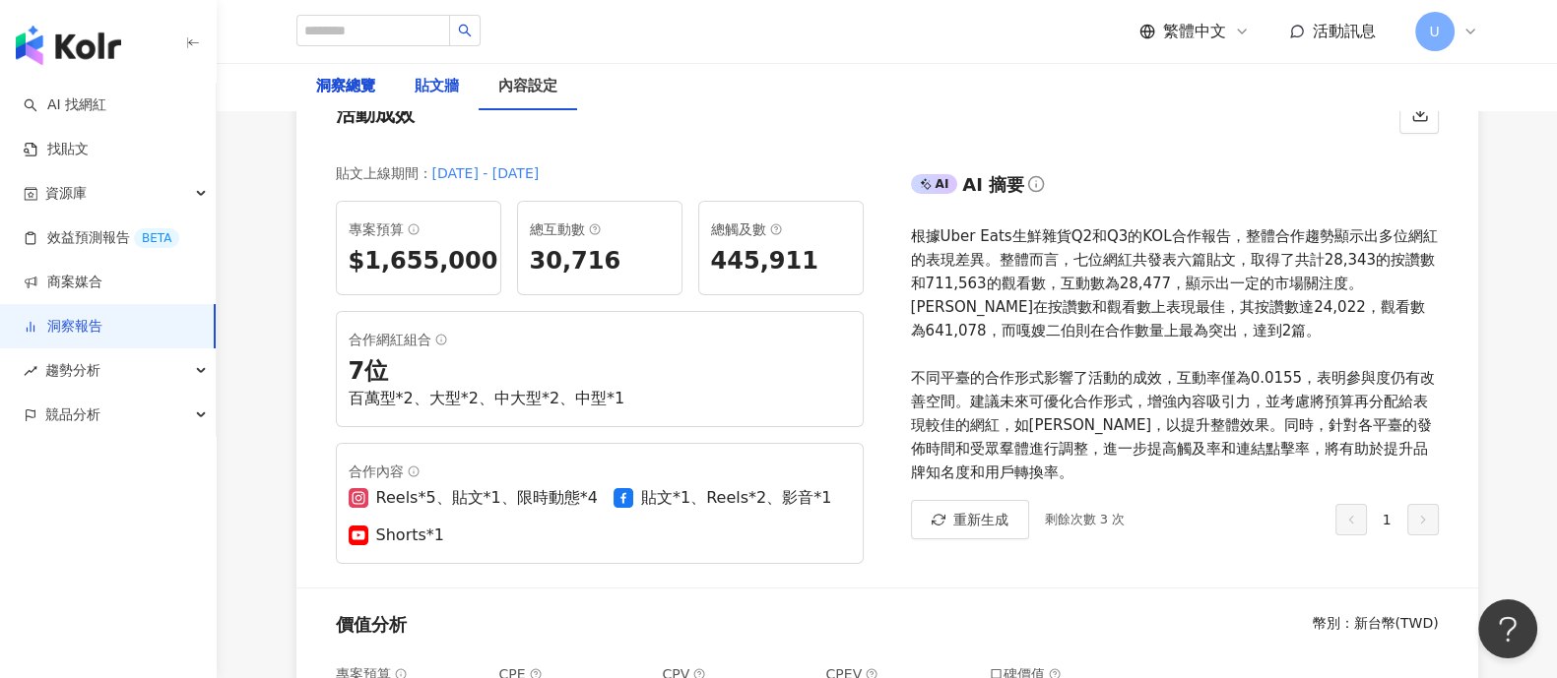
click at [442, 98] on div "貼文牆" at bounding box center [437, 87] width 44 height 24
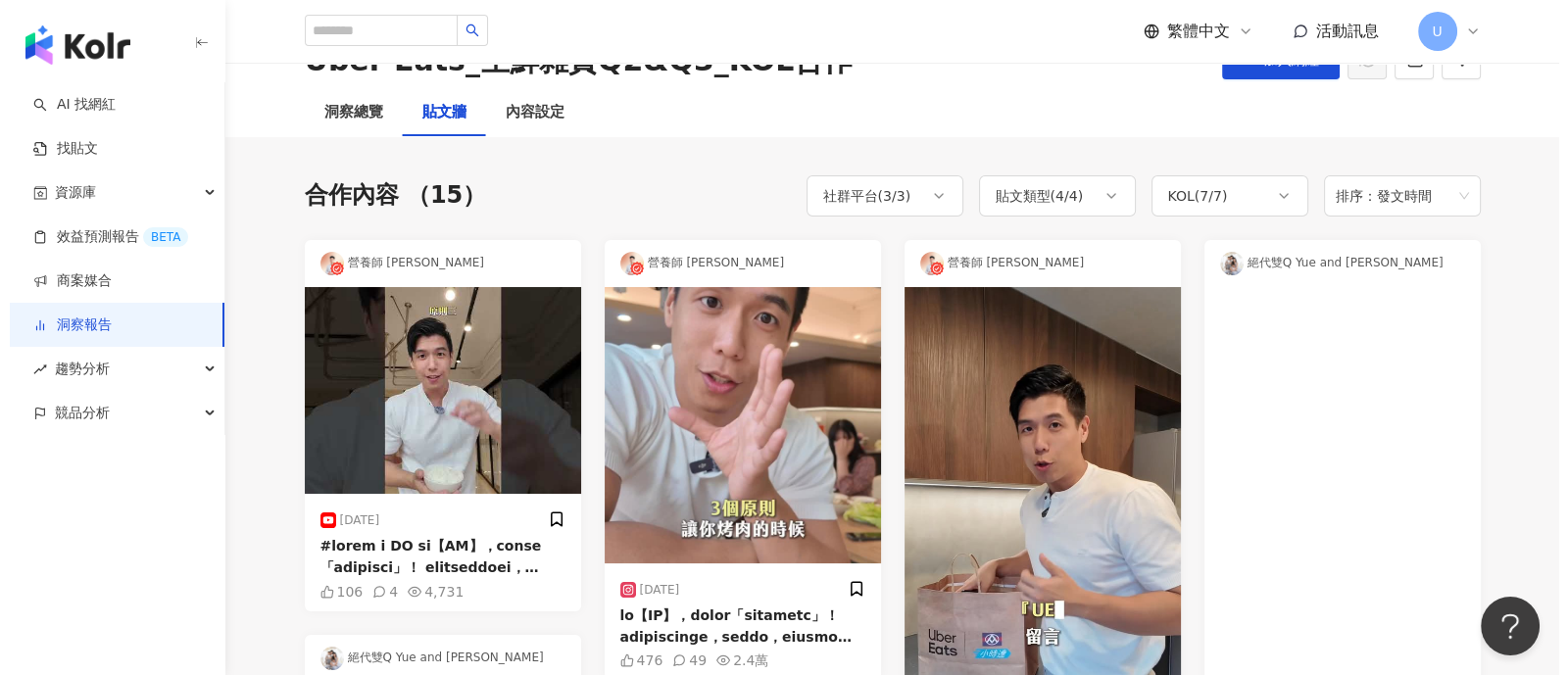
scroll to position [121, 0]
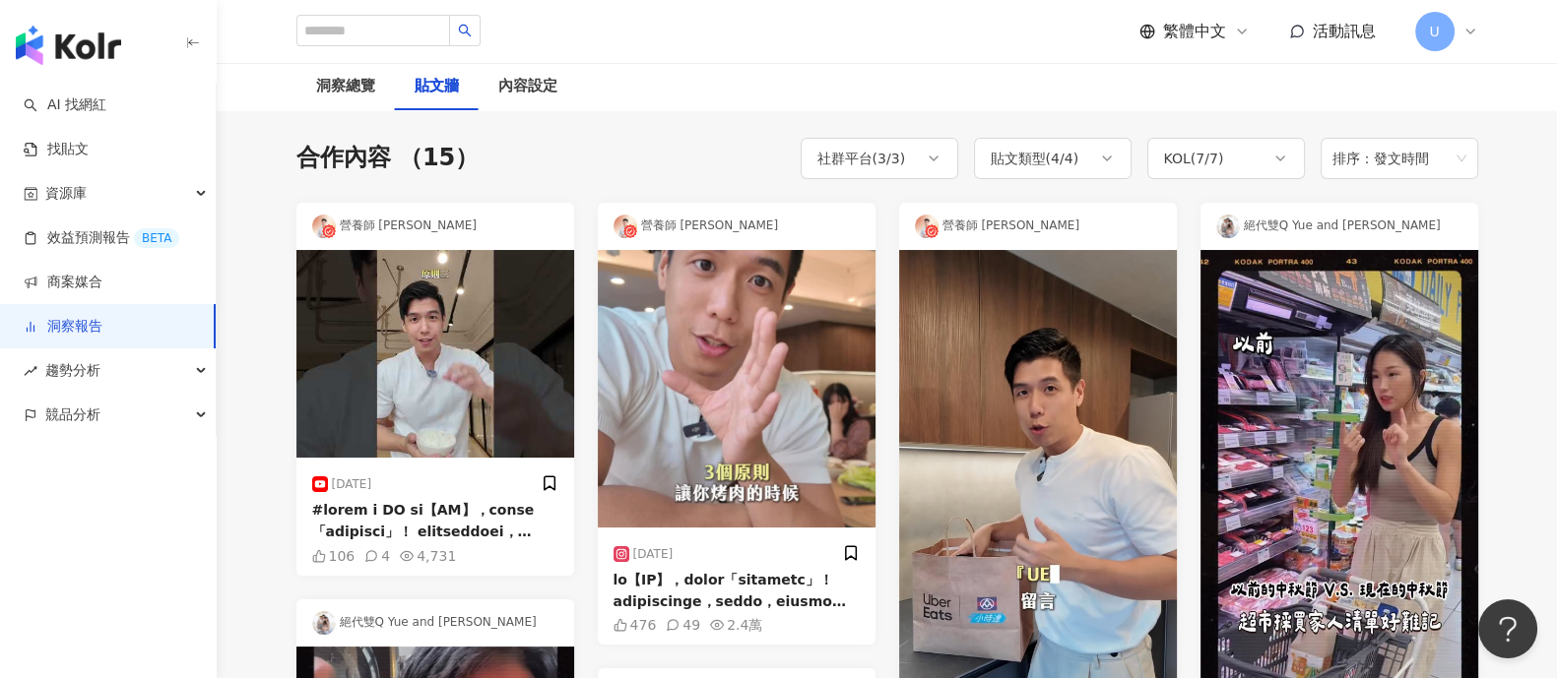
click at [749, 417] on img at bounding box center [737, 389] width 278 height 278
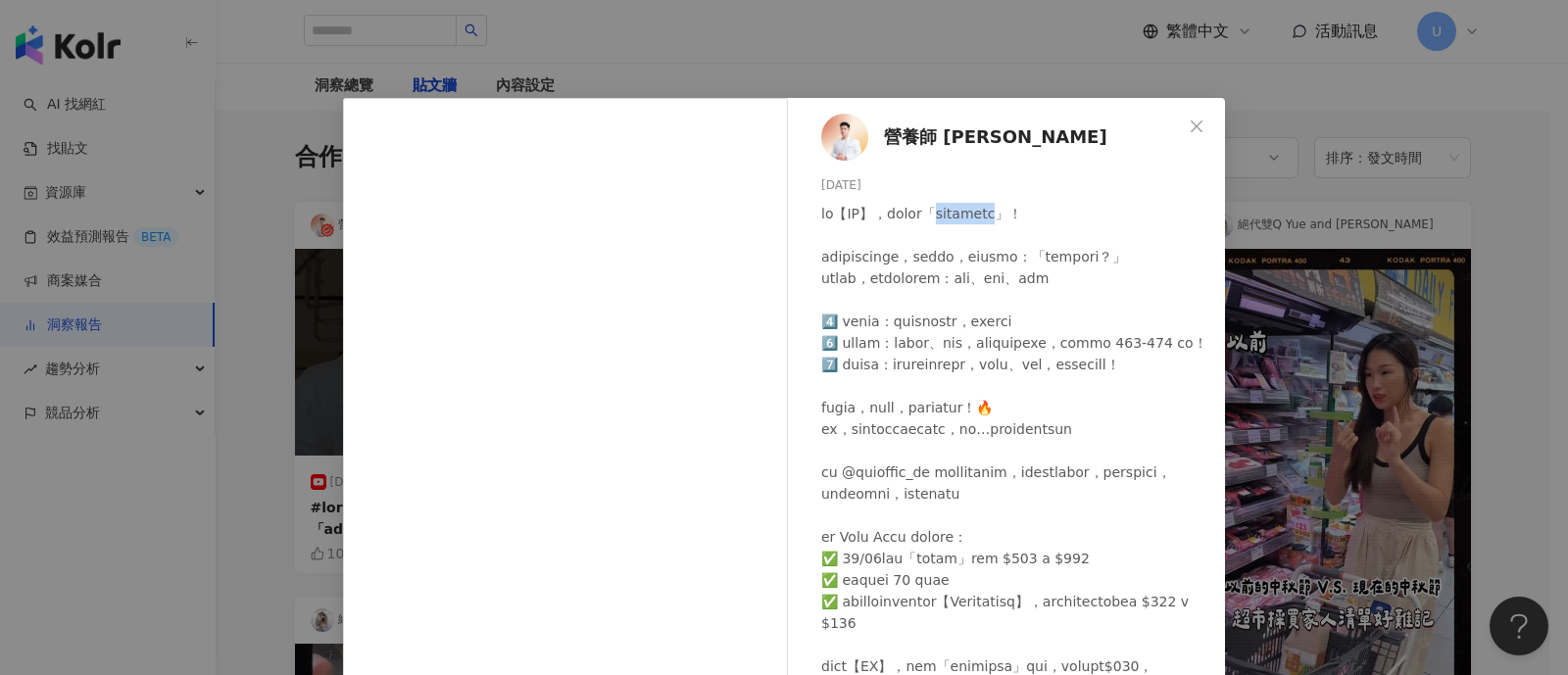
drag, startPoint x: 972, startPoint y: 215, endPoint x: 1077, endPoint y: 218, distance: 105.0
click at [1077, 218] on div at bounding box center [1015, 473] width 388 height 540
copy div "中秋烤肉推薦清單"
drag, startPoint x: 959, startPoint y: 215, endPoint x: 1095, endPoint y: 221, distance: 136.1
click at [1095, 221] on div at bounding box center [1015, 473] width 388 height 540
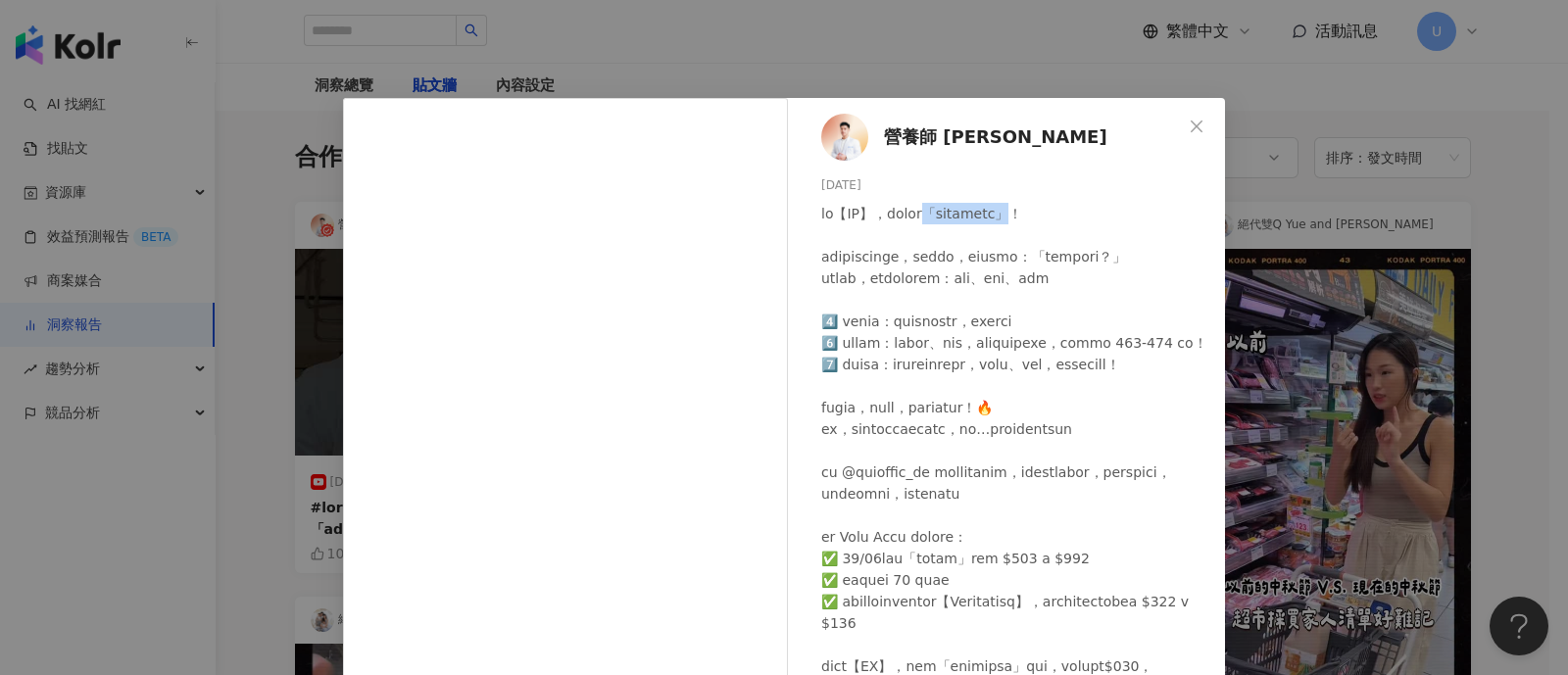
copy div "「中秋烤肉推薦清單」"
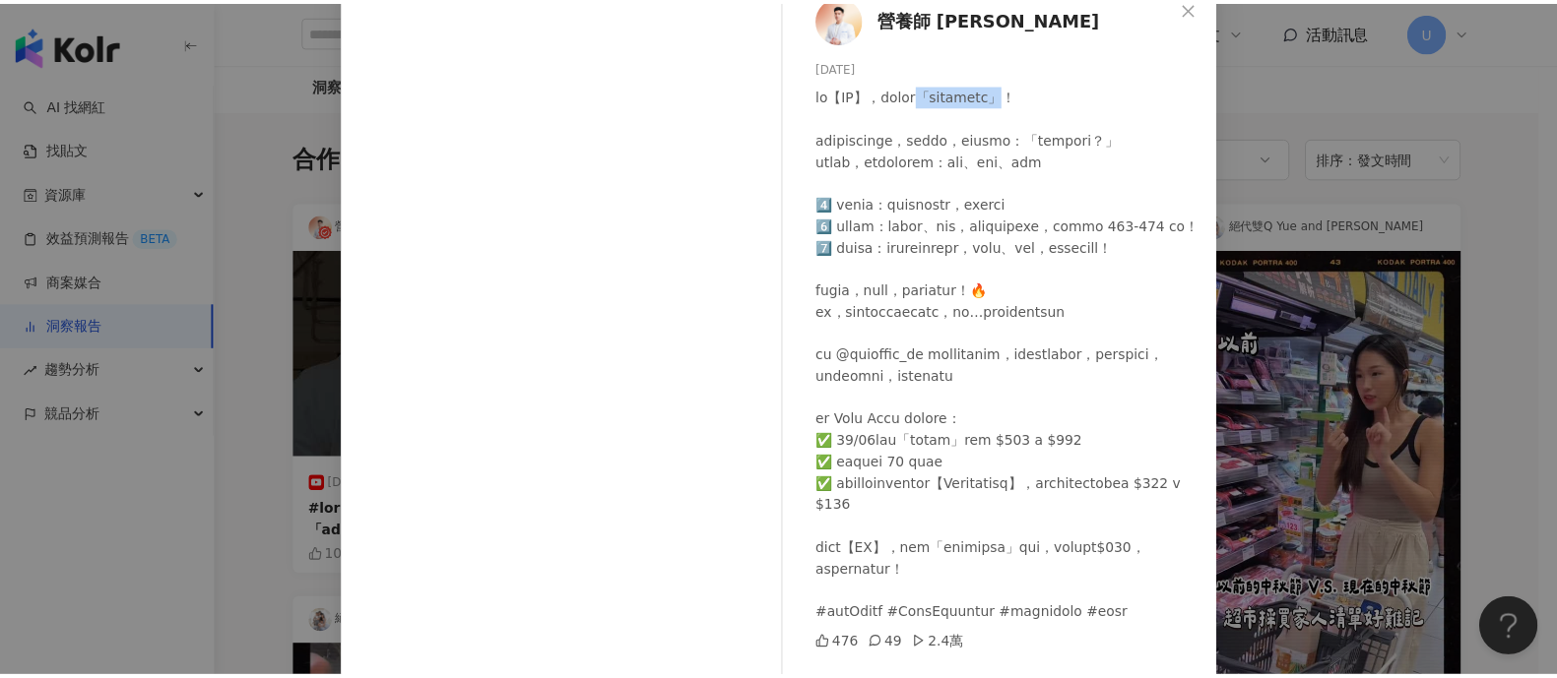
scroll to position [204, 0]
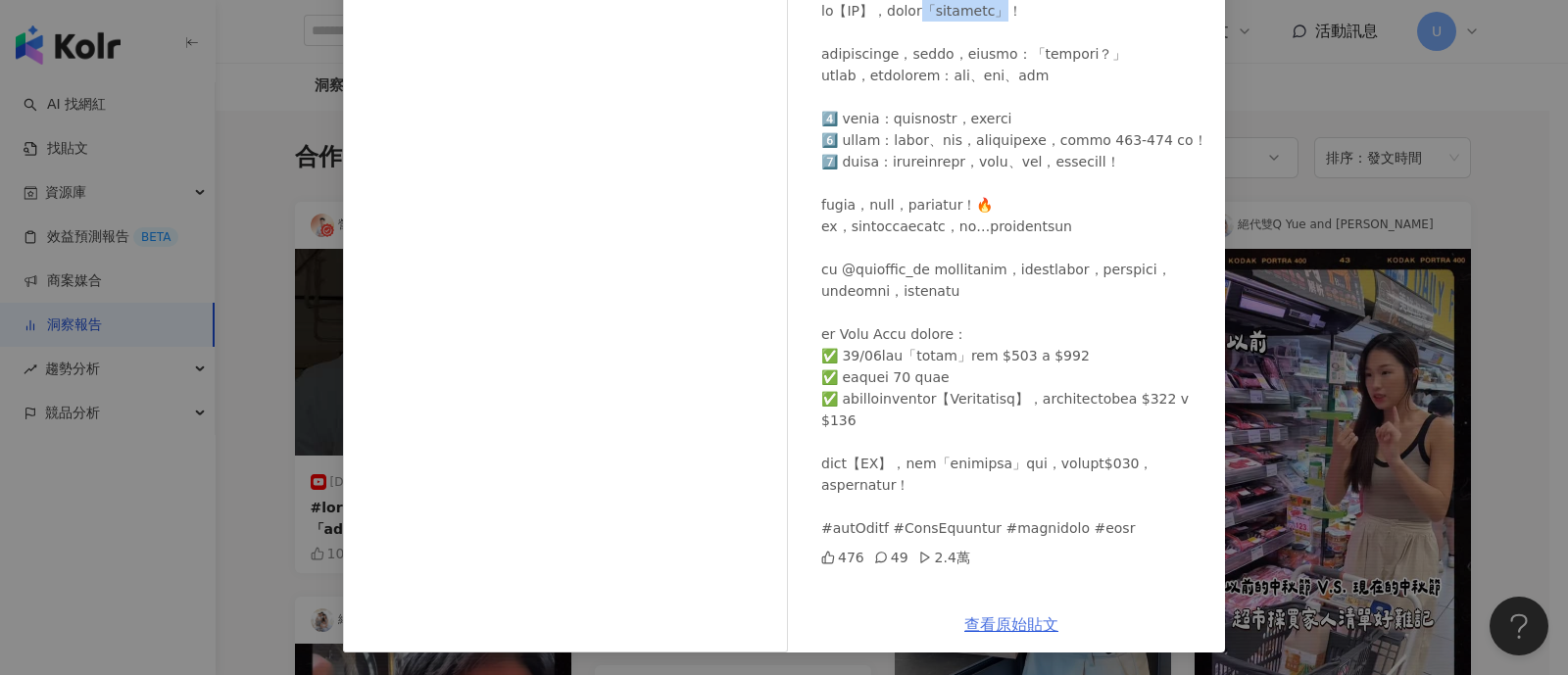
click at [1039, 619] on link "查看原始貼文" at bounding box center [1011, 624] width 95 height 19
click at [1318, 295] on div "營養師 [PERSON_NAME] [DATE] 476 49 2.4萬 查看原始貼文" at bounding box center [784, 338] width 1568 height 675
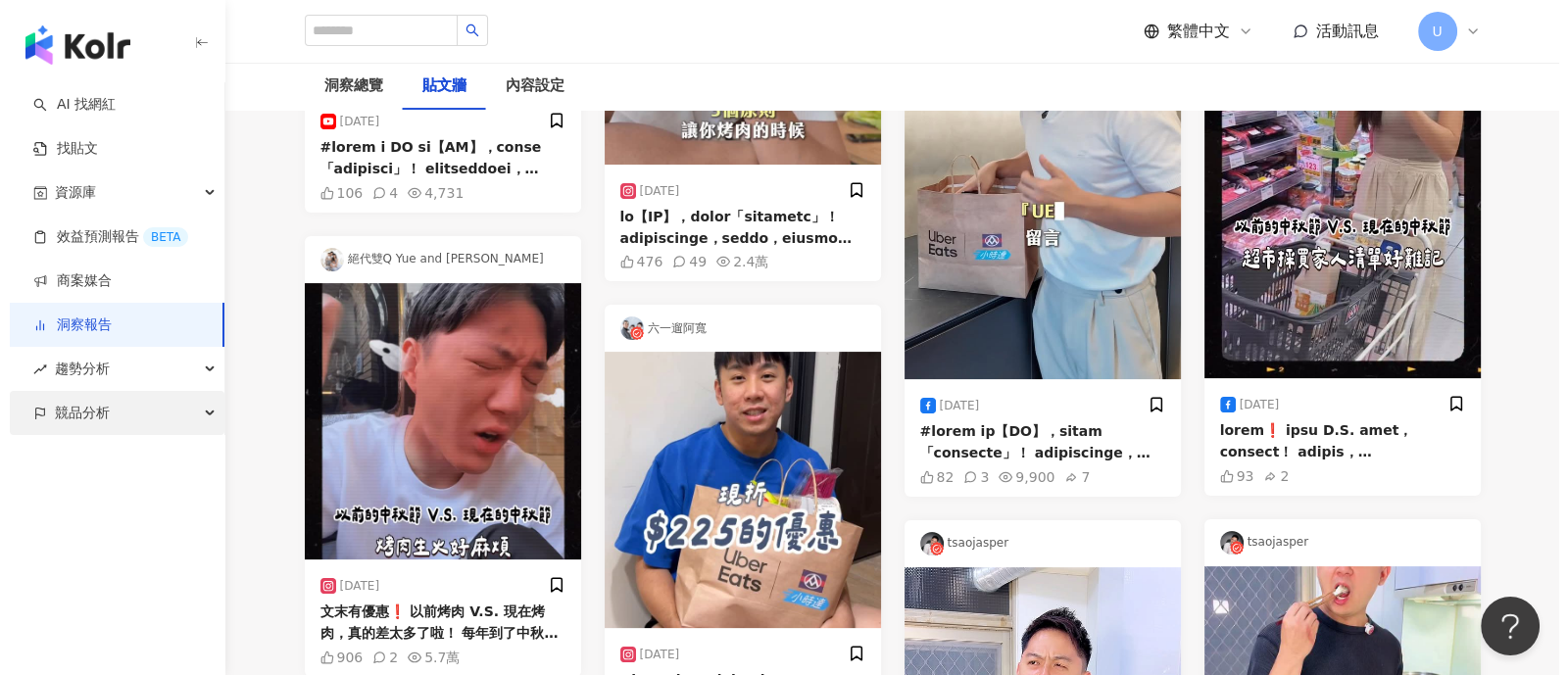
scroll to position [489, 0]
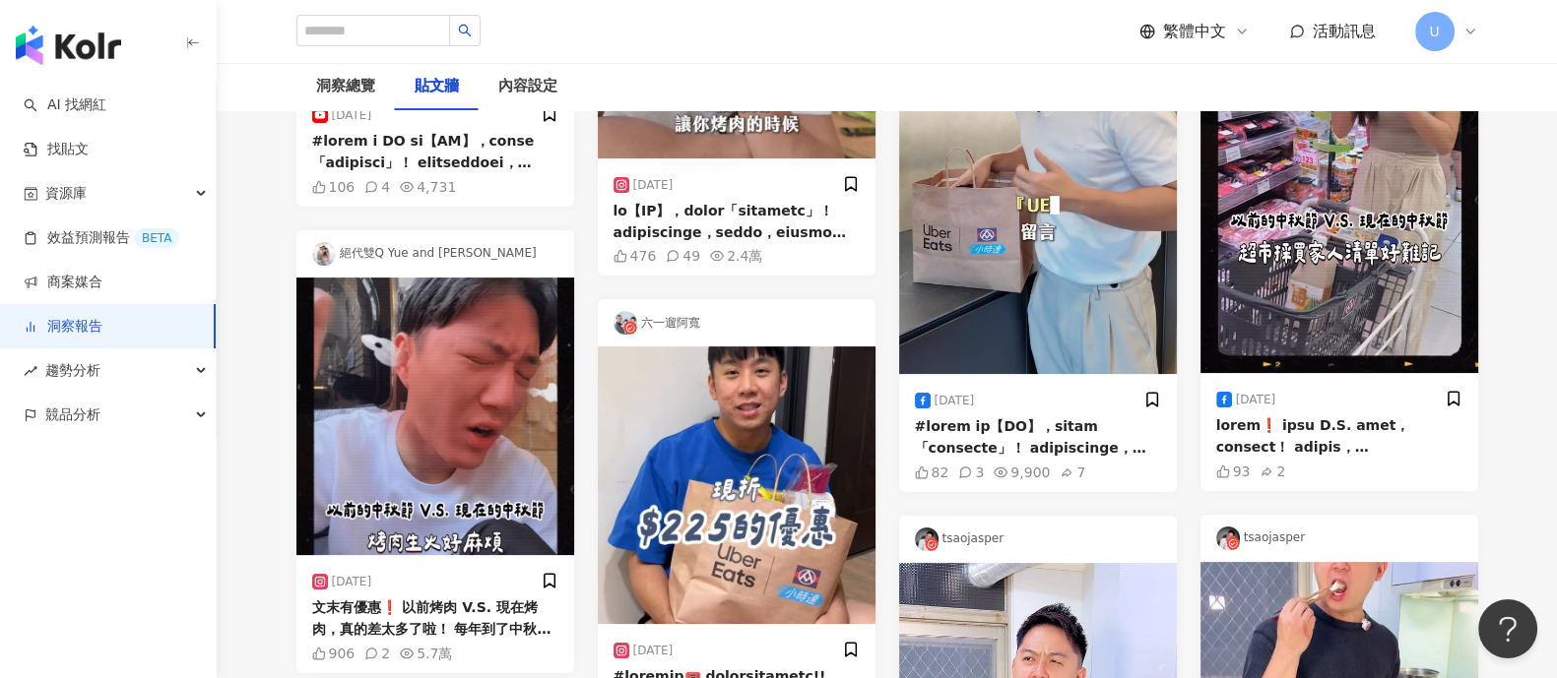
click at [340, 449] on img at bounding box center [435, 417] width 278 height 278
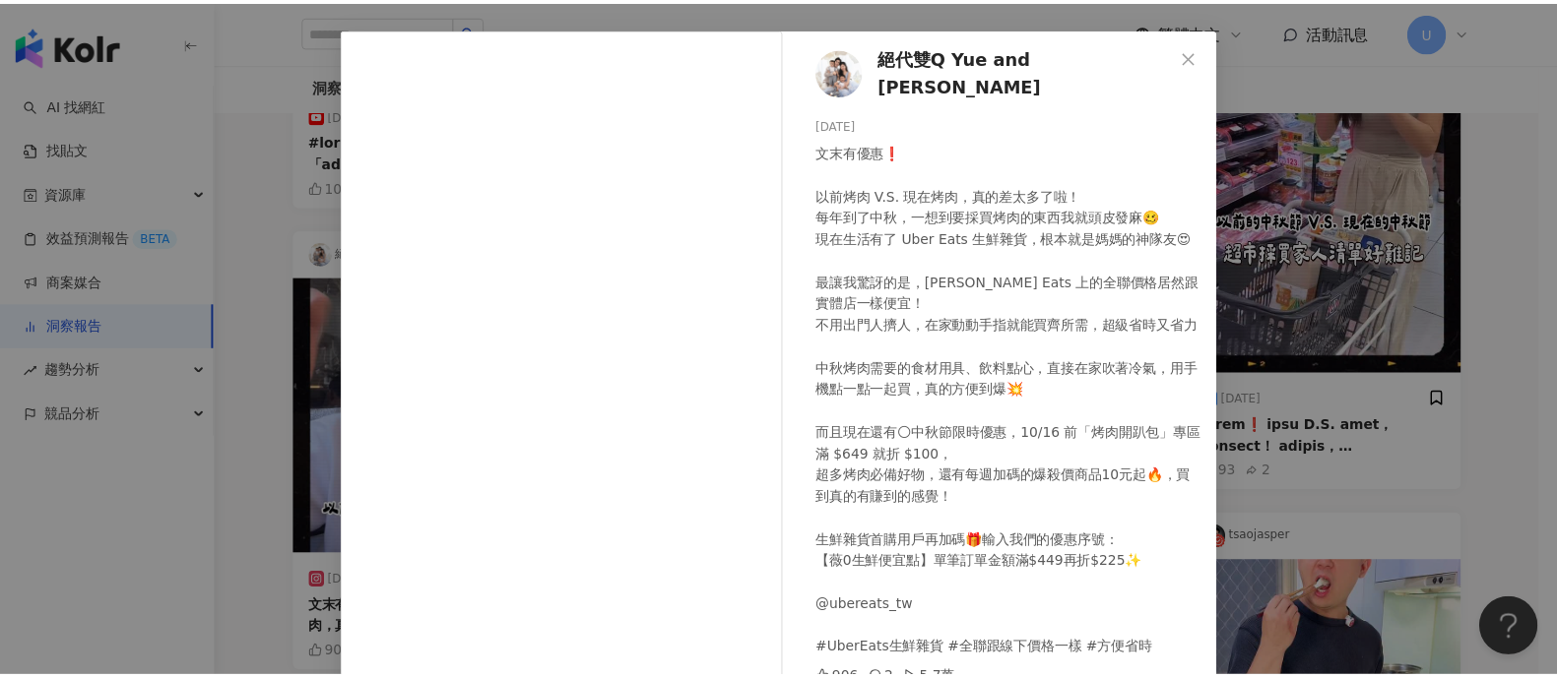
scroll to position [122, 0]
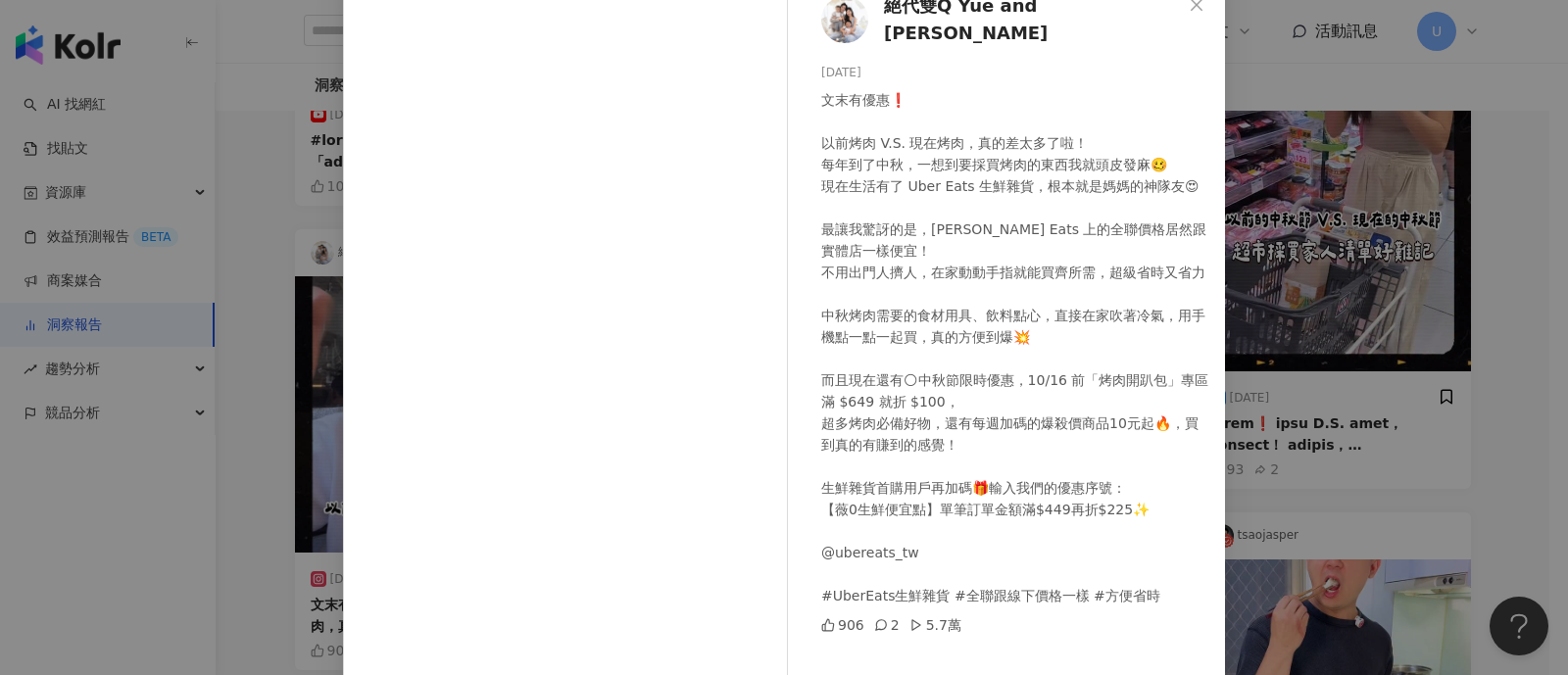
click at [1246, 337] on div "絕代雙Q Yue and [PERSON_NAME] [DATE] 文末有優惠❗️ 以前烤肉 V.S. 現在烤肉，真的差太多了啦！ 每年到了中秋，一想到要採買…" at bounding box center [784, 338] width 1568 height 675
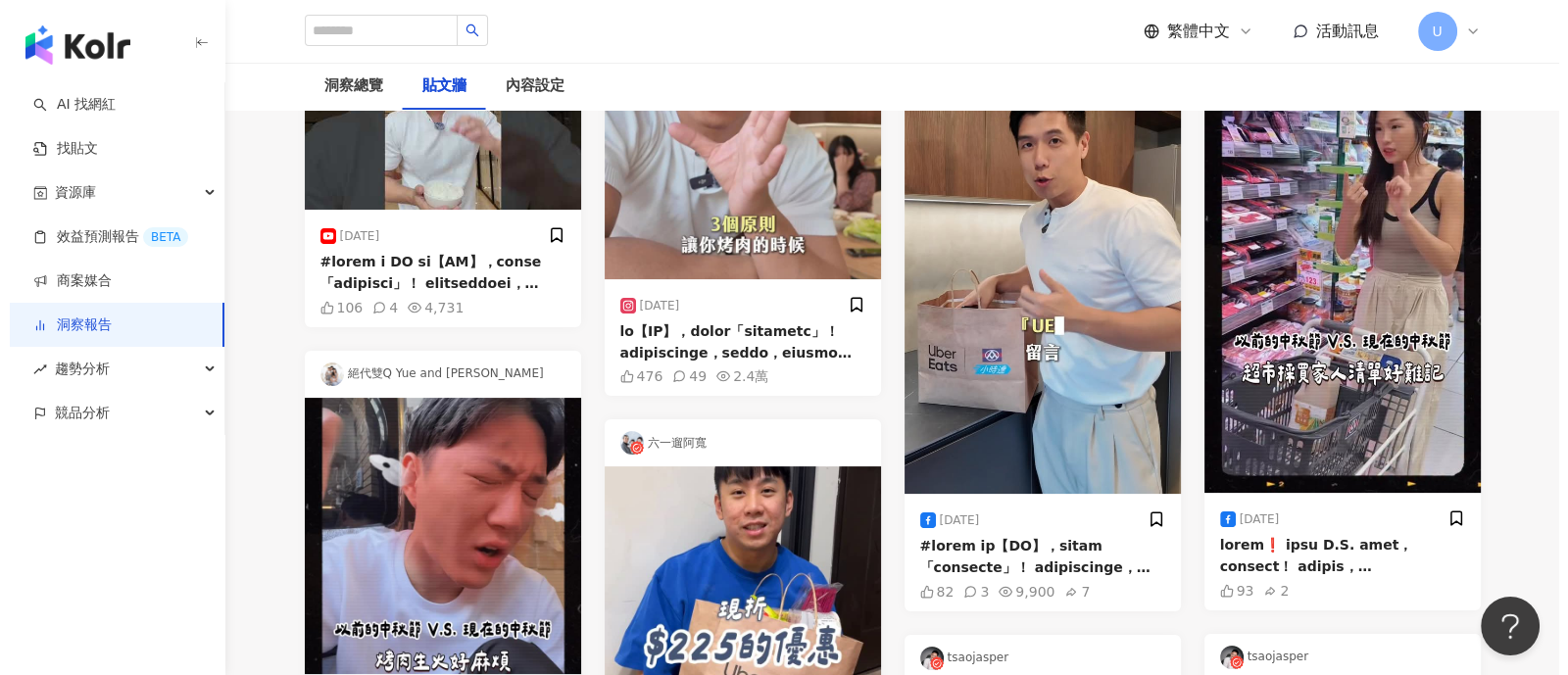
scroll to position [367, 0]
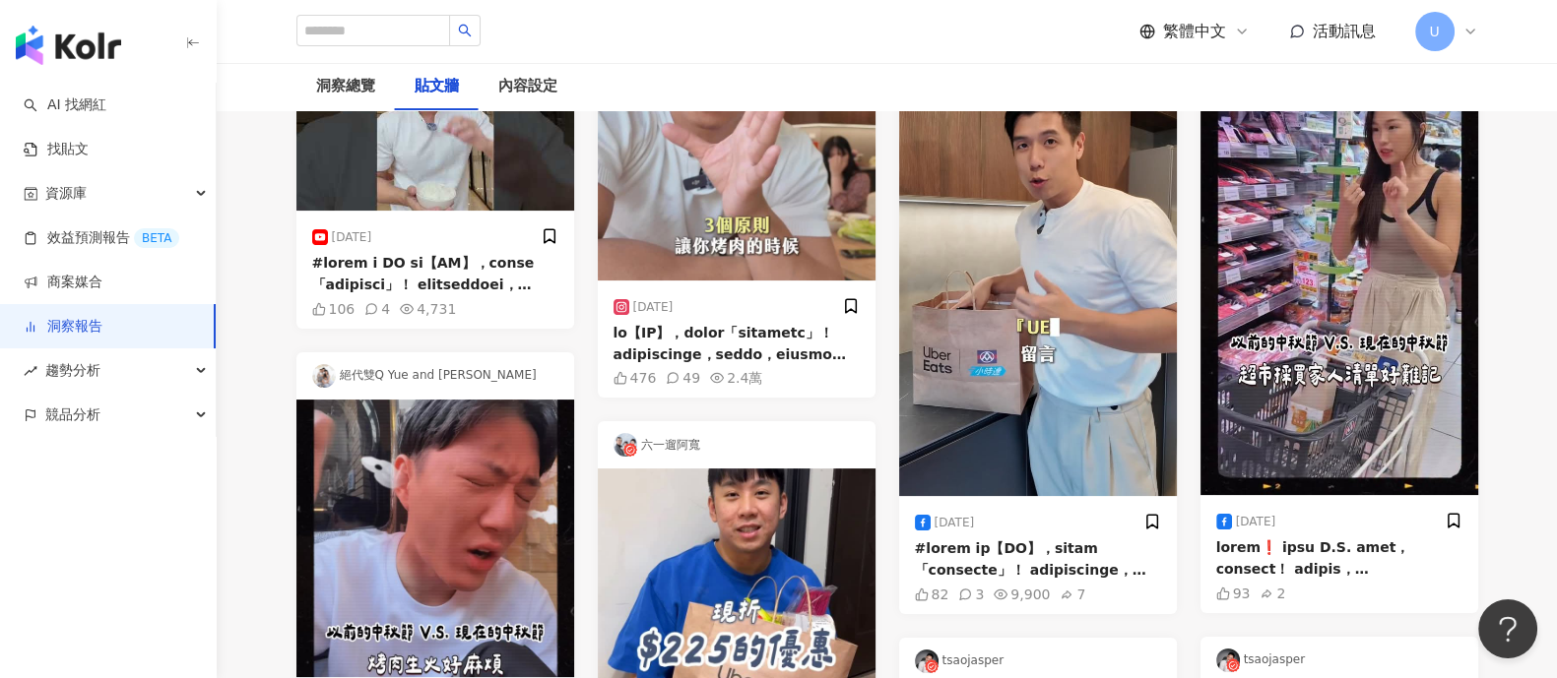
click at [412, 534] on img at bounding box center [435, 539] width 278 height 278
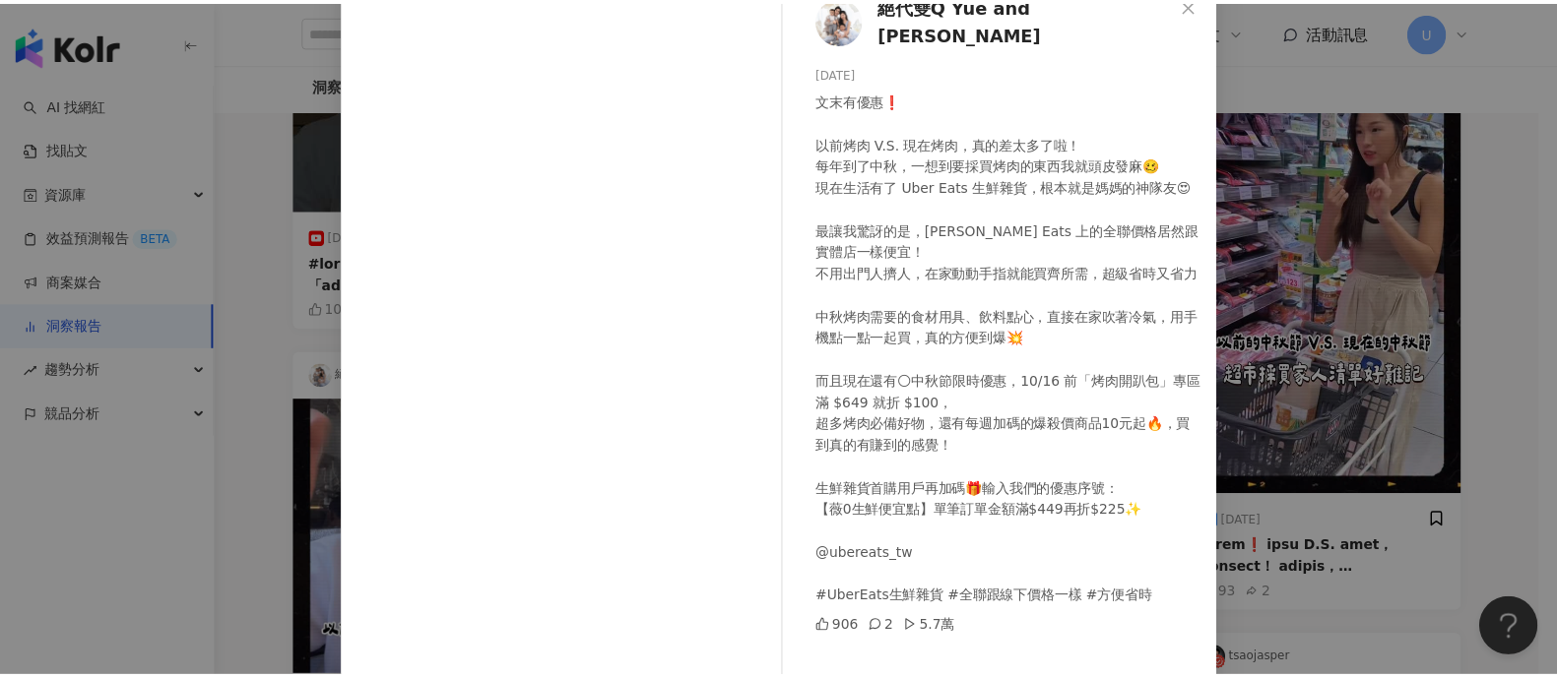
scroll to position [204, 0]
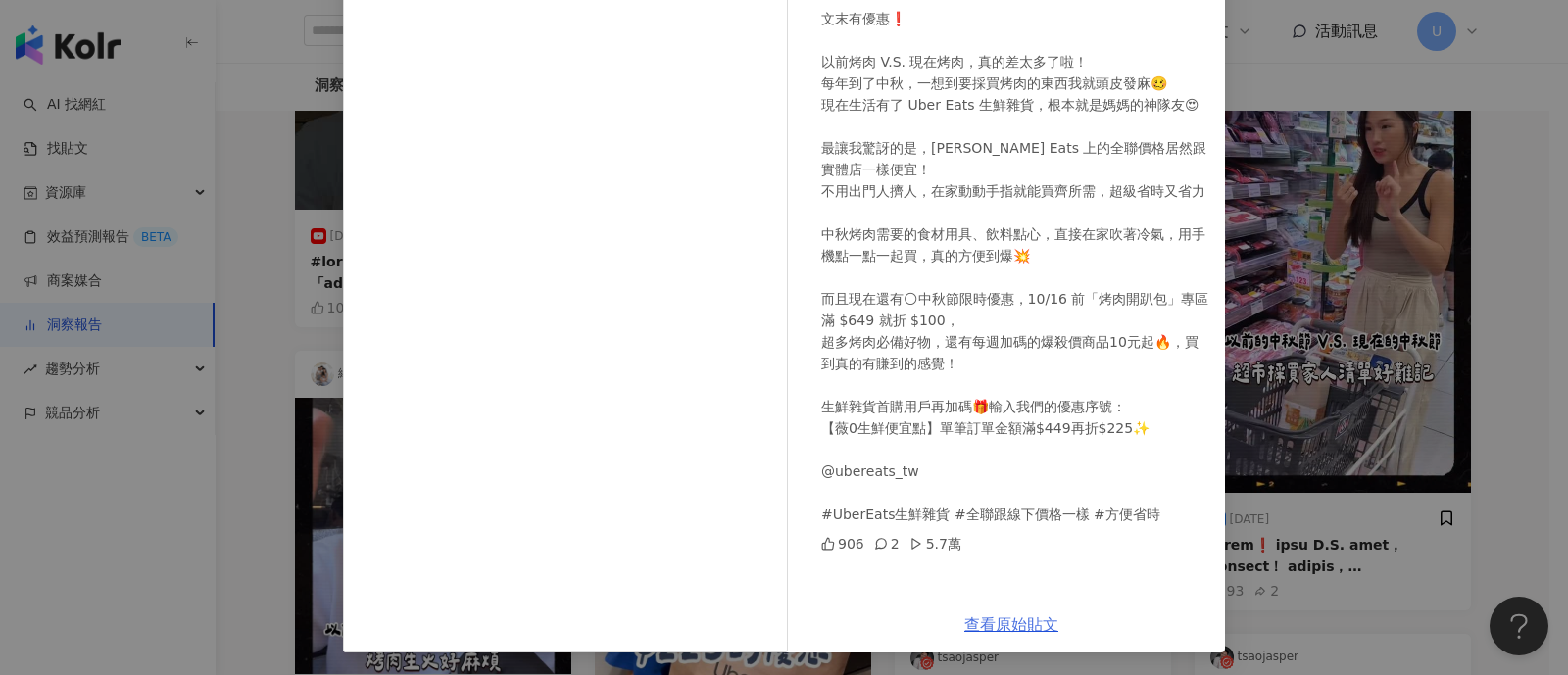
click at [995, 615] on link "查看原始貼文" at bounding box center [1011, 624] width 95 height 19
click at [1494, 495] on div "絕代雙Q Yue and [PERSON_NAME] [DATE] 文末有優惠❗️ 以前烤肉 V.S. 現在烤肉，真的差太多了啦！ 每年到了中秋，一想到要採買…" at bounding box center [784, 338] width 1568 height 675
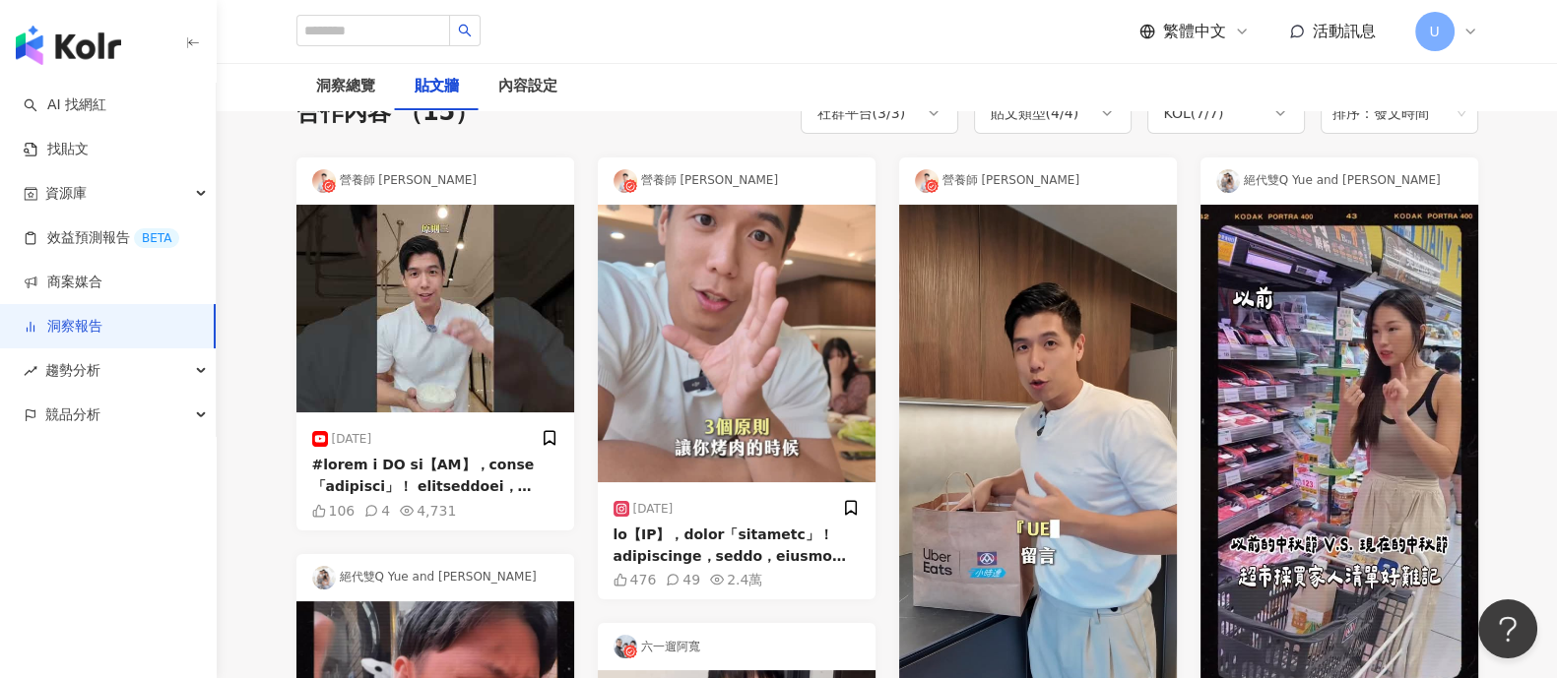
scroll to position [0, 0]
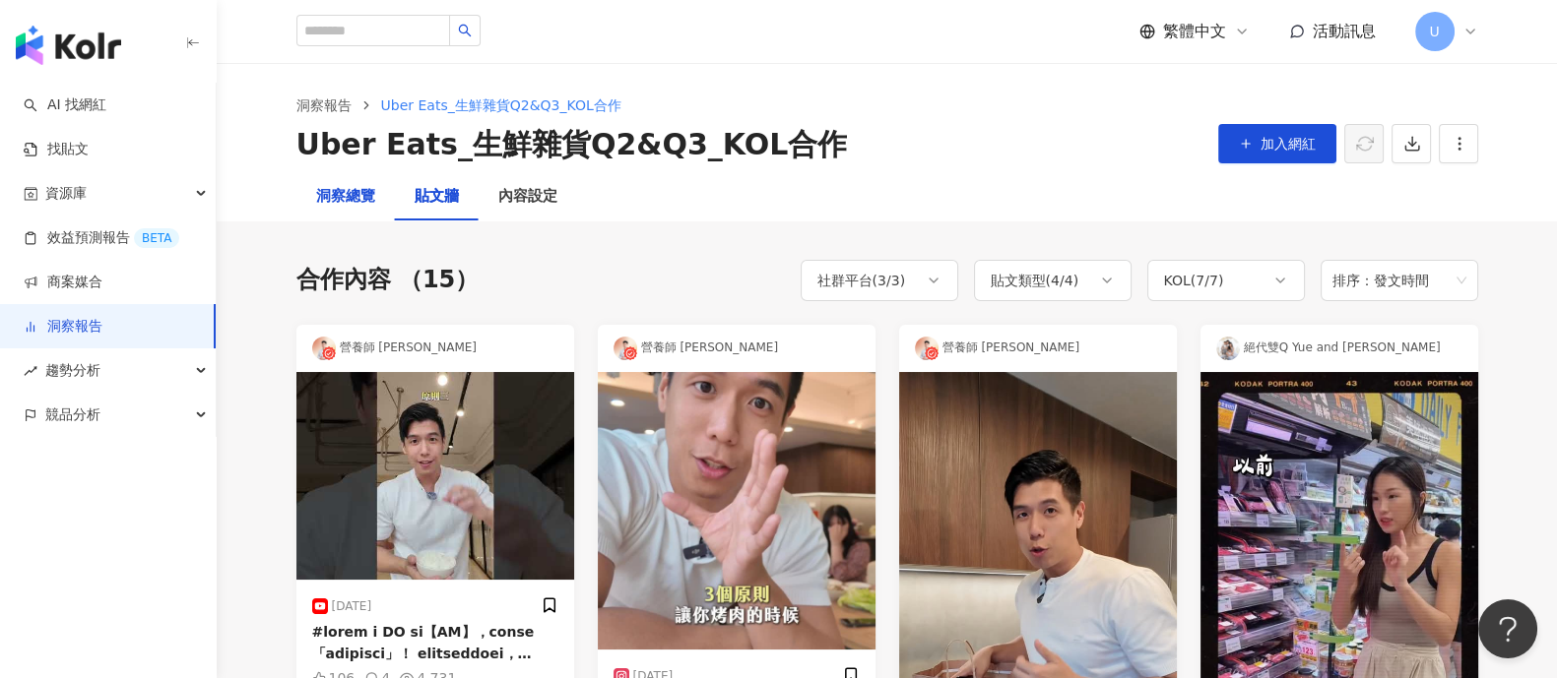
click at [317, 199] on div "洞察總覽" at bounding box center [345, 197] width 59 height 24
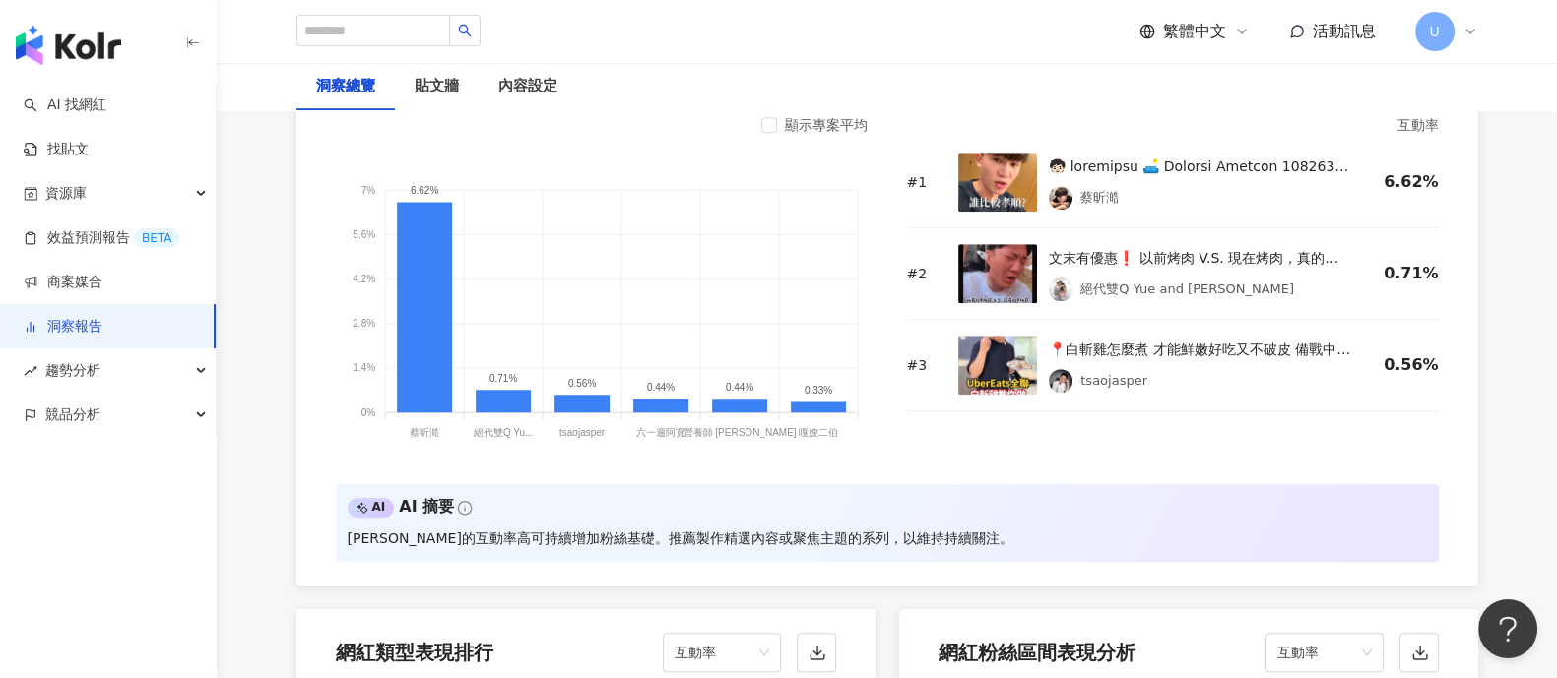
scroll to position [1599, 0]
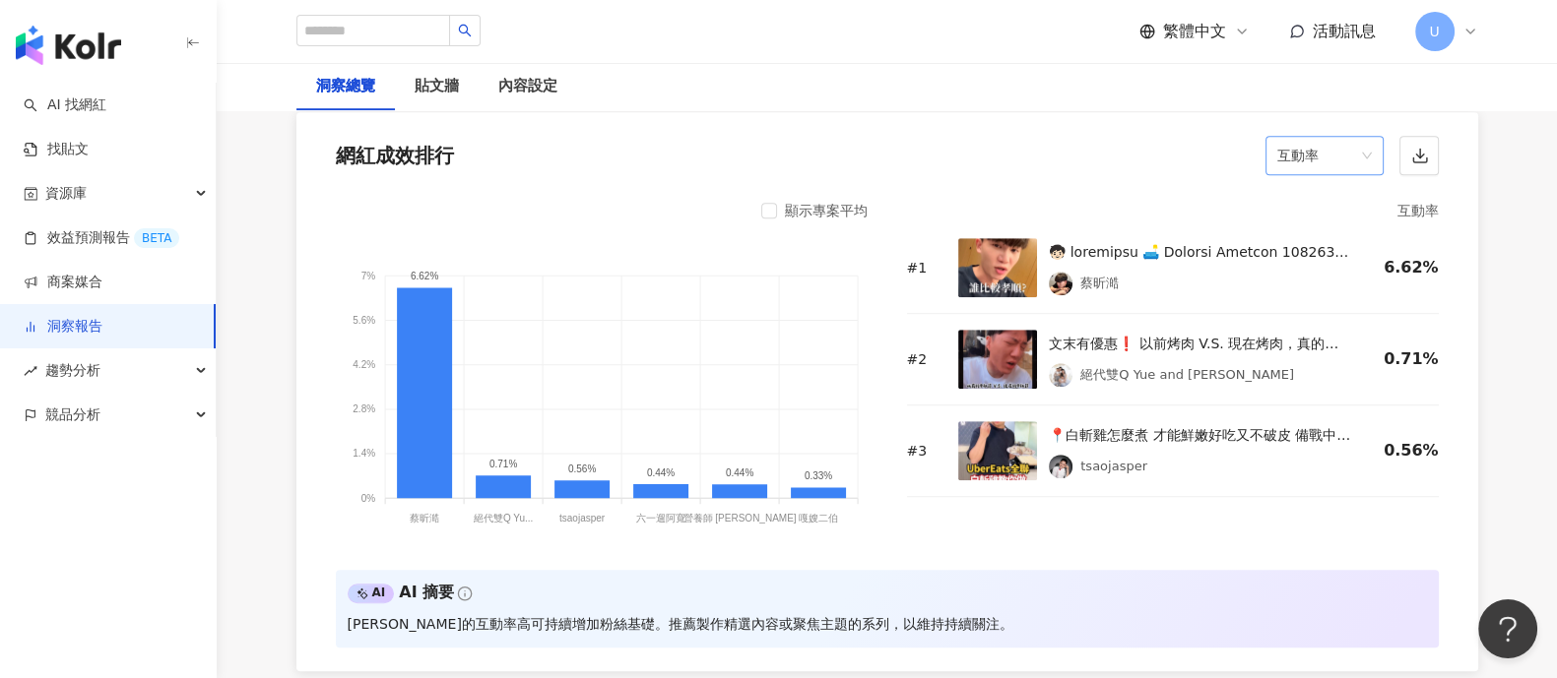
click at [1358, 141] on span "互動率" at bounding box center [1324, 155] width 95 height 37
click at [1316, 338] on div "觀看數" at bounding box center [1323, 332] width 87 height 22
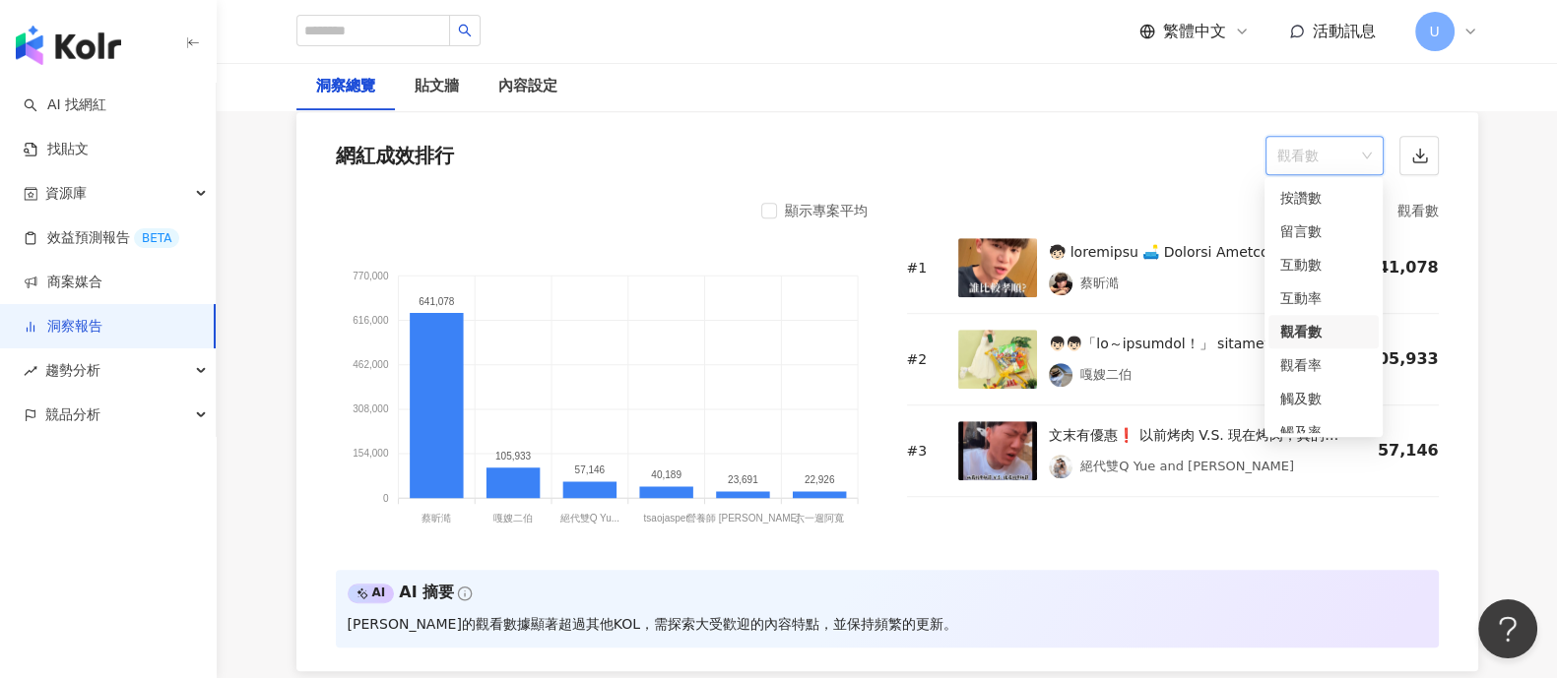
click at [1288, 137] on span "觀看數" at bounding box center [1324, 155] width 95 height 37
click at [1306, 359] on div "觀看率" at bounding box center [1323, 365] width 87 height 22
